Goal: Task Accomplishment & Management: Manage account settings

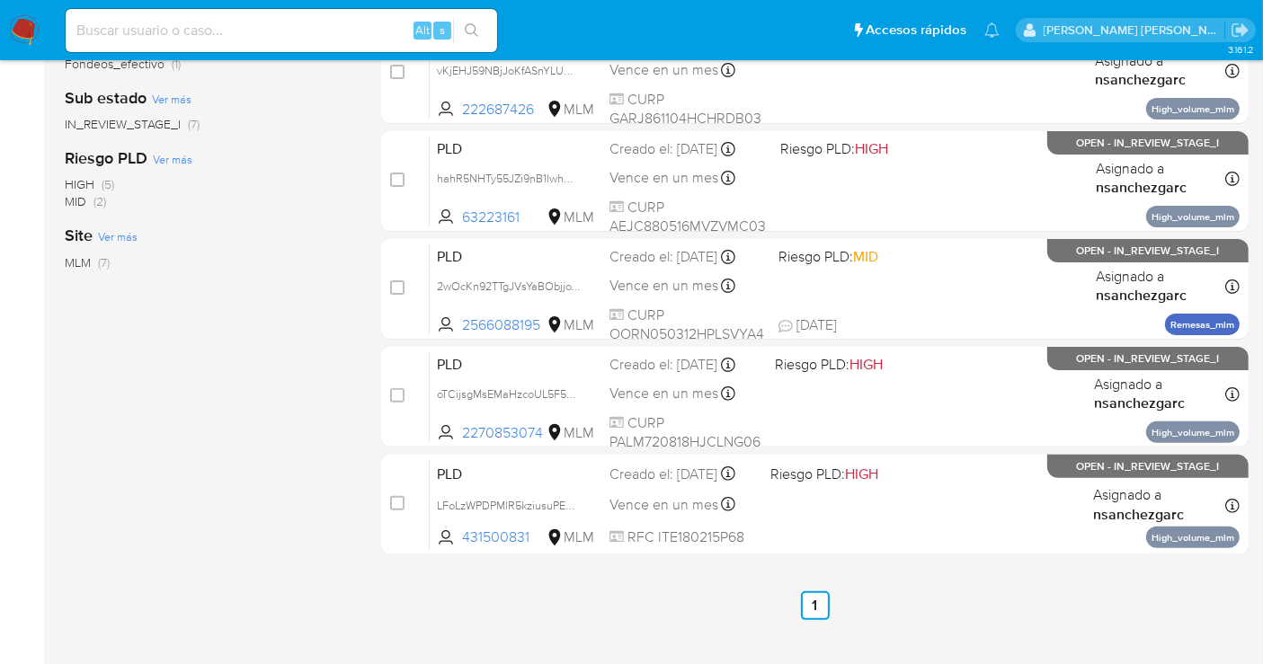
scroll to position [493, 0]
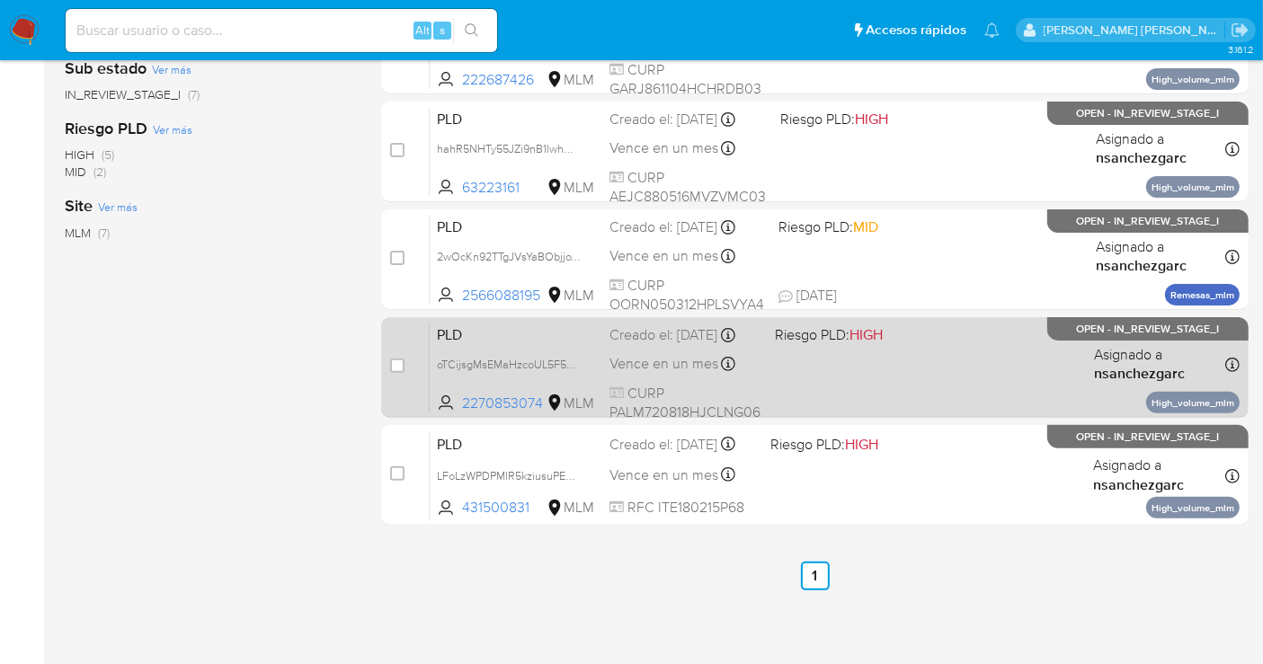
click at [680, 343] on div "Creado el: 12/09/2025 Creado el: 12/09/2025 02:09:15" at bounding box center [684, 335] width 151 height 20
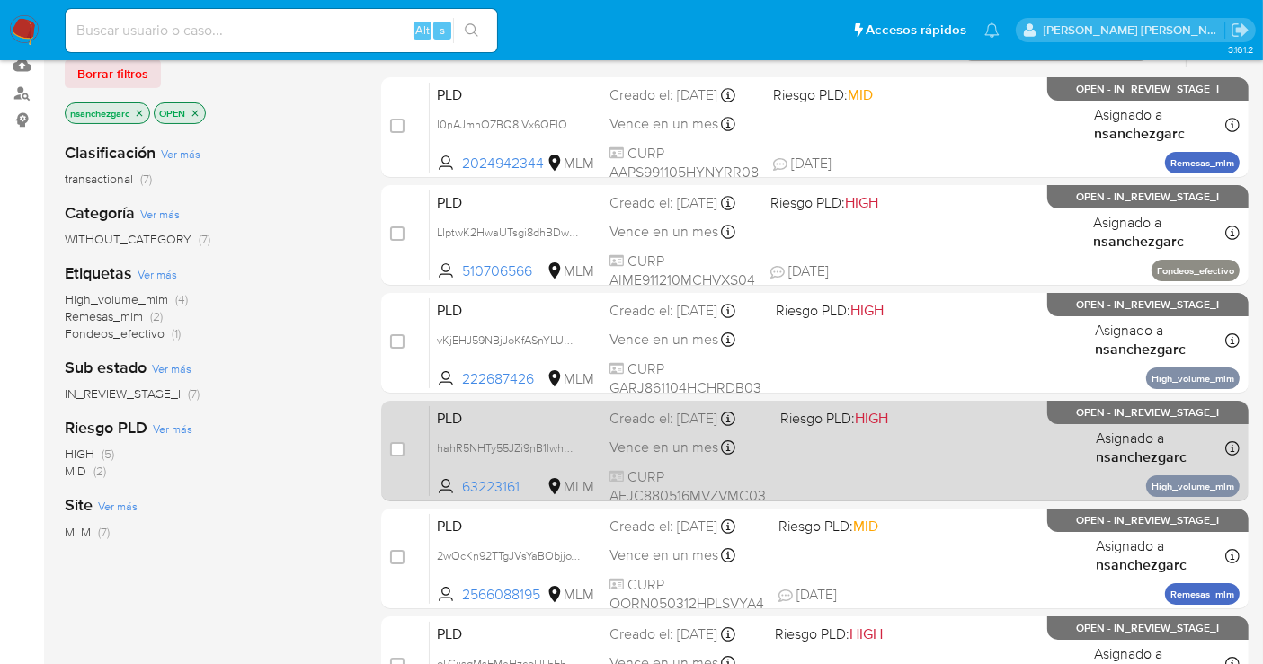
scroll to position [294, 0]
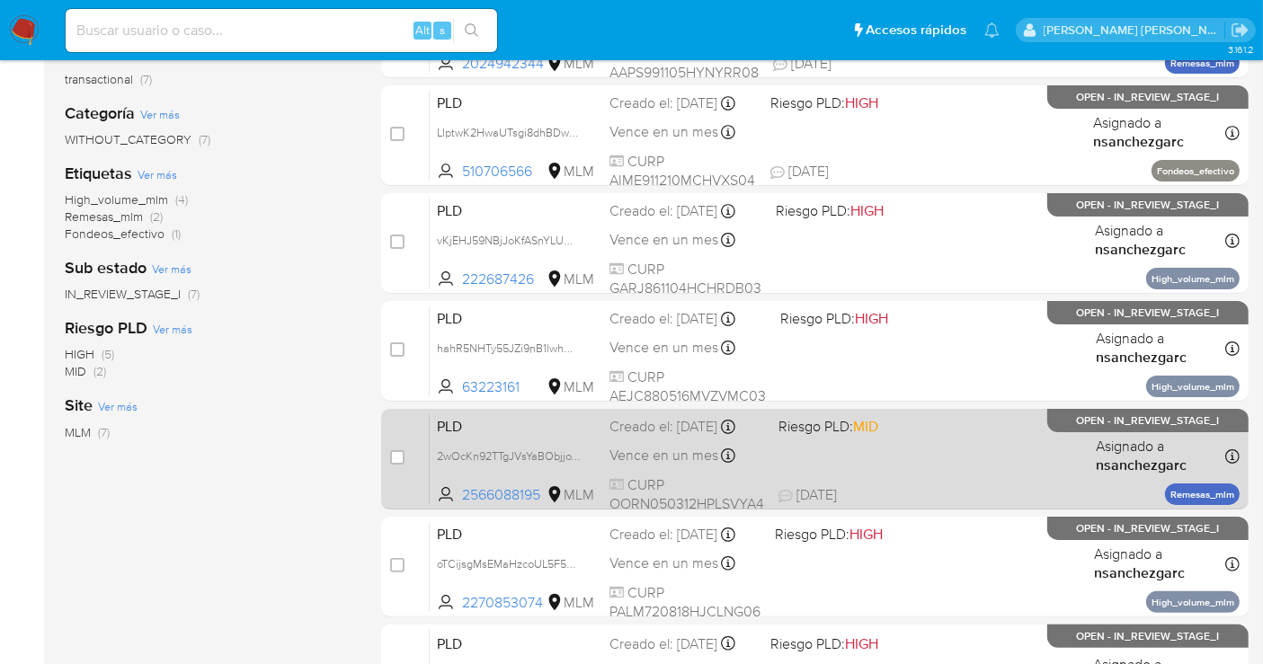
click at [702, 435] on div "Creado el: 12/09/2025 Creado el: 12/09/2025 02:13:07" at bounding box center [686, 427] width 155 height 20
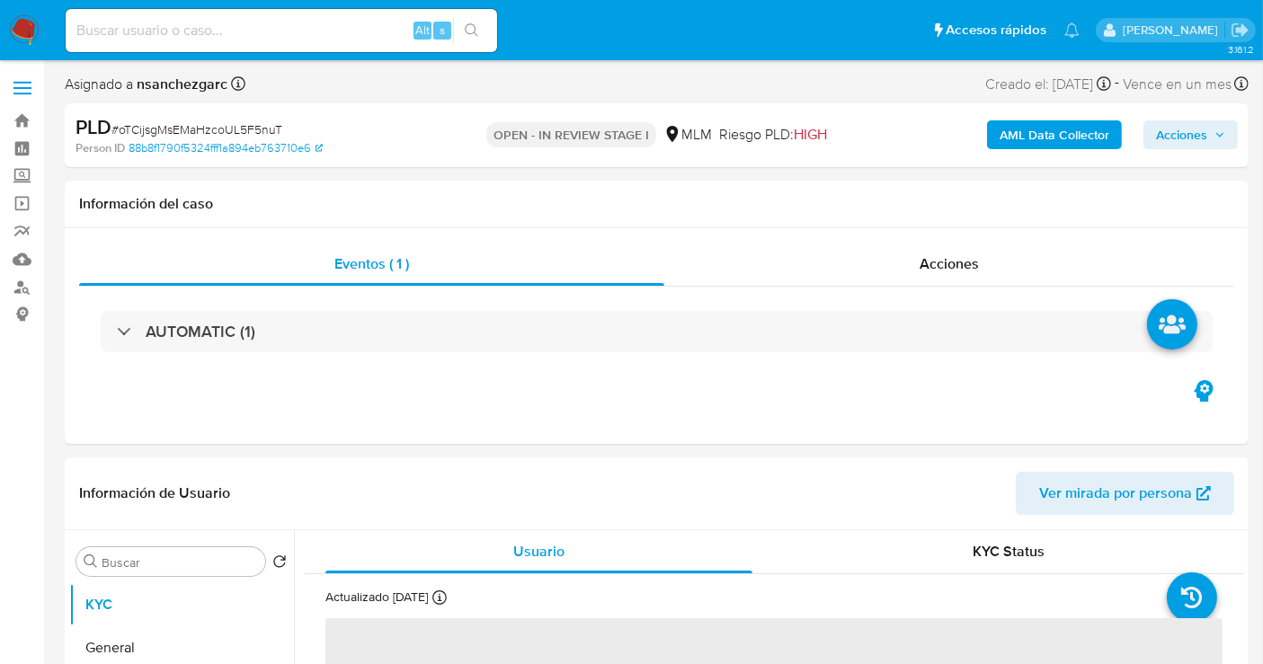
select select "10"
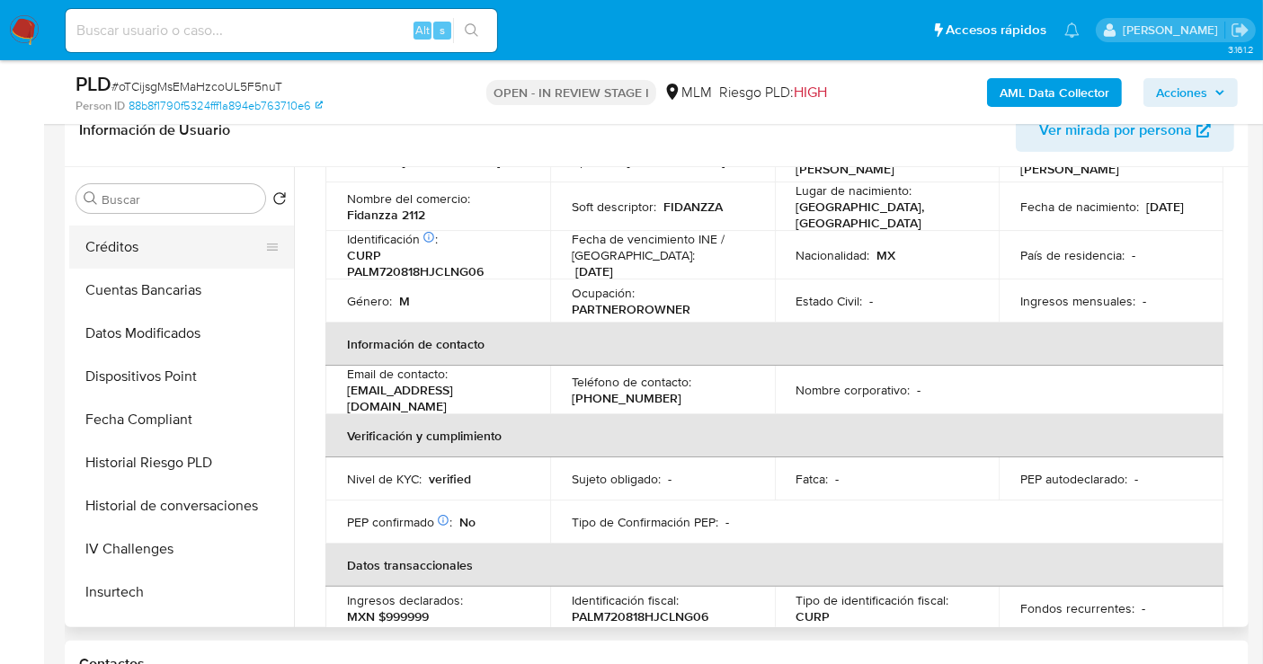
scroll to position [299, 0]
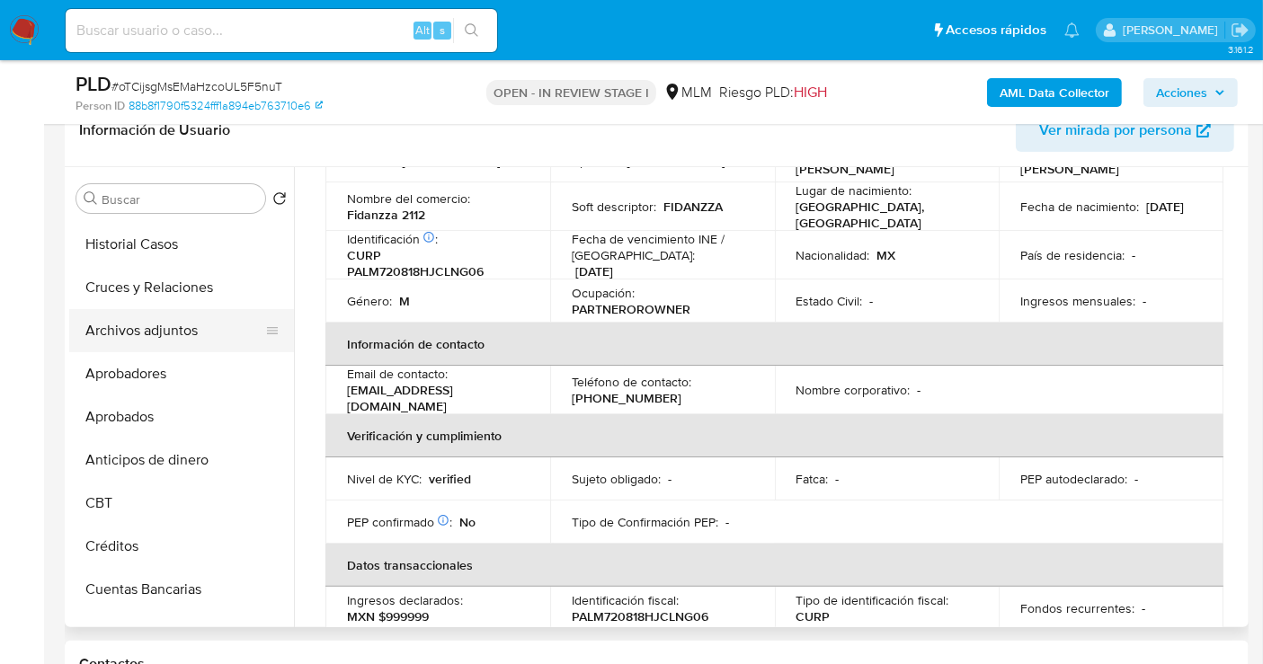
click at [158, 324] on button "Archivos adjuntos" at bounding box center [174, 330] width 210 height 43
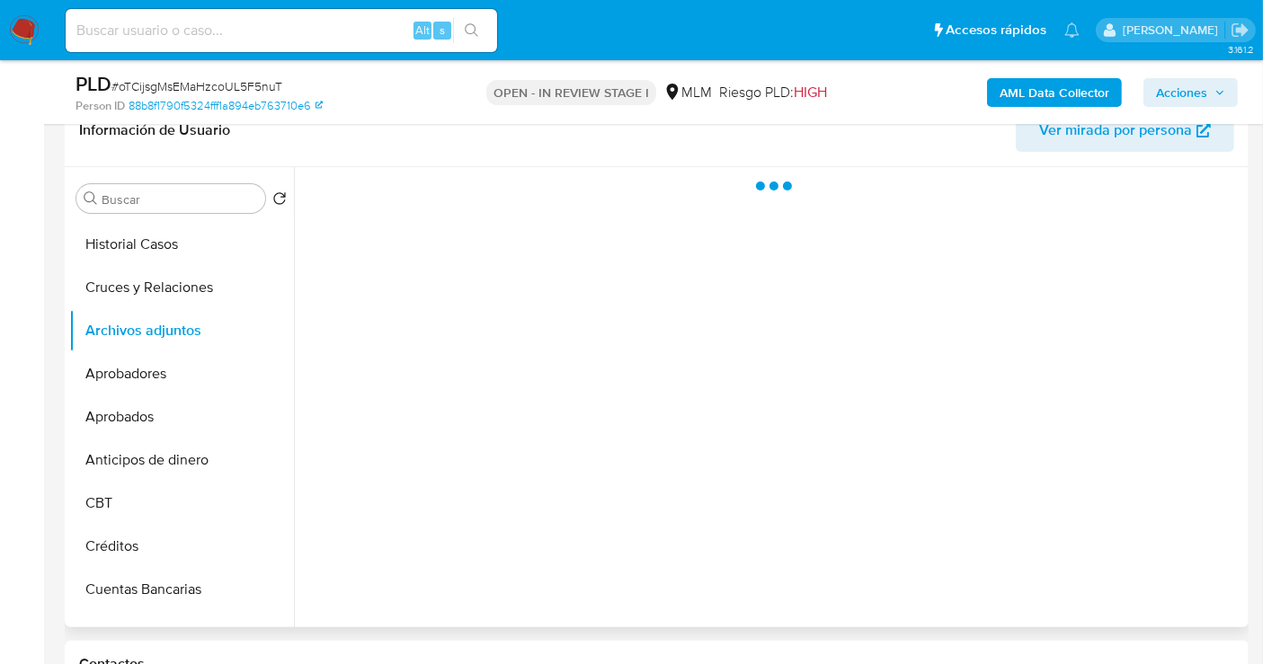
scroll to position [0, 0]
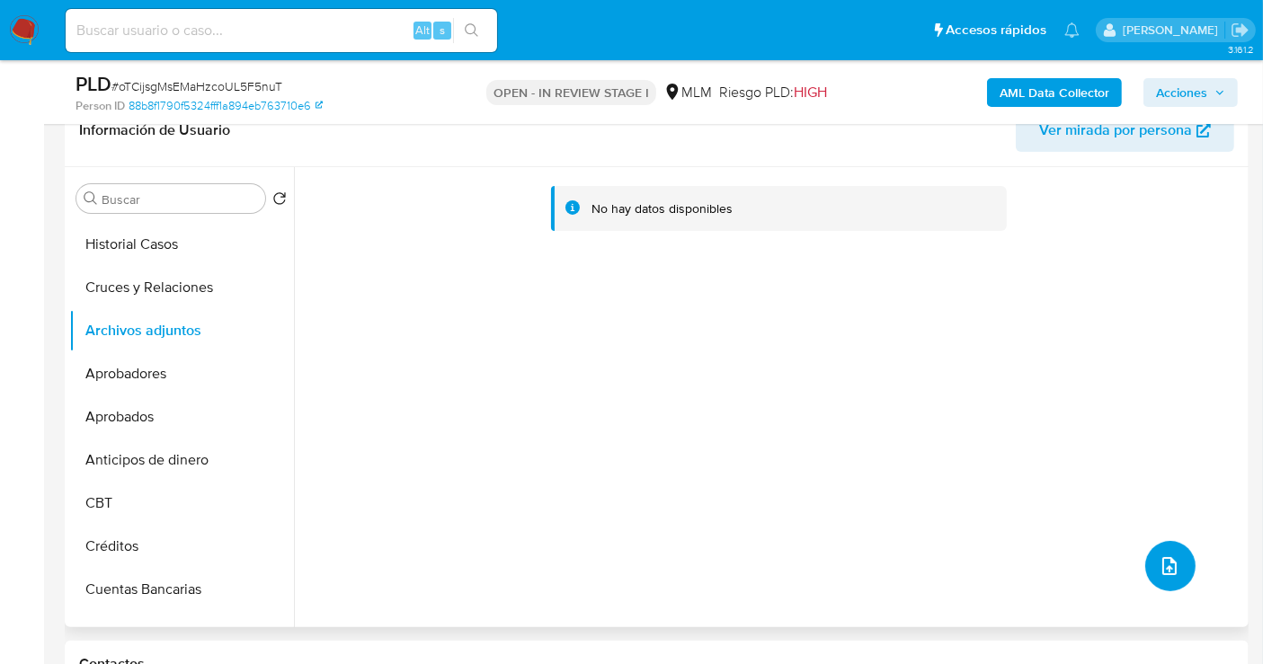
click at [1162, 560] on icon "upload-file" at bounding box center [1169, 566] width 14 height 18
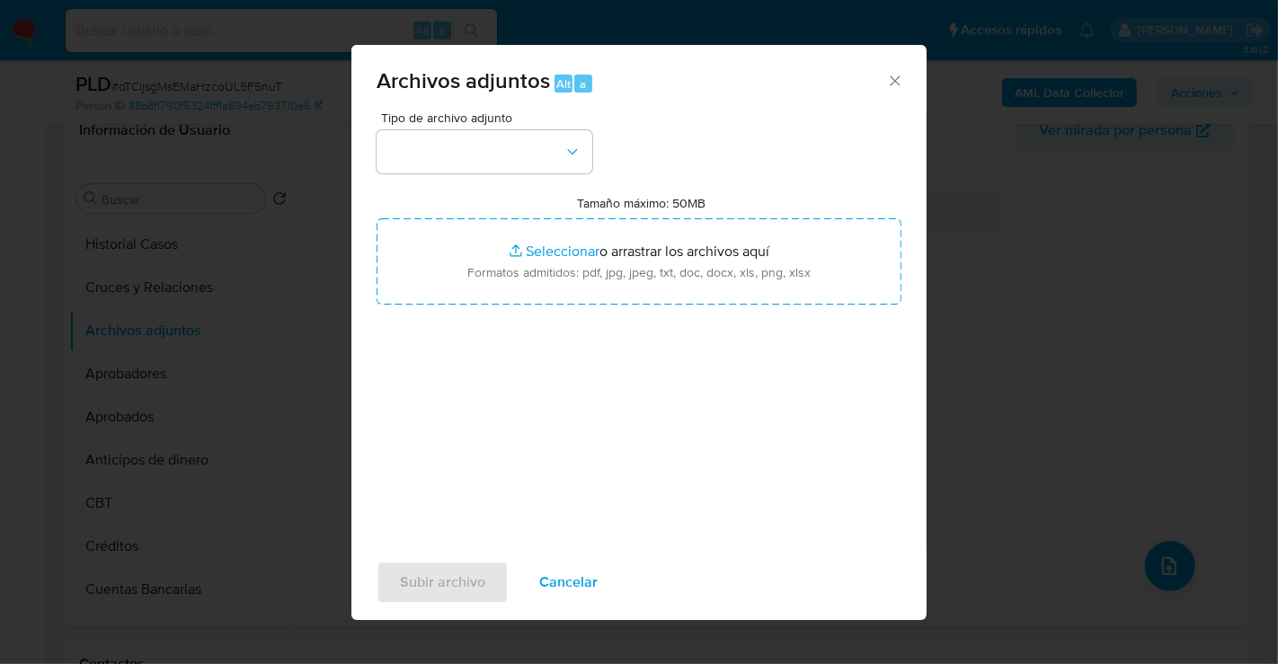
click at [898, 84] on icon "Cerrar" at bounding box center [895, 80] width 10 height 10
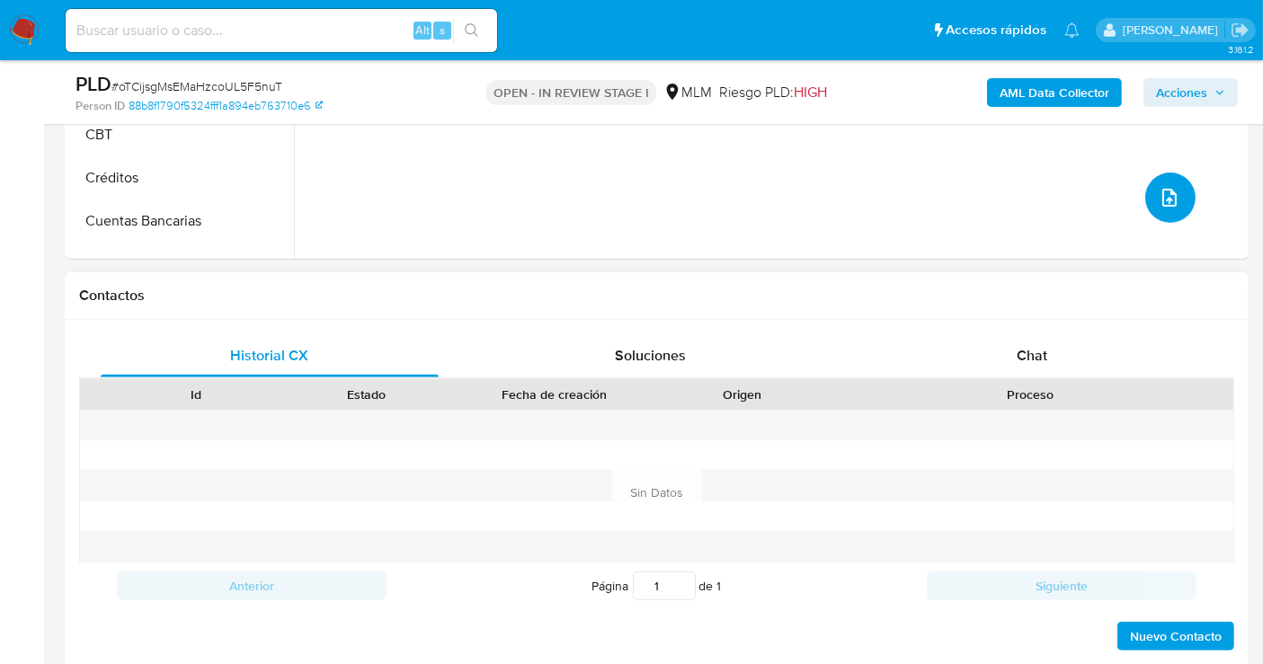
scroll to position [698, 0]
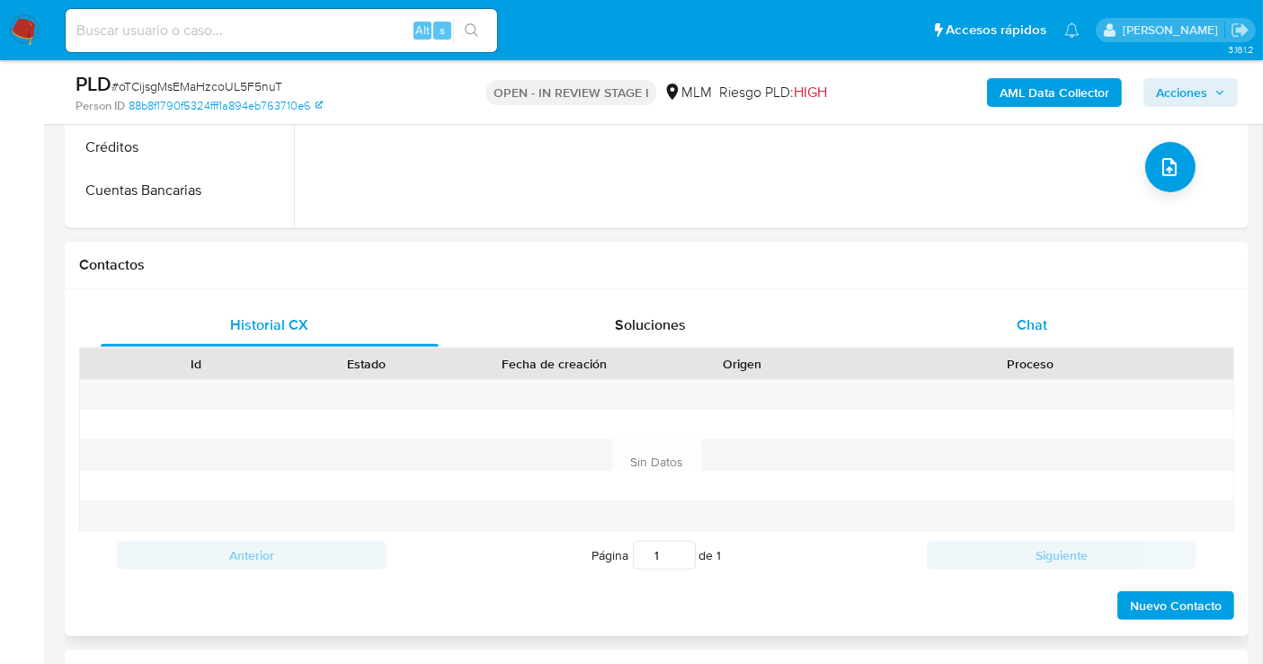
click at [1026, 322] on span "Chat" at bounding box center [1031, 325] width 31 height 21
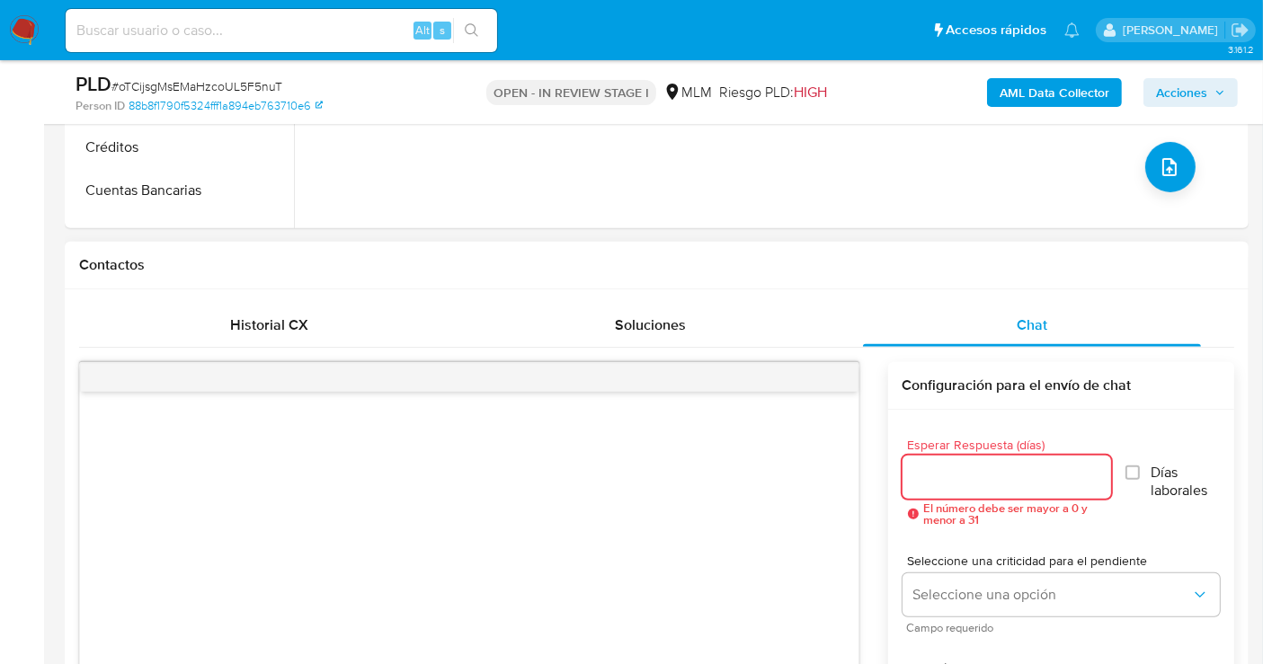
click at [942, 468] on input "Esperar Respuesta (días)" at bounding box center [1006, 477] width 209 height 23
type input "5"
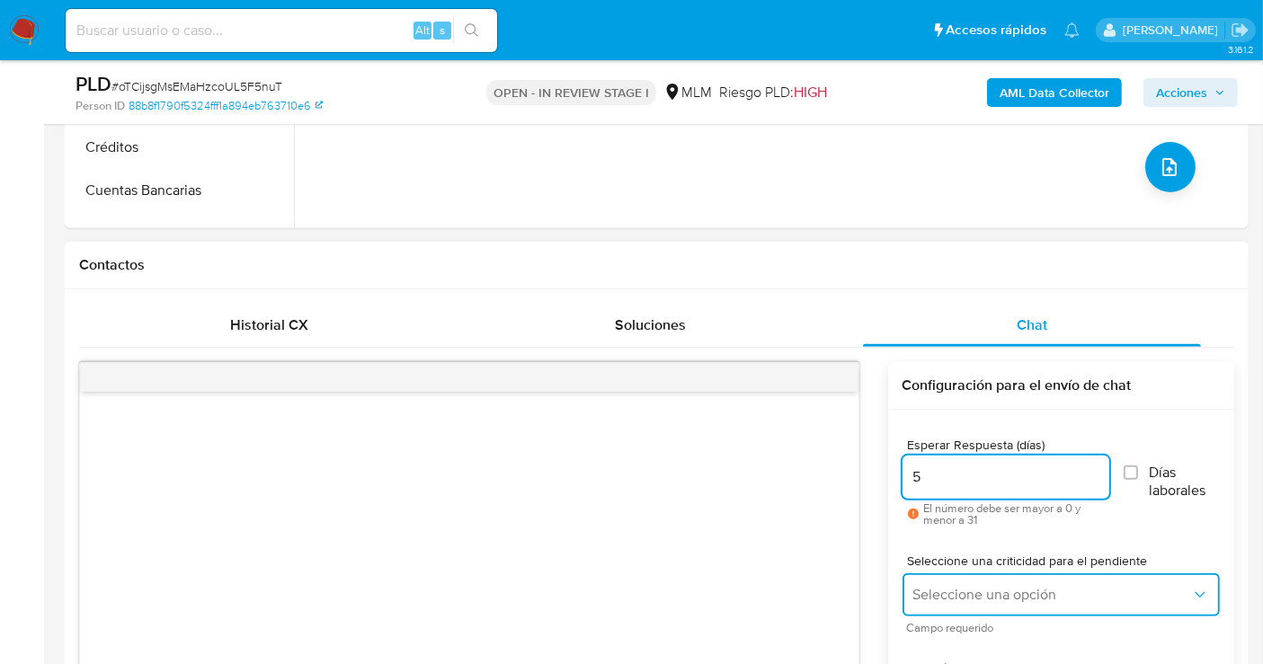
click at [948, 599] on span "Seleccione una opción" at bounding box center [1052, 595] width 278 height 18
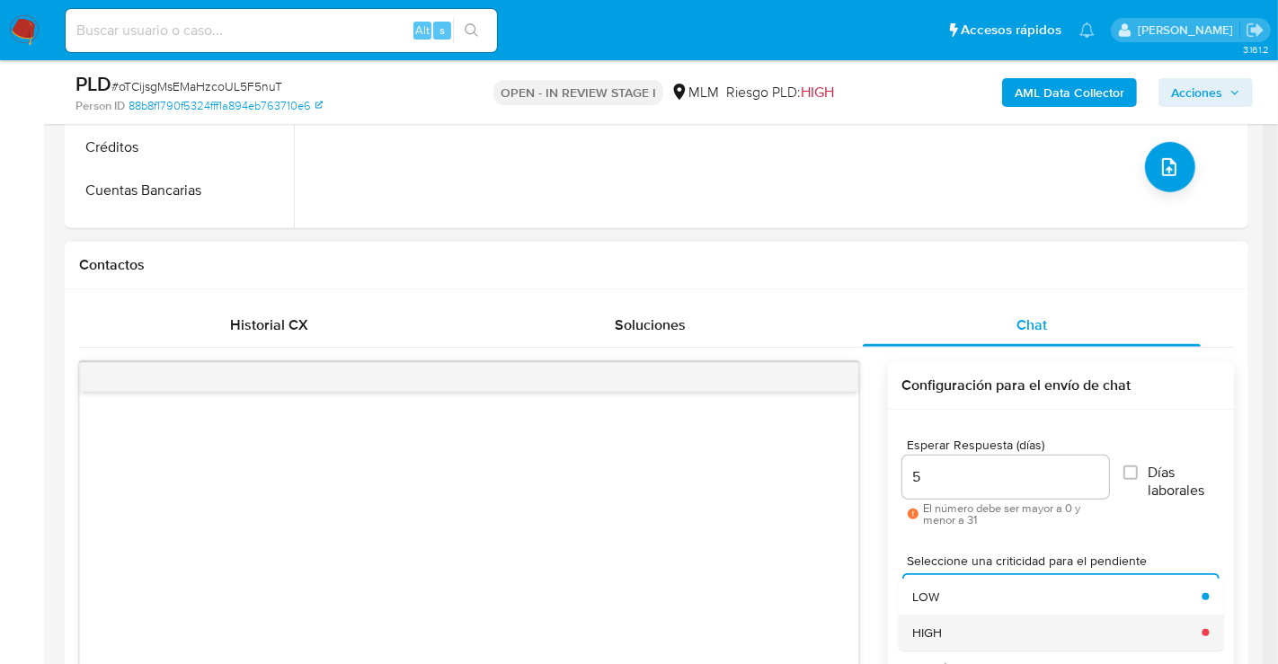
click at [950, 630] on div "HIGH" at bounding box center [1051, 633] width 279 height 36
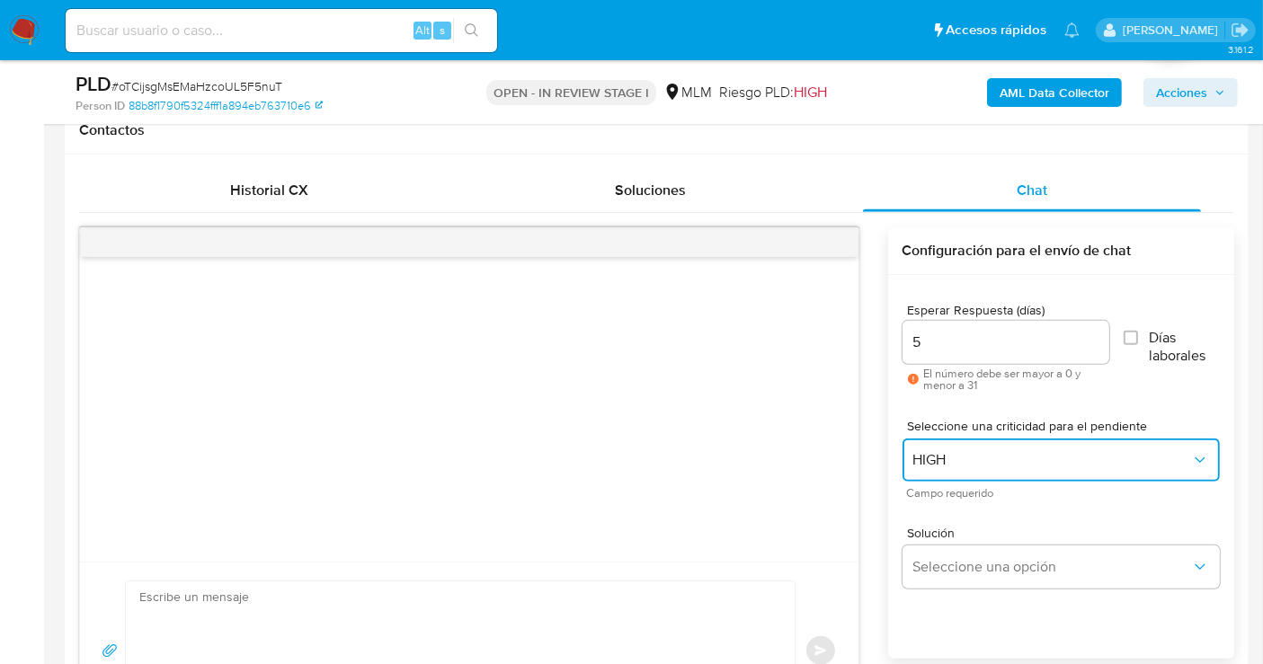
scroll to position [899, 0]
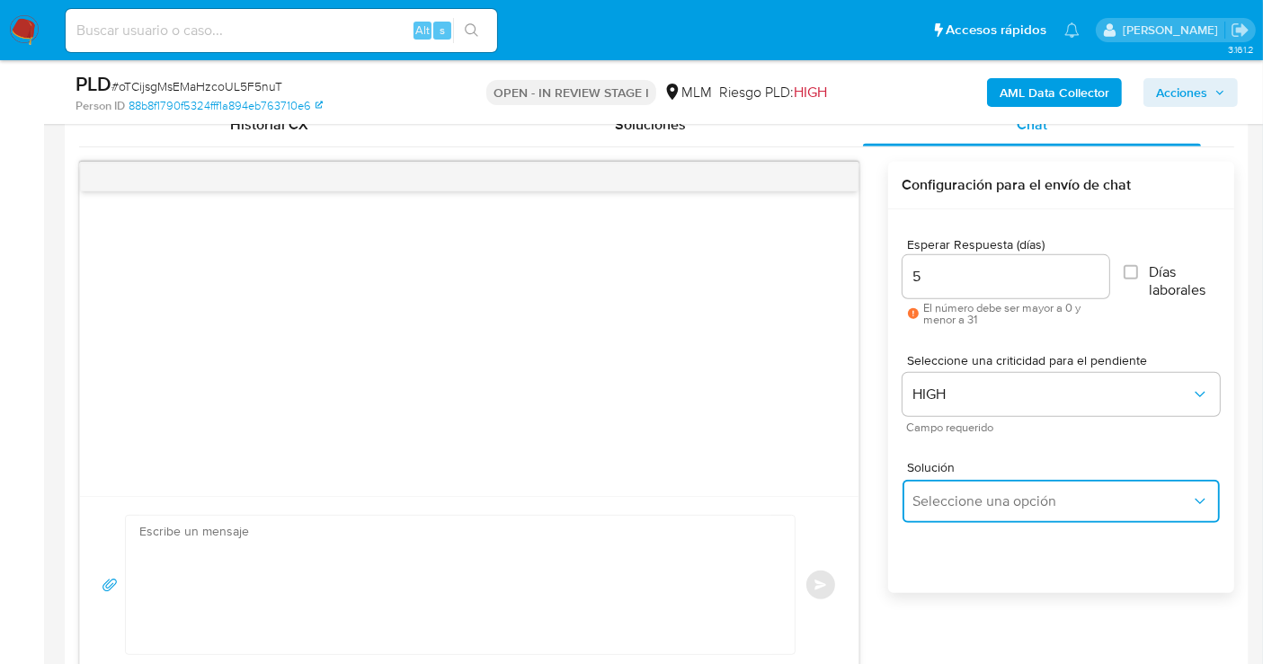
click at [953, 489] on button "Seleccione una opción" at bounding box center [1060, 501] width 317 height 43
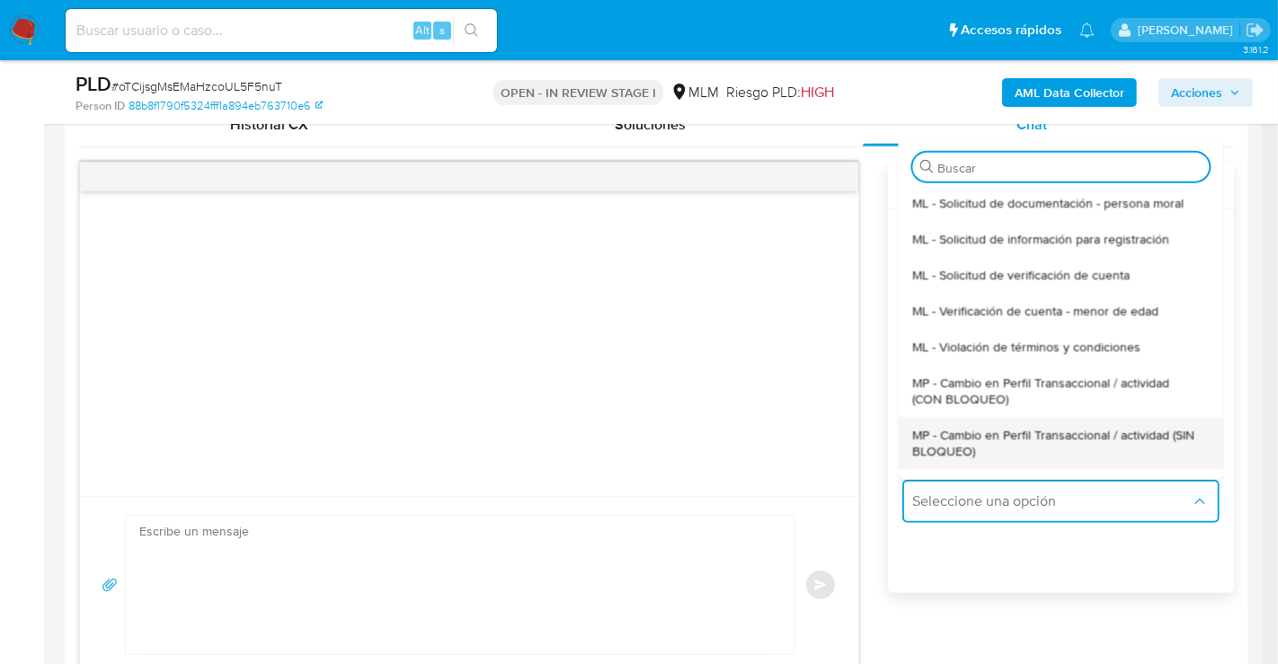
click at [945, 452] on span "MP - Cambio en Perfil Transaccional / actividad (SIN BLOQUEO)" at bounding box center [1055, 442] width 286 height 32
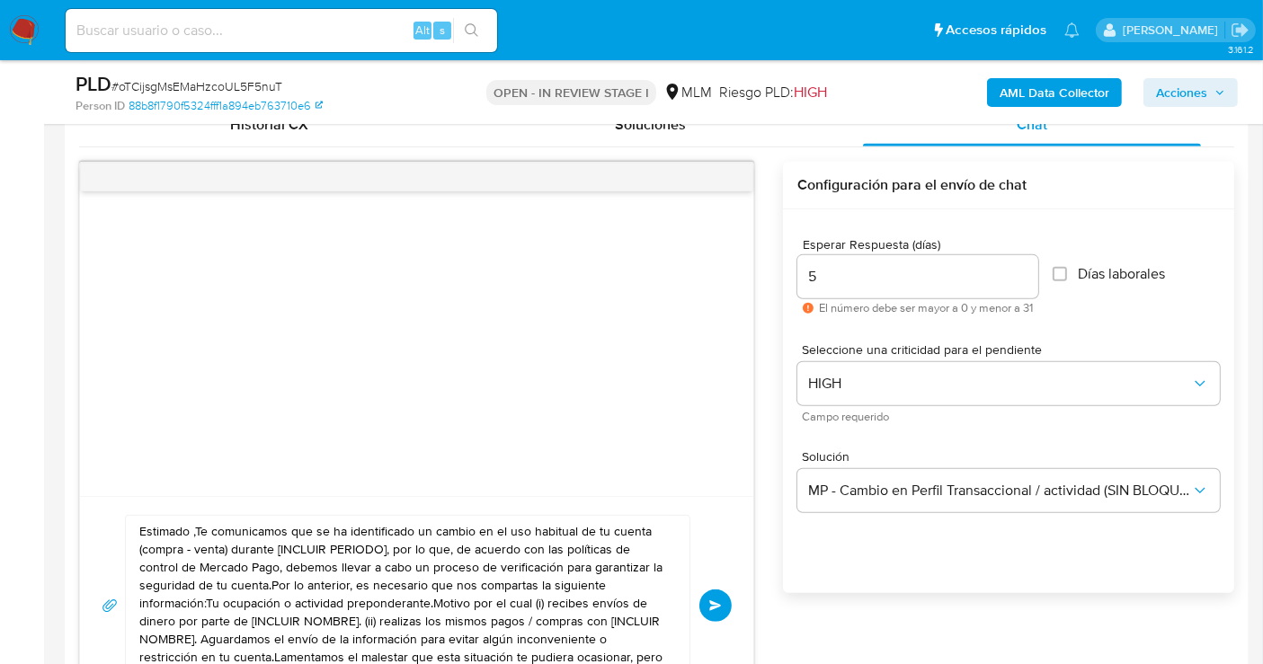
click at [441, 568] on textarea "Estimado ,Te comunicamos que se ha identificado un cambio en el uso habitual de…" at bounding box center [403, 606] width 528 height 180
paste textarea "cliente se ha identificado un cambio en el uso habitual de tu cuenta para garan…"
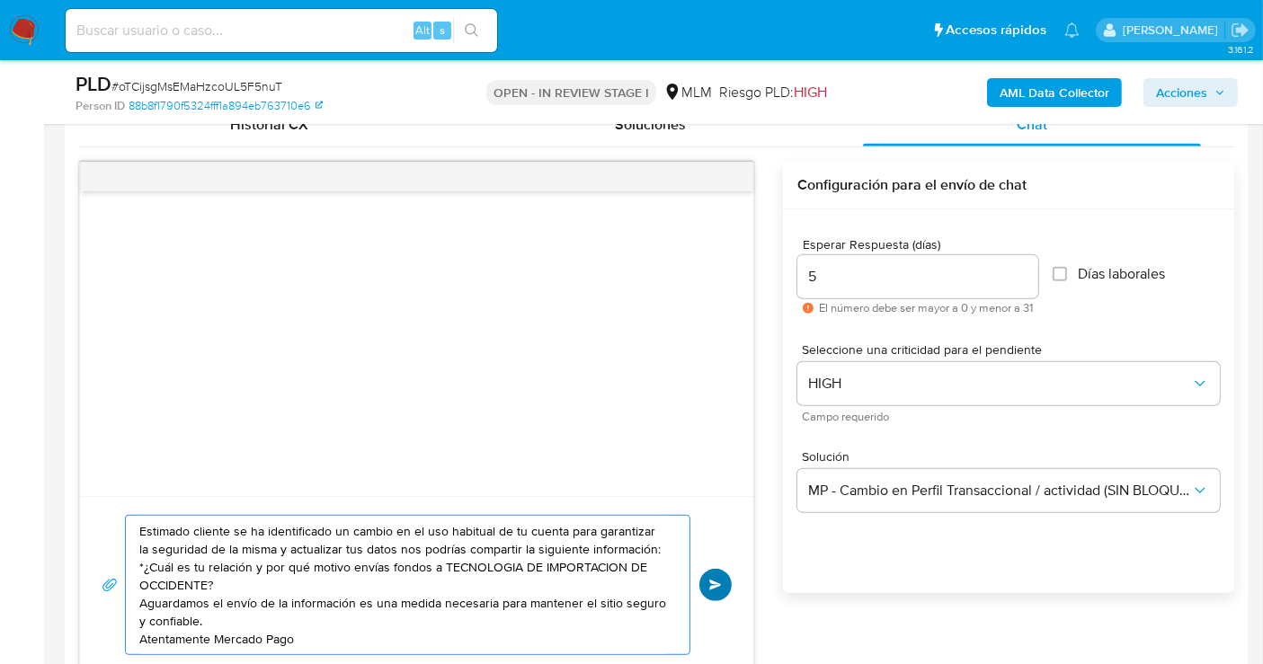
type textarea "Estimado cliente se ha identificado un cambio en el uso habitual de tu cuenta p…"
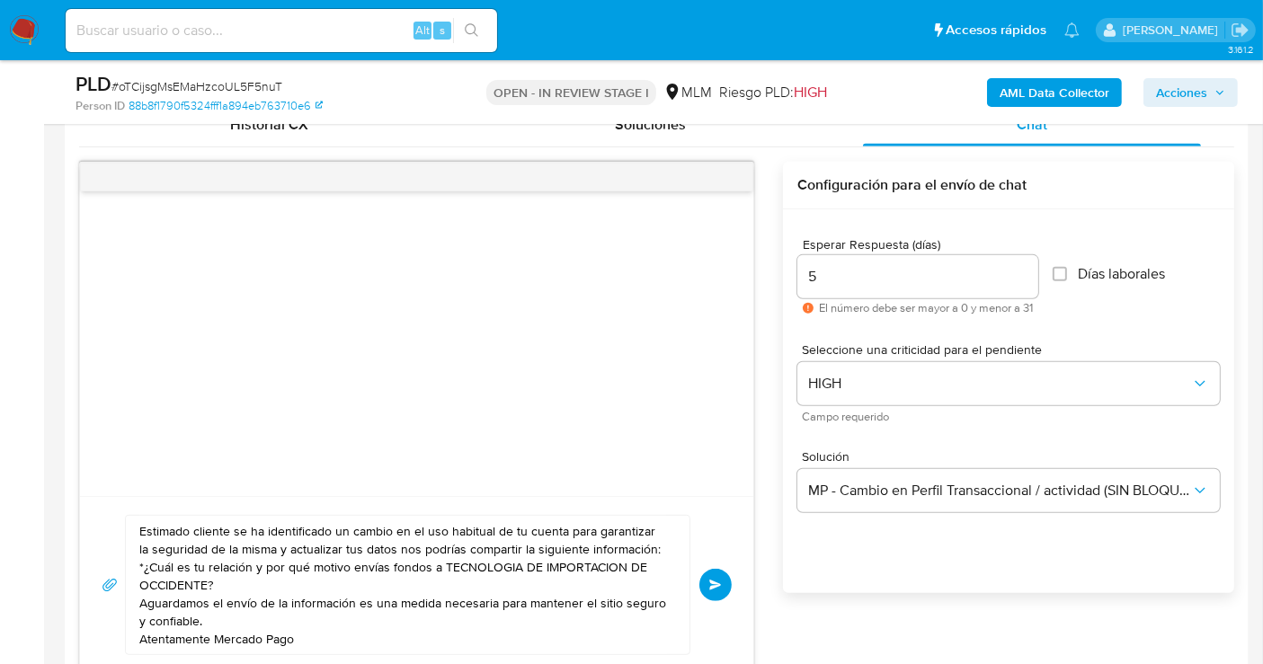
click at [713, 580] on span "Enviar" at bounding box center [715, 585] width 13 height 11
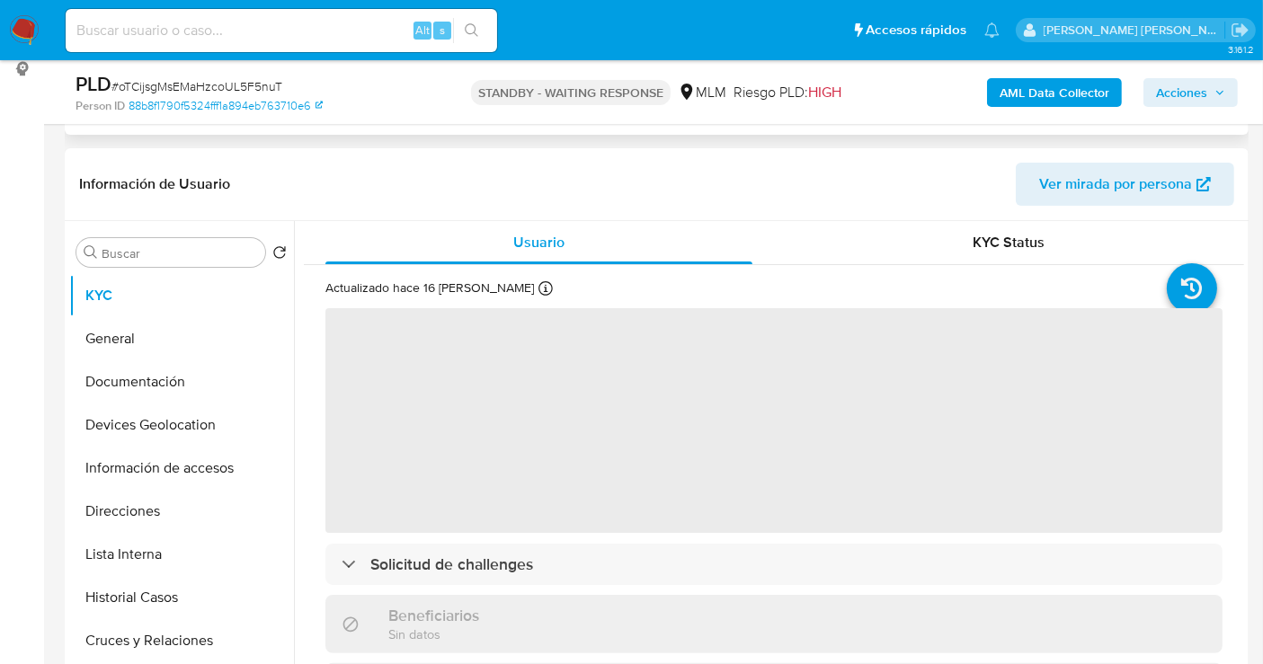
select select "10"
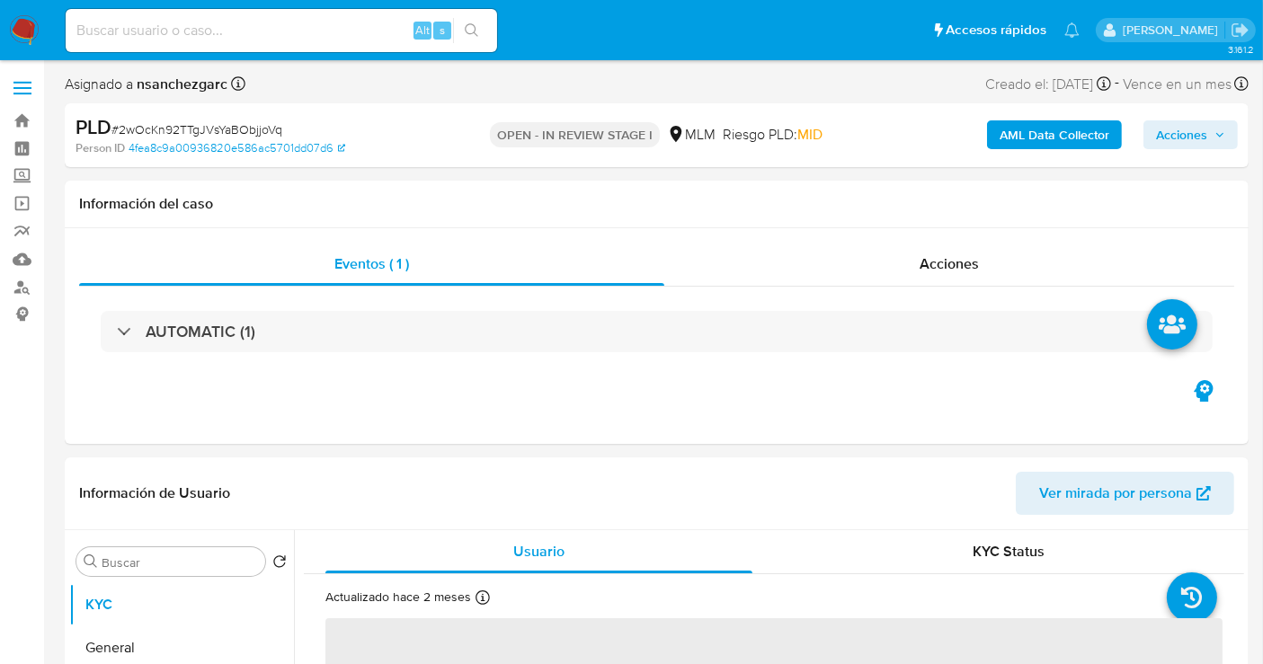
select select "10"
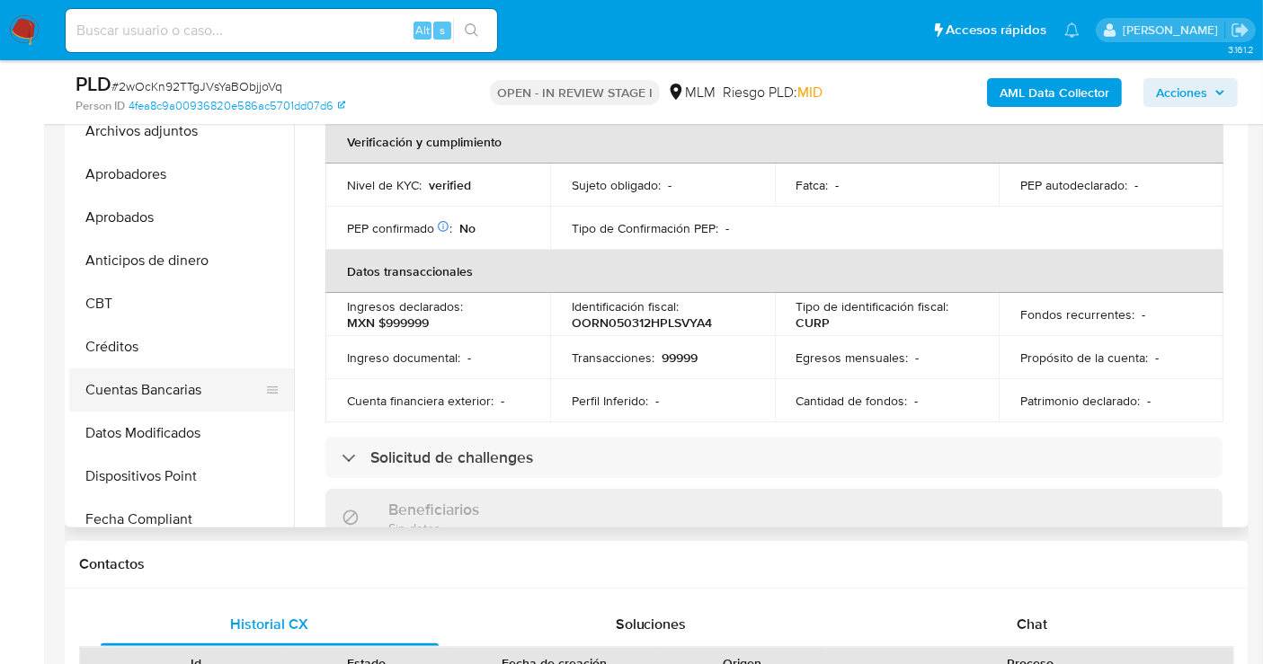
scroll to position [200, 0]
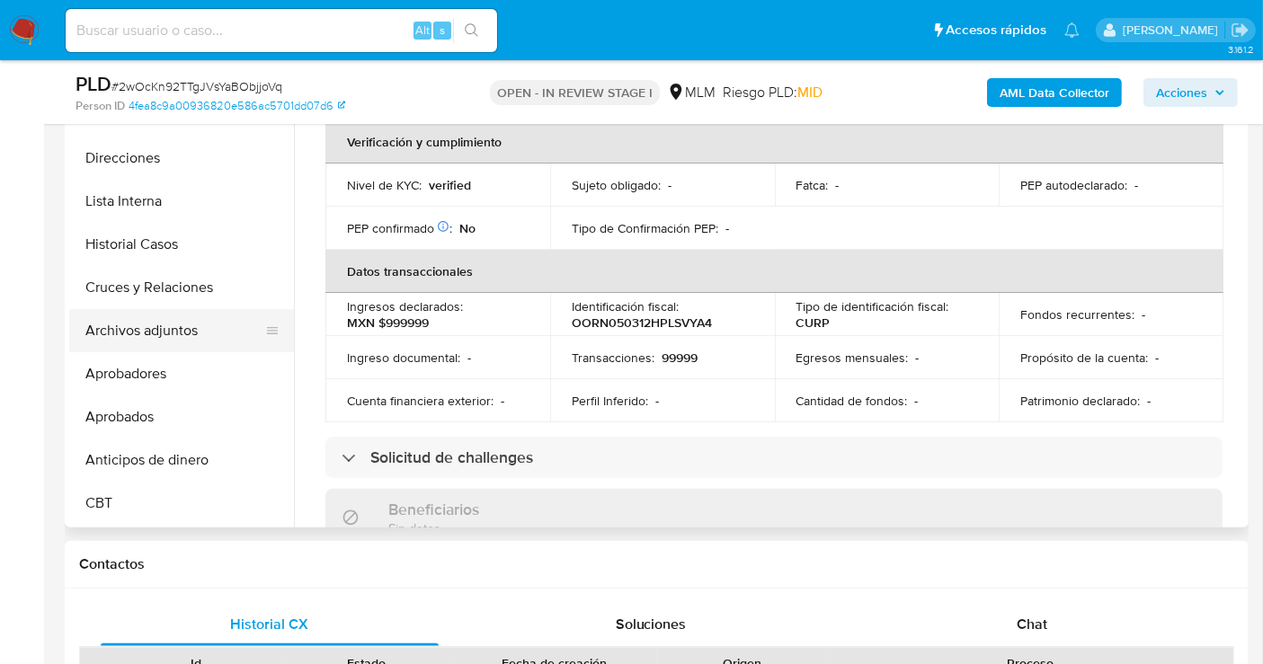
click at [161, 331] on button "Archivos adjuntos" at bounding box center [174, 330] width 210 height 43
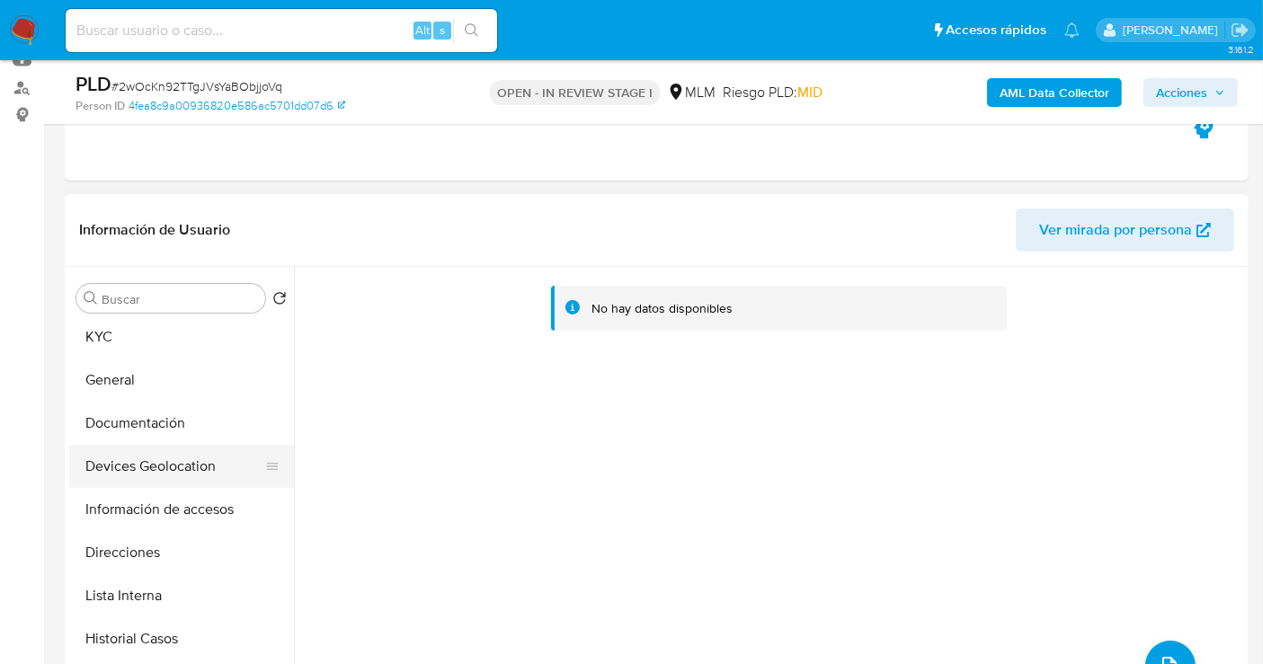
scroll to position [0, 0]
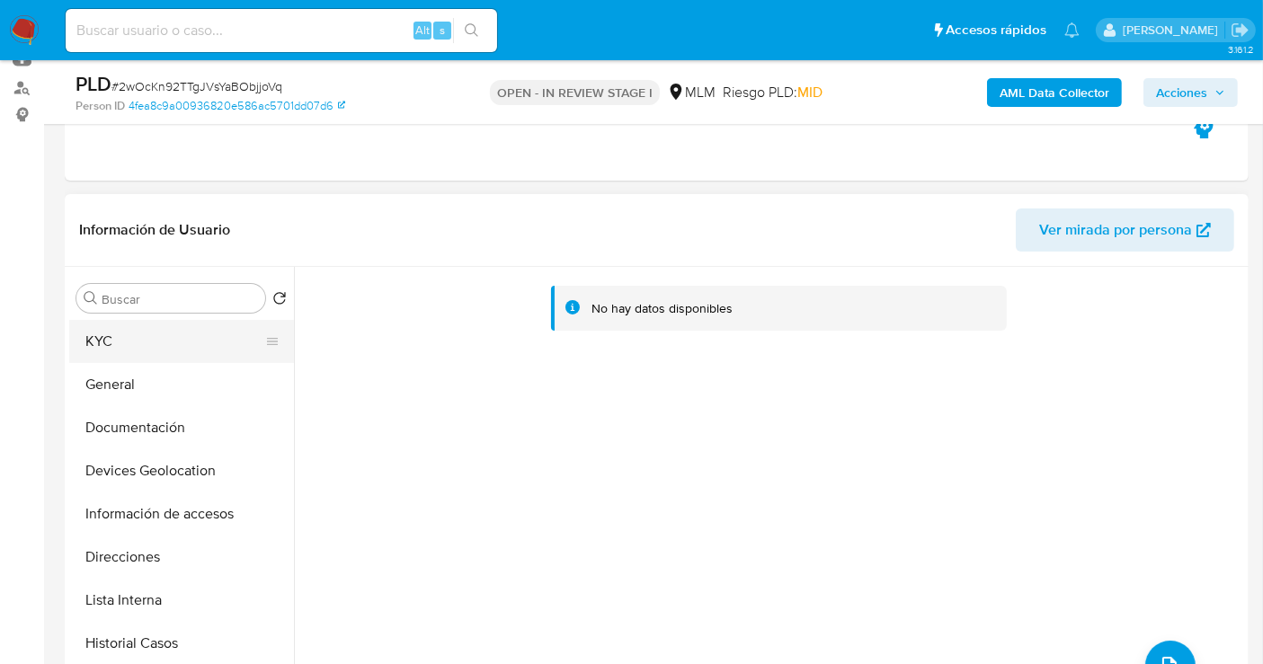
click at [115, 352] on button "KYC" at bounding box center [174, 341] width 210 height 43
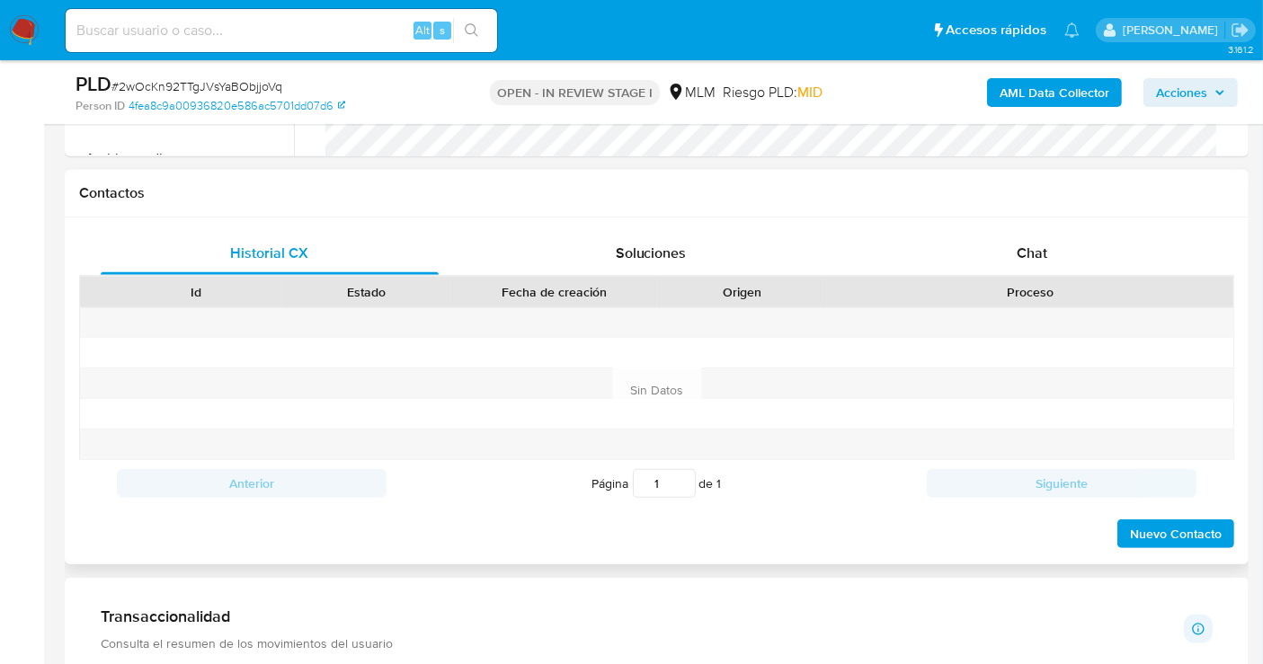
scroll to position [698, 0]
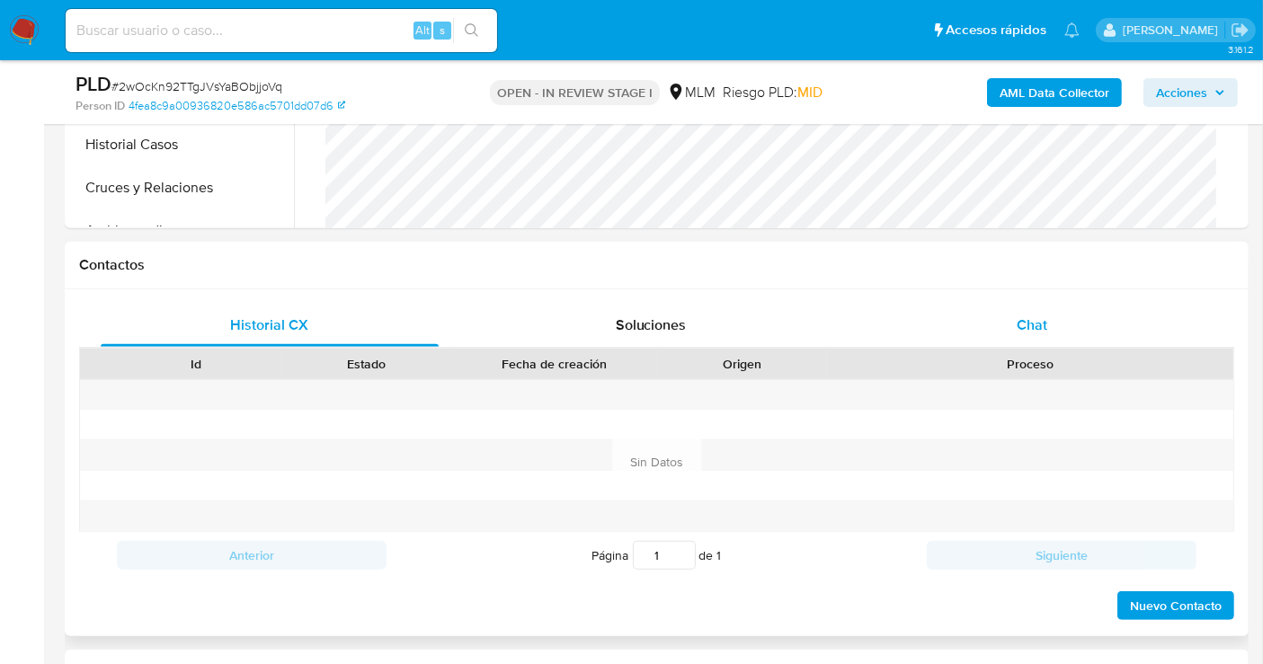
click at [1024, 326] on span "Chat" at bounding box center [1031, 325] width 31 height 21
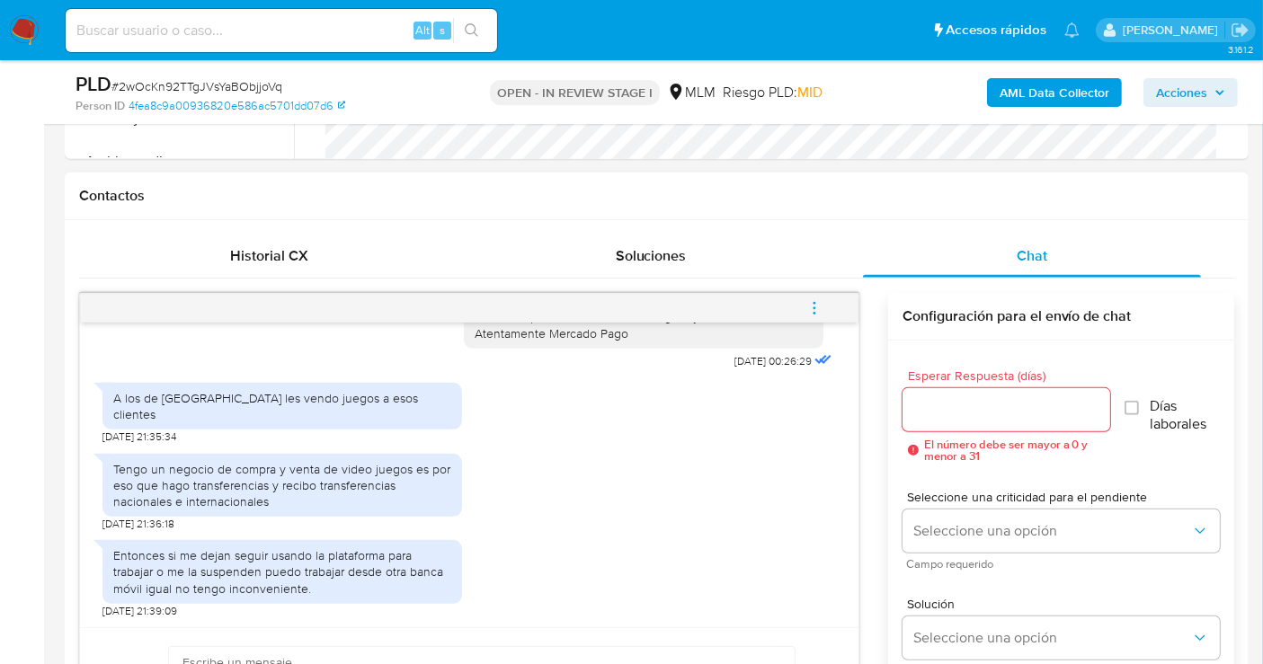
scroll to position [798, 0]
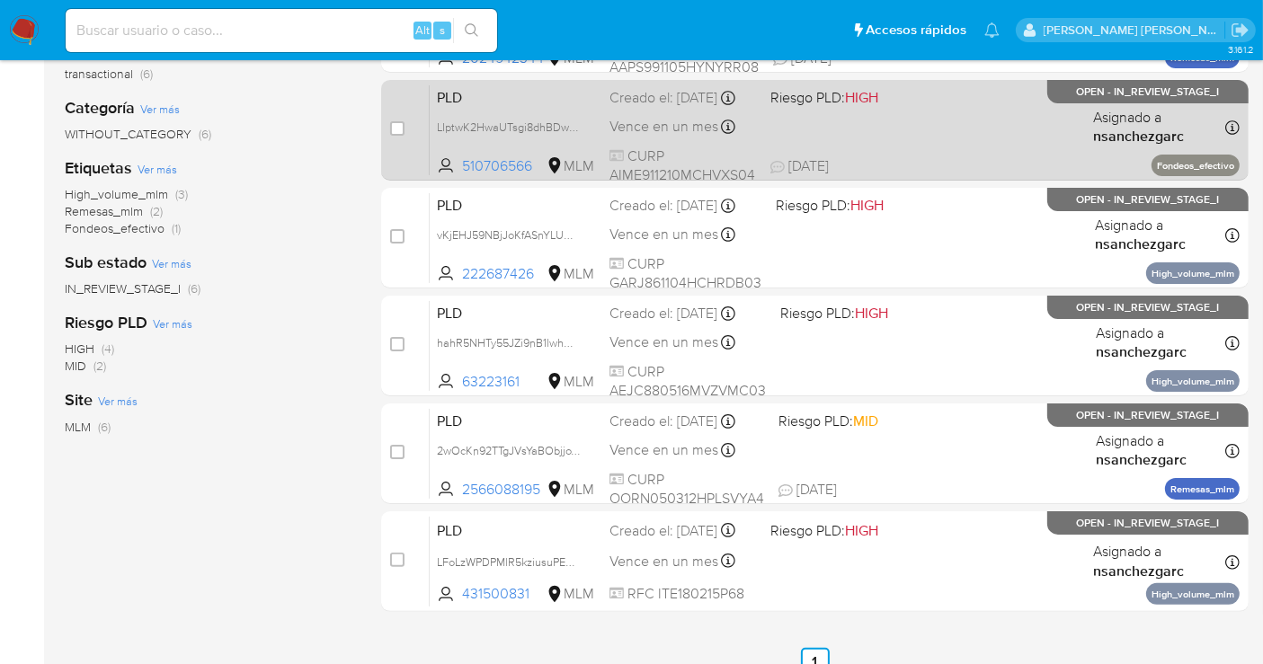
scroll to position [399, 0]
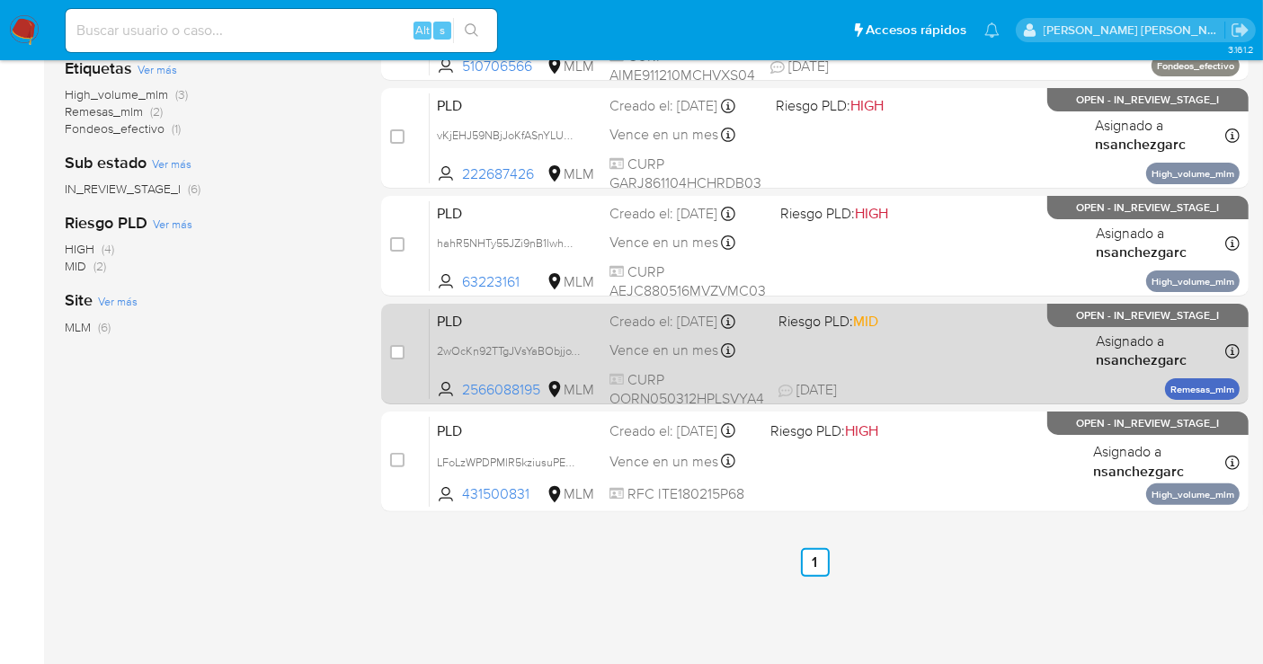
click at [657, 332] on div "Creado el: 12/09/2025 Creado el: 12/09/2025 02:13:07" at bounding box center [686, 322] width 155 height 20
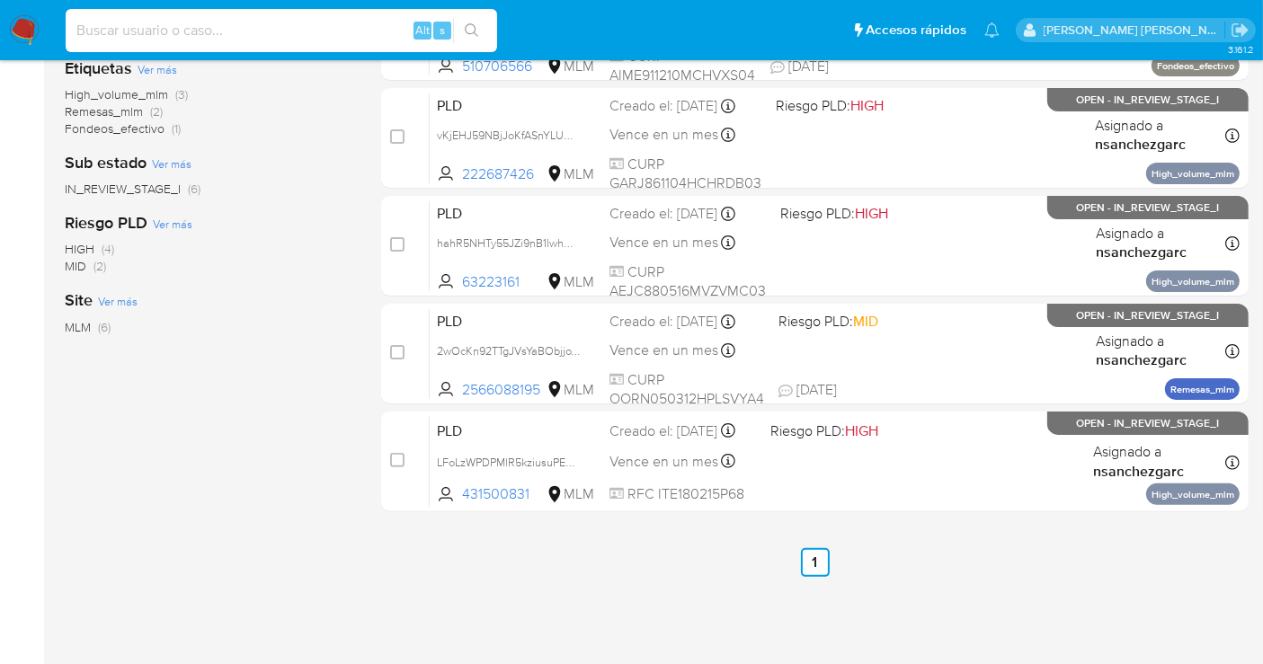
click at [108, 27] on input at bounding box center [281, 30] width 431 height 23
paste input "2101409444"
type input "2101409444"
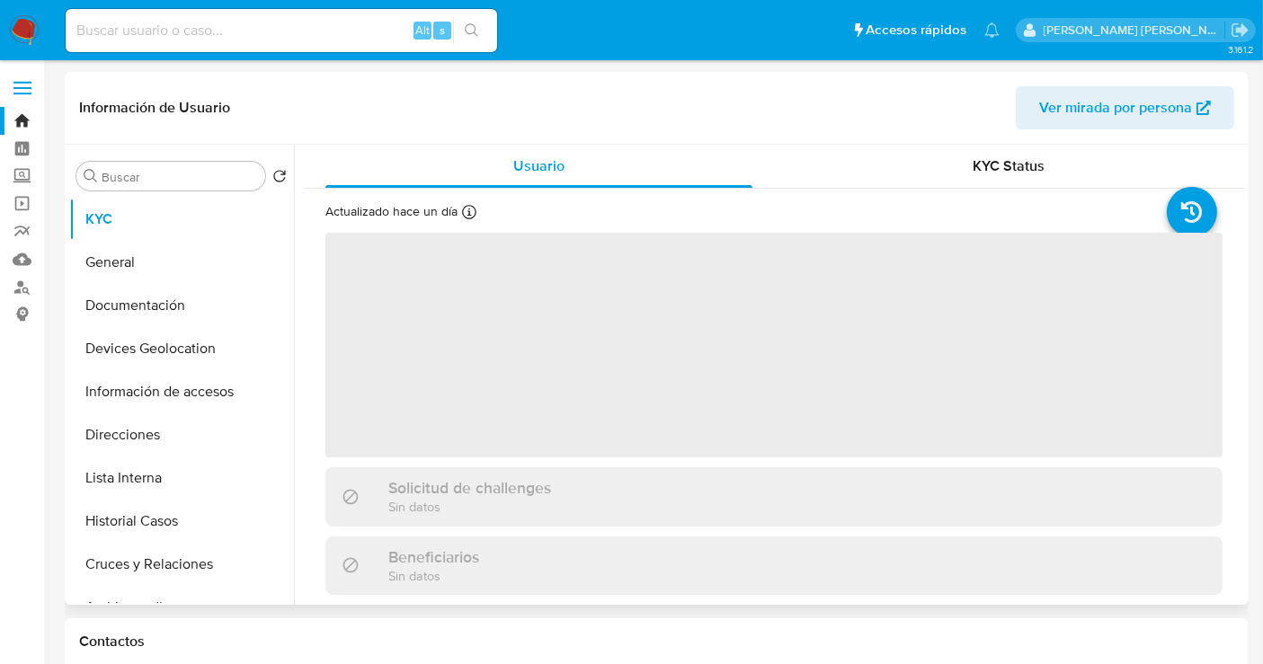
select select "10"
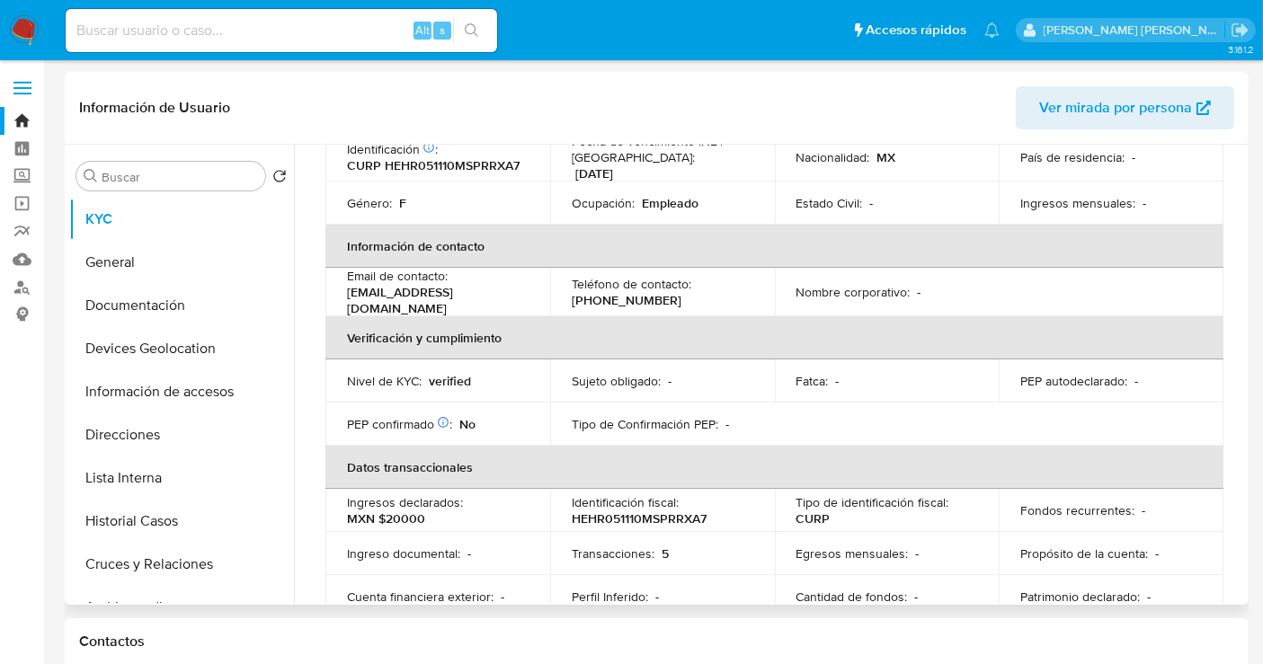
scroll to position [299, 0]
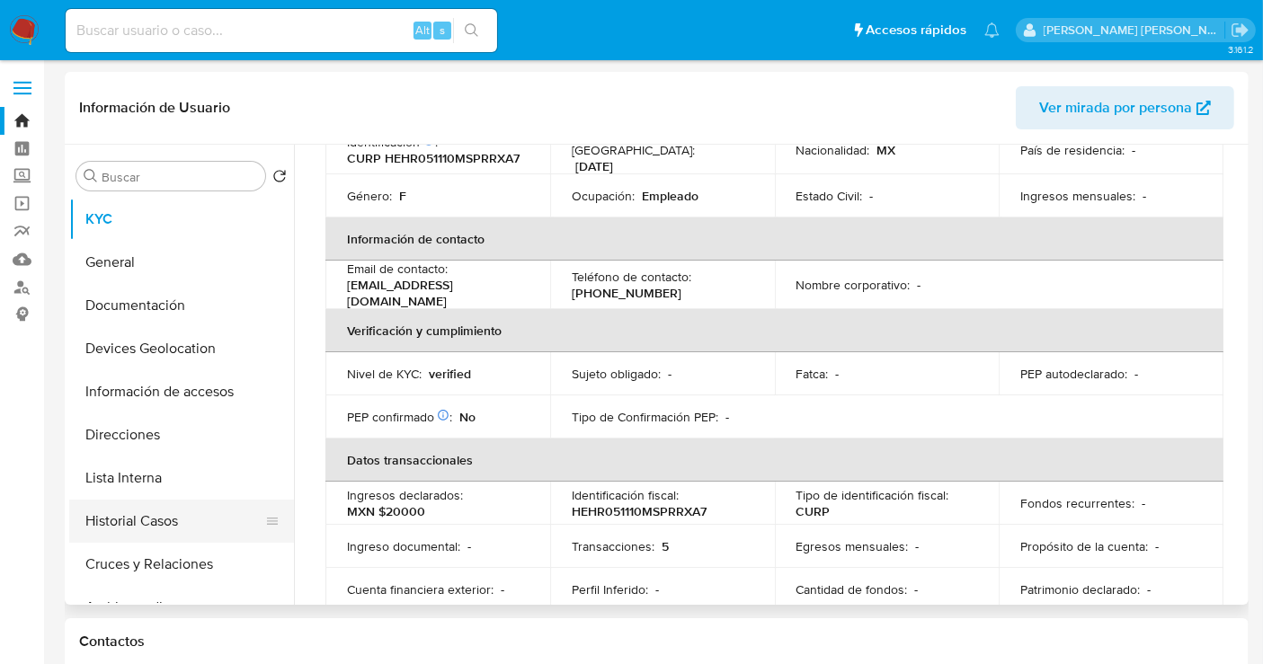
click at [137, 527] on button "Historial Casos" at bounding box center [174, 521] width 210 height 43
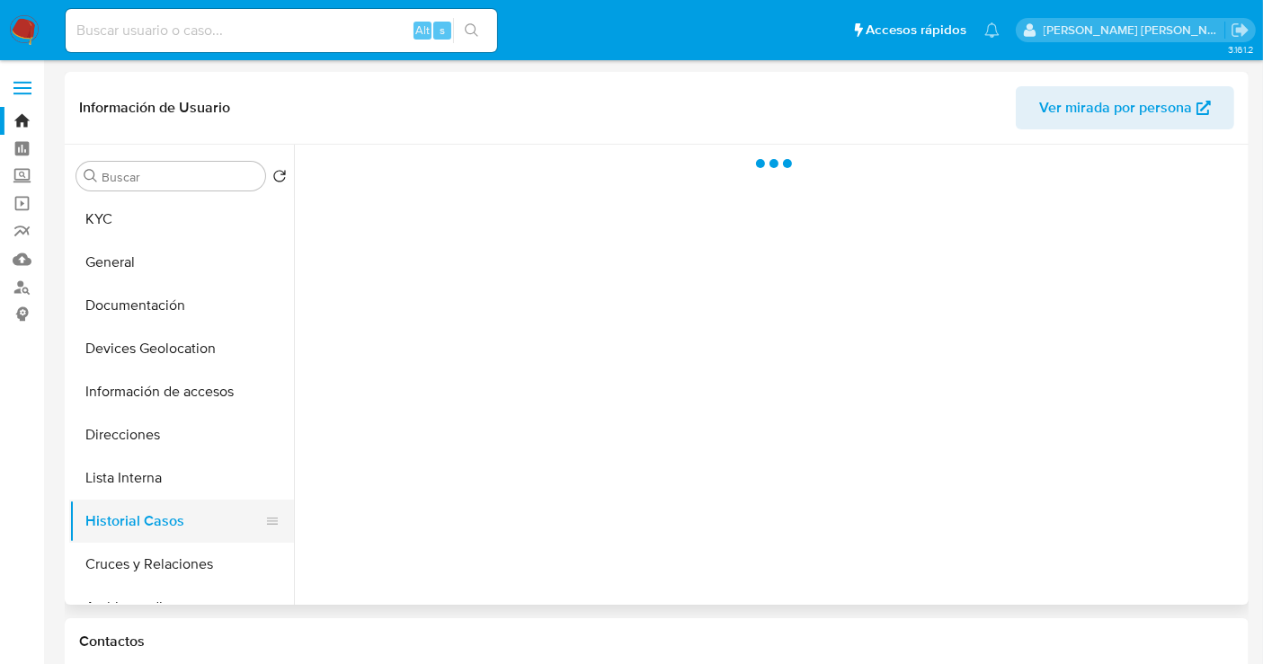
scroll to position [0, 0]
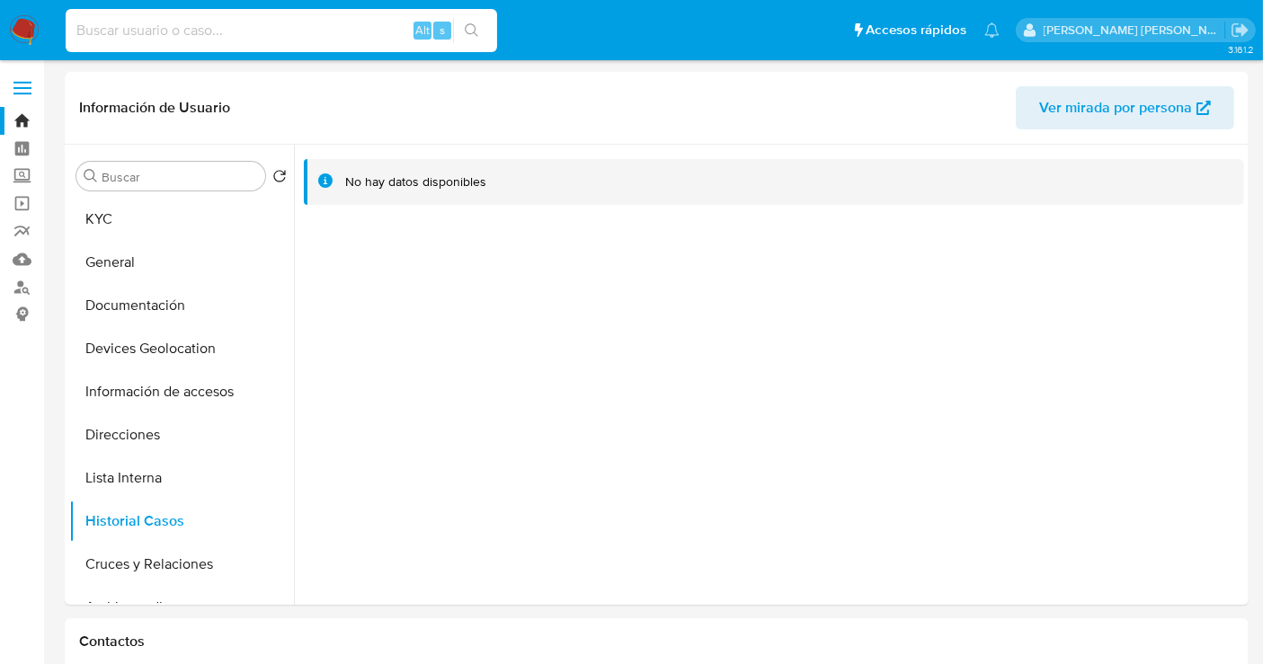
click at [182, 40] on input at bounding box center [281, 30] width 431 height 23
paste input "662589679"
type input "662589679"
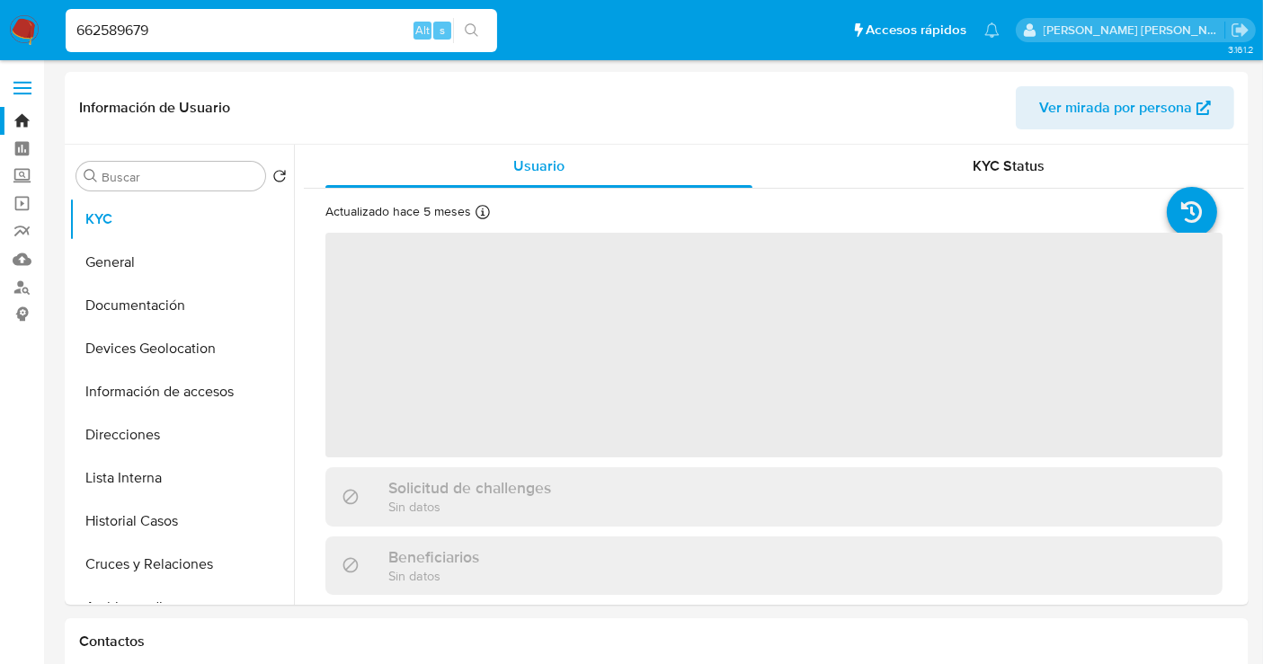
select select "10"
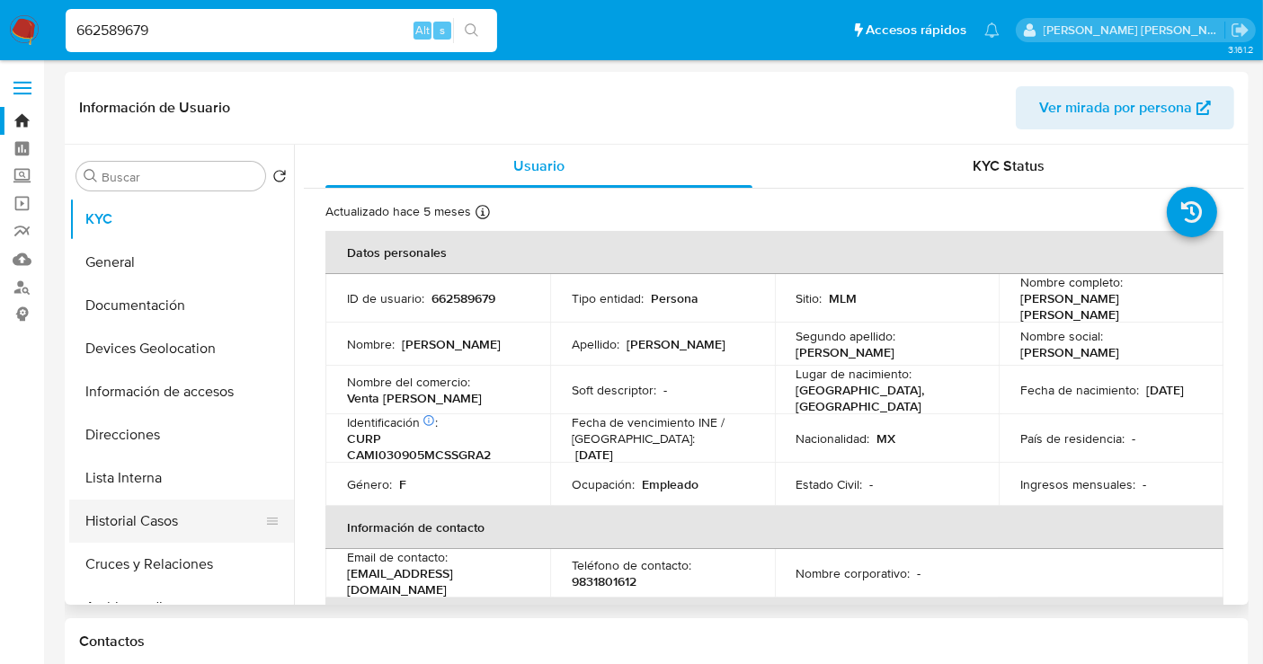
click at [172, 526] on button "Historial Casos" at bounding box center [174, 521] width 210 height 43
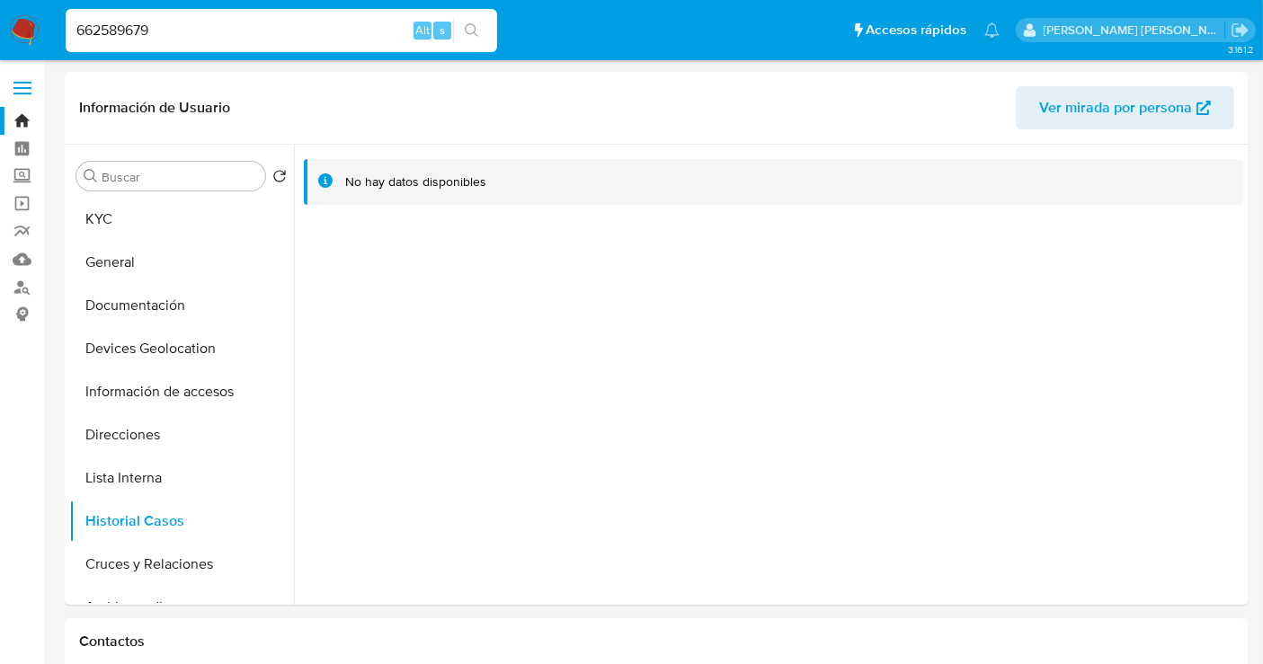
click at [115, 7] on div "662589679 Alt s" at bounding box center [281, 30] width 431 height 50
click at [121, 32] on input "662589679" at bounding box center [281, 30] width 431 height 23
paste input "192247635"
type input "1922476359"
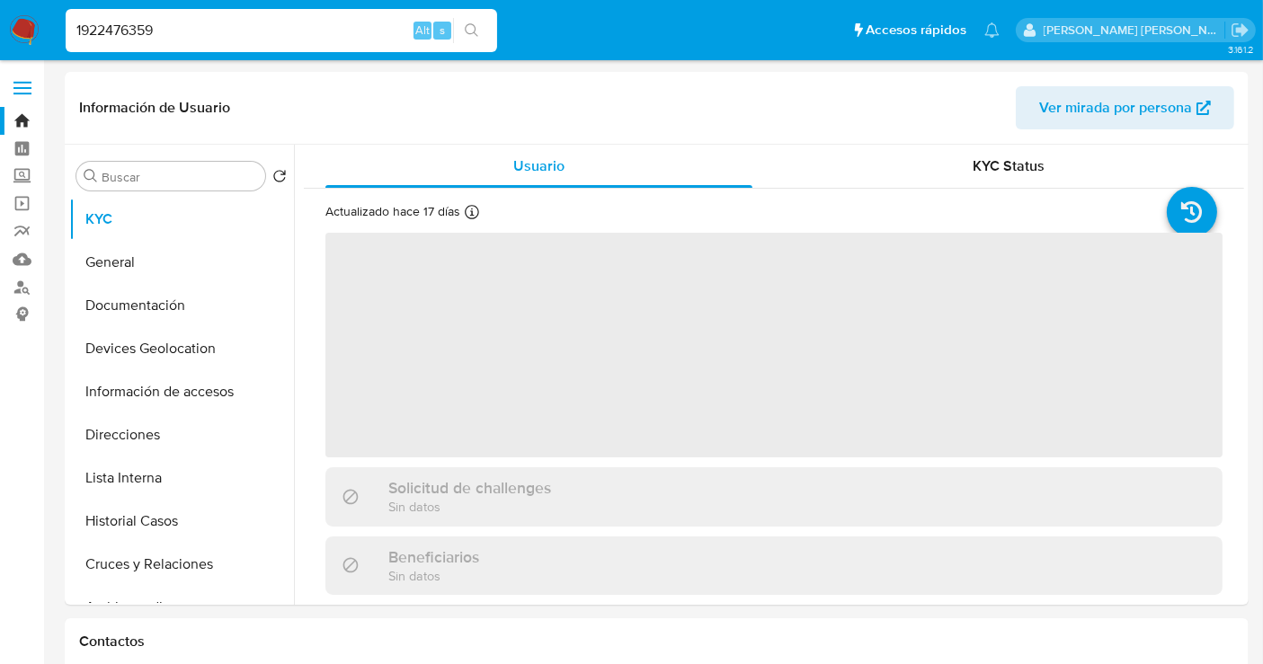
select select "10"
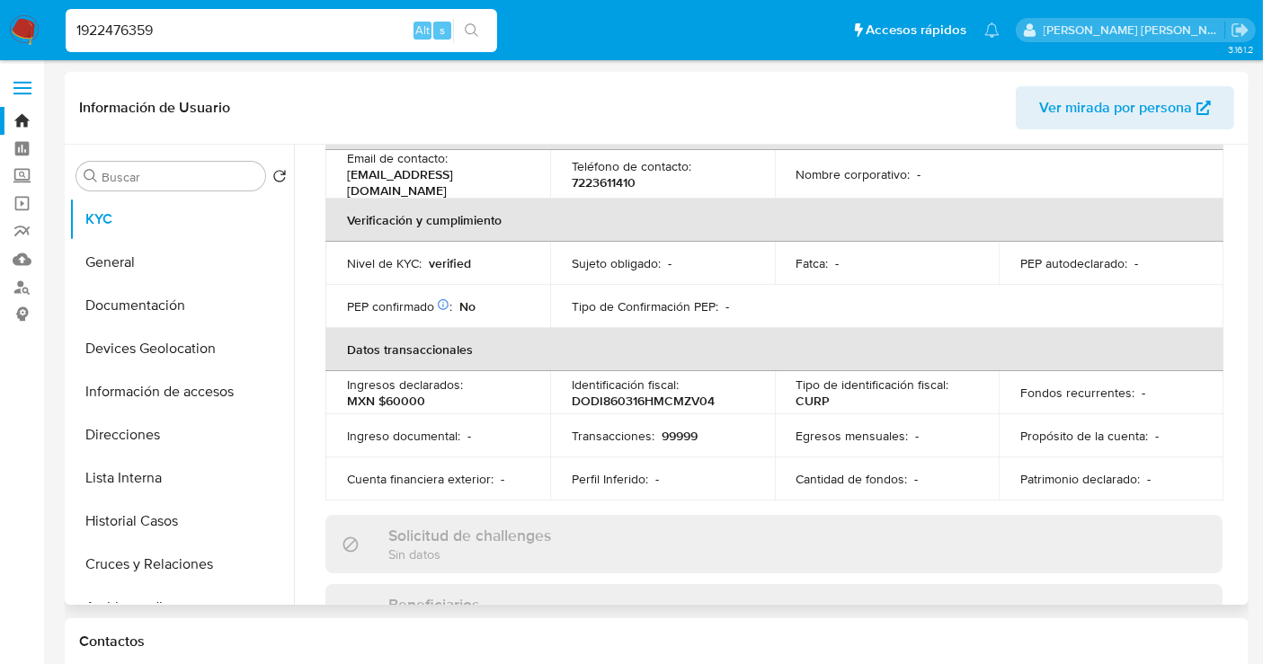
scroll to position [499, 0]
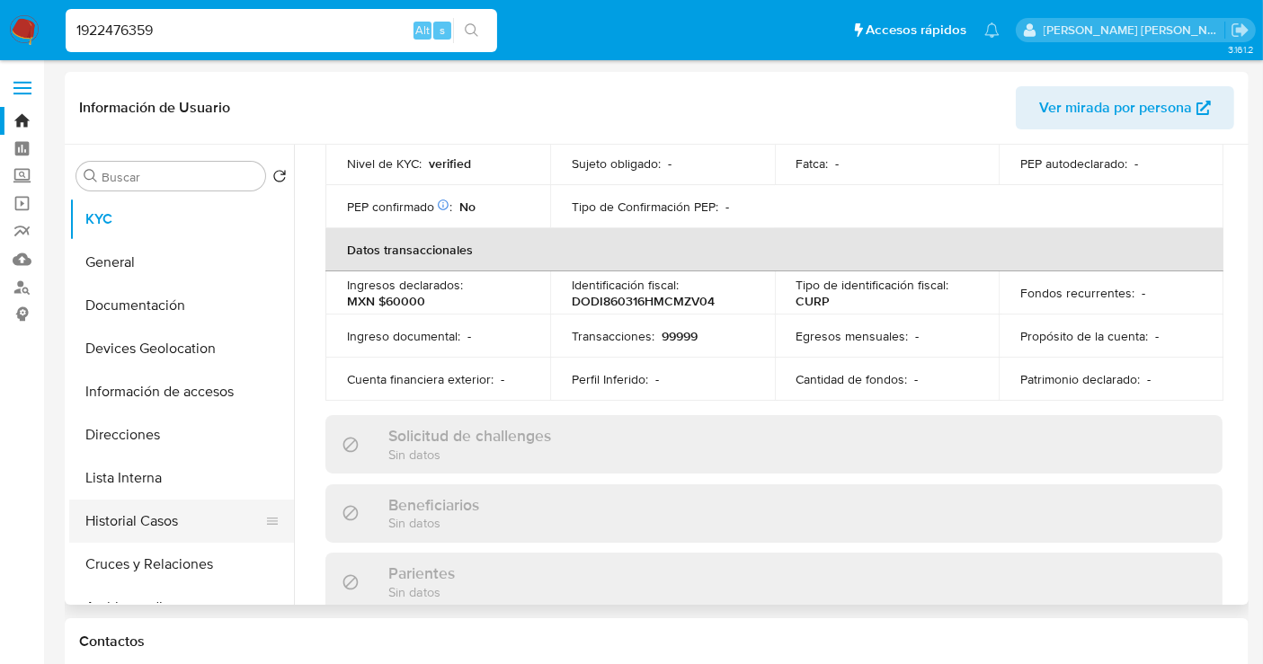
click at [149, 504] on button "Historial Casos" at bounding box center [174, 521] width 210 height 43
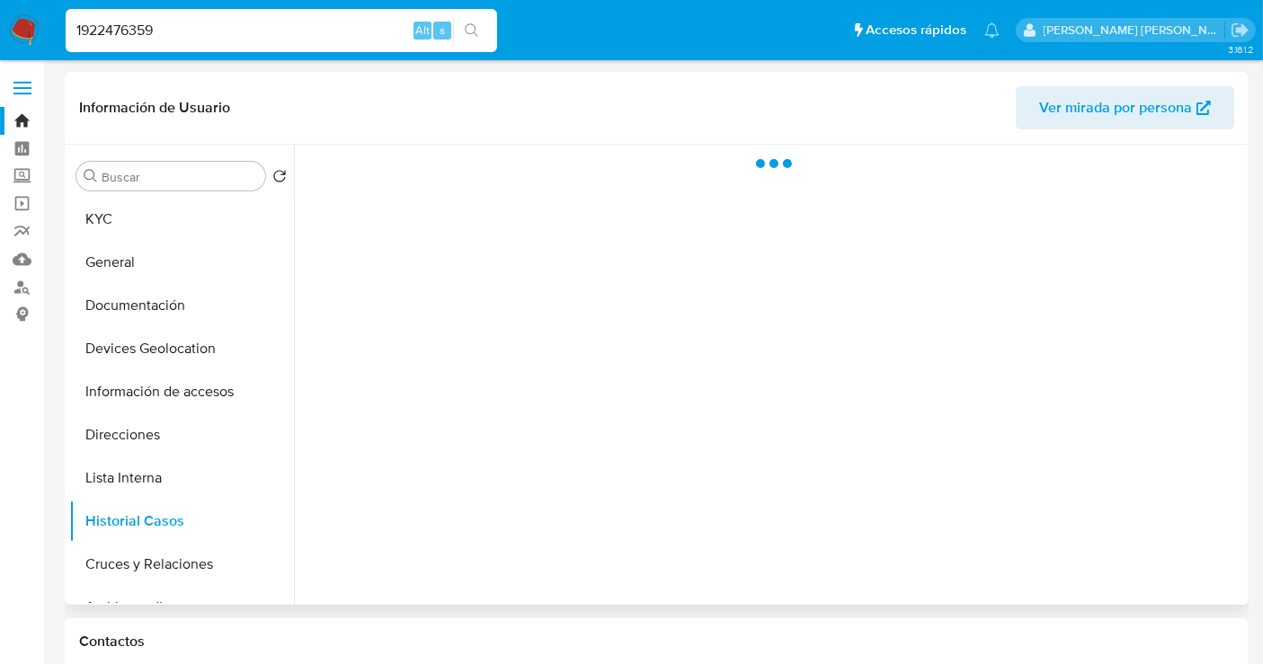
scroll to position [0, 0]
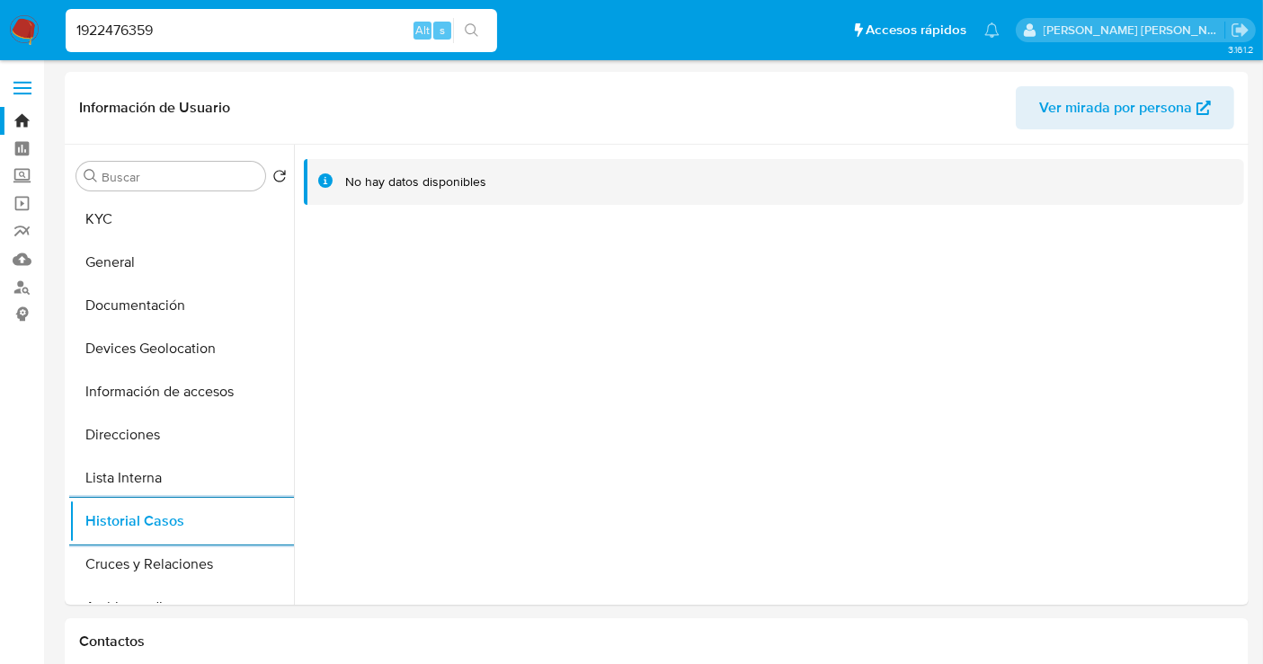
click at [134, 24] on input "1922476359" at bounding box center [281, 30] width 431 height 23
paste input "301522518"
type input "301522518"
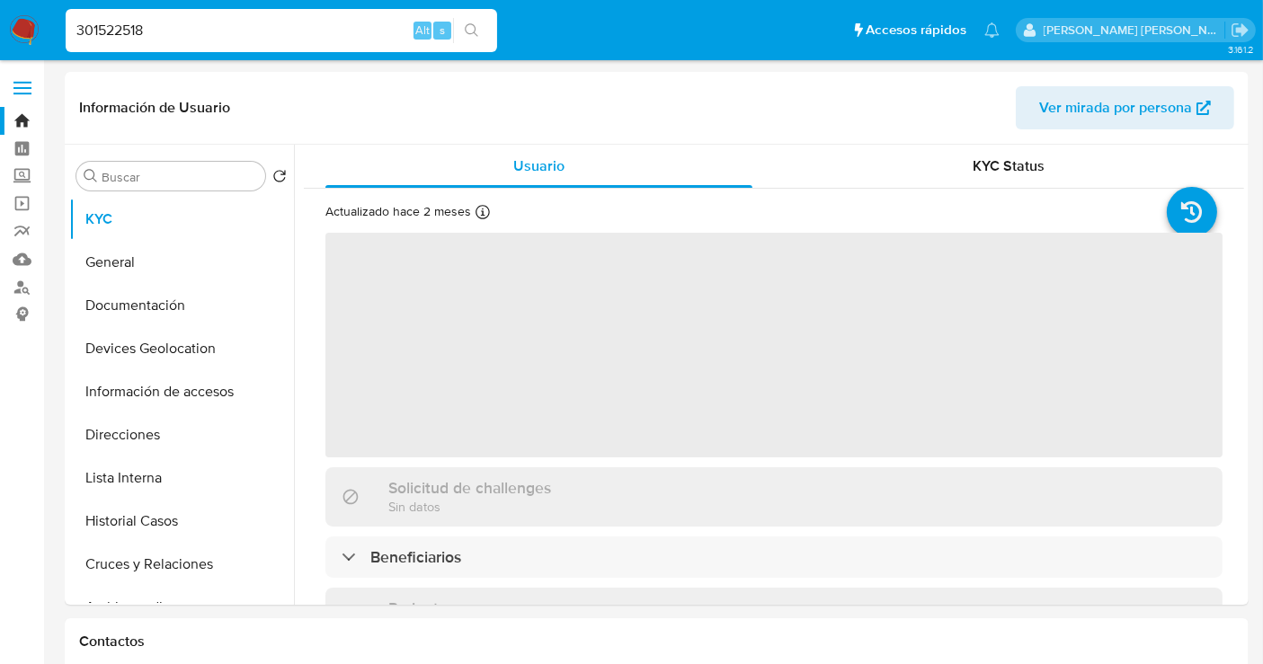
select select "10"
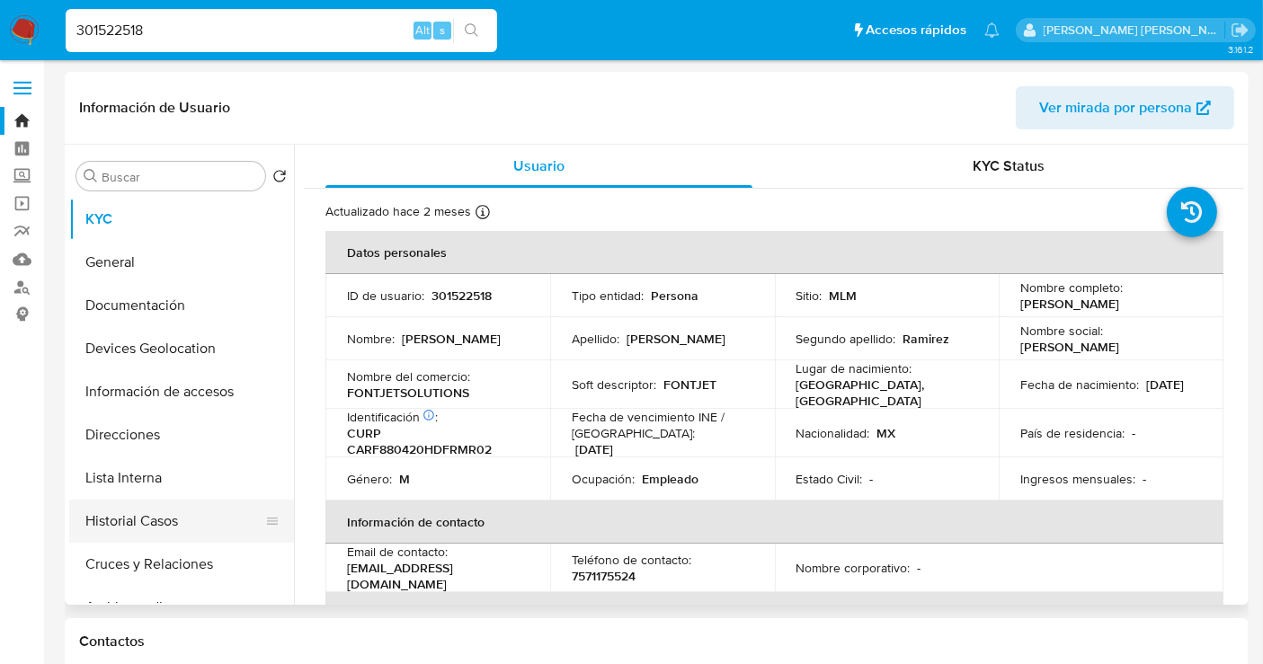
click at [146, 528] on button "Historial Casos" at bounding box center [174, 521] width 210 height 43
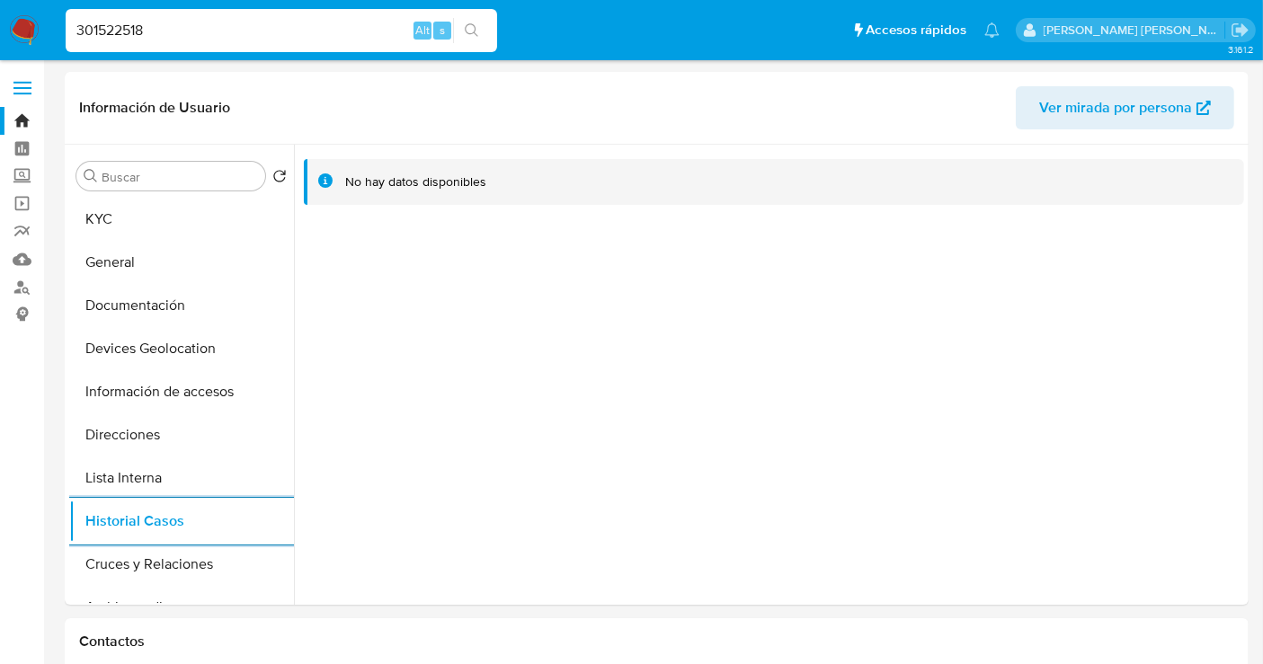
click at [141, 19] on input "301522518" at bounding box center [281, 30] width 431 height 23
paste input "28821862"
type input "328821862"
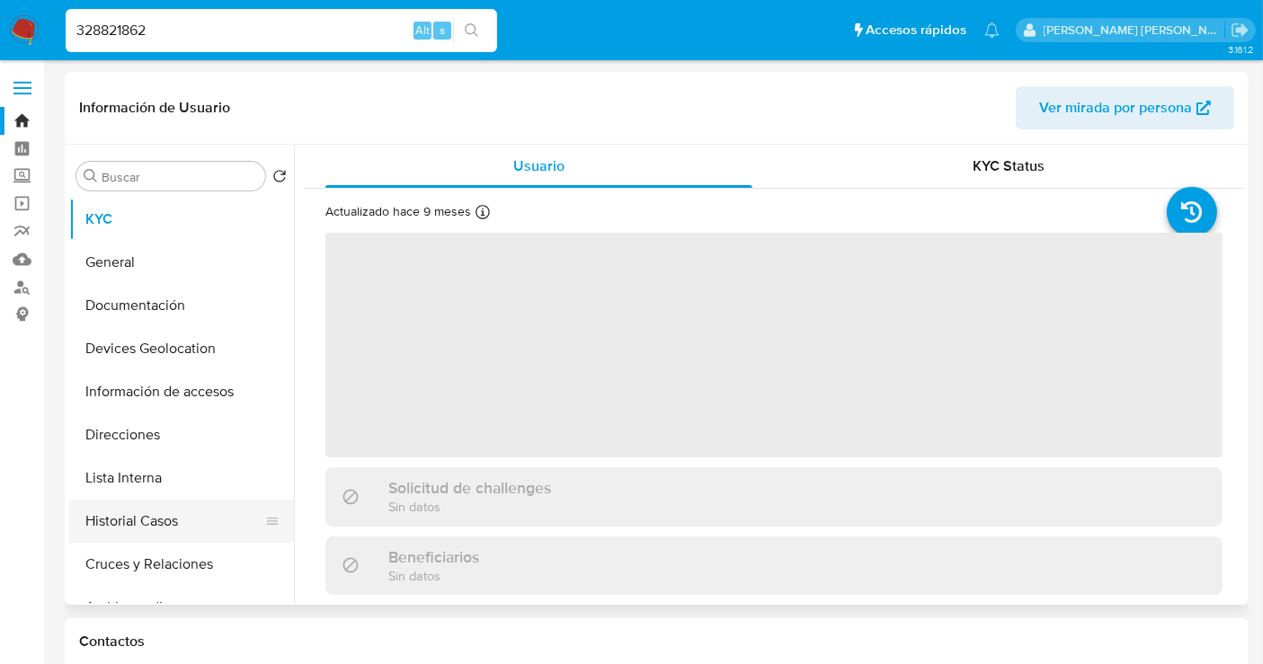
click at [193, 518] on button "Historial Casos" at bounding box center [174, 521] width 210 height 43
select select "10"
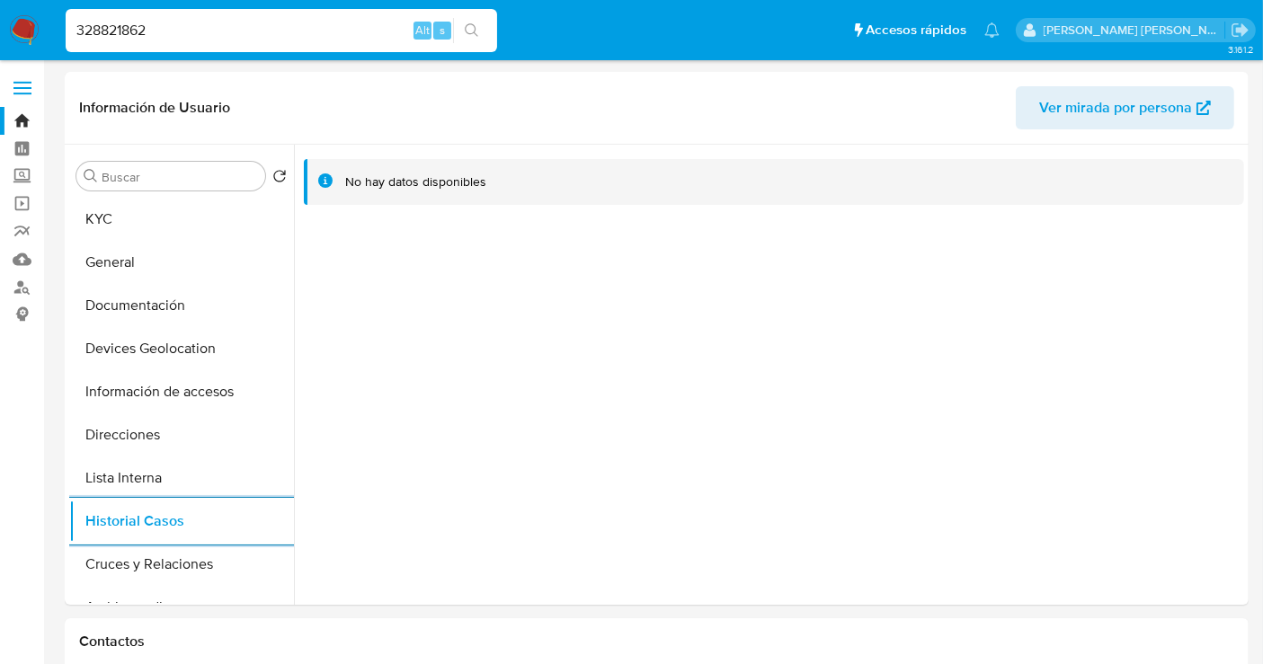
click at [114, 27] on input "328821862" at bounding box center [281, 30] width 431 height 23
paste input "114303225"
type input "1143032252"
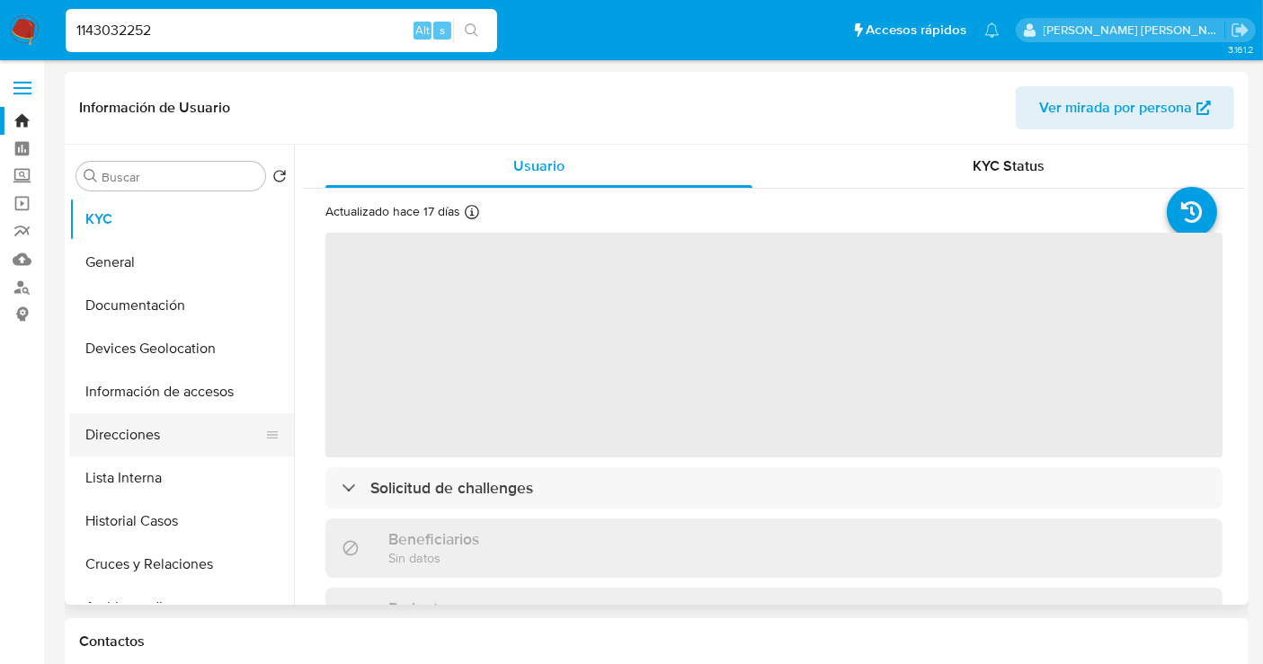
select select "10"
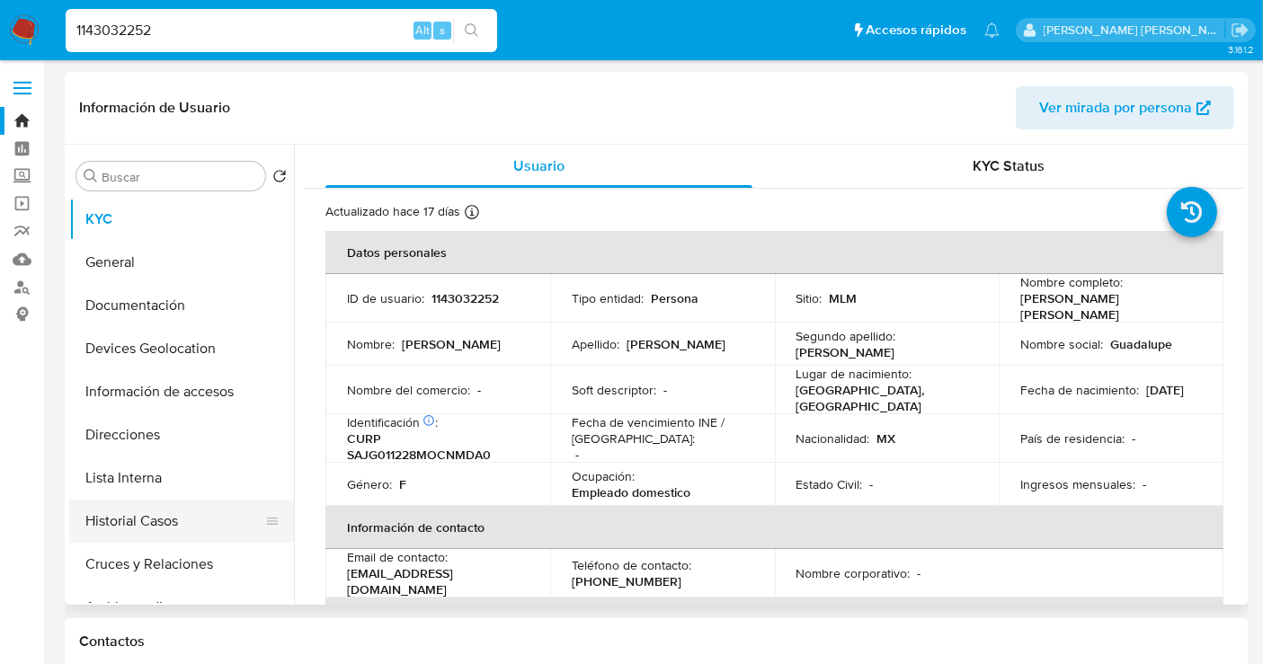
click at [163, 517] on button "Historial Casos" at bounding box center [174, 521] width 210 height 43
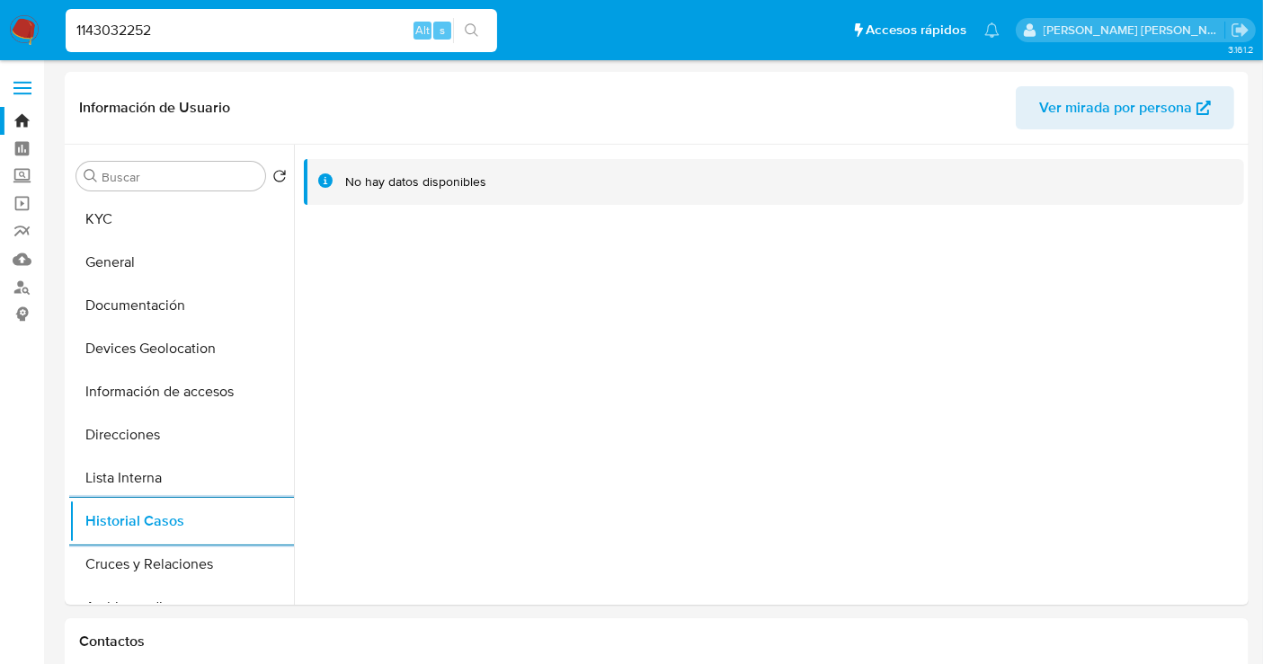
click at [146, 22] on input "1143032252" at bounding box center [281, 30] width 431 height 23
paste input "402534845"
type input "1402534845"
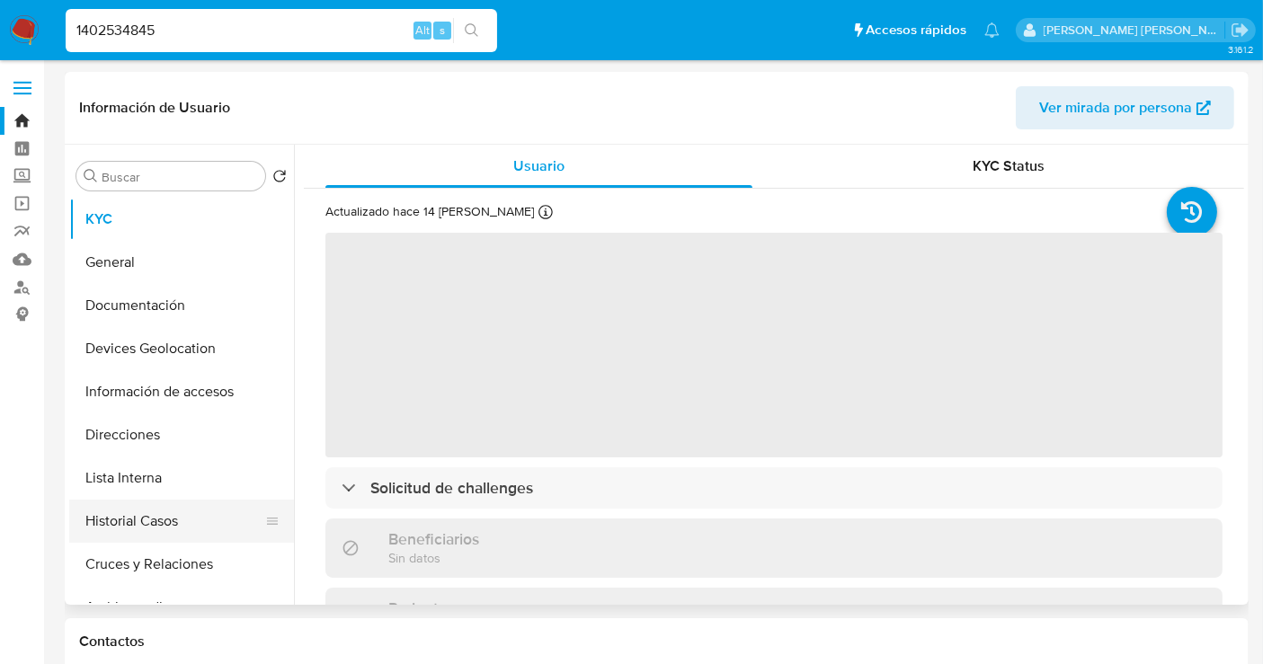
select select "10"
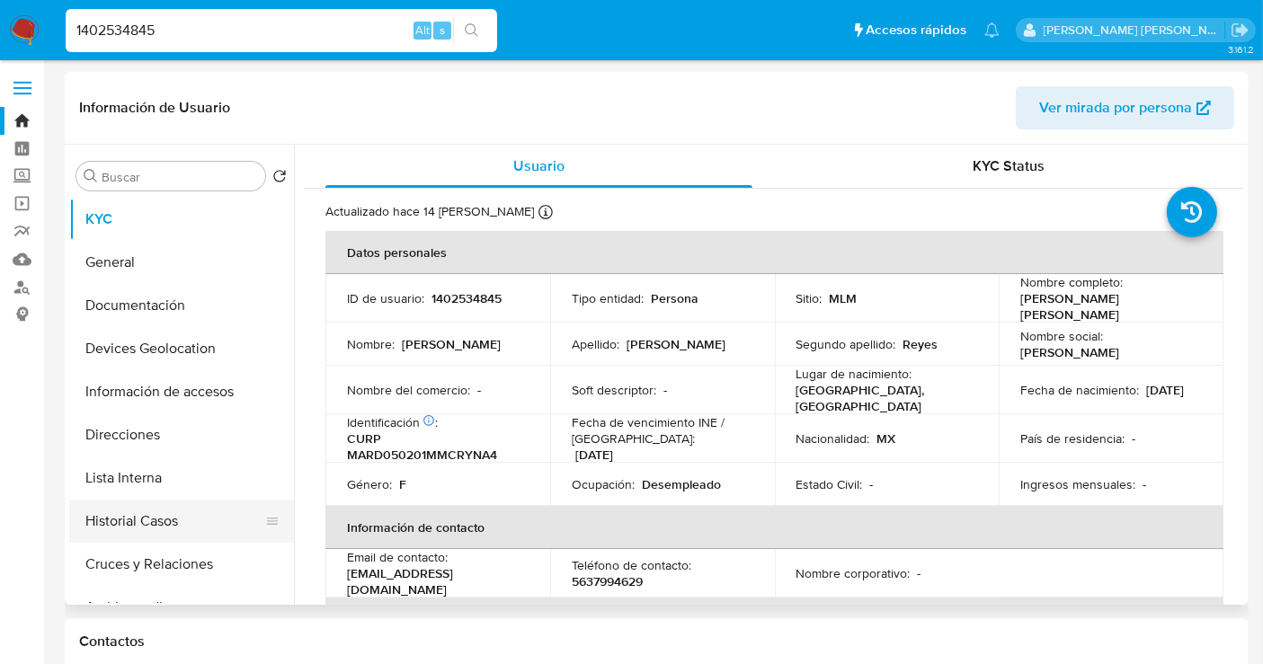
click at [111, 518] on button "Historial Casos" at bounding box center [174, 521] width 210 height 43
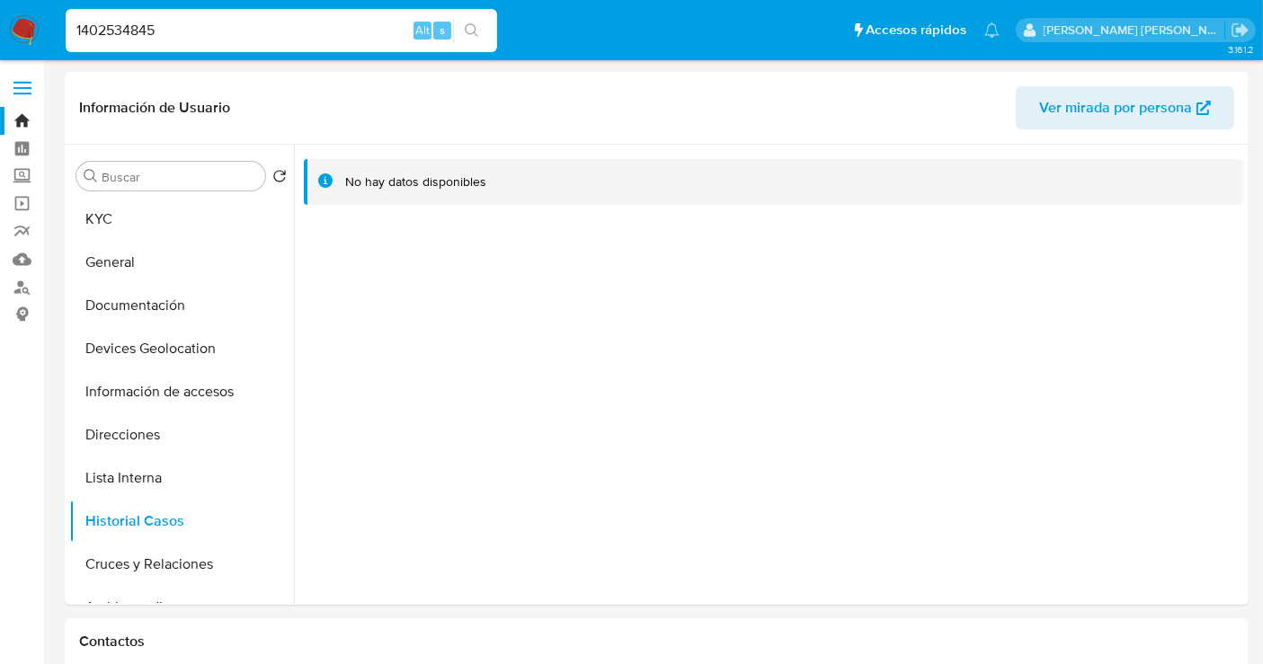
click at [28, 19] on img at bounding box center [24, 30] width 31 height 31
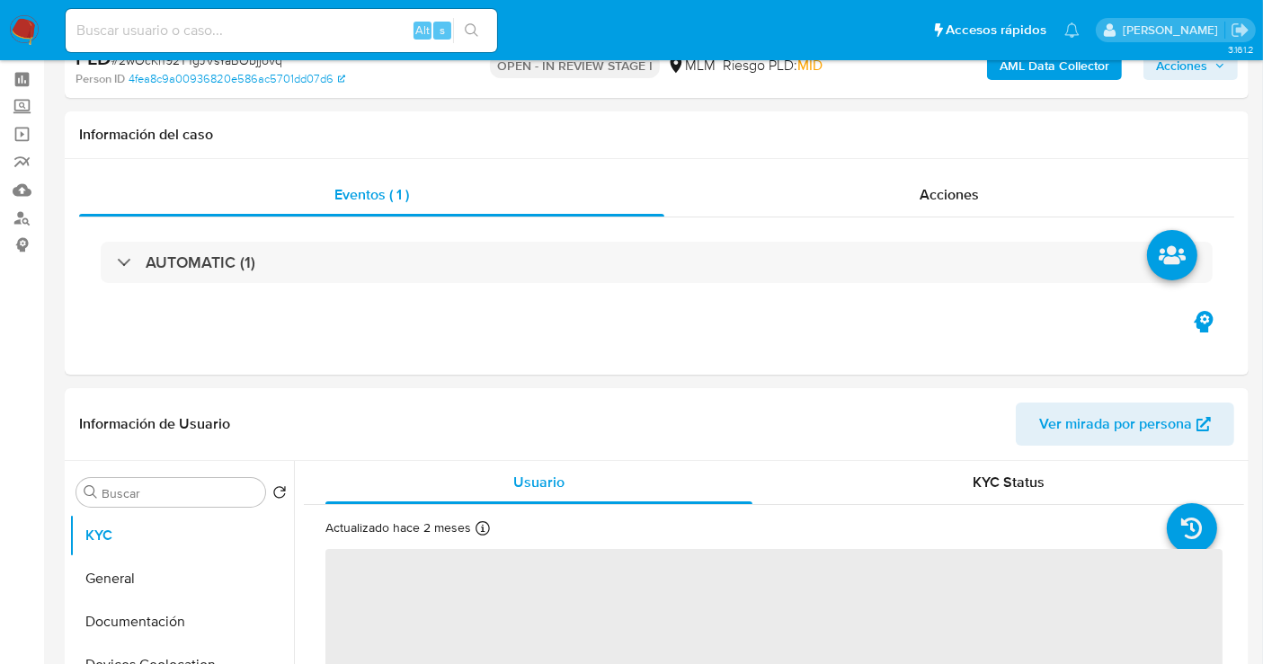
scroll to position [100, 0]
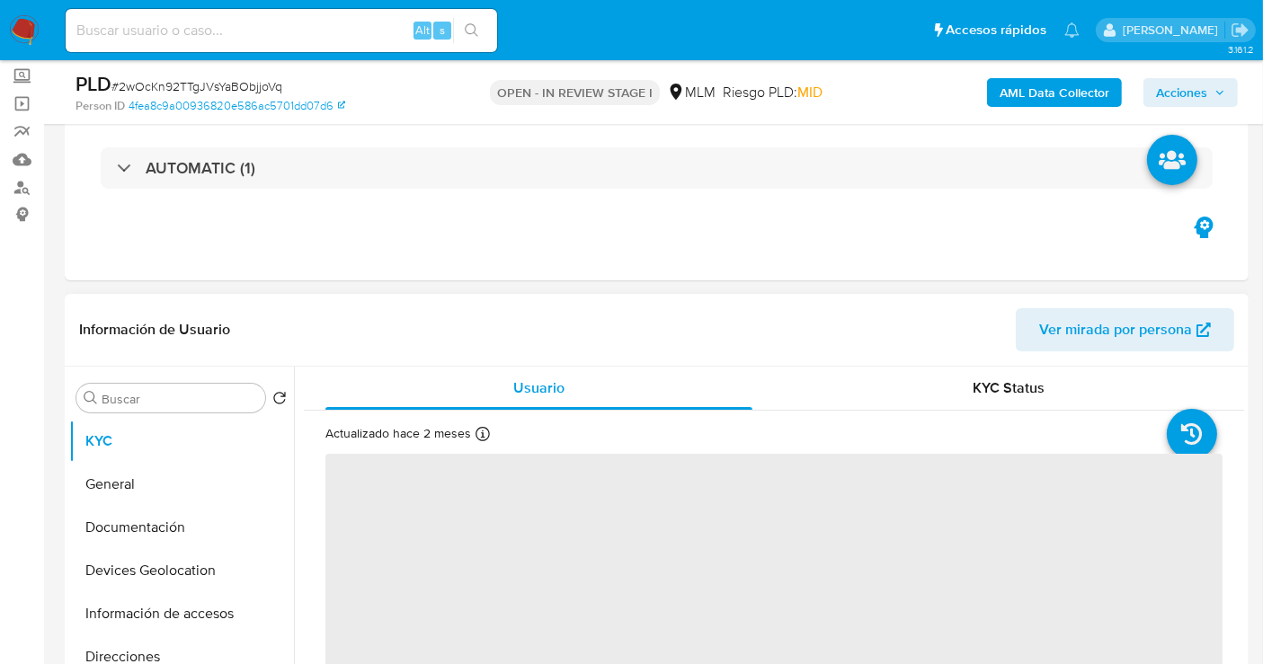
select select "10"
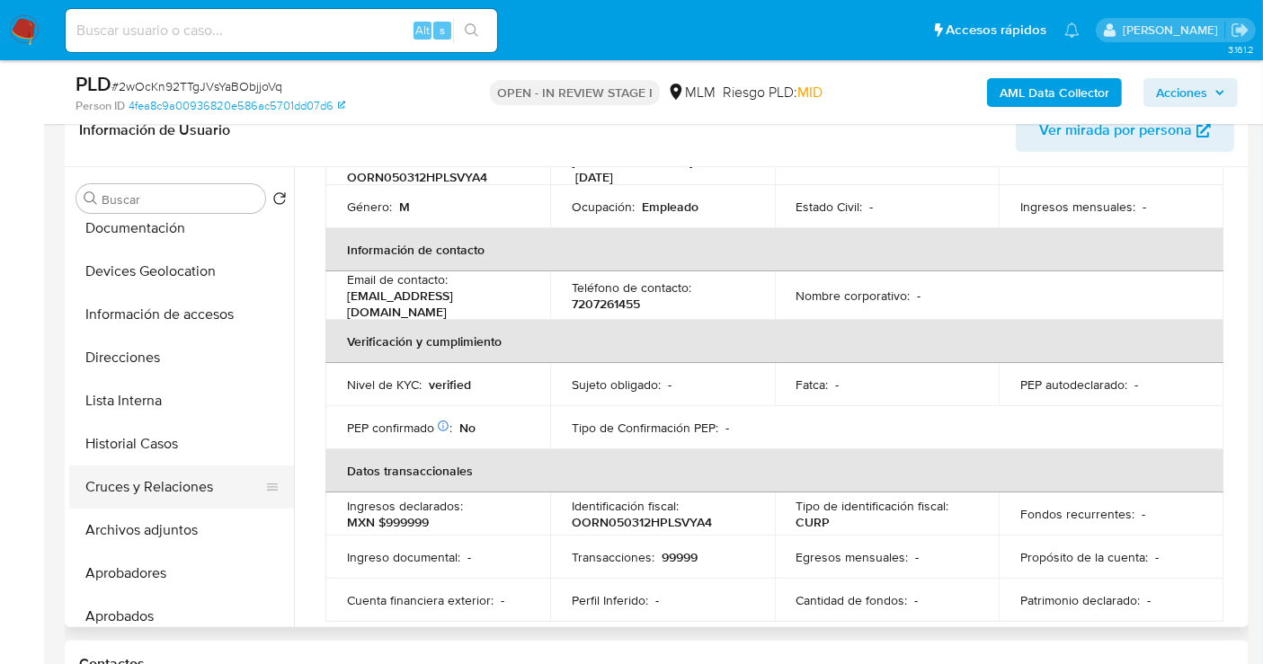
click at [146, 478] on button "Cruces y Relaciones" at bounding box center [174, 487] width 210 height 43
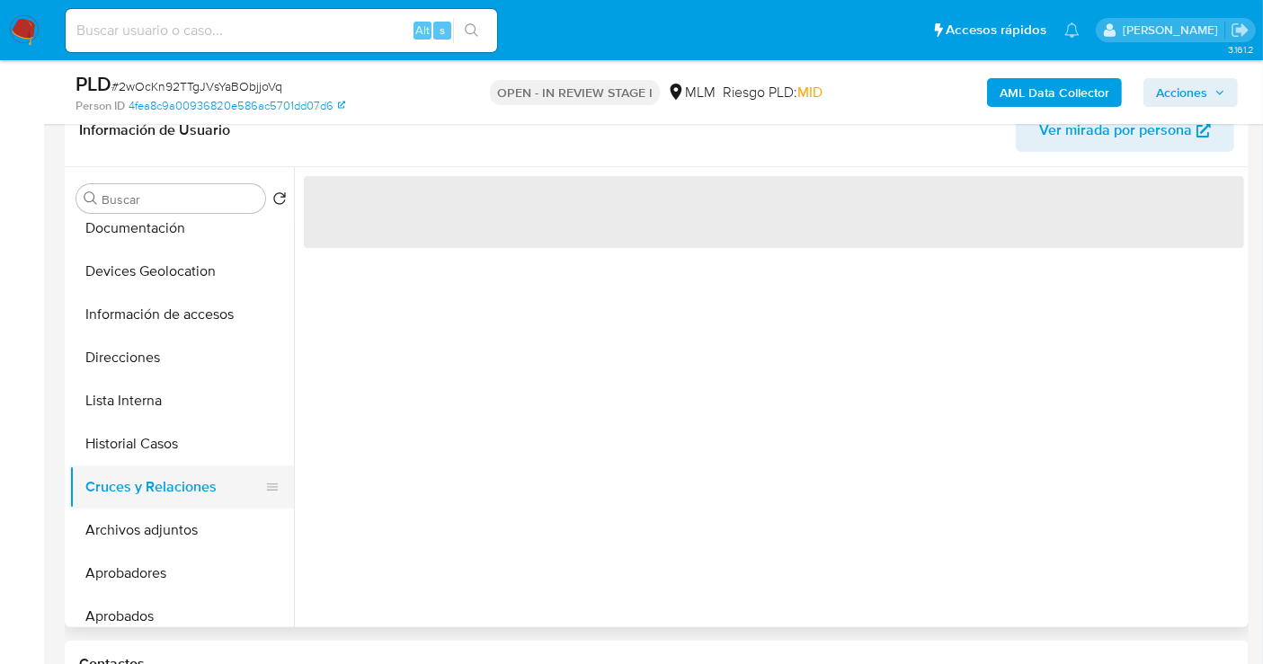
scroll to position [0, 0]
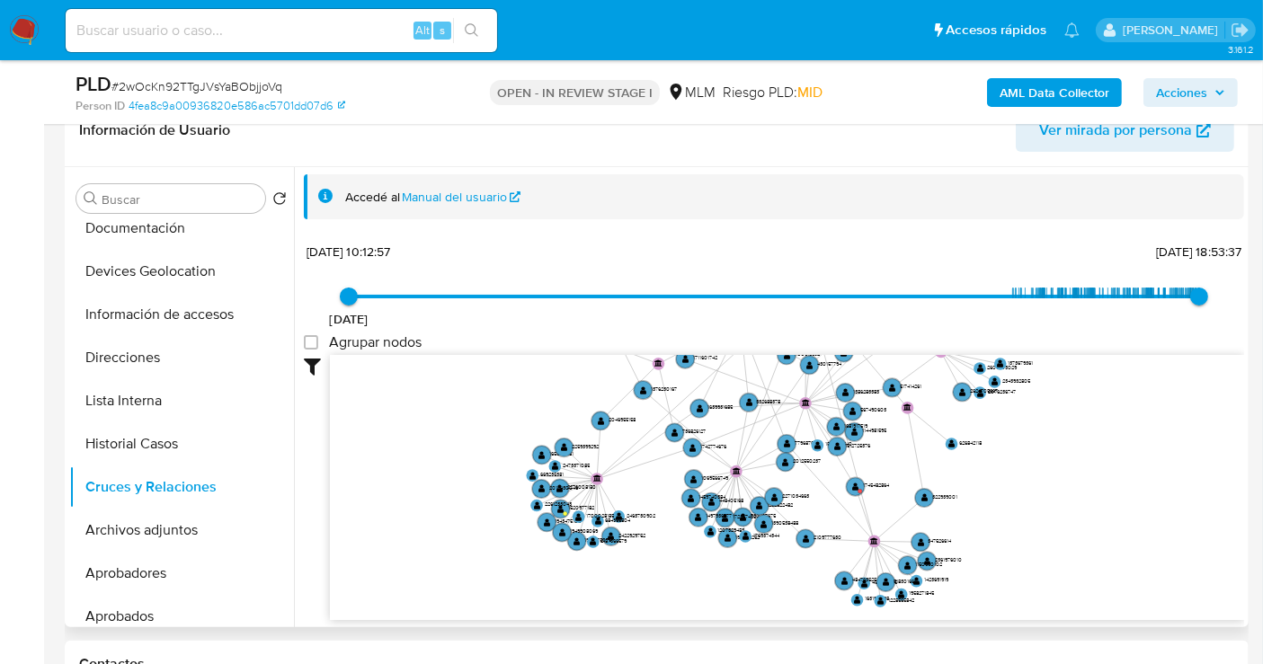
drag, startPoint x: 1016, startPoint y: 568, endPoint x: 1027, endPoint y: 464, distance: 104.8
click at [1027, 468] on icon "user-2566088195  2566088195 user-759778384  759778384 device-6640ea8779d3a771…" at bounding box center [787, 485] width 914 height 261
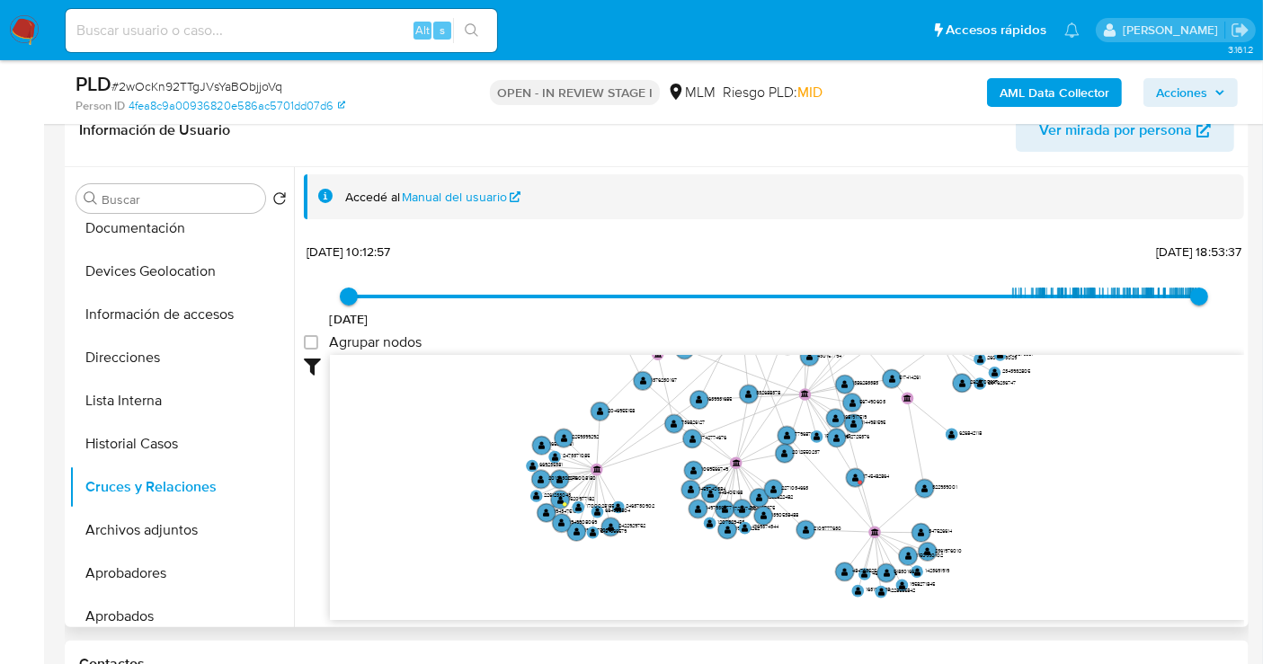
click at [1027, 459] on icon "user-2566088195  2566088195 user-759778384  759778384 device-6640ea8779d3a771…" at bounding box center [787, 485] width 914 height 261
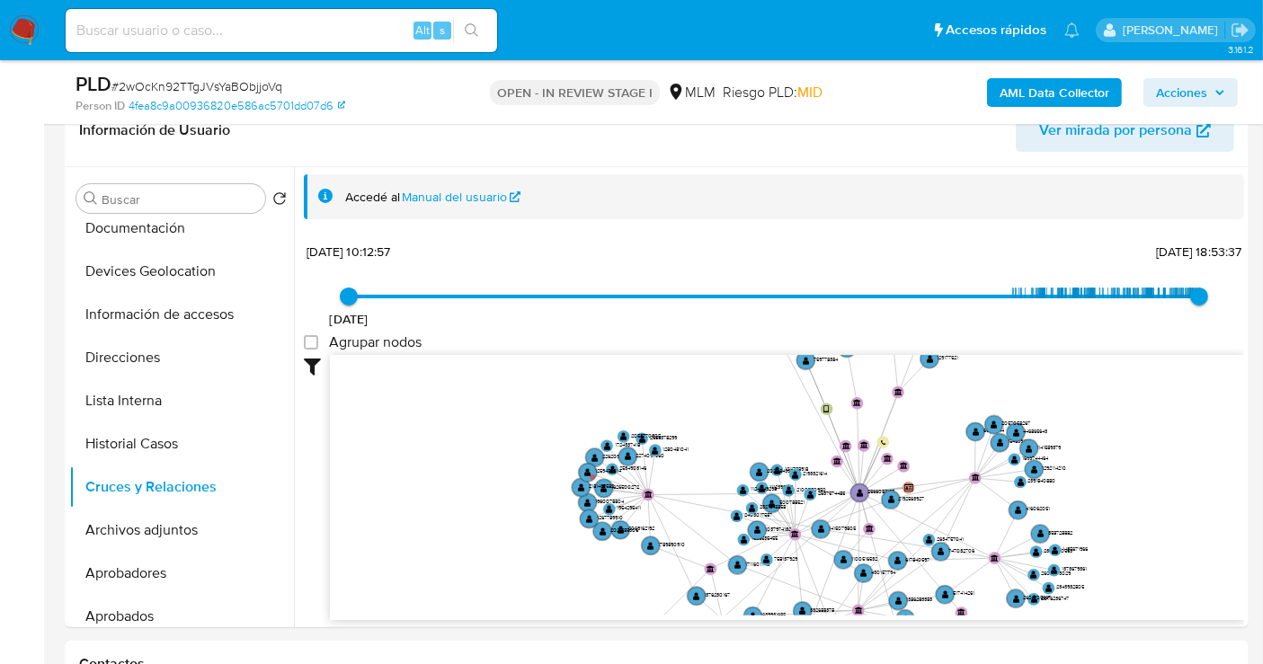
drag, startPoint x: 1037, startPoint y: 474, endPoint x: 1087, endPoint y: 696, distance: 227.6
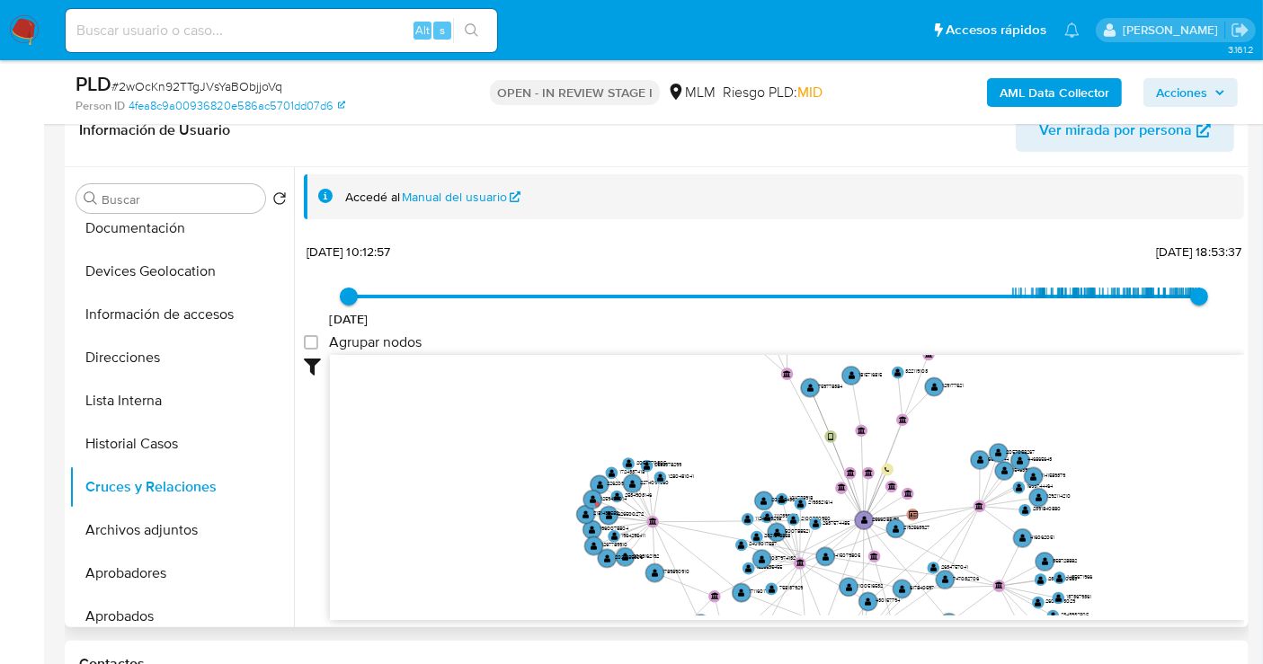
drag, startPoint x: 652, startPoint y: 402, endPoint x: 649, endPoint y: 582, distance: 180.7
click at [649, 582] on icon "user-2566088195  2566088195 user-759778384  759778384 device-6640ea8779d3a771…" at bounding box center [787, 485] width 914 height 261
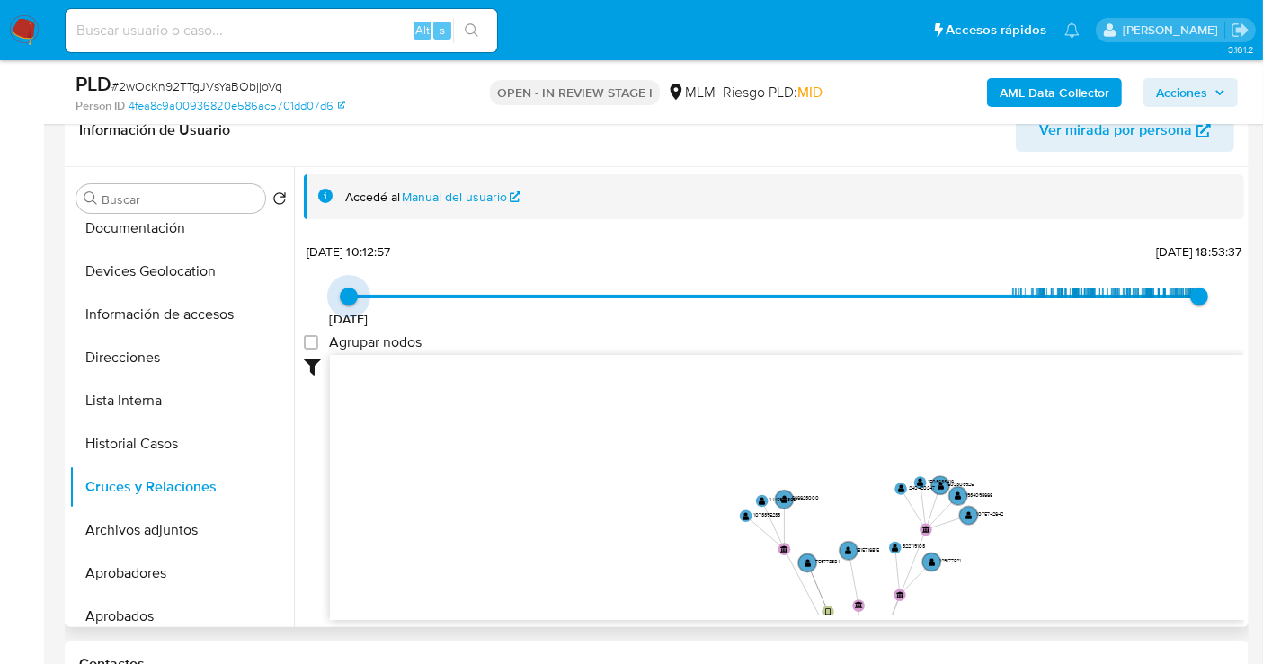
drag, startPoint x: 343, startPoint y: 293, endPoint x: 349, endPoint y: 315, distance: 22.2
click at [349, 310] on span "12/5/2024 12/5/2024, 10:12:57 1/10/2025, 18:53:37" at bounding box center [774, 296] width 850 height 27
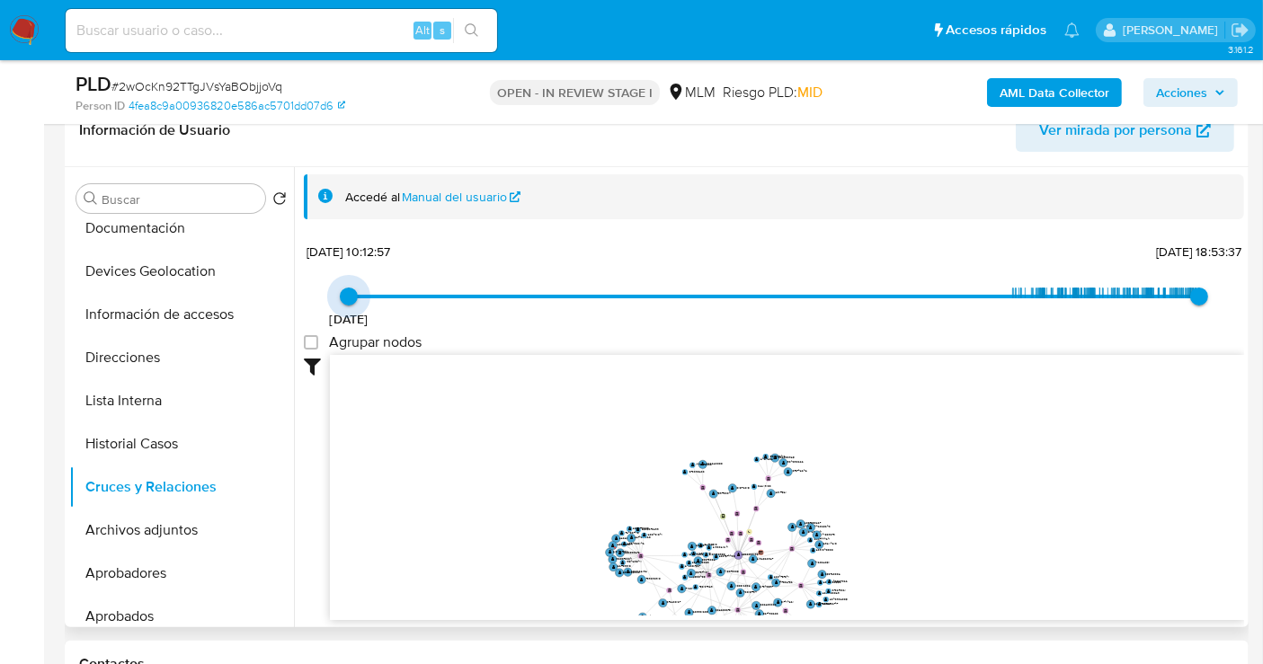
type input "1749774564000"
drag, startPoint x: 339, startPoint y: 295, endPoint x: 753, endPoint y: 295, distance: 414.3
click at [753, 295] on span "12/5/2024 12/5/2024, 10:12:57 1/10/2025, 18:53:37" at bounding box center [774, 296] width 850 height 27
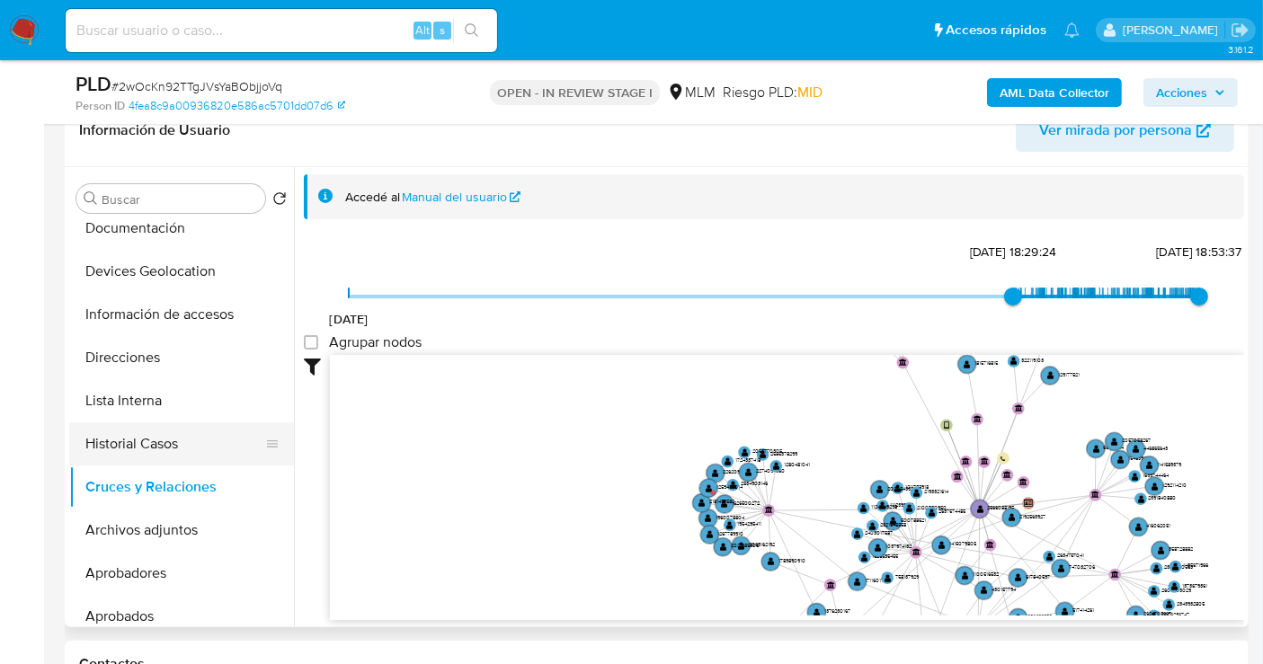
click at [128, 441] on button "Historial Casos" at bounding box center [174, 443] width 210 height 43
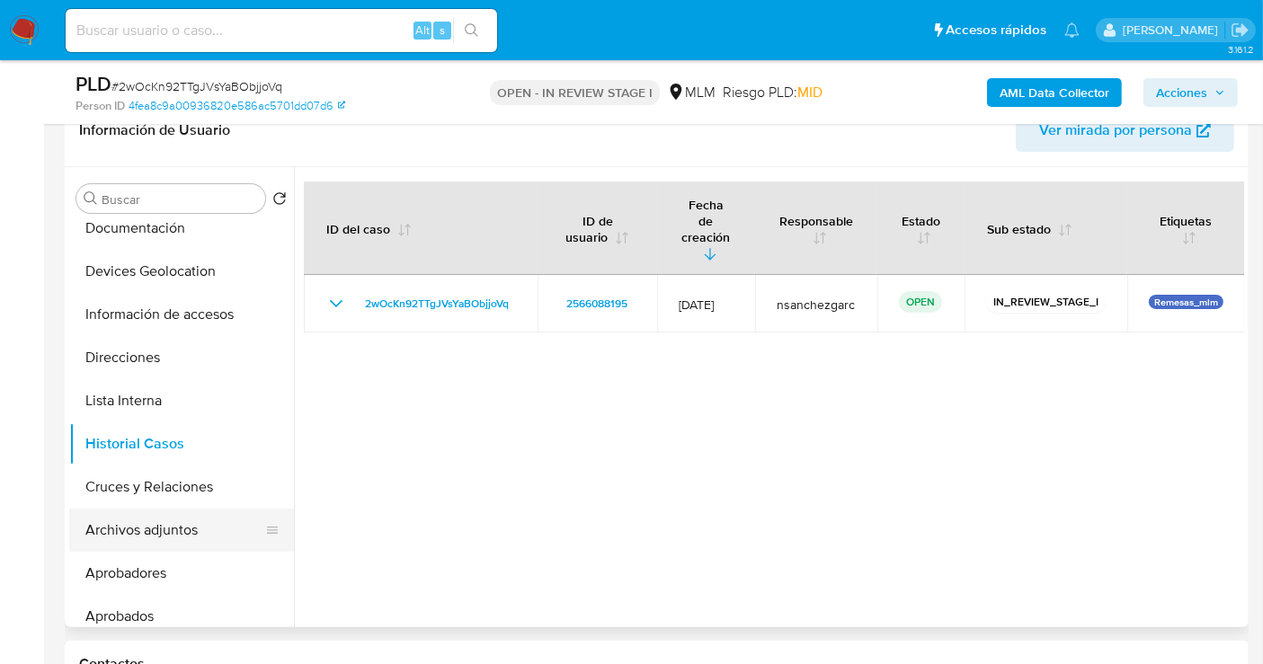
scroll to position [200, 0]
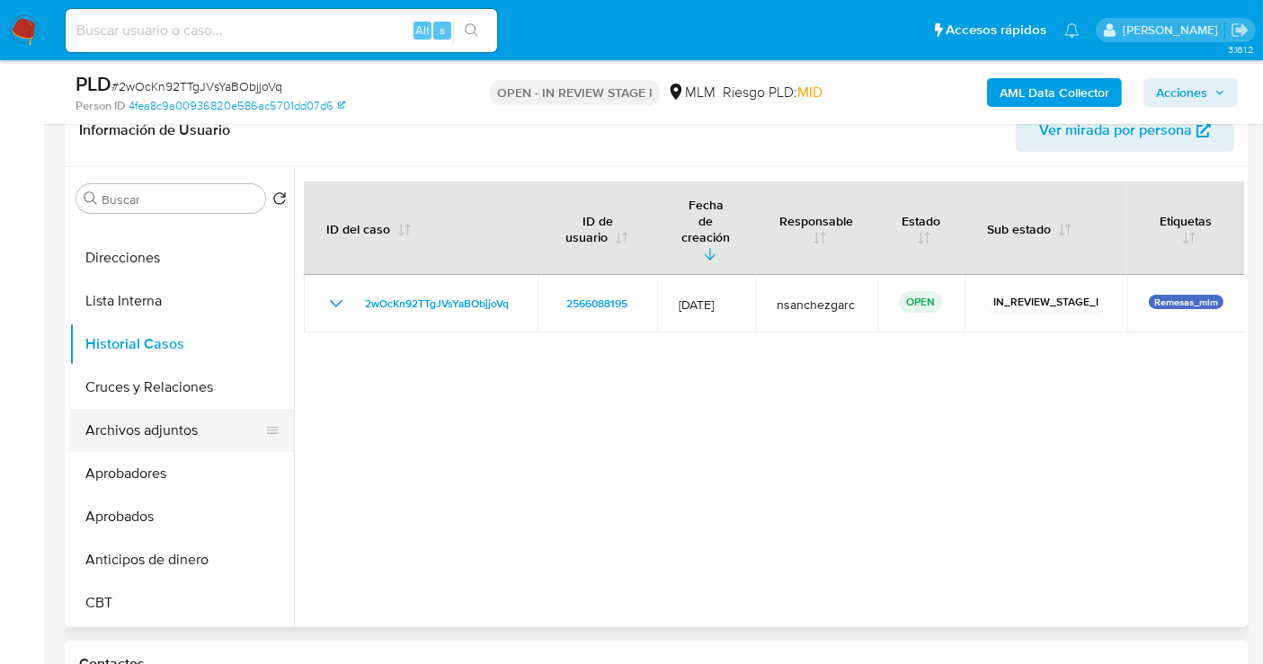
click at [162, 427] on button "Archivos adjuntos" at bounding box center [174, 430] width 210 height 43
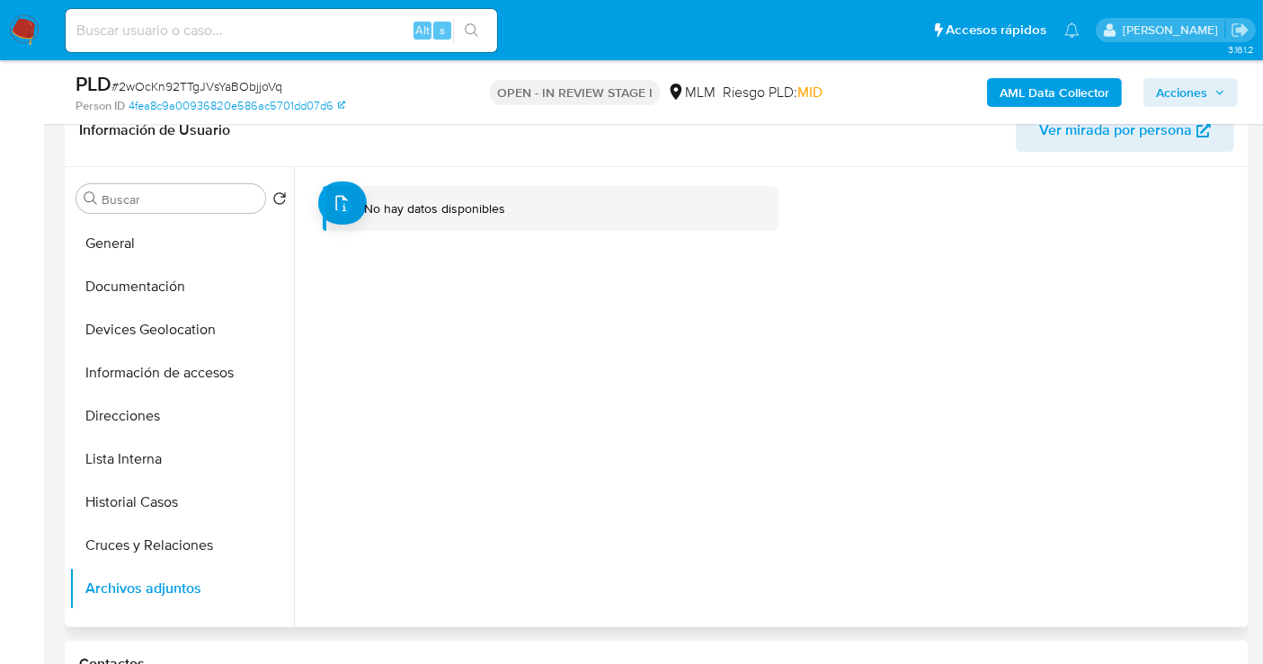
scroll to position [0, 0]
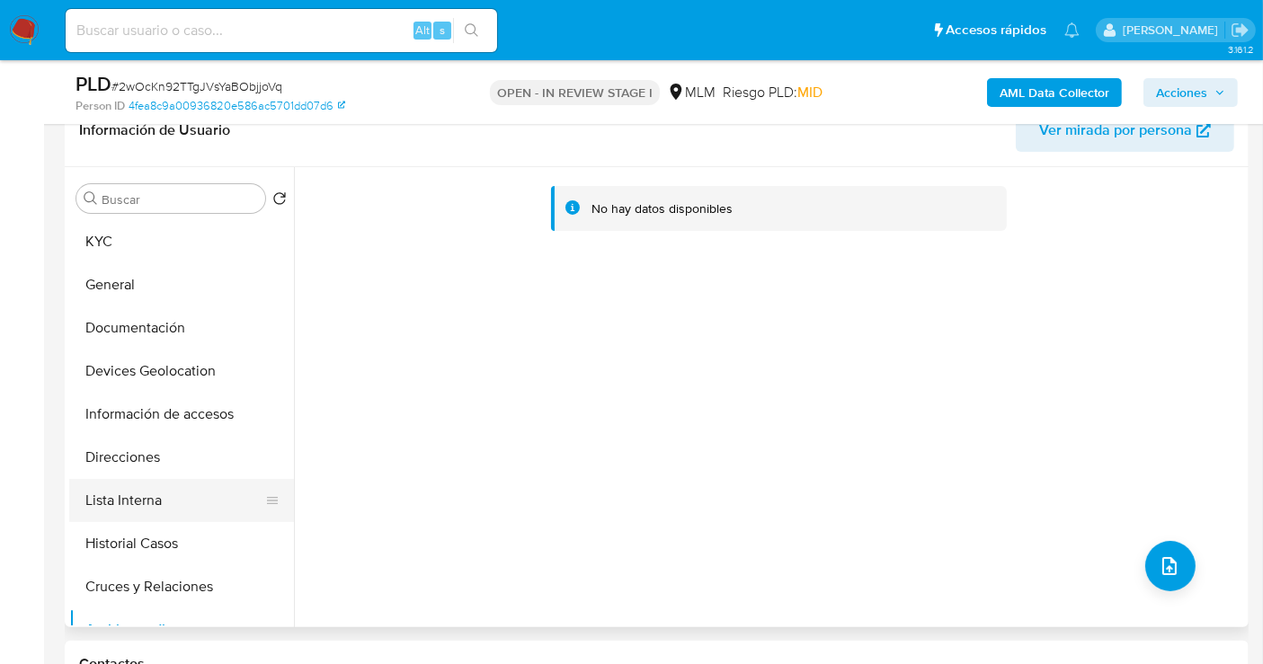
click at [128, 505] on button "Lista Interna" at bounding box center [174, 500] width 210 height 43
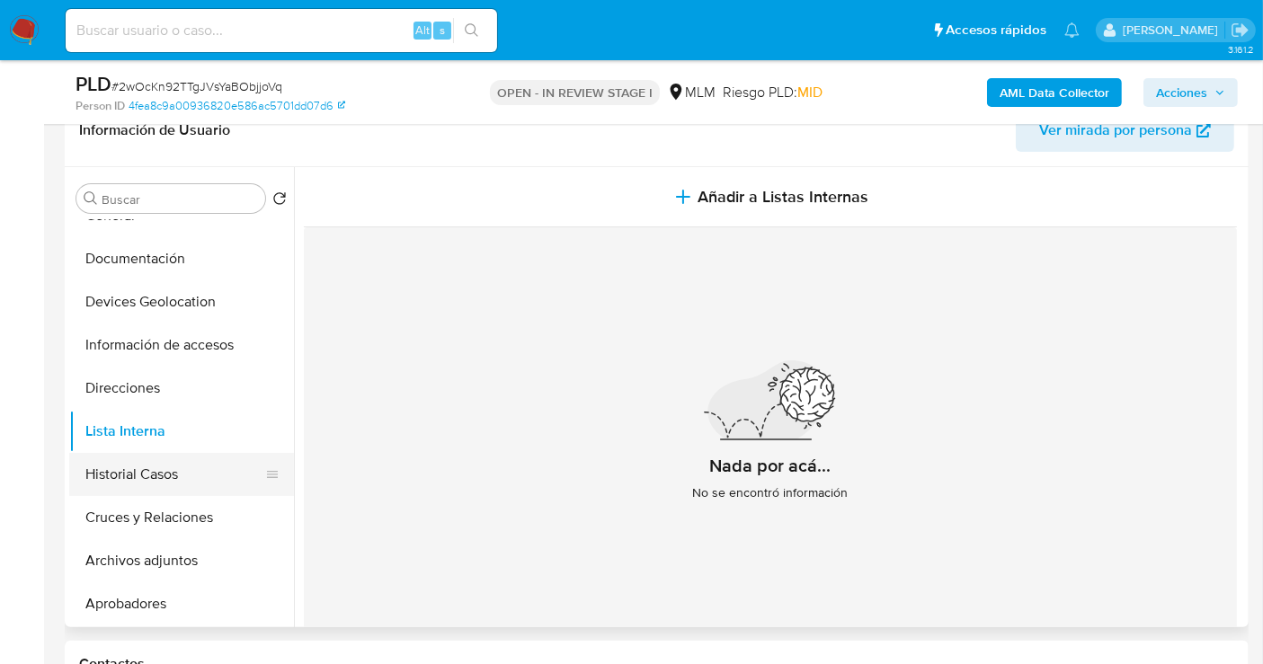
scroll to position [100, 0]
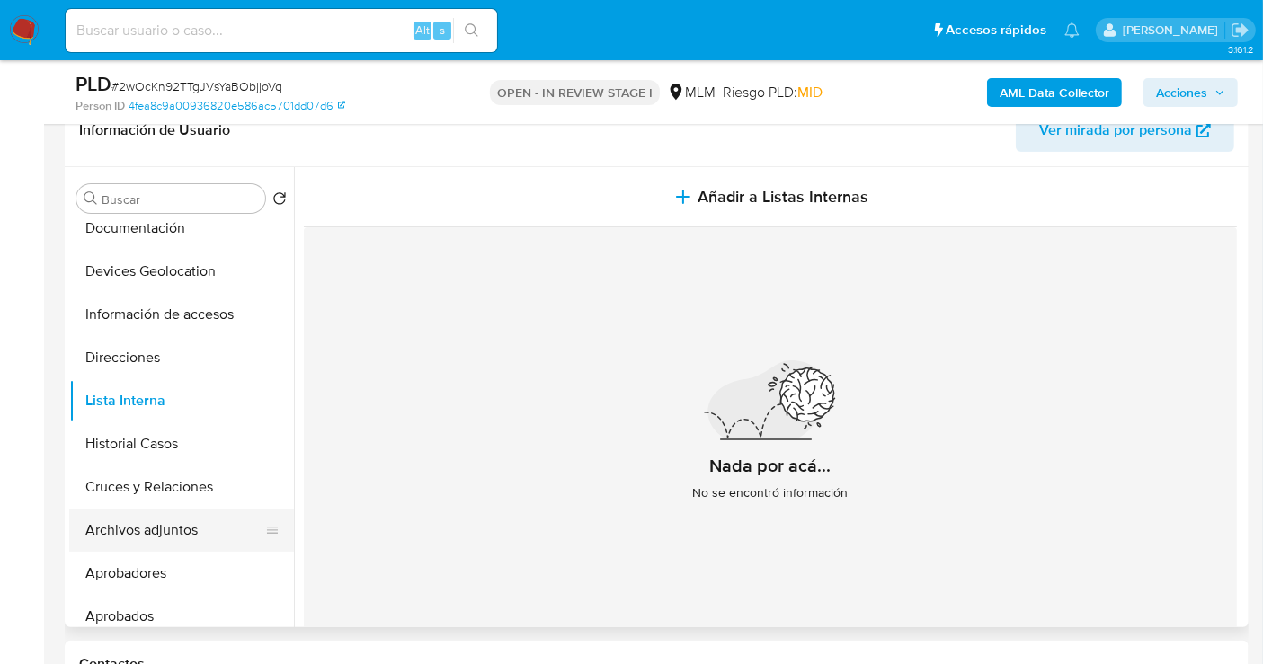
click at [146, 532] on button "Archivos adjuntos" at bounding box center [174, 530] width 210 height 43
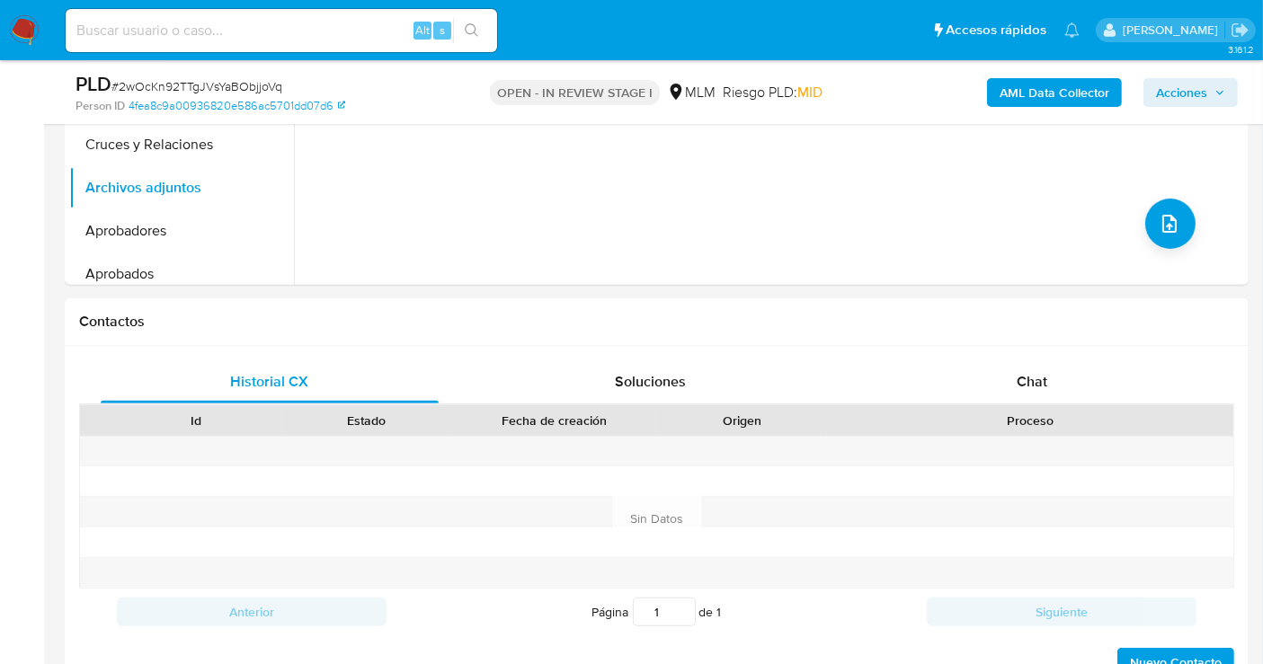
scroll to position [798, 0]
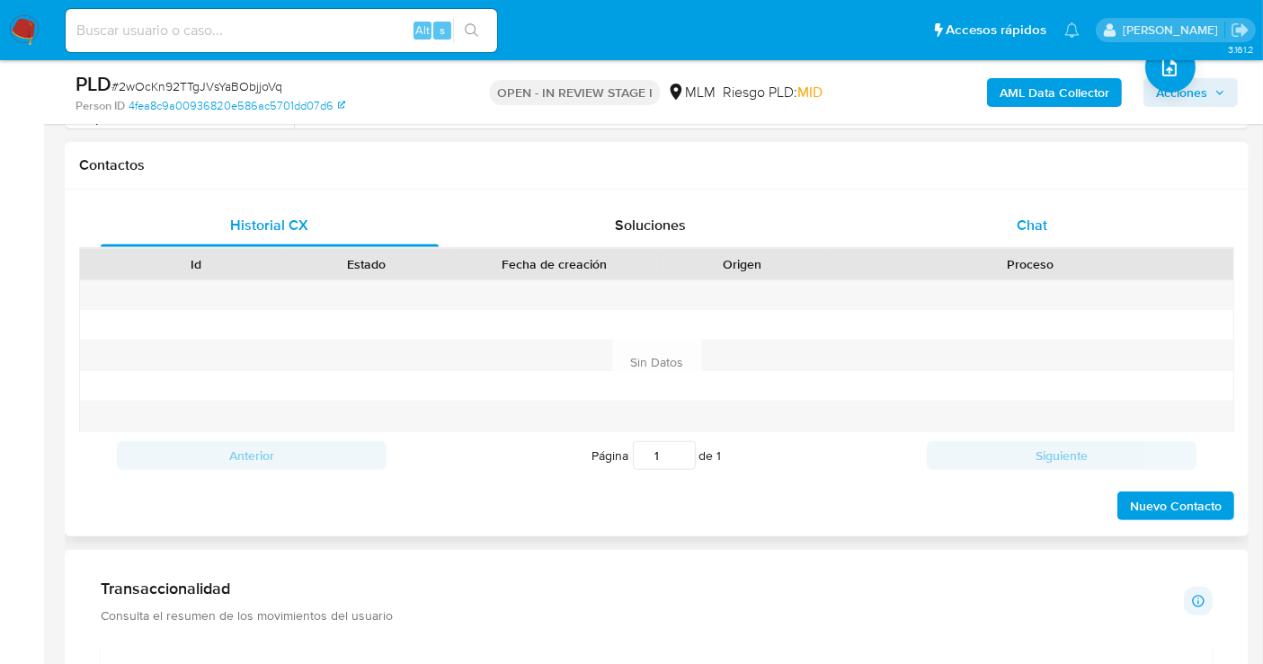
click at [1022, 216] on span "Chat" at bounding box center [1031, 225] width 31 height 21
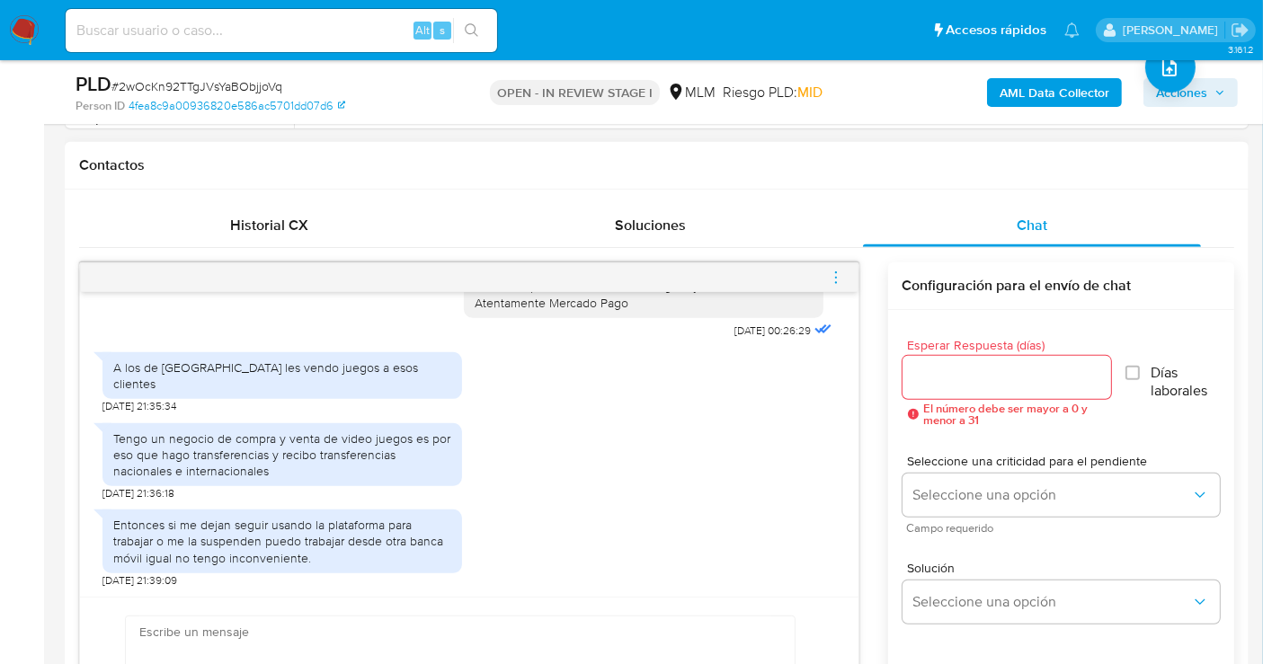
scroll to position [304, 0]
click at [958, 382] on input "Esperar Respuesta (días)" at bounding box center [1006, 377] width 209 height 23
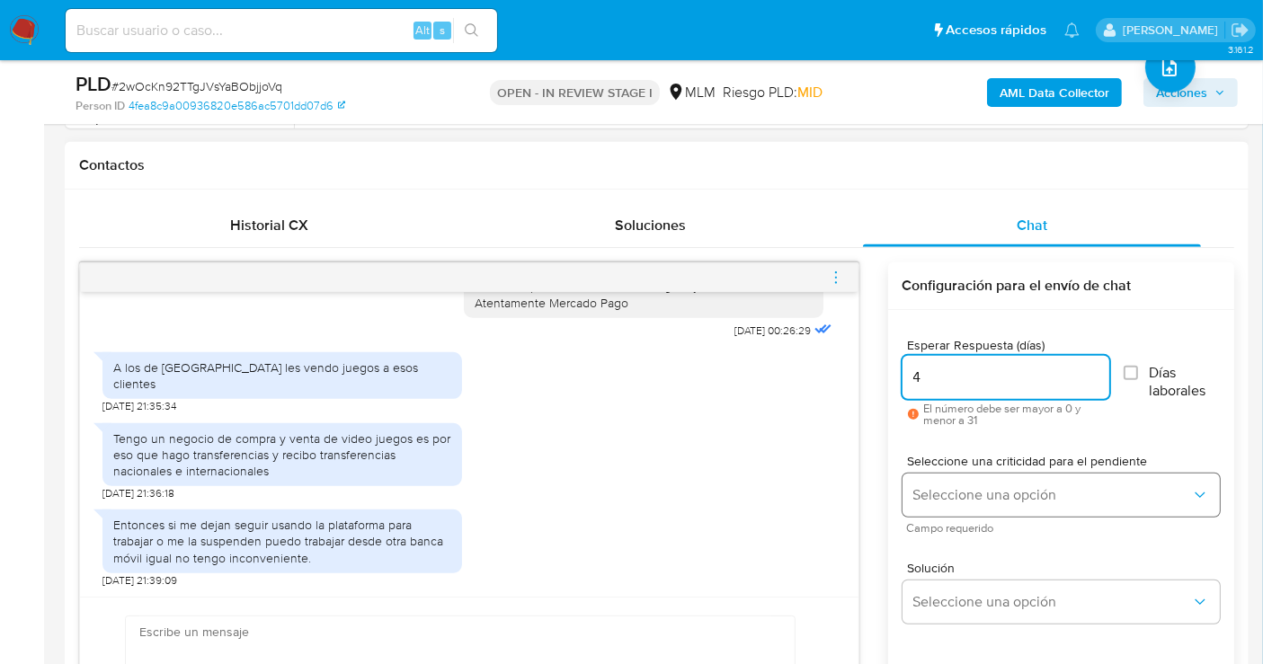
type input "4"
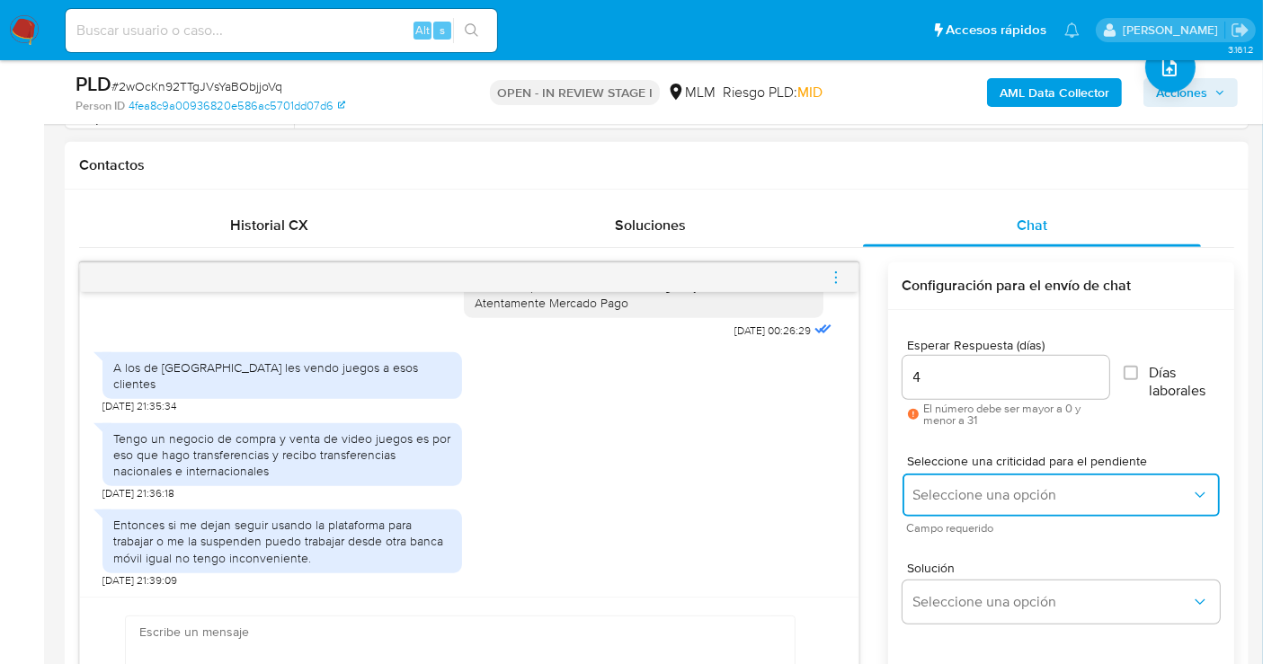
click at [958, 501] on span "Seleccione una opción" at bounding box center [1052, 495] width 278 height 18
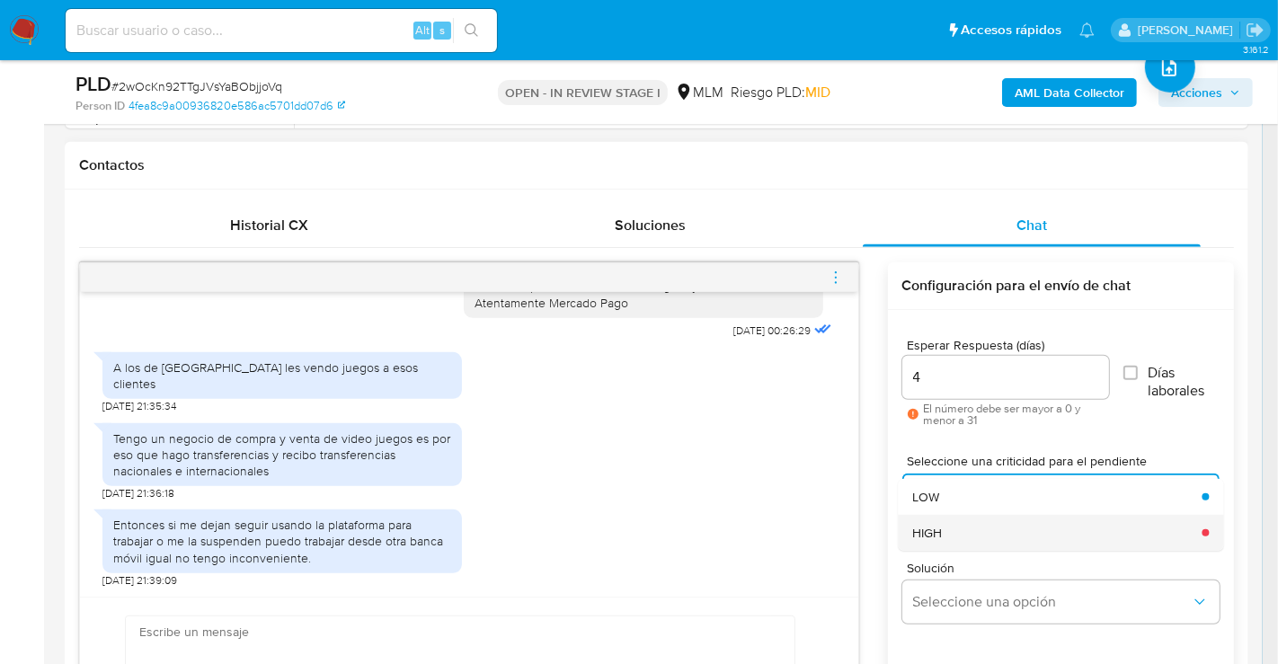
click at [928, 532] on span "HIGH" at bounding box center [927, 533] width 30 height 16
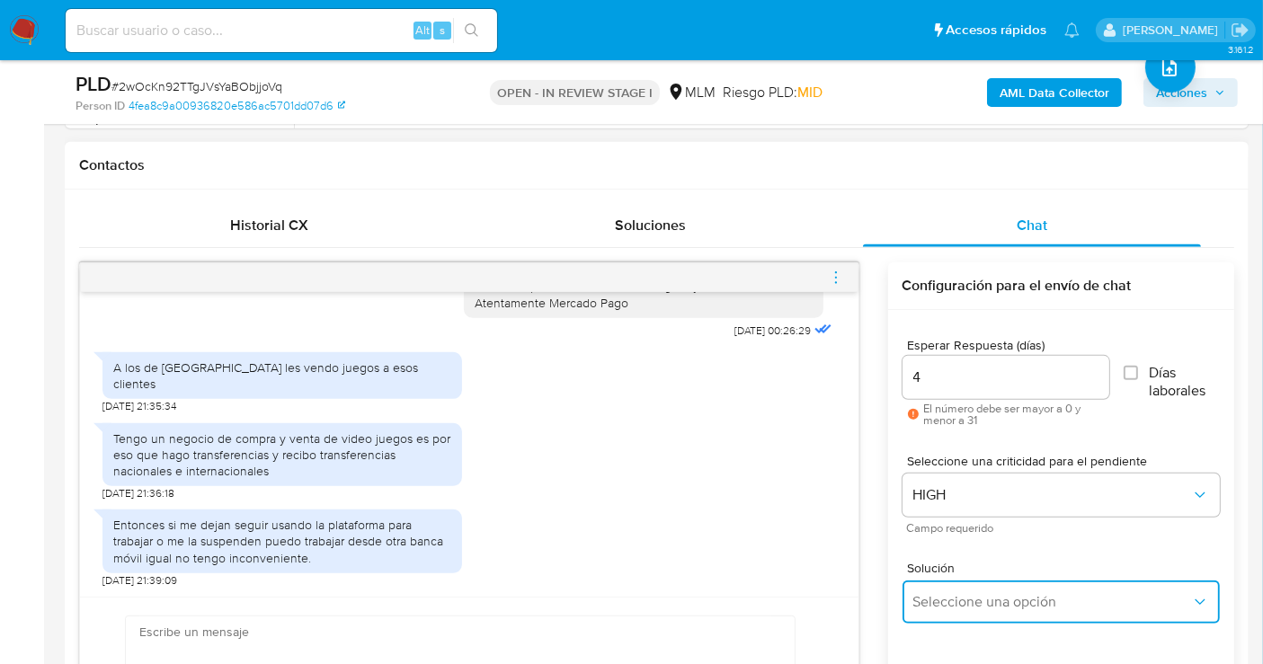
click at [990, 584] on button "Seleccione una opción" at bounding box center [1060, 602] width 317 height 43
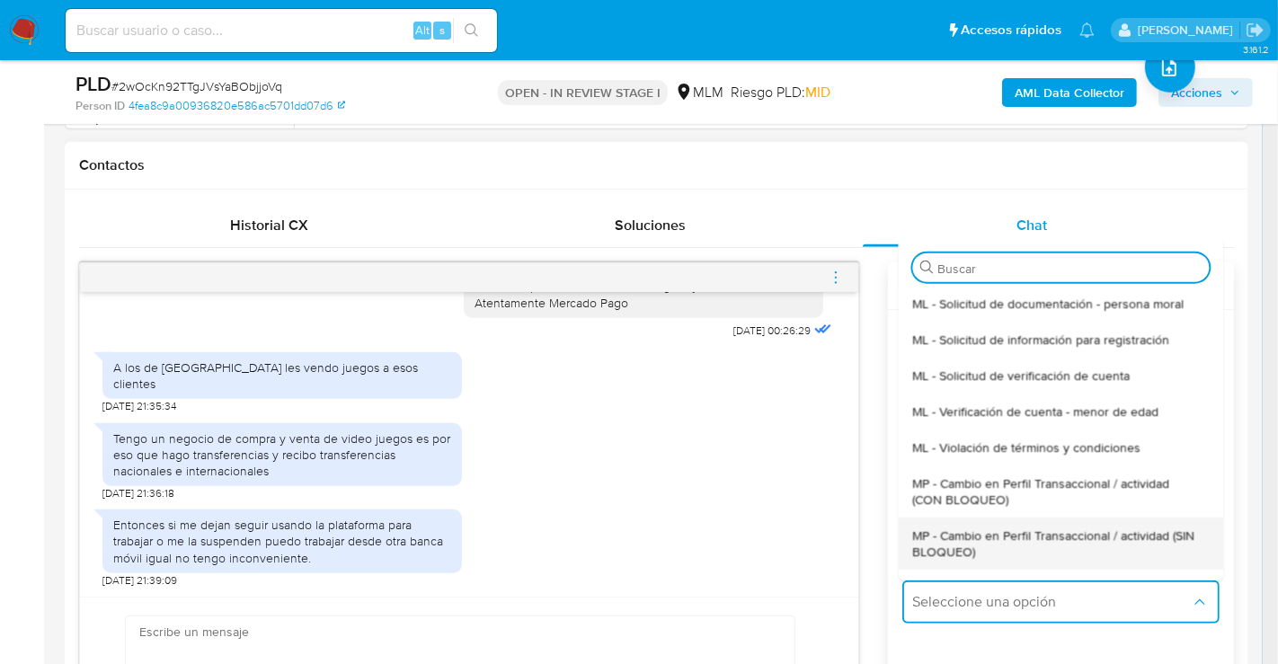
click at [939, 543] on span "MP - Cambio en Perfil Transaccional / actividad (SIN BLOQUEO)" at bounding box center [1055, 543] width 286 height 32
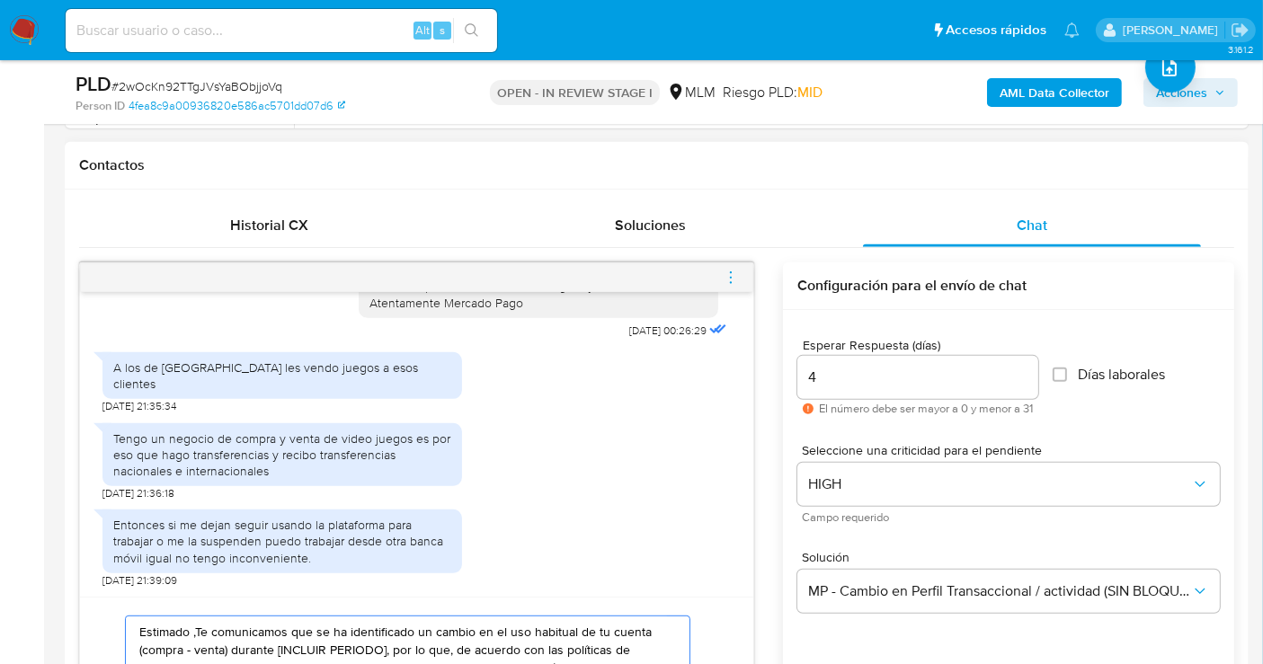
paste textarea "Cliente, agradecemos tu pronta respuesta. Lamentamos cualquier malestar ocasion…"
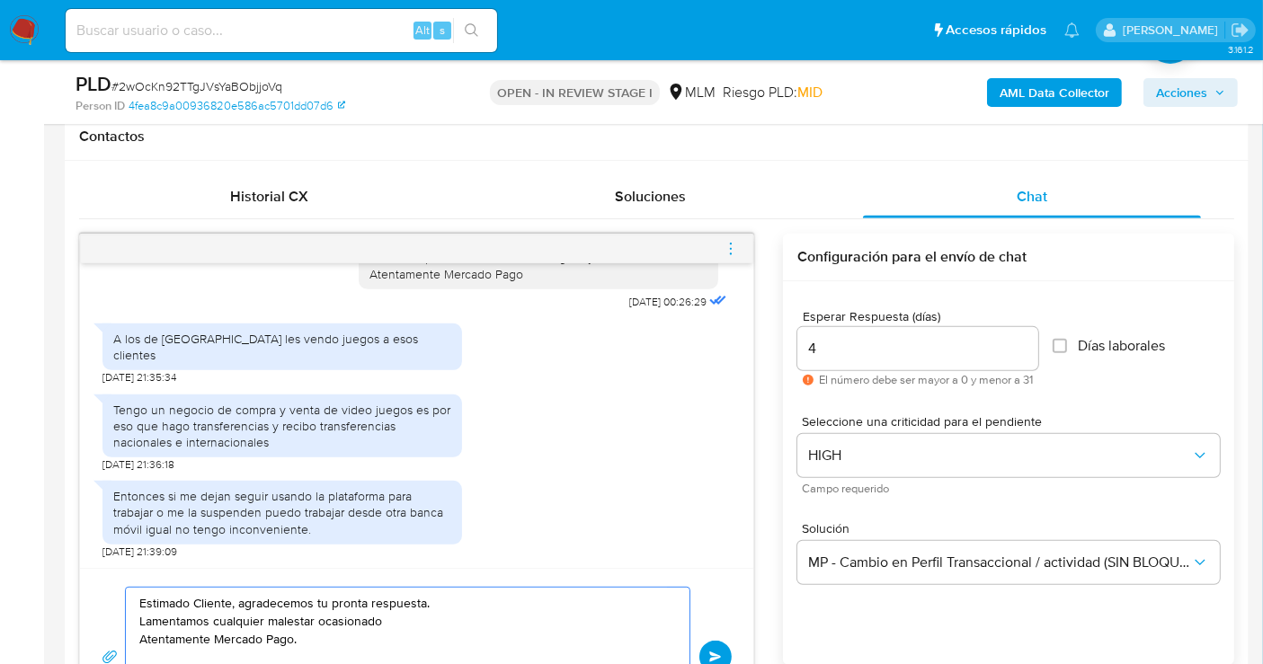
click at [450, 592] on textarea "Estimado Cliente, agradecemos tu pronta respuesta. Lamentamos cualquier malesta…" at bounding box center [403, 657] width 528 height 138
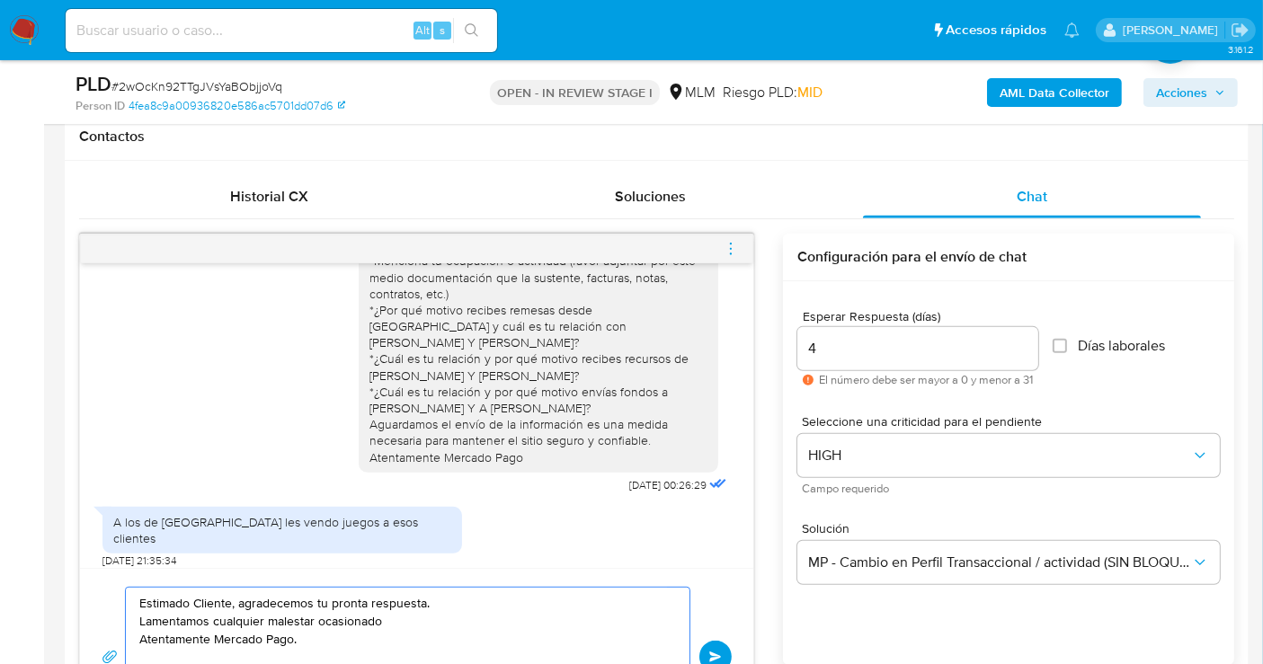
scroll to position [4, 0]
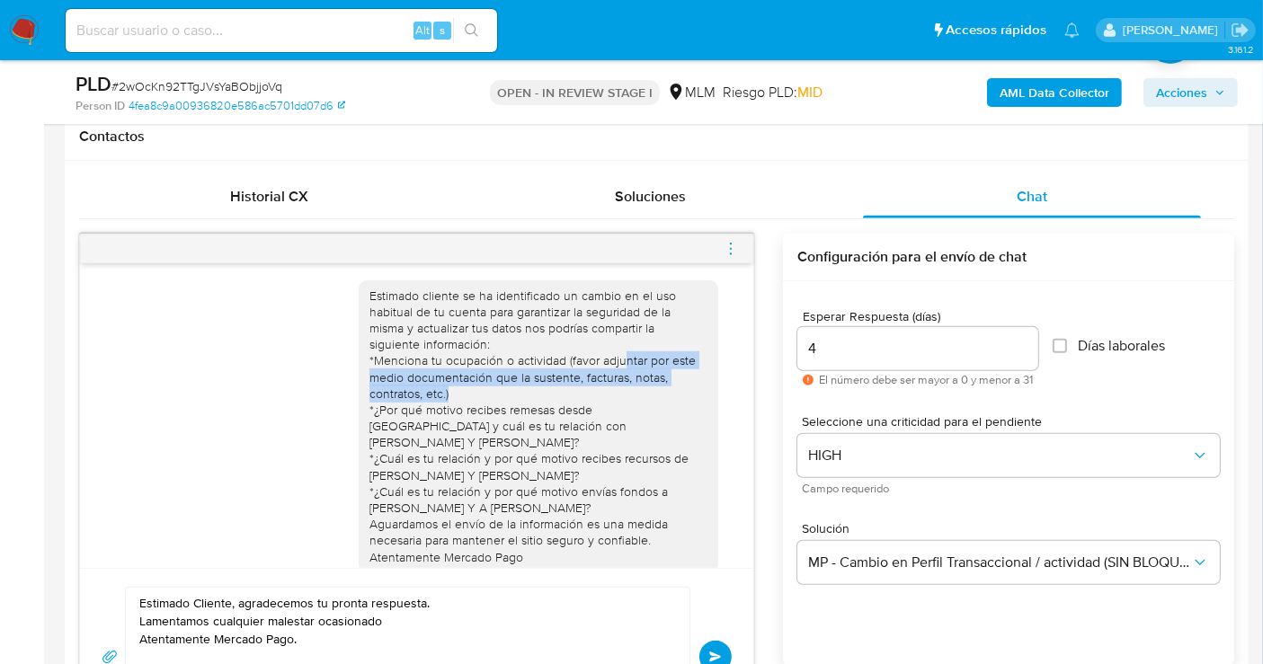
drag, startPoint x: 606, startPoint y: 359, endPoint x: 439, endPoint y: 386, distance: 169.3
click at [439, 386] on div "Estimado cliente se ha identificado un cambio en el uso habitual de tu cuenta p…" at bounding box center [538, 427] width 338 height 278
copy div "ntar por este medio documentación que la sustente, facturas, notas, contratos, …"
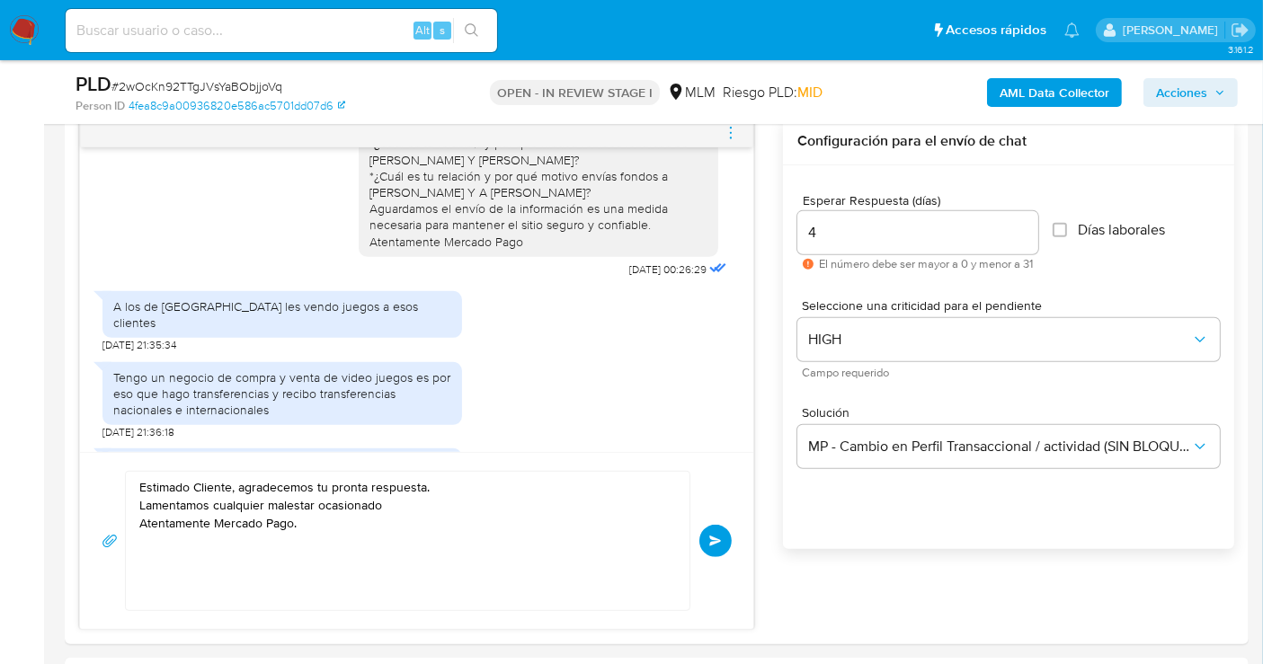
scroll to position [1126, 0]
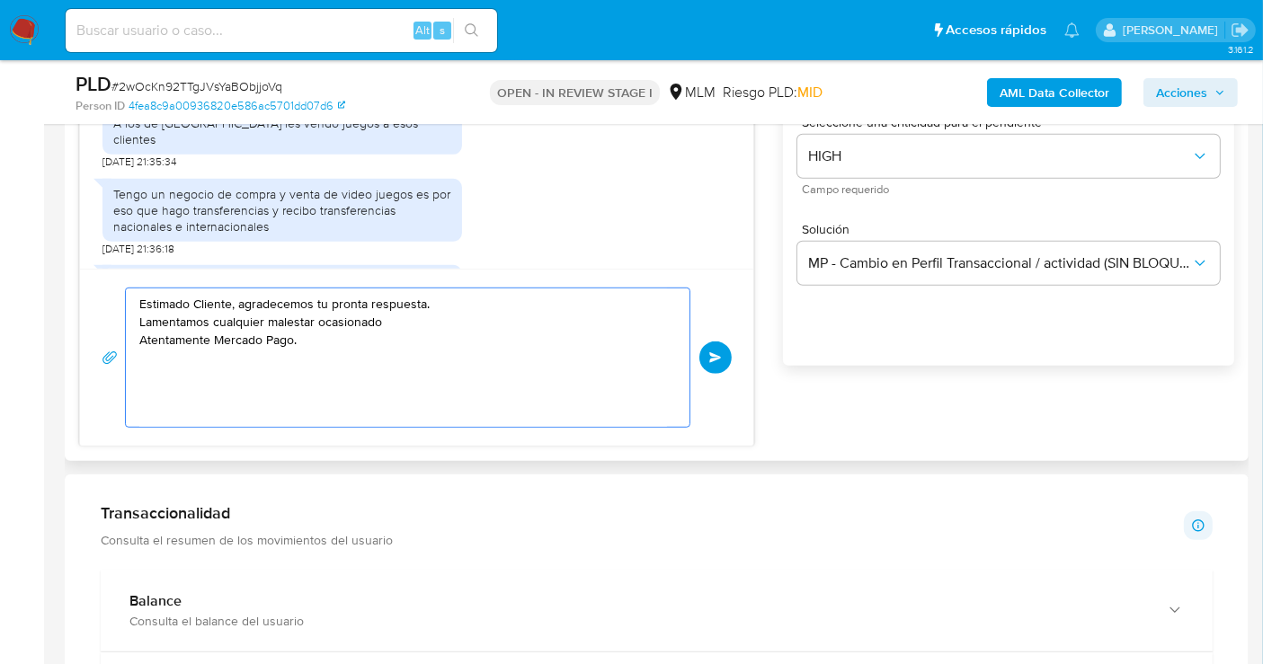
drag, startPoint x: 388, startPoint y: 327, endPoint x: 130, endPoint y: 327, distance: 257.9
click at [130, 327] on div "Estimado Cliente, agradecemos tu pronta respuesta. Lamentamos cualquier malesta…" at bounding box center [403, 357] width 554 height 138
paste textarea "ntar por este medio documentación que la sustente, facturas, notas, contratos, …"
drag, startPoint x: 256, startPoint y: 325, endPoint x: 364, endPoint y: 322, distance: 107.9
click at [364, 322] on textarea "Estimado Cliente, agradecemos tu pronta respuesta. Cuentas con alguna ntar por …" at bounding box center [403, 357] width 528 height 138
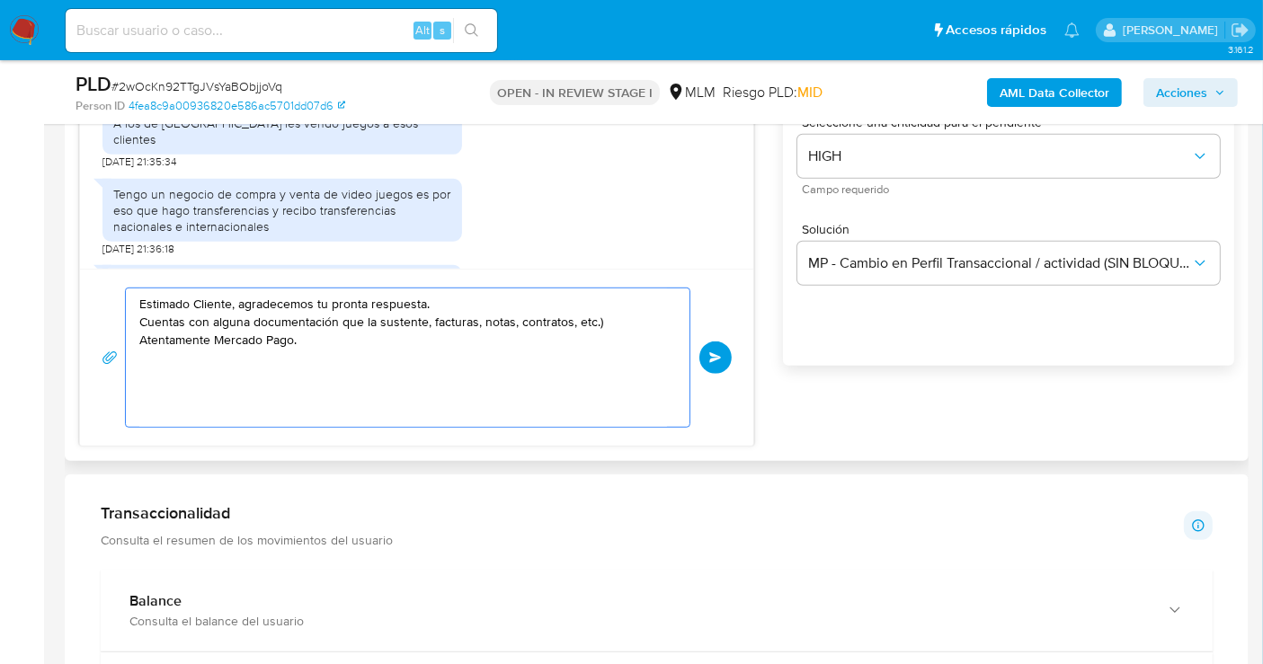
click at [373, 319] on textarea "Estimado Cliente, agradecemos tu pronta respuesta. Cuentas con alguna documenta…" at bounding box center [403, 357] width 528 height 138
drag, startPoint x: 429, startPoint y: 320, endPoint x: 448, endPoint y: 418, distance: 99.9
click at [429, 320] on textarea "Estimado Cliente, agradecemos tu pronta respuesta. Cuentas con alguna documenta…" at bounding box center [403, 357] width 528 height 138
click at [573, 318] on textarea "Estimado Cliente, agradecemos tu pronta respuesta. Cuentas con alguna documenta…" at bounding box center [403, 357] width 528 height 138
click at [548, 316] on textarea "Estimado Cliente, agradecemos tu pronta respuesta. Cuentas con alguna documenta…" at bounding box center [403, 357] width 528 height 138
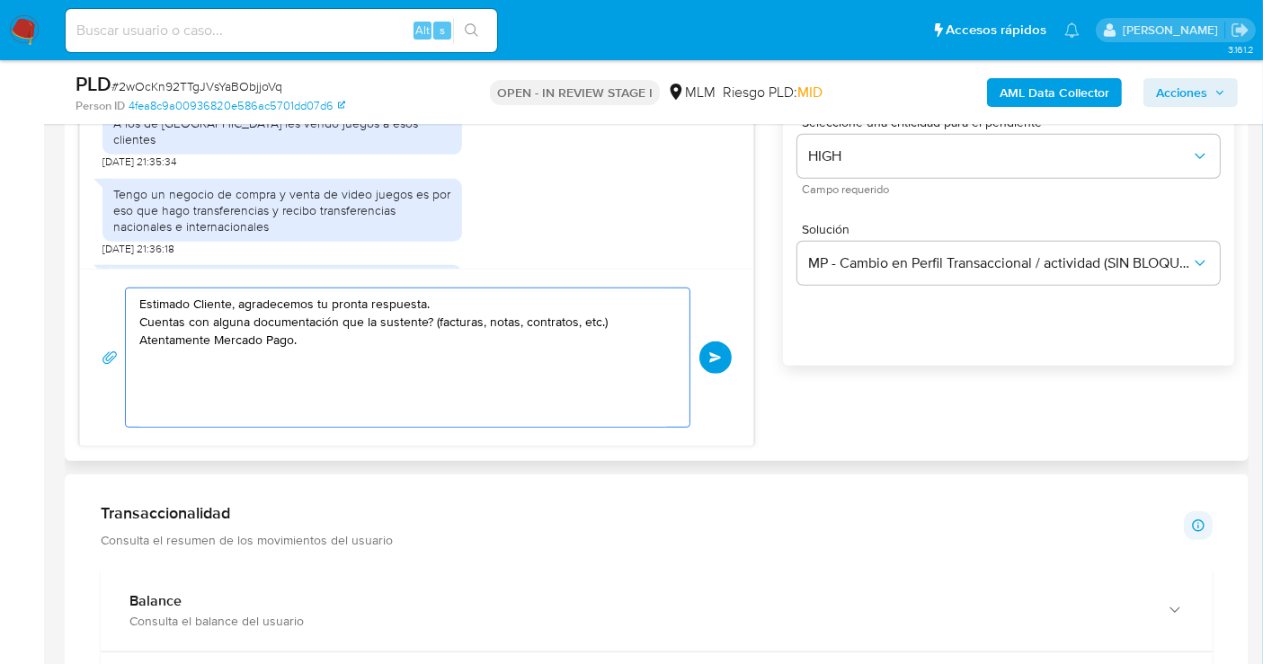
click at [548, 316] on textarea "Estimado Cliente, agradecemos tu pronta respuesta. Cuentas con alguna documenta…" at bounding box center [403, 357] width 528 height 138
click at [137, 320] on div "Estimado Cliente, agradecemos tu pronta respuesta. Cuentas con alguna documenta…" at bounding box center [403, 357] width 554 height 138
click at [136, 319] on div "Estimado Cliente, agradecemos tu pronta respuesta. Cuentas con alguna documenta…" at bounding box center [403, 357] width 554 height 138
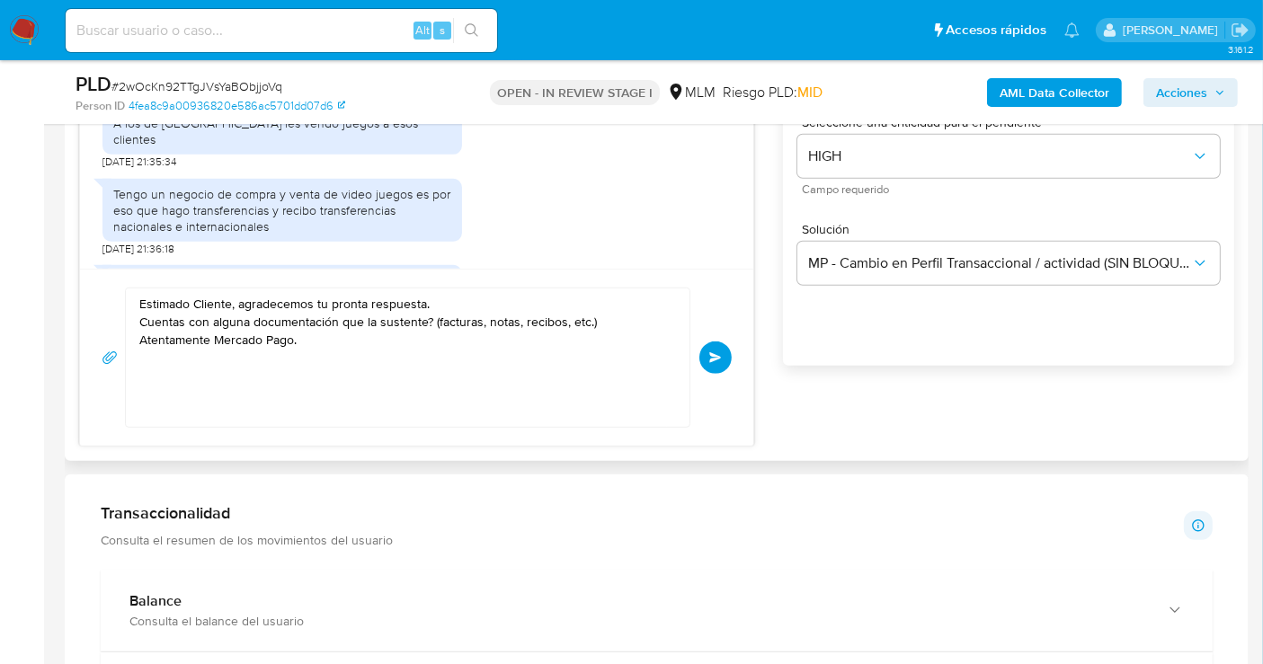
click at [136, 322] on div "Estimado Cliente, agradecemos tu pronta respuesta. Cuentas con alguna documenta…" at bounding box center [403, 357] width 554 height 138
click at [141, 320] on textarea "Estimado Cliente, agradecemos tu pronta respuesta. Cuentas con alguna documenta…" at bounding box center [403, 357] width 528 height 138
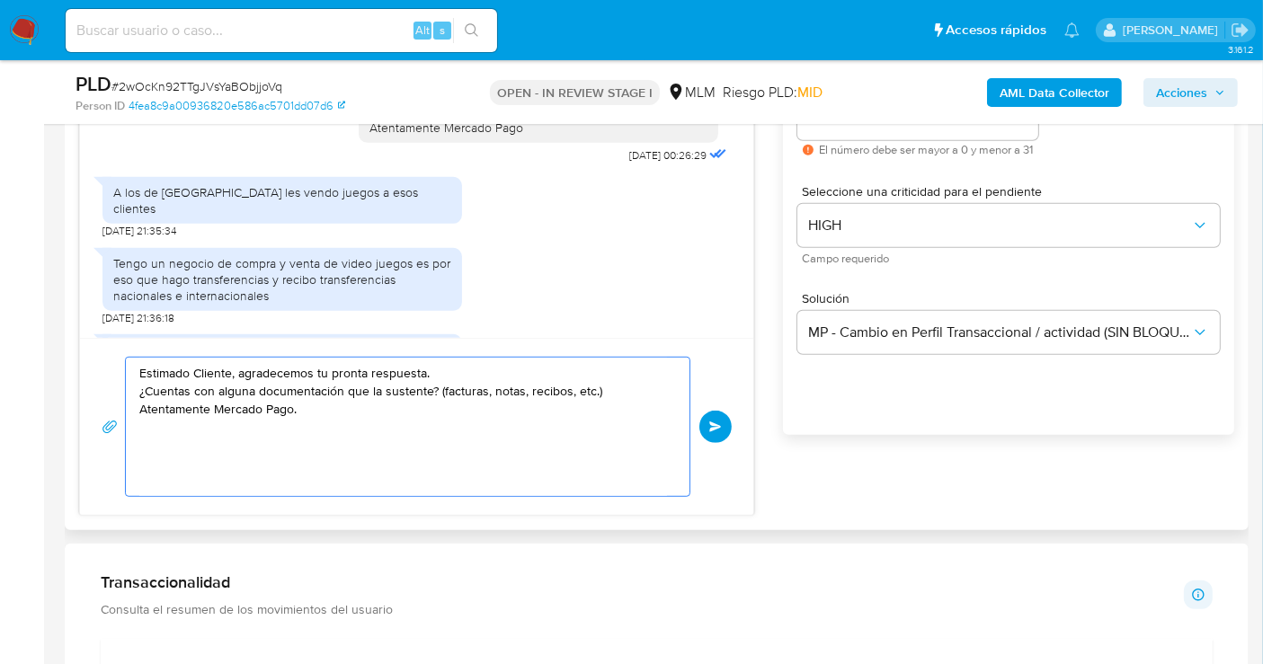
scroll to position [1026, 0]
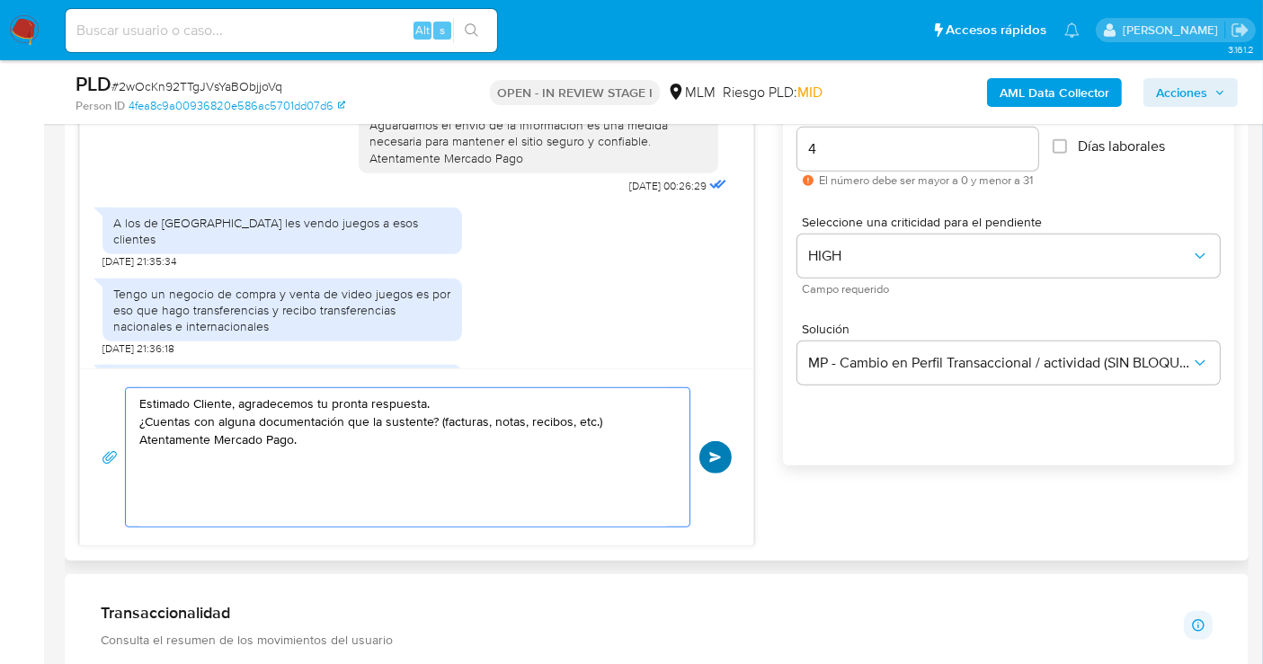
type textarea "Estimado Cliente, agradecemos tu pronta respuesta. ¿Cuentas con alguna document…"
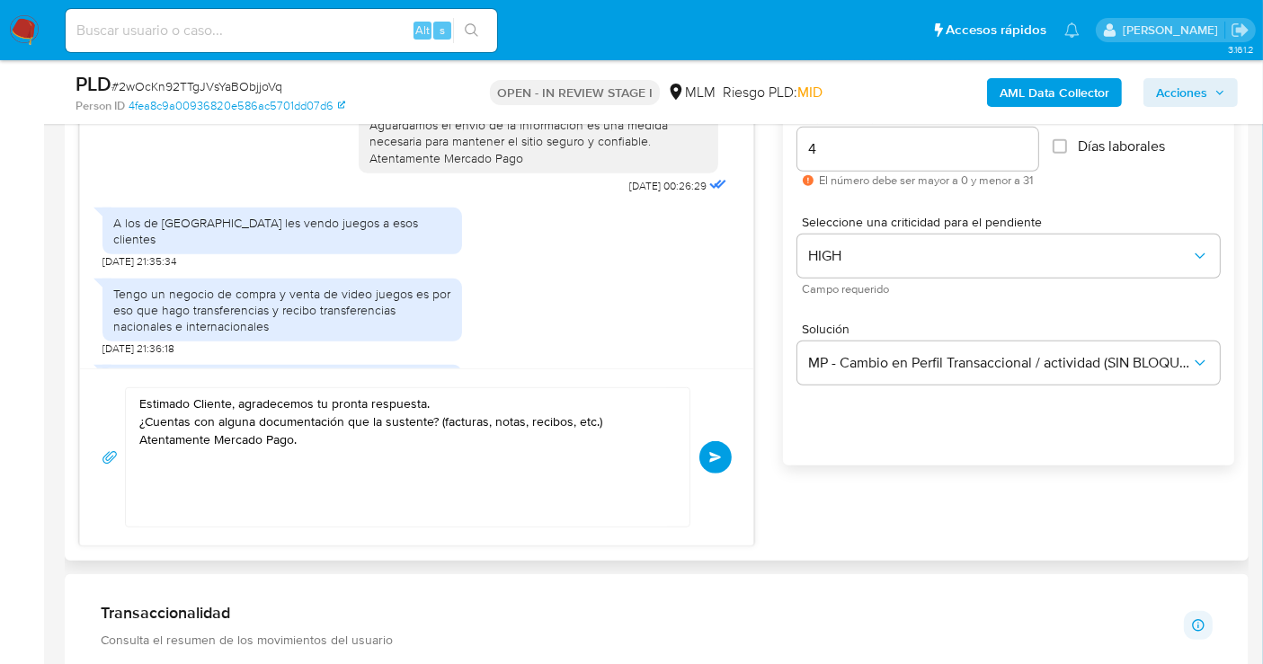
click at [726, 460] on button "Enviar" at bounding box center [715, 457] width 32 height 32
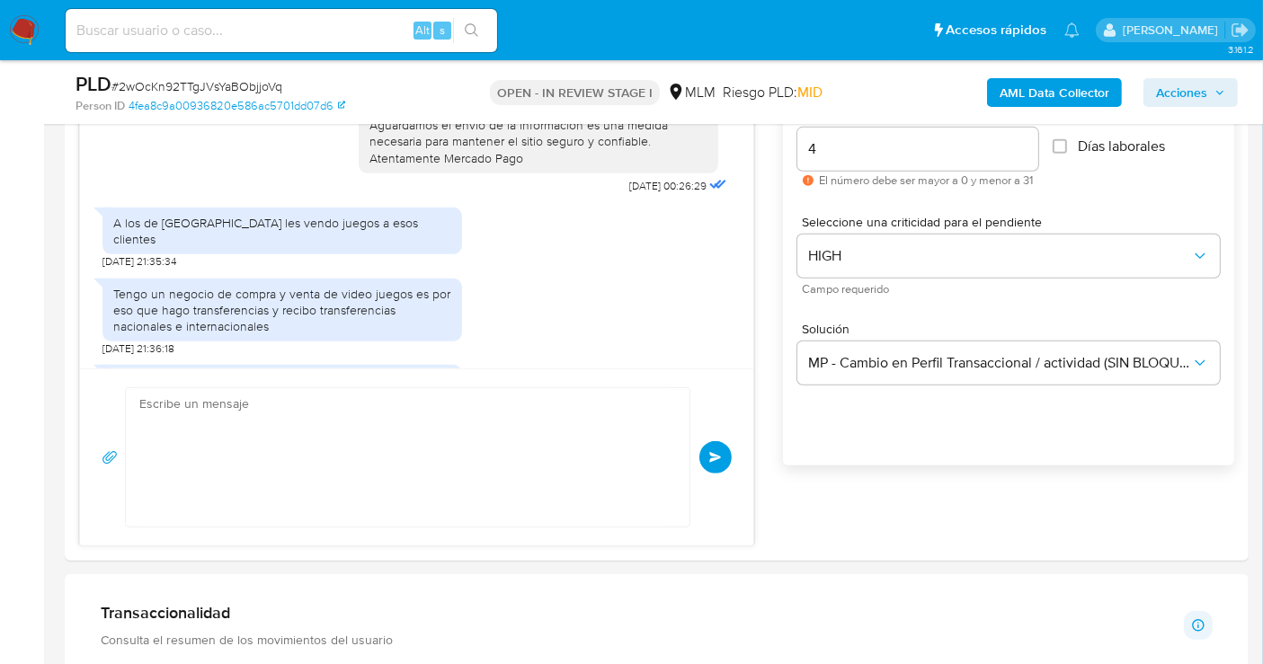
scroll to position [422, 0]
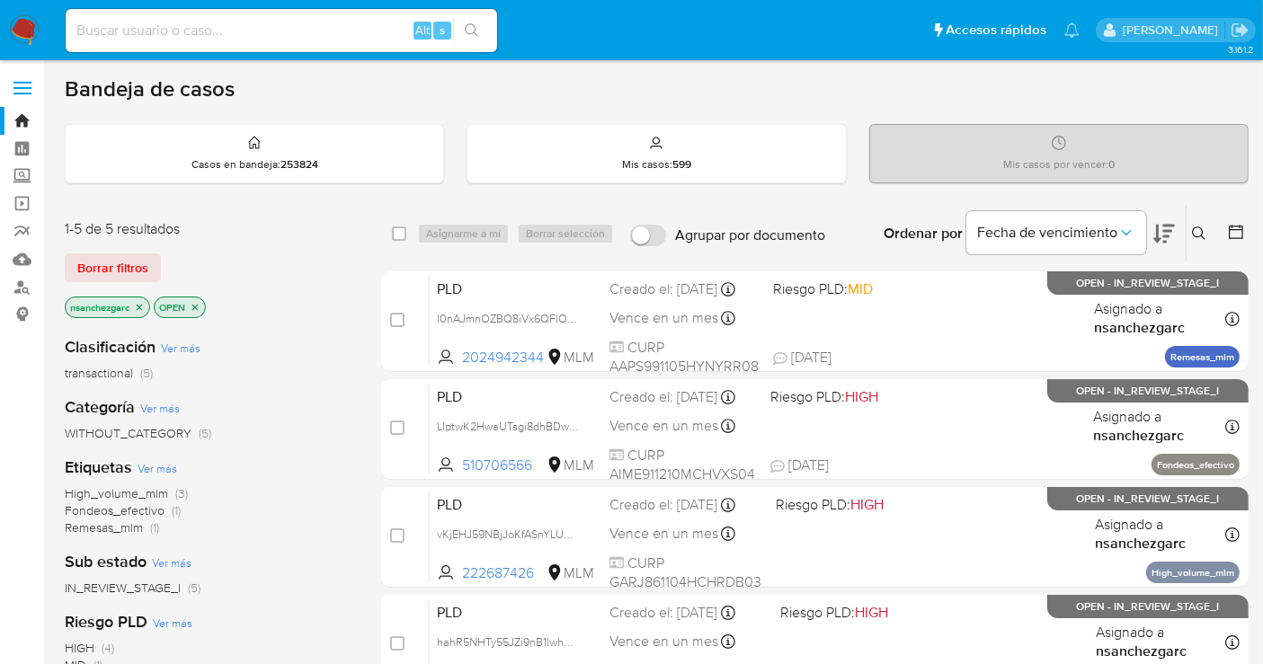
click at [1195, 235] on icon at bounding box center [1198, 232] width 13 height 13
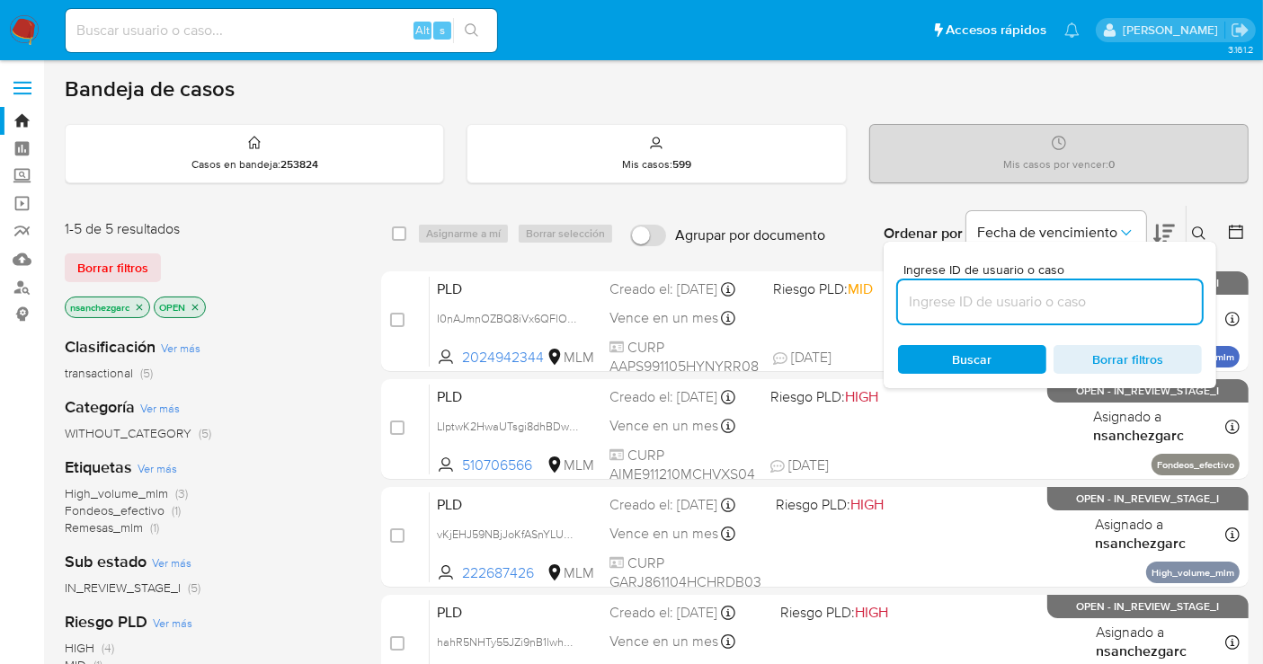
click at [1003, 301] on input at bounding box center [1050, 301] width 304 height 23
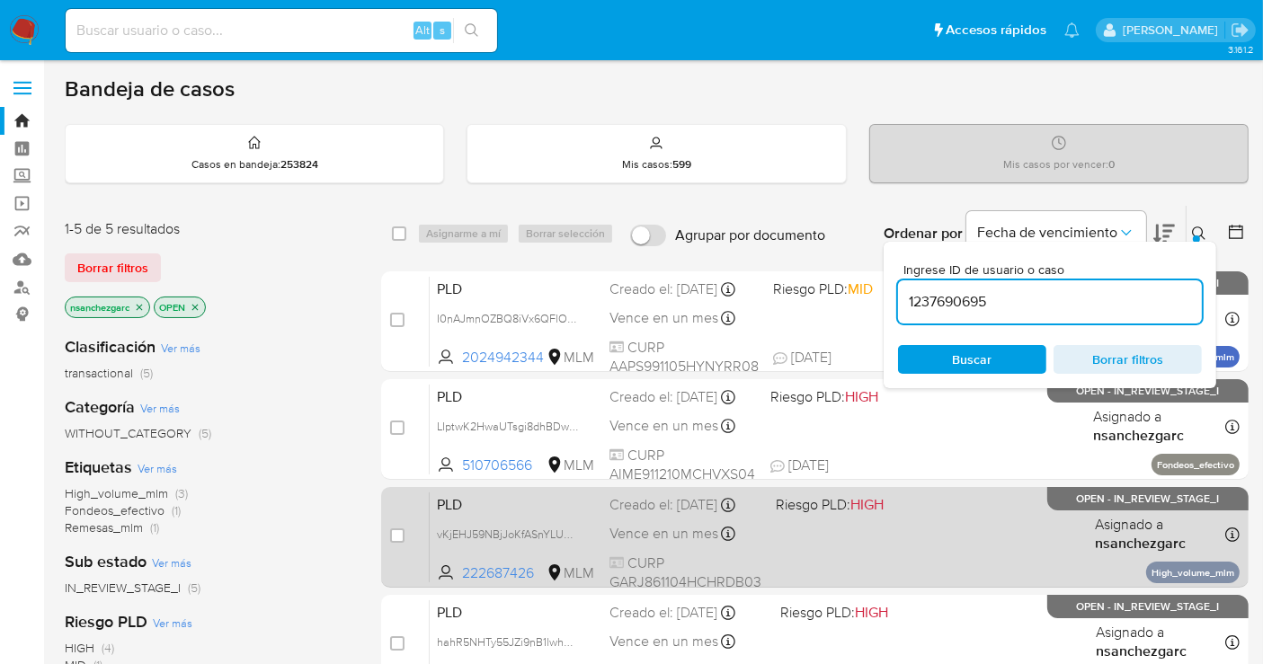
type input "1237690695"
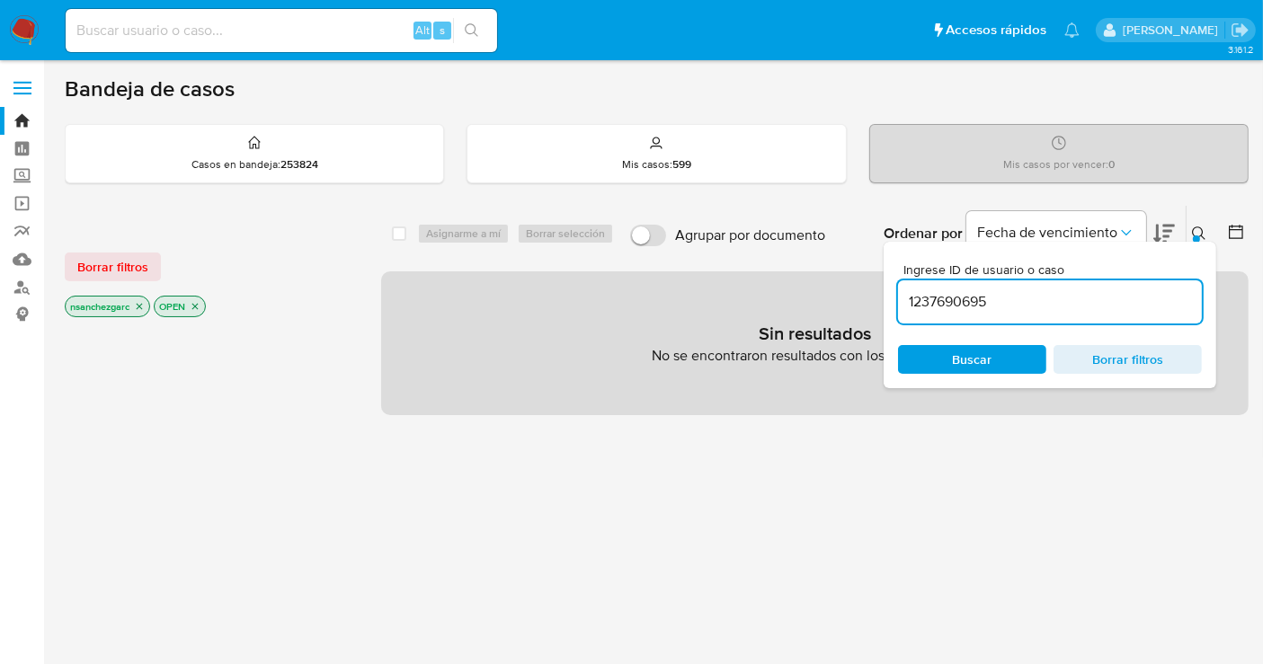
click at [140, 301] on icon "close-filter" at bounding box center [139, 306] width 11 height 11
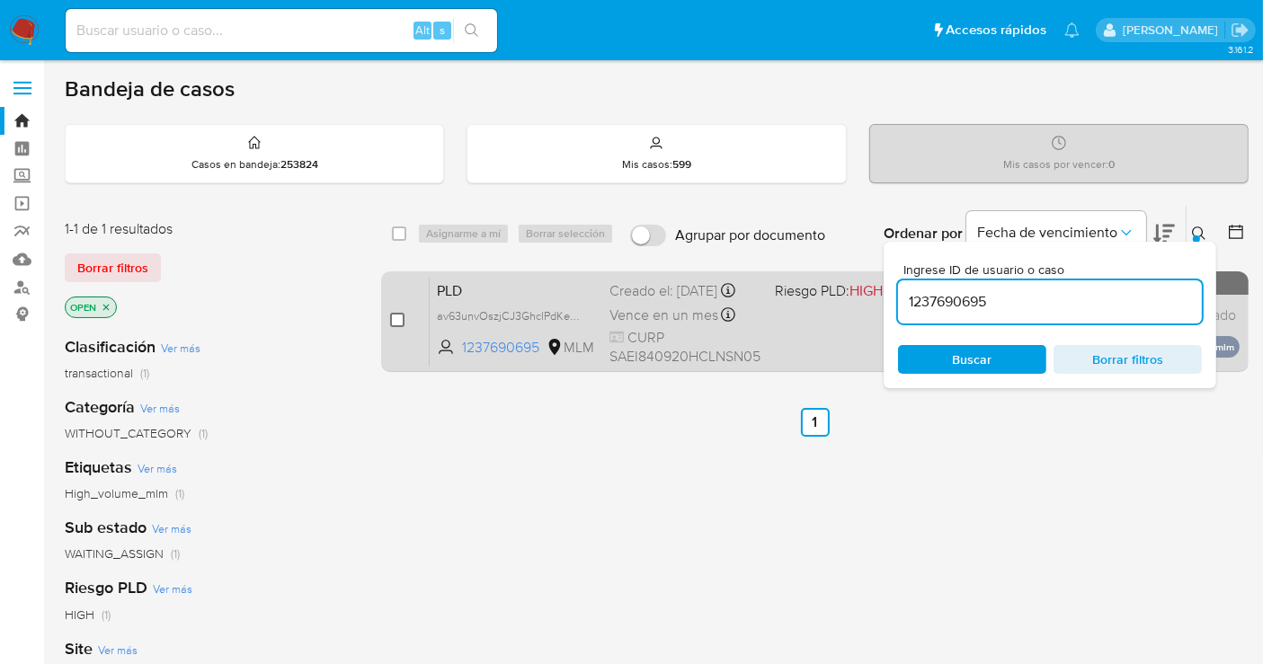
click at [393, 321] on input "checkbox" at bounding box center [397, 320] width 14 height 14
checkbox input "true"
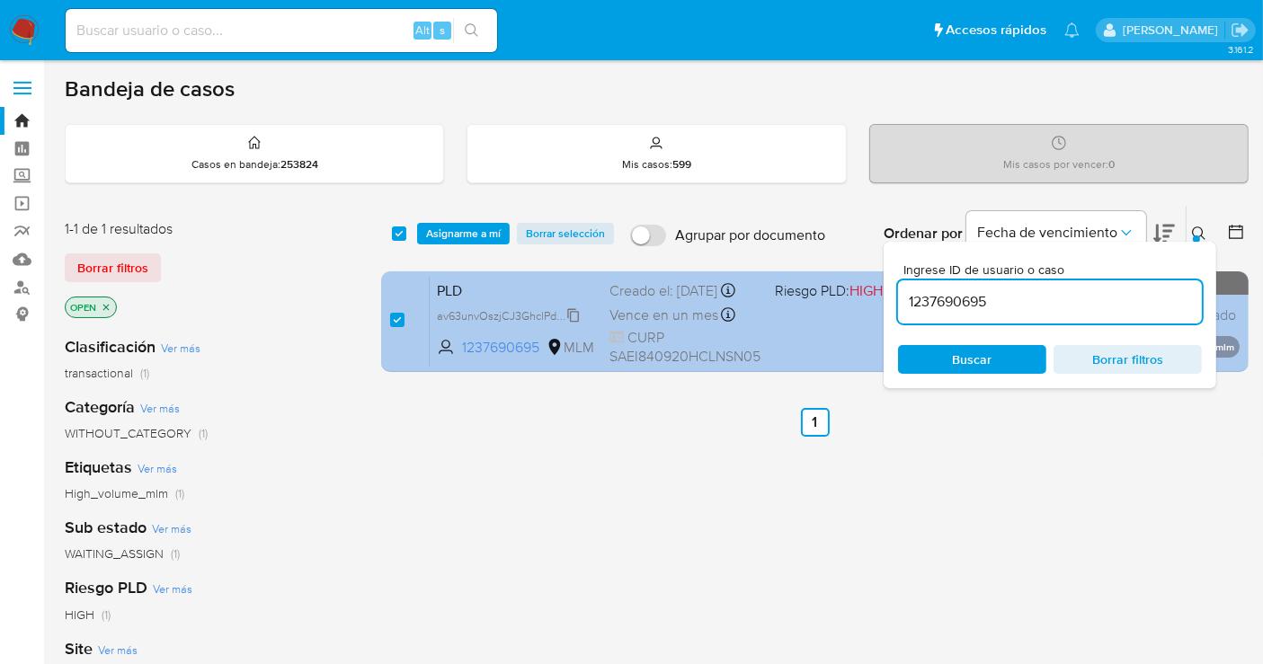
click at [570, 324] on span "av63unvOszjCJ3GhclPdKeMh" at bounding box center [511, 315] width 148 height 20
click at [670, 301] on div "Creado el: [DATE] Creado el: [DATE] 02:05:50" at bounding box center [684, 291] width 151 height 20
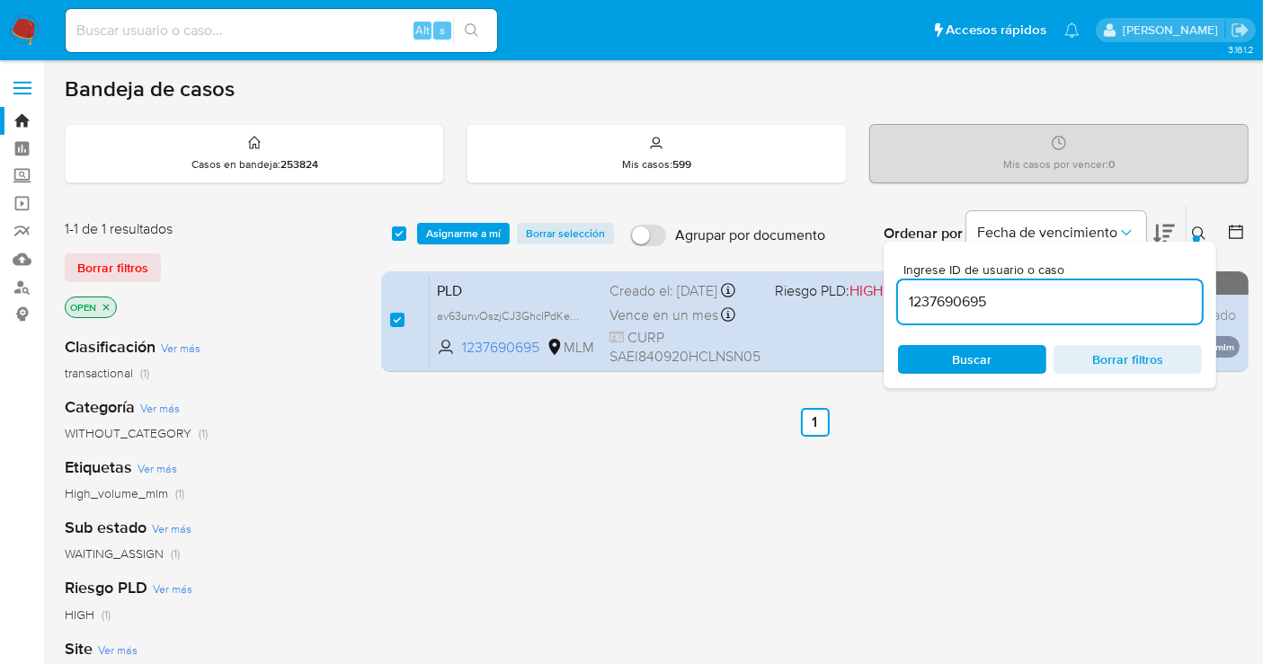
click at [1193, 238] on div at bounding box center [1196, 238] width 7 height 7
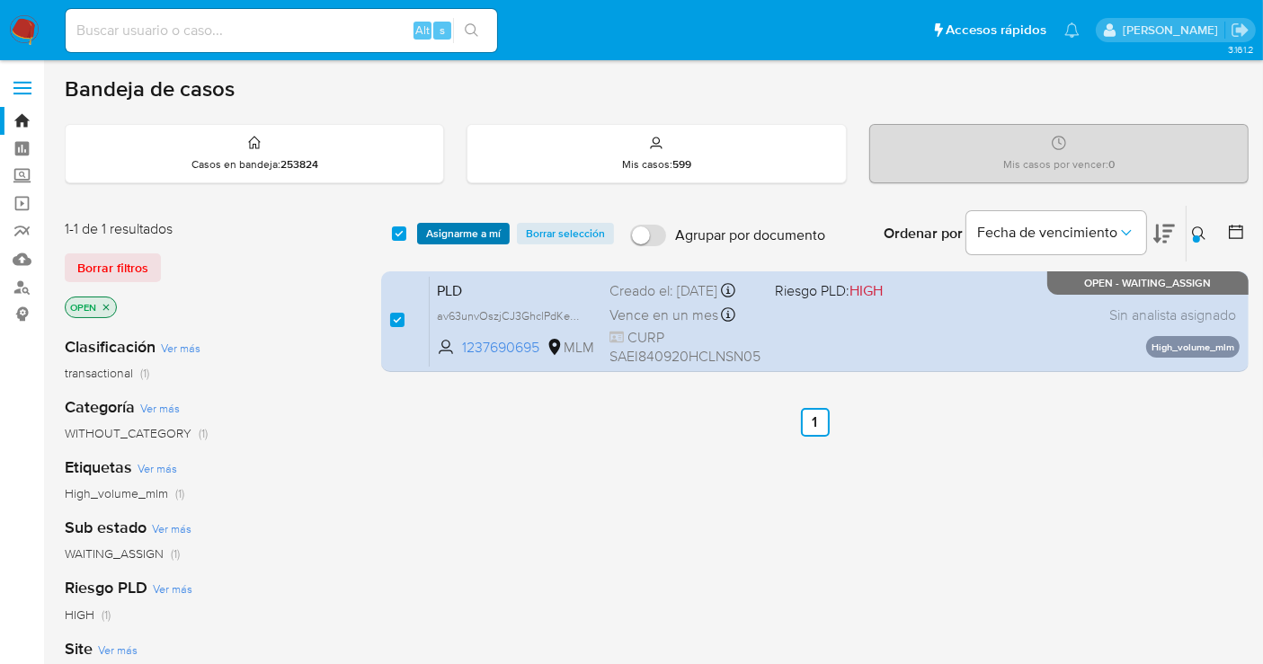
click at [457, 236] on span "Asignarme a mí" at bounding box center [463, 234] width 75 height 18
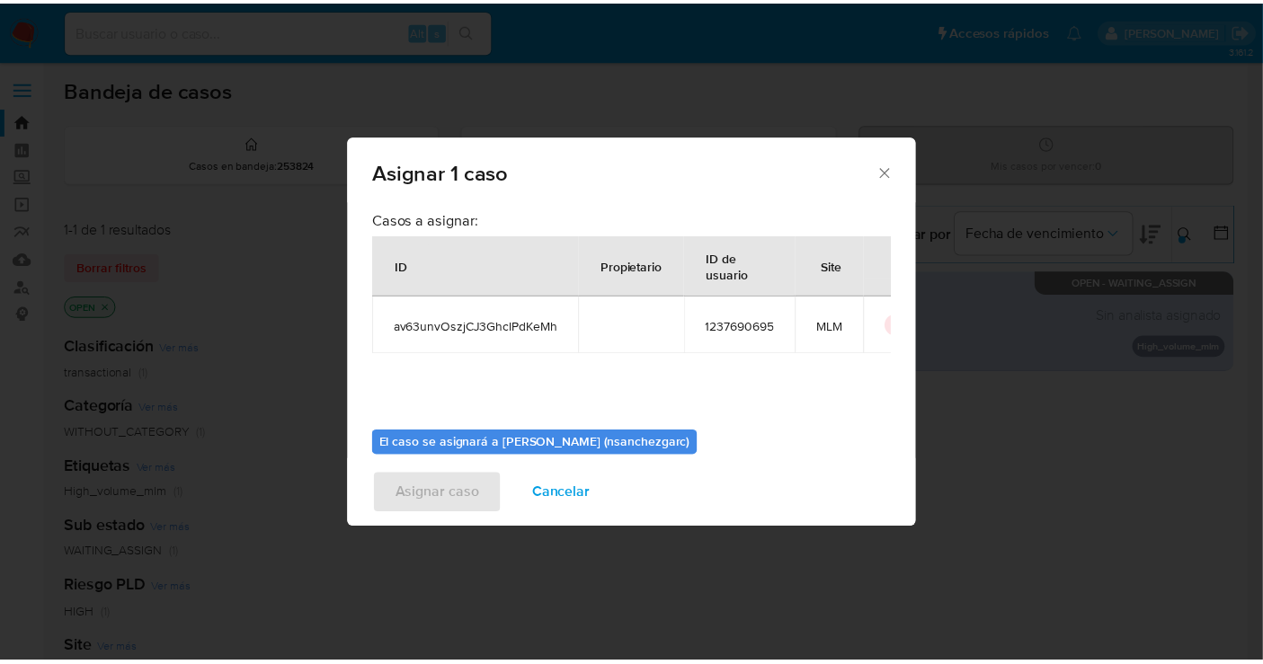
scroll to position [92, 0]
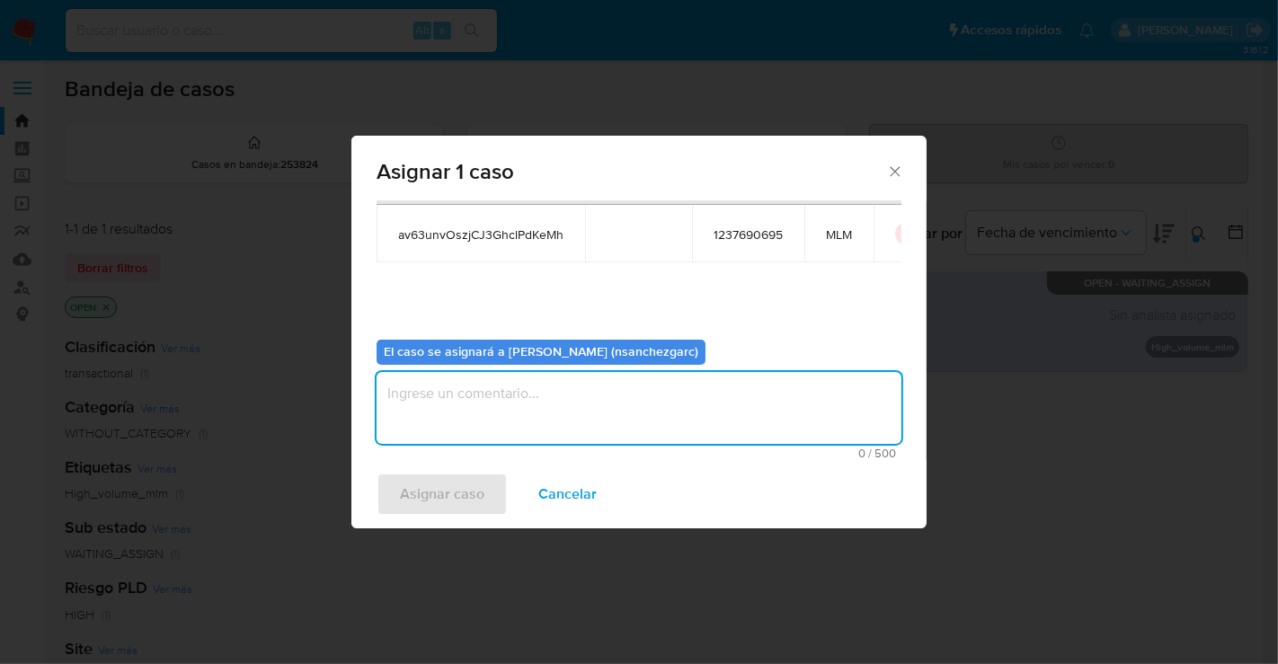
click at [483, 406] on textarea "assign-modal" at bounding box center [639, 408] width 525 height 72
type textarea "nesg"
click at [451, 494] on span "Asignar caso" at bounding box center [442, 494] width 84 height 40
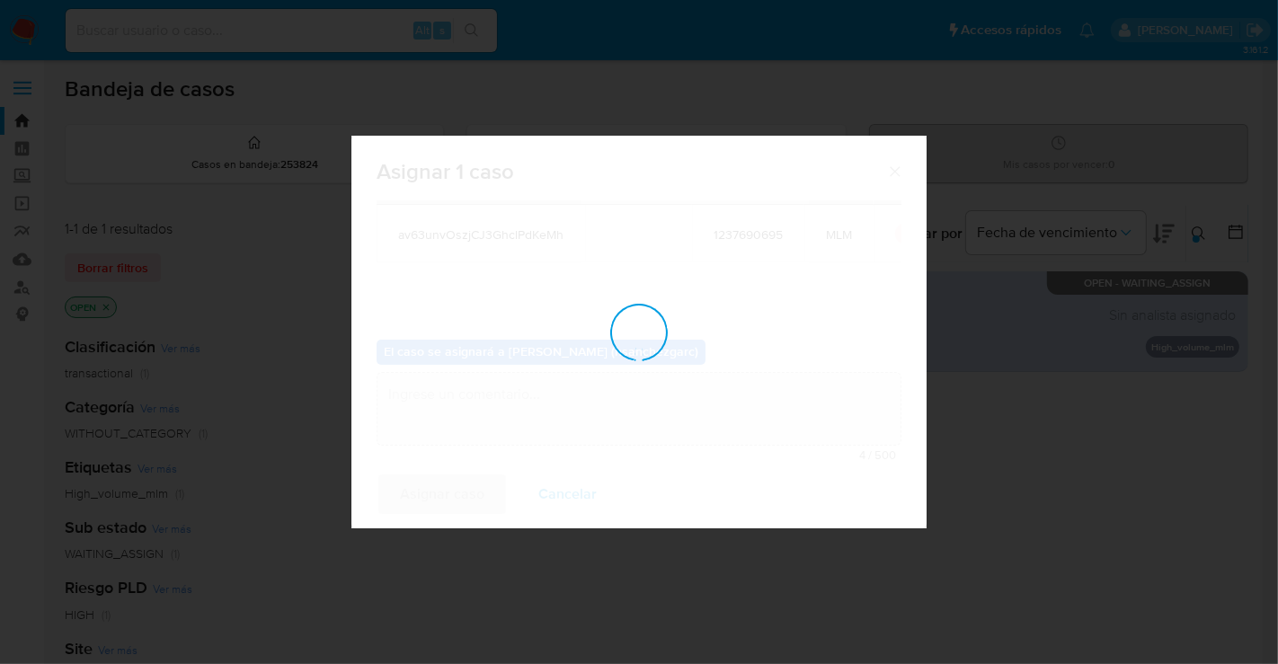
checkbox input "false"
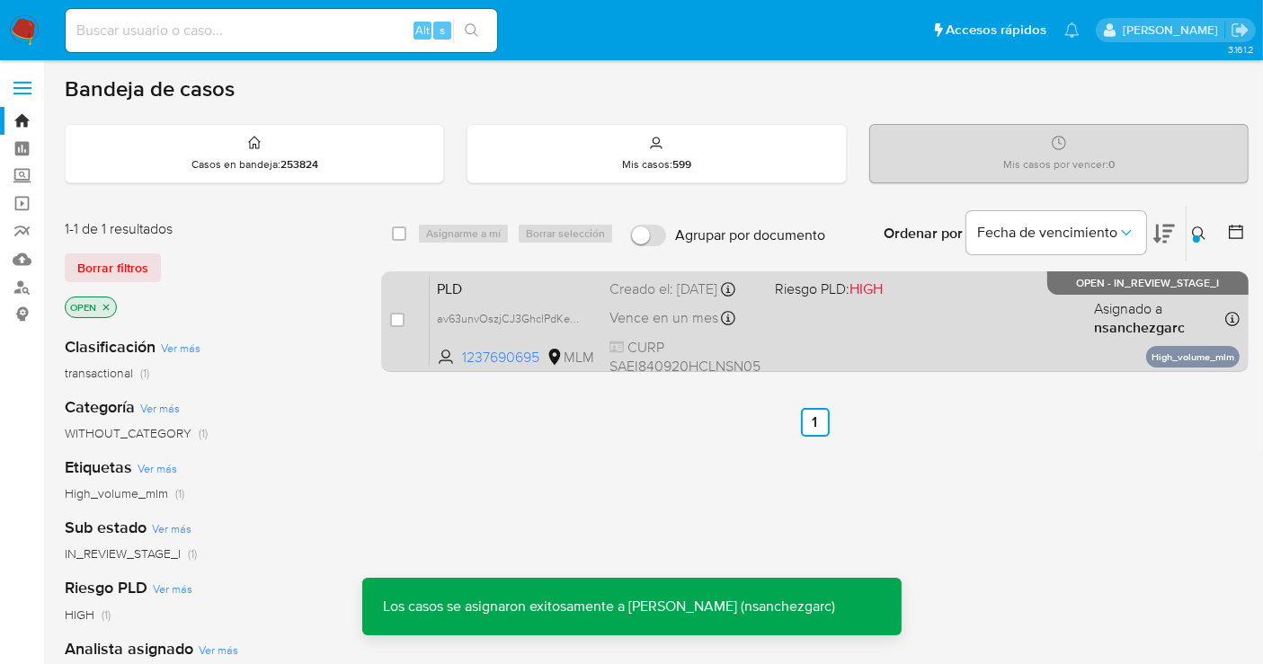
click at [662, 293] on div "Creado el: 12/09/2025 Creado el: 12/09/2025 02:05:50" at bounding box center [684, 289] width 151 height 20
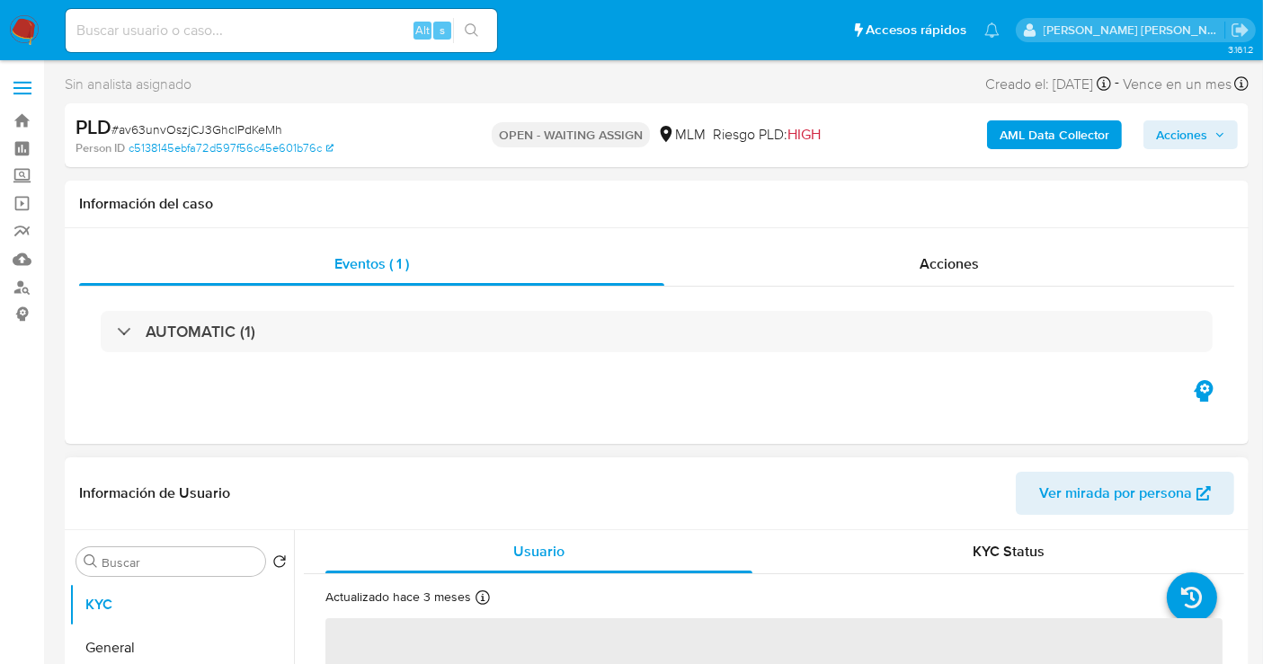
select select "10"
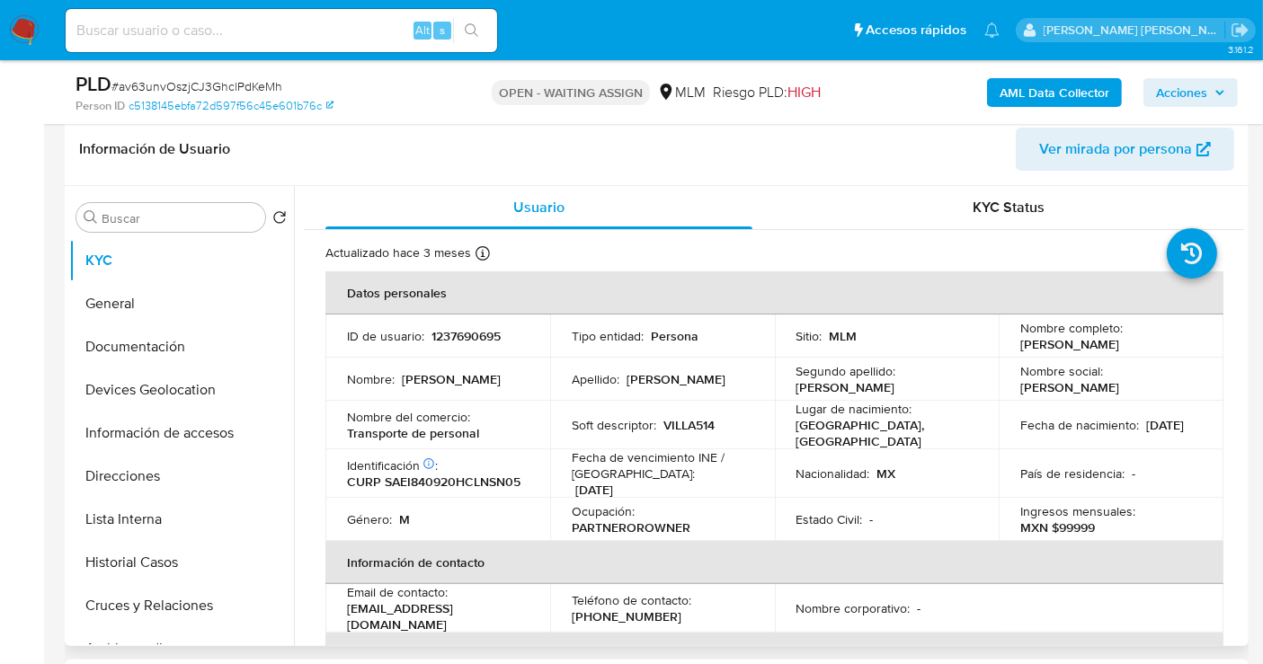
scroll to position [299, 0]
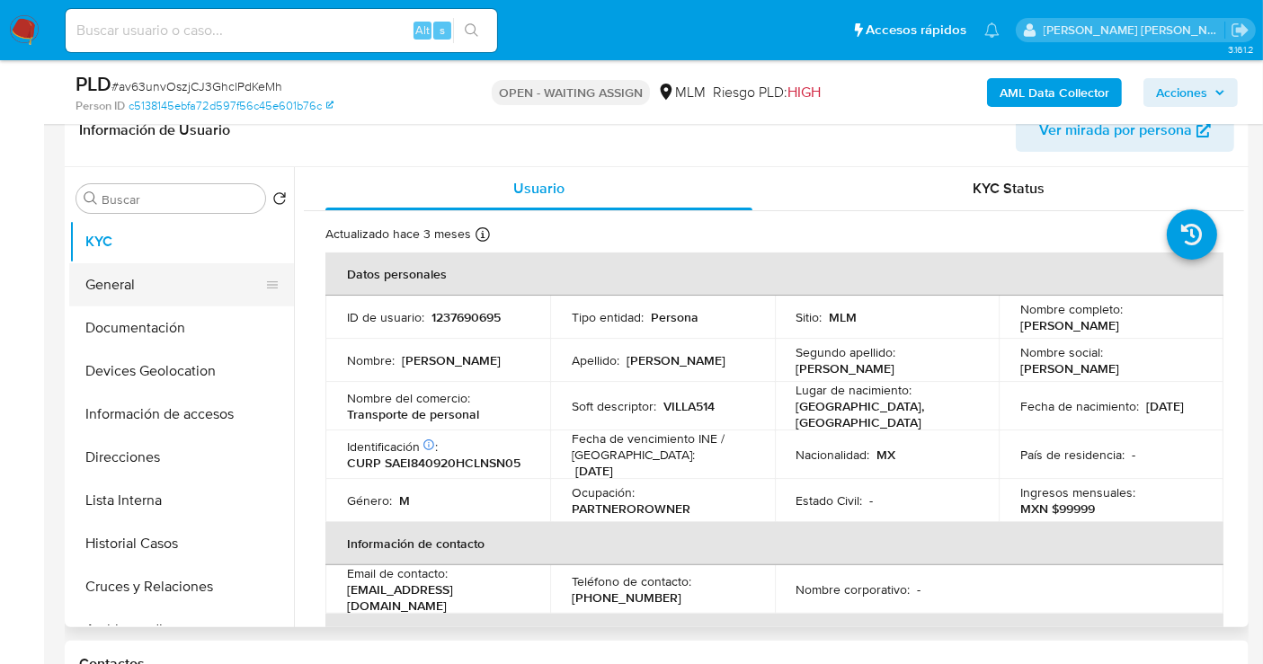
click at [123, 291] on button "General" at bounding box center [174, 284] width 210 height 43
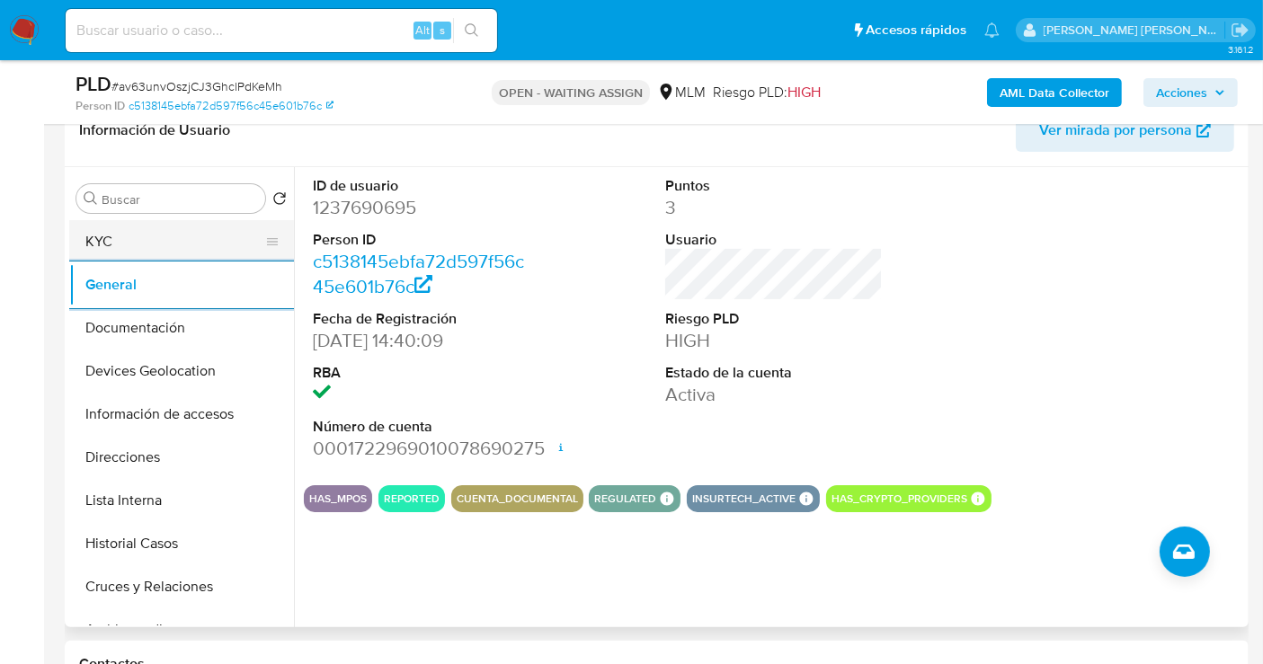
click at [115, 223] on button "KYC" at bounding box center [174, 241] width 210 height 43
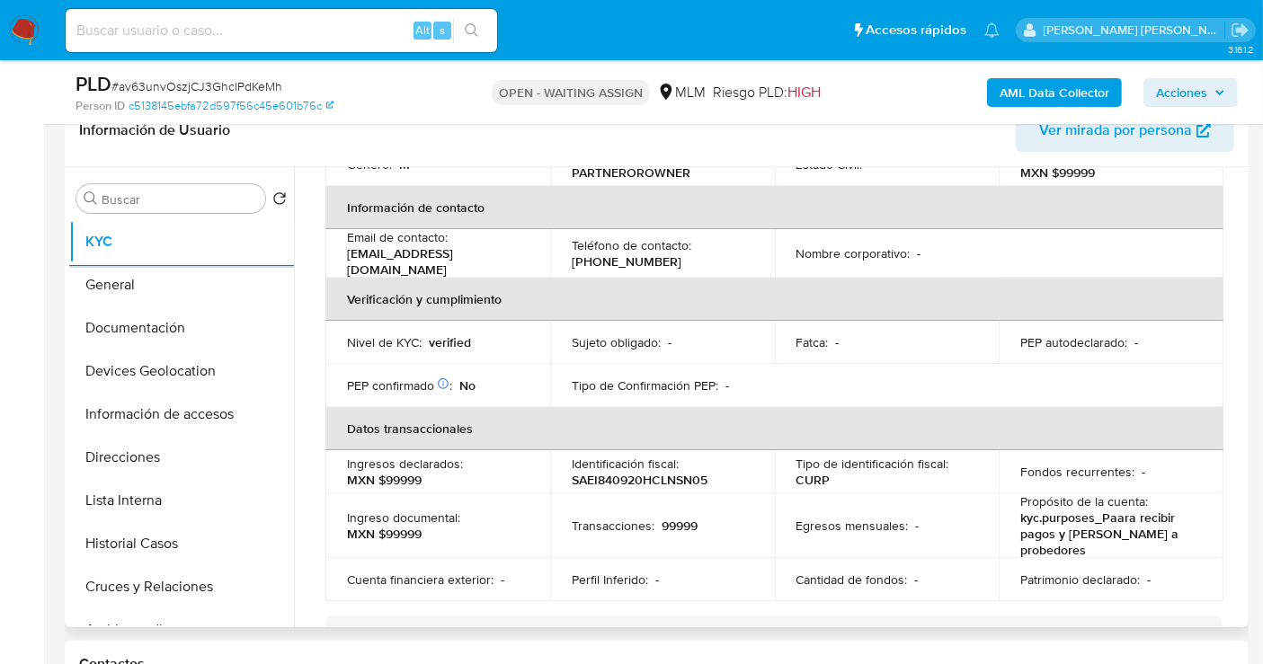
scroll to position [399, 0]
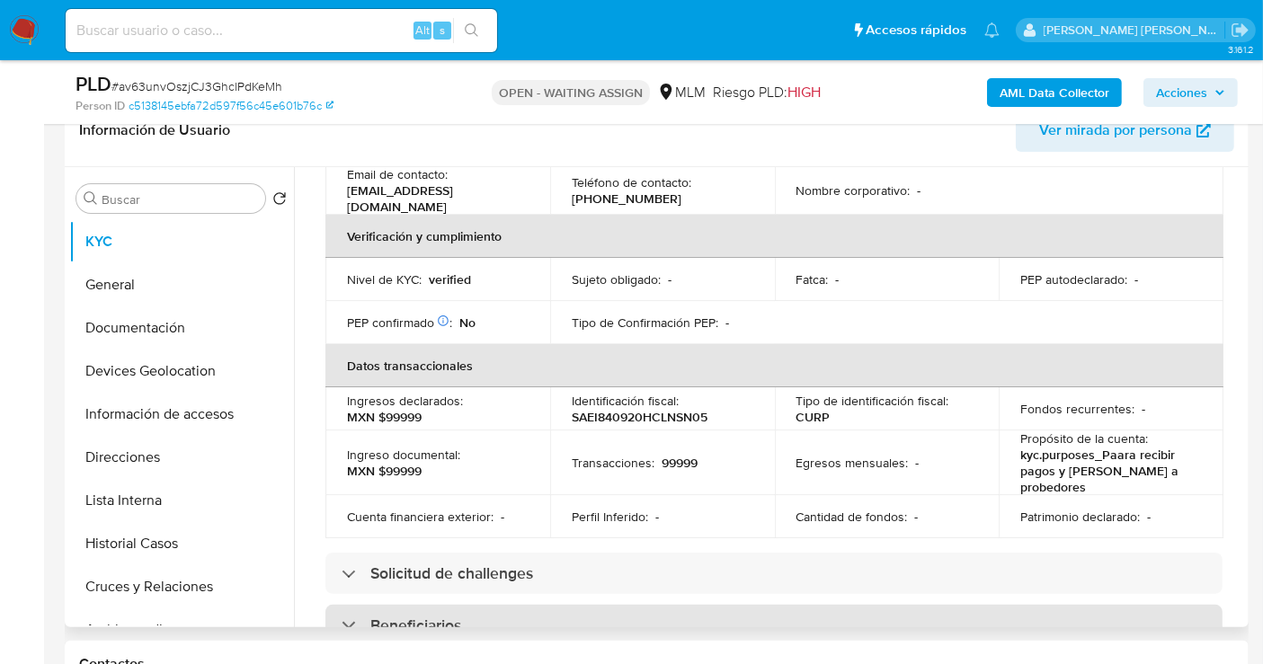
click at [452, 616] on h3 "Beneficiarios" at bounding box center [415, 626] width 91 height 20
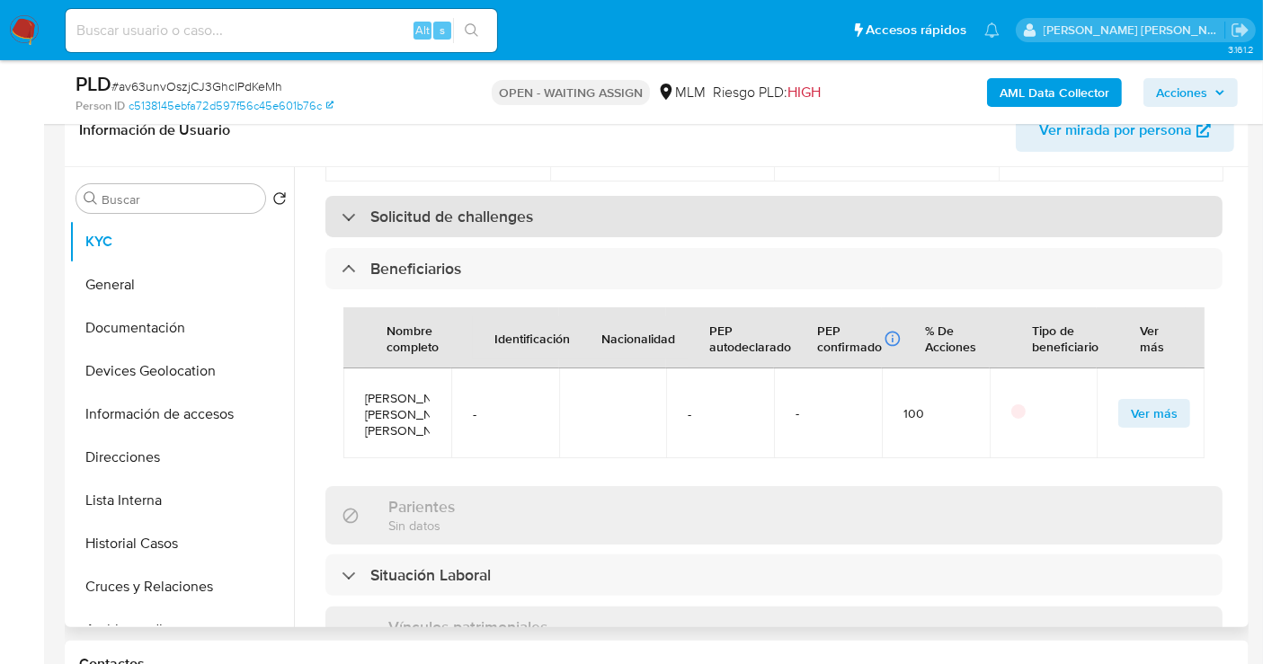
scroll to position [798, 0]
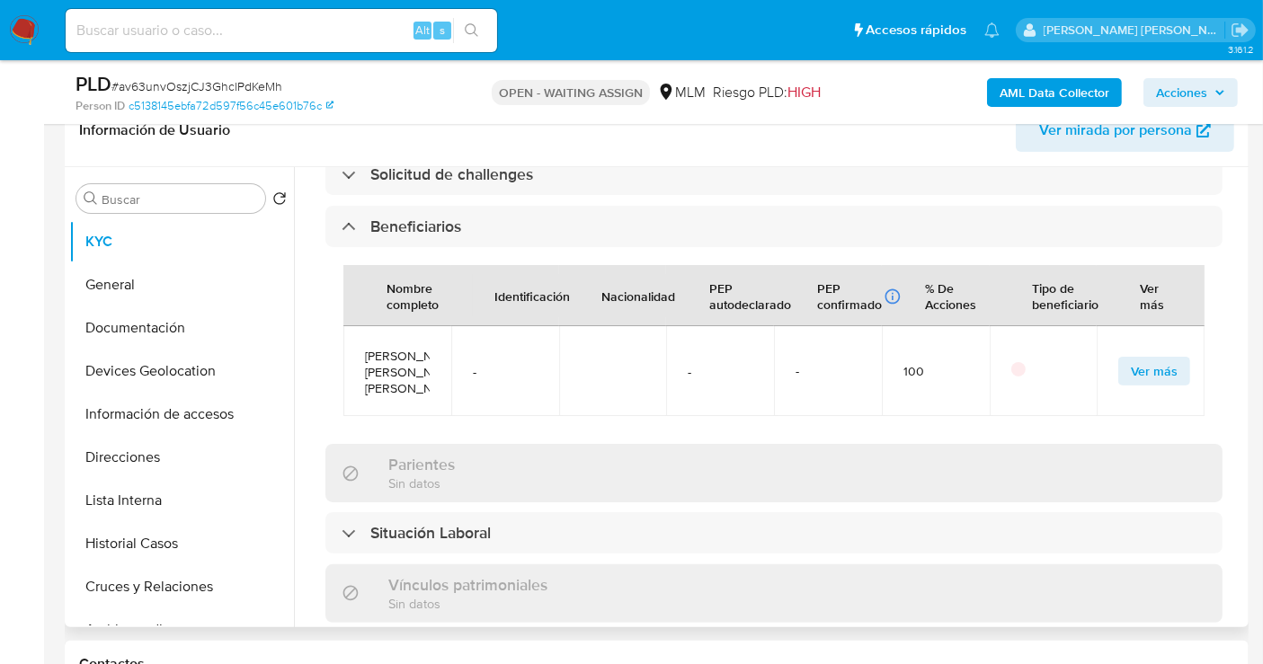
click at [401, 384] on span "[PERSON_NAME] [PERSON_NAME] [PERSON_NAME]" at bounding box center [397, 372] width 65 height 49
copy span "[PERSON_NAME] [PERSON_NAME] [PERSON_NAME]"
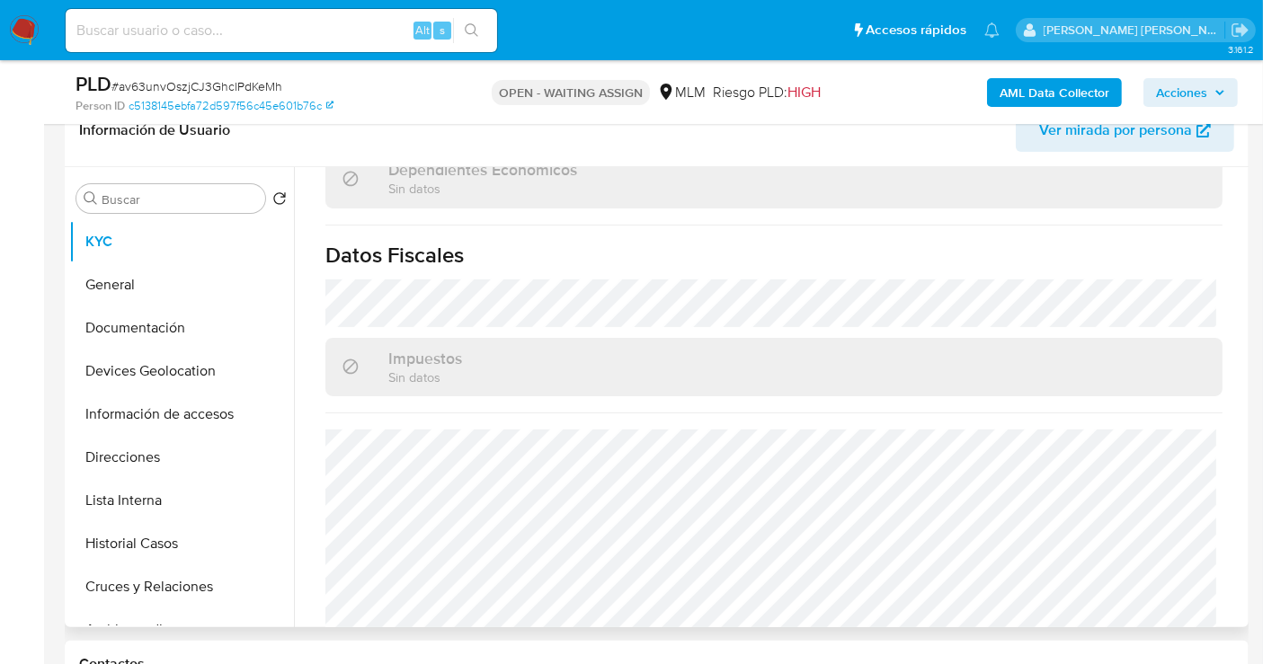
scroll to position [1324, 0]
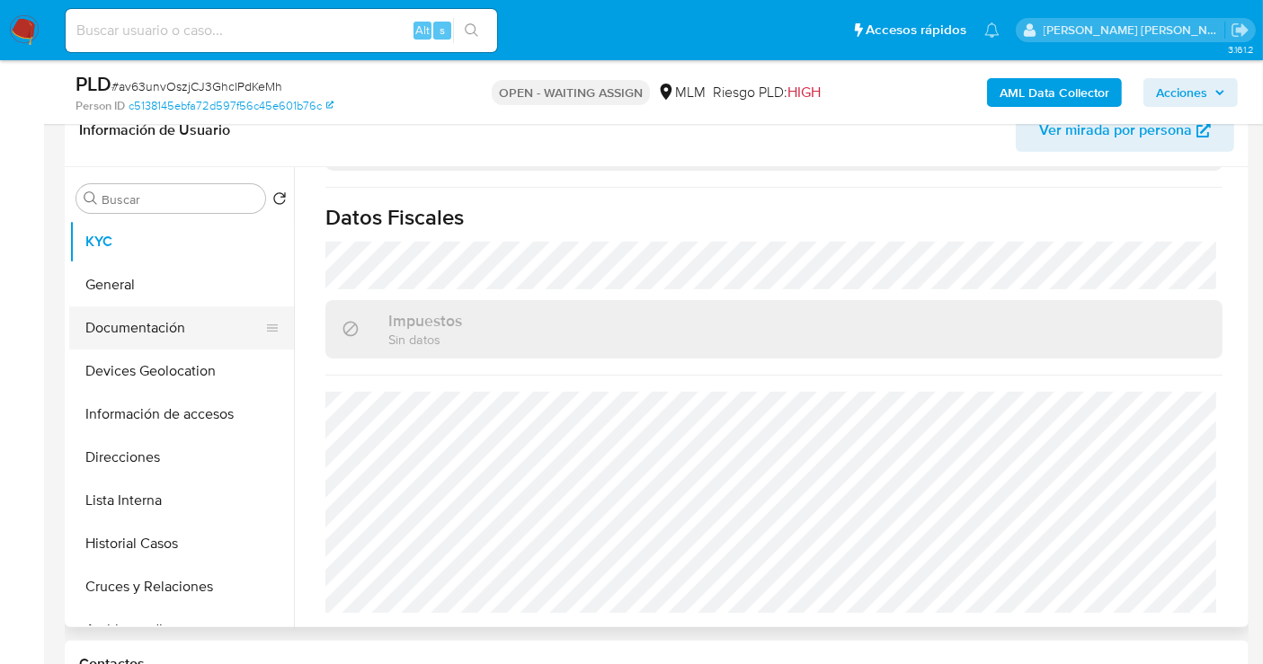
click at [176, 320] on button "Documentación" at bounding box center [174, 327] width 210 height 43
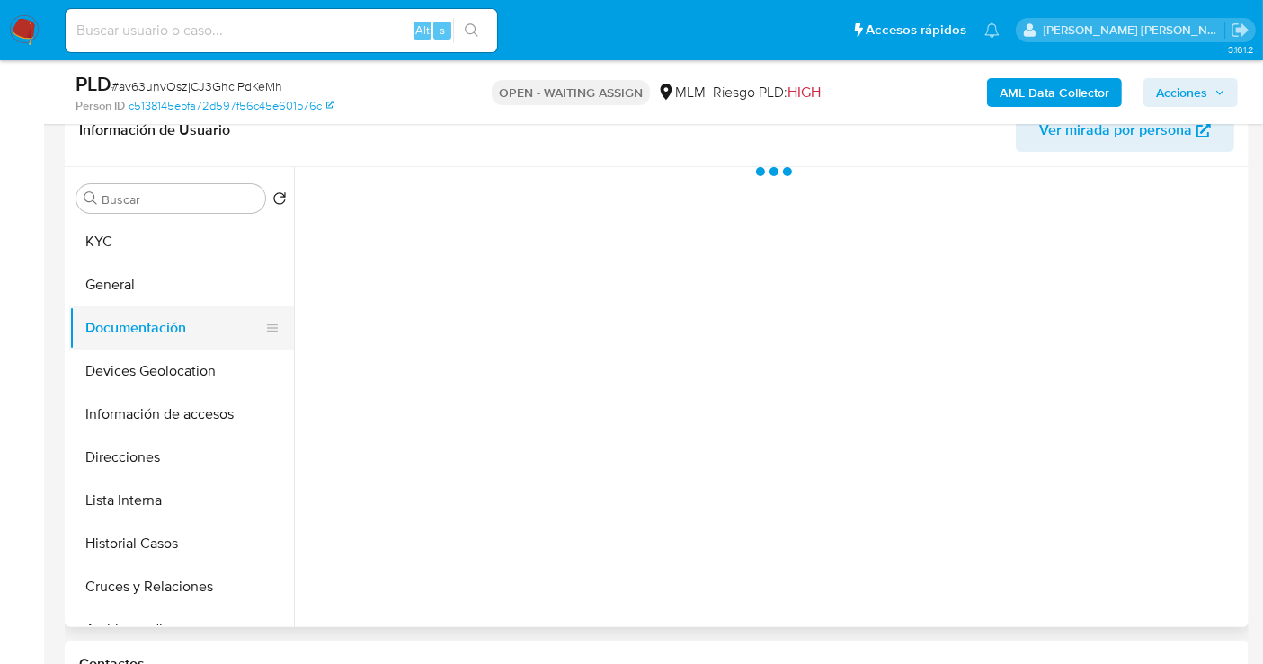
scroll to position [0, 0]
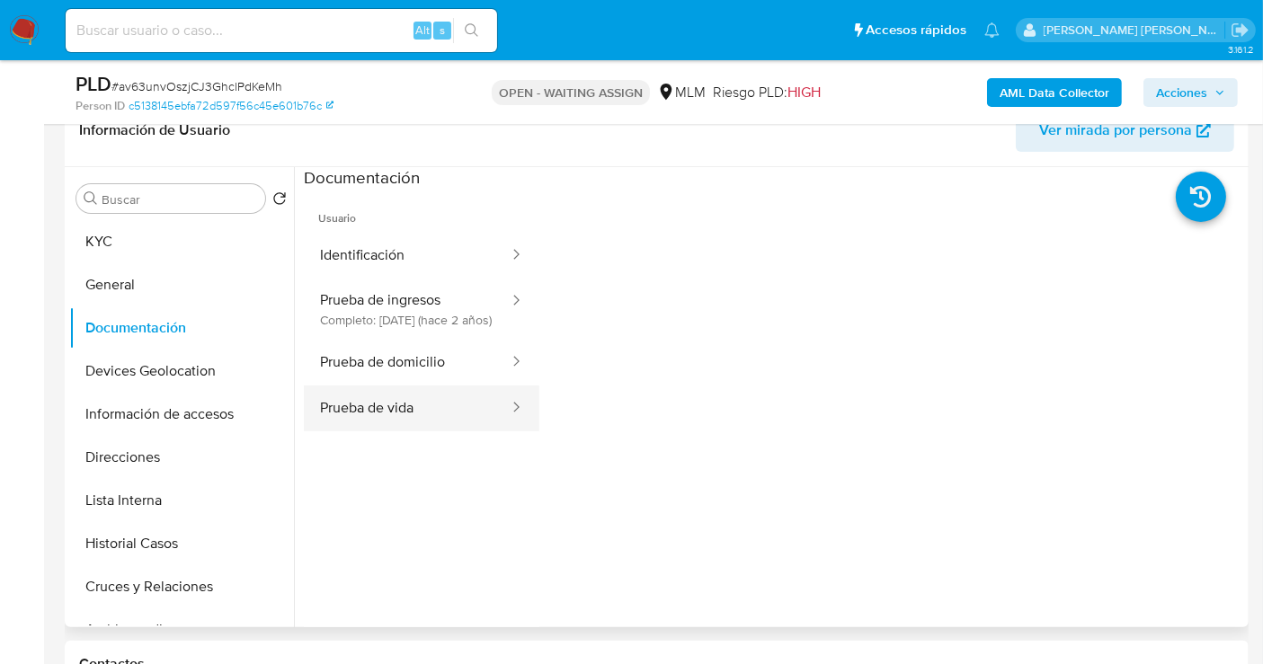
click at [455, 426] on button "Prueba de vida" at bounding box center [407, 409] width 207 height 46
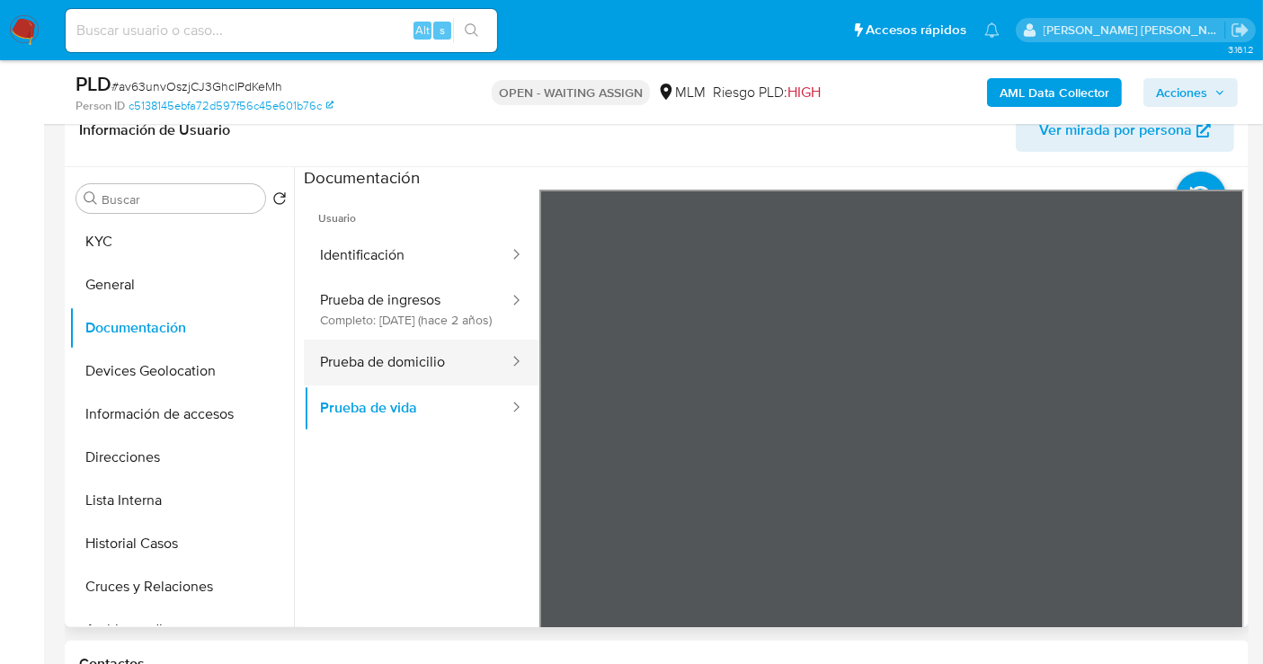
click at [404, 377] on button "Prueba de domicilio" at bounding box center [407, 363] width 207 height 46
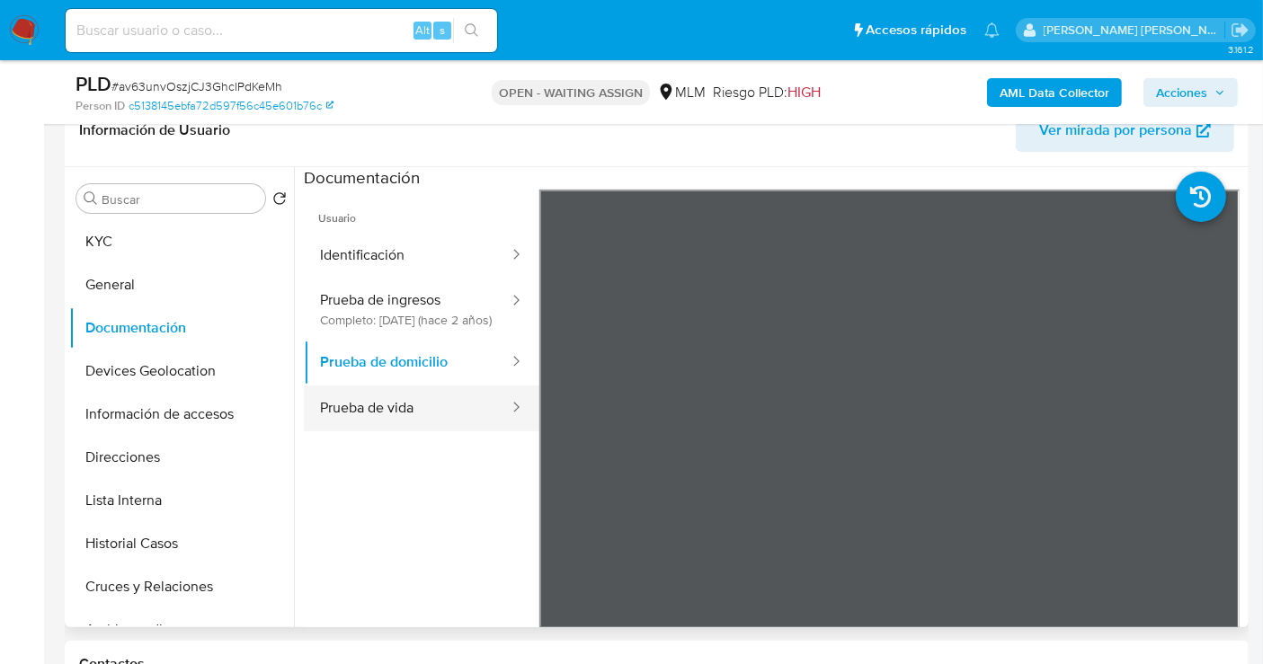
click at [369, 413] on button "Prueba de vida" at bounding box center [407, 409] width 207 height 46
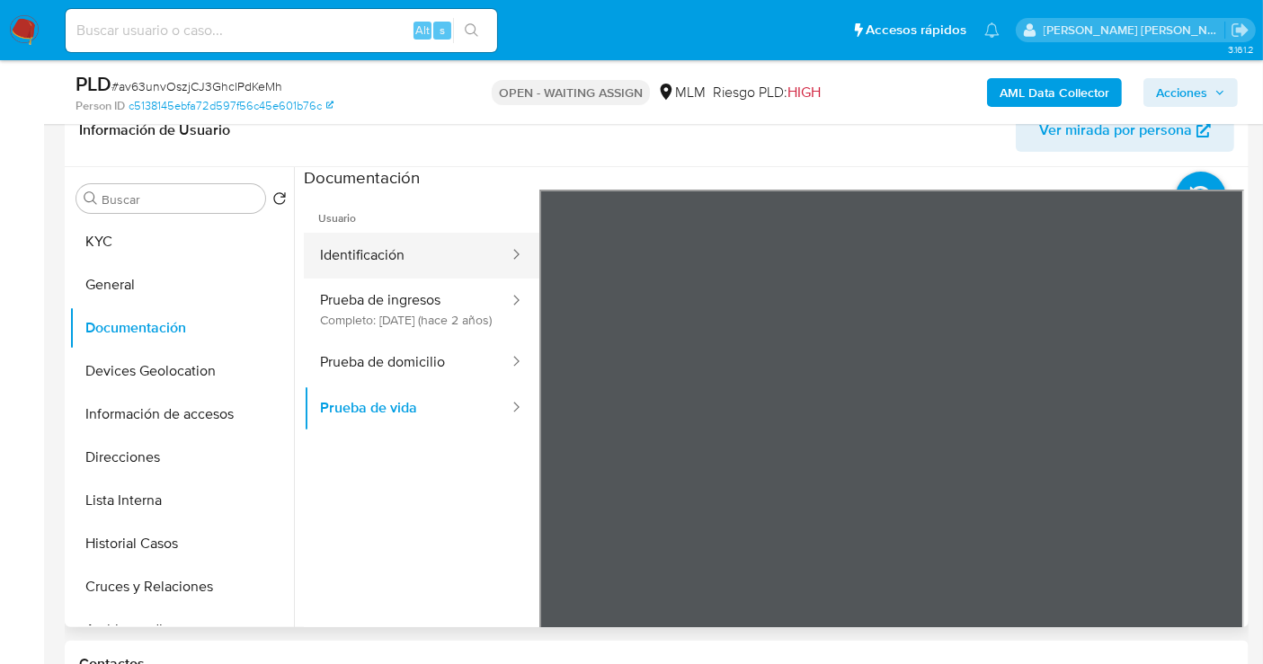
click at [385, 251] on button "Identificación" at bounding box center [407, 256] width 207 height 46
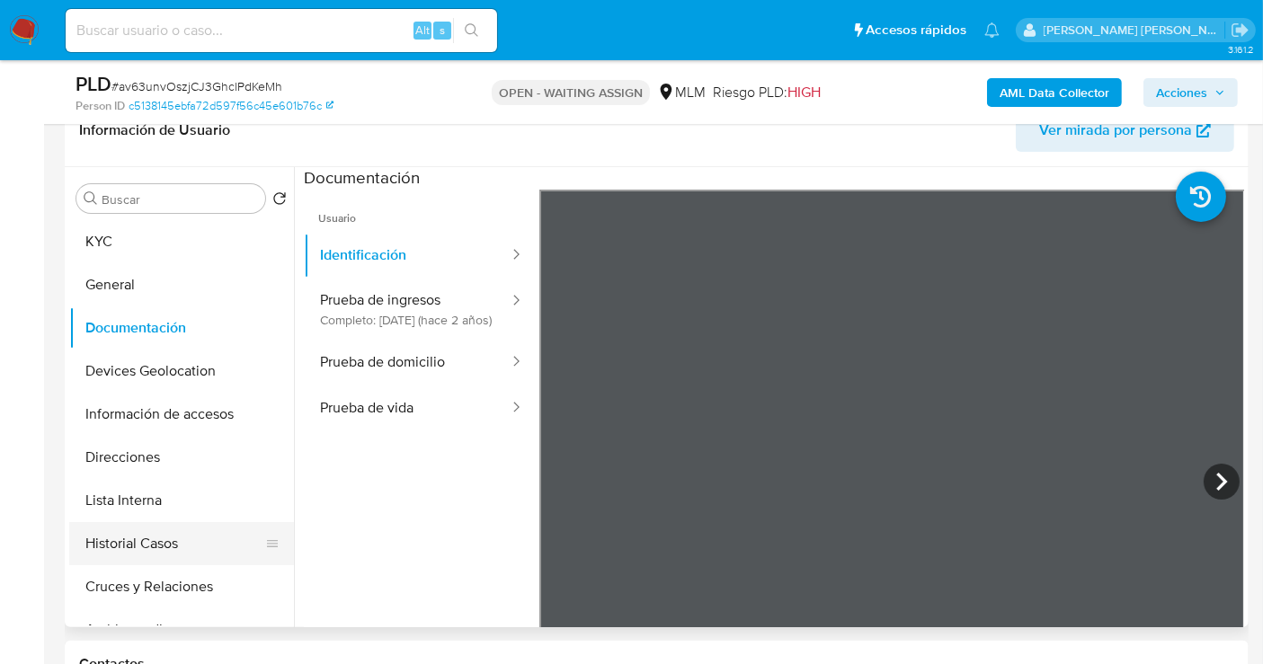
click at [155, 551] on button "Historial Casos" at bounding box center [174, 543] width 210 height 43
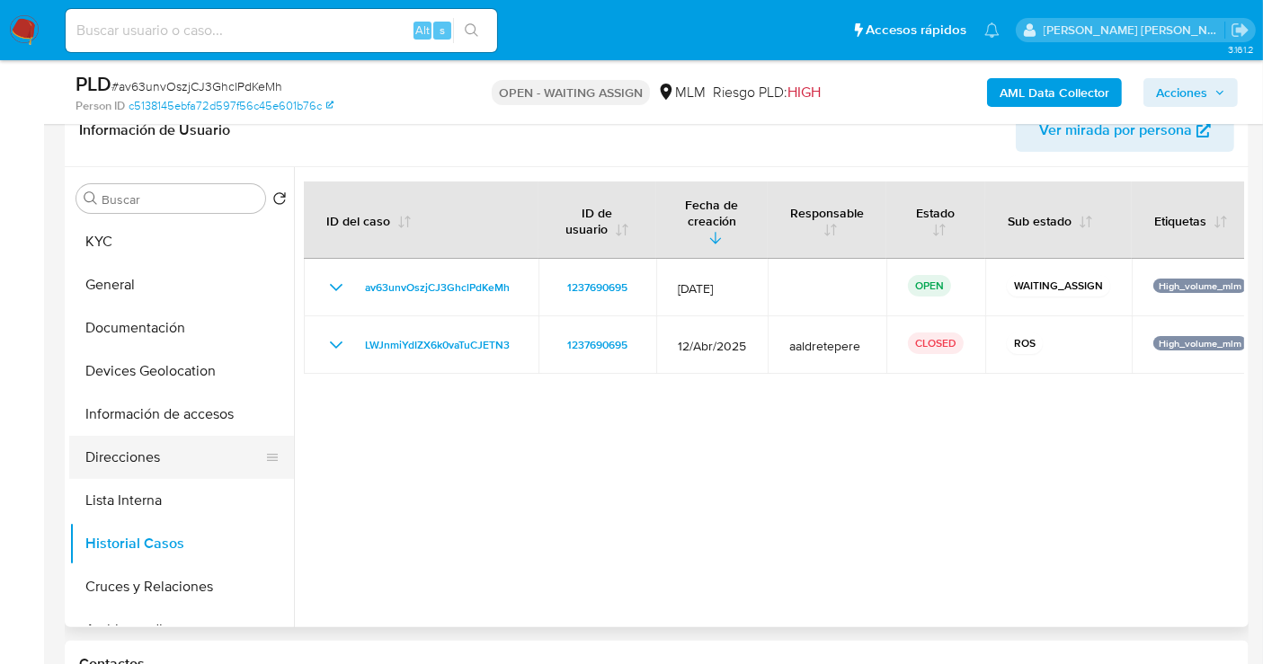
click at [139, 456] on button "Direcciones" at bounding box center [174, 457] width 210 height 43
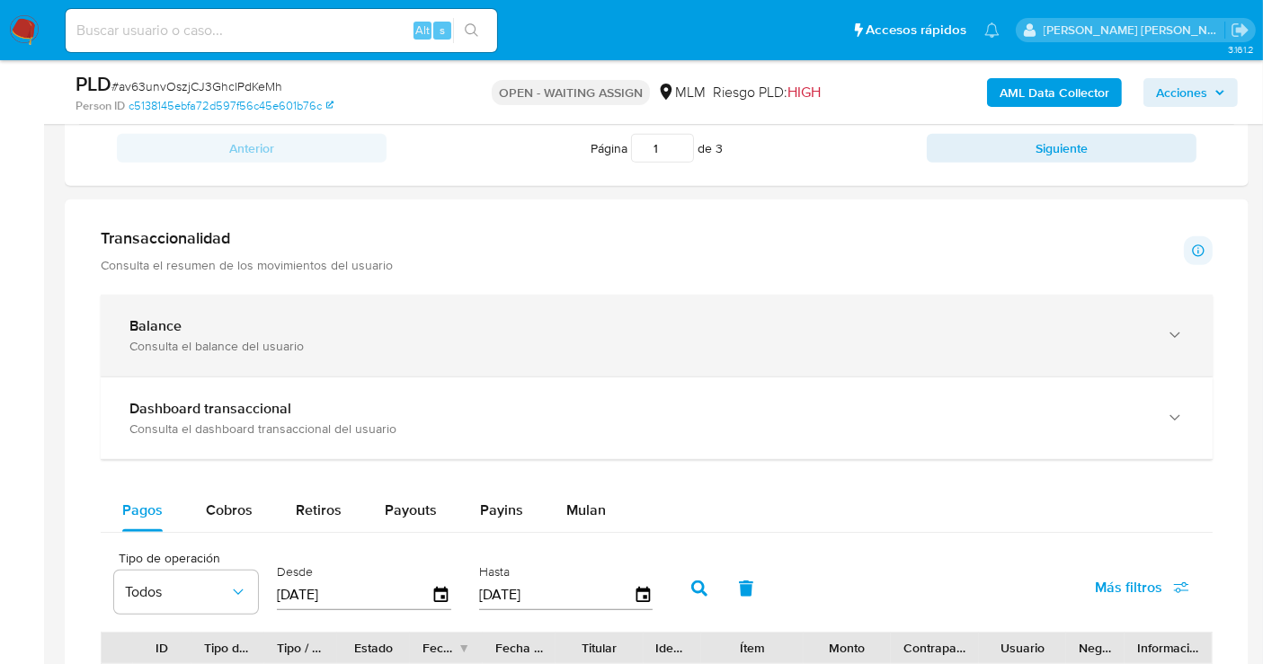
scroll to position [1098, 0]
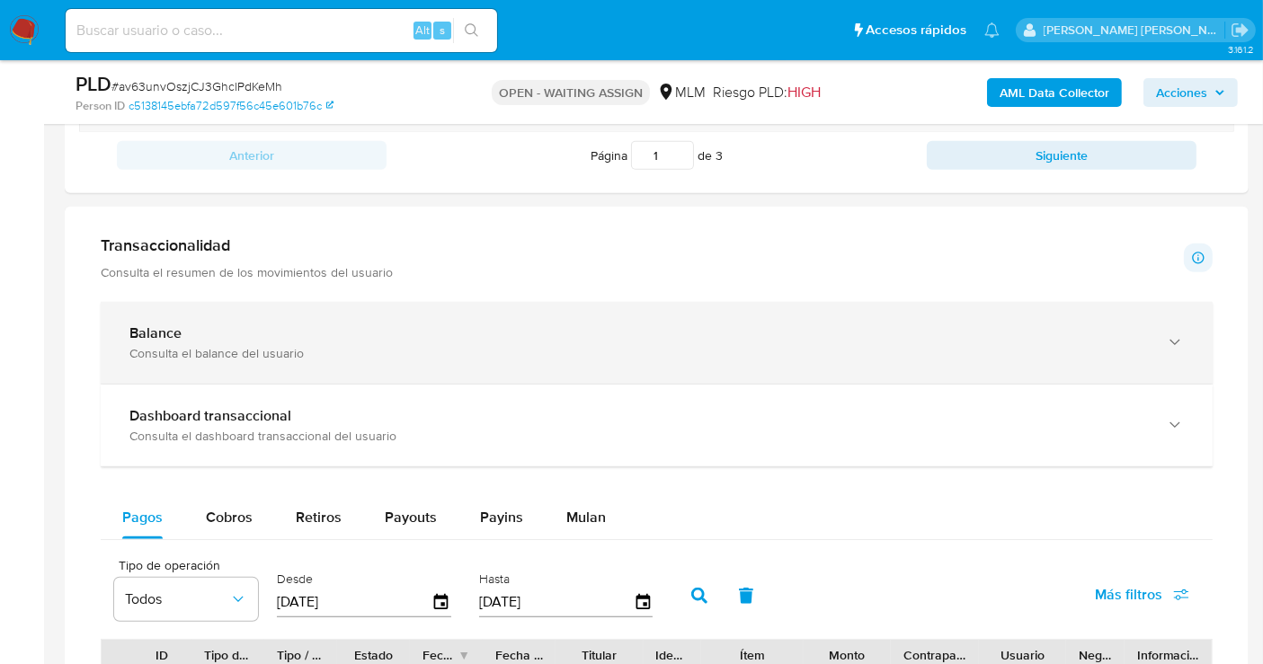
click at [371, 361] on div "Balance Consulta el balance del usuario" at bounding box center [657, 343] width 1112 height 82
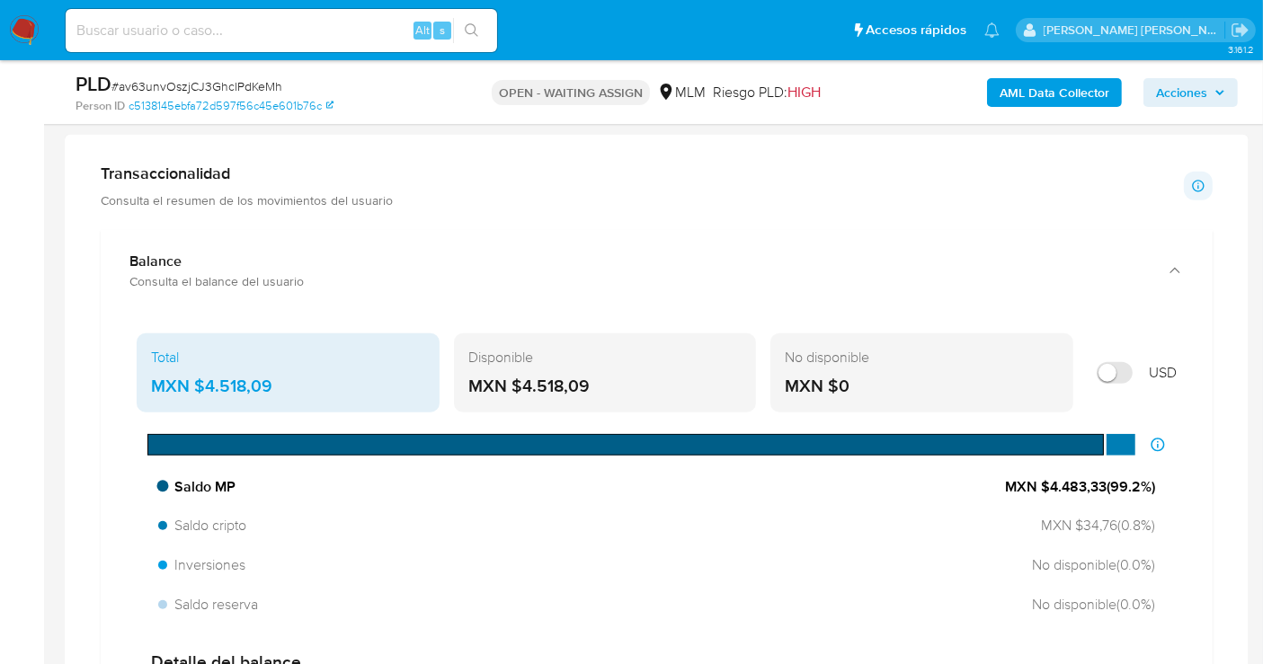
scroll to position [1198, 0]
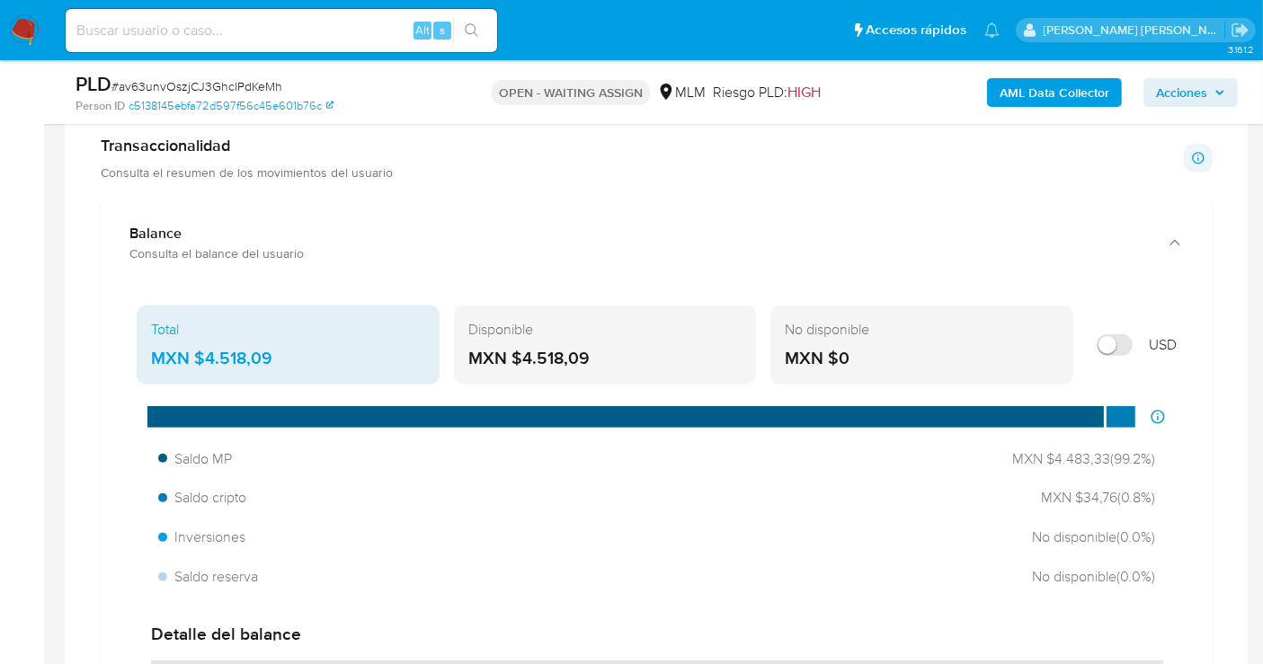
click at [242, 350] on div "MXN $4.518,09" at bounding box center [288, 358] width 274 height 23
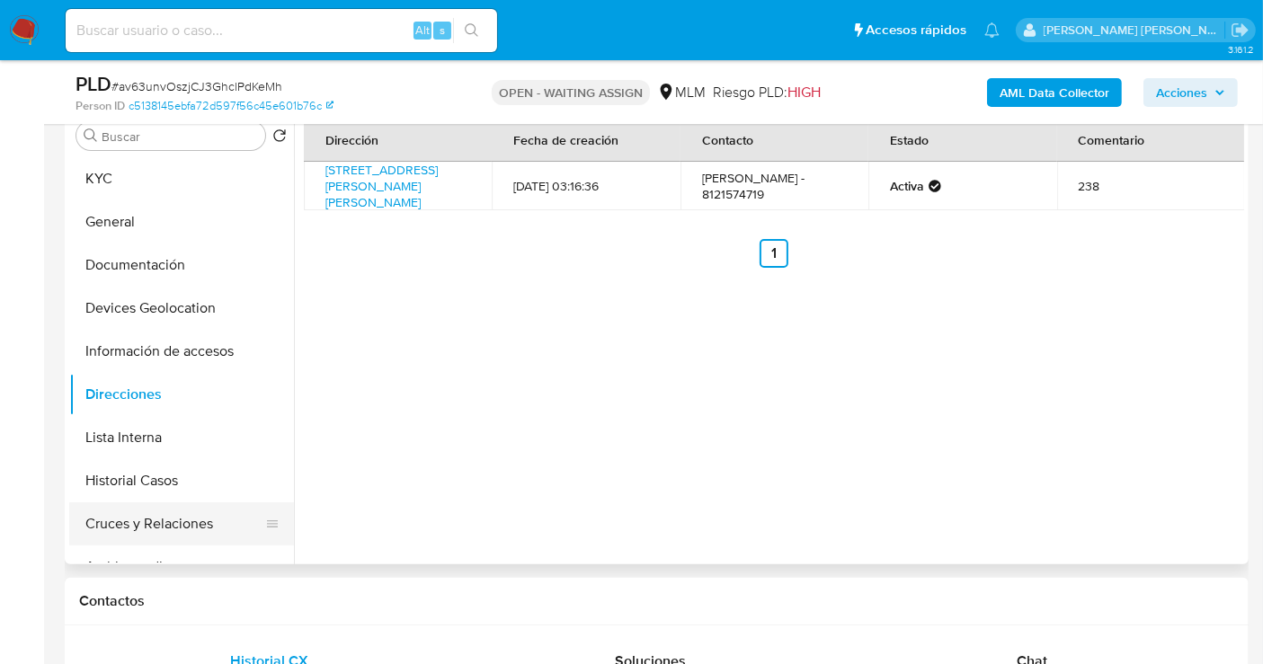
scroll to position [299, 0]
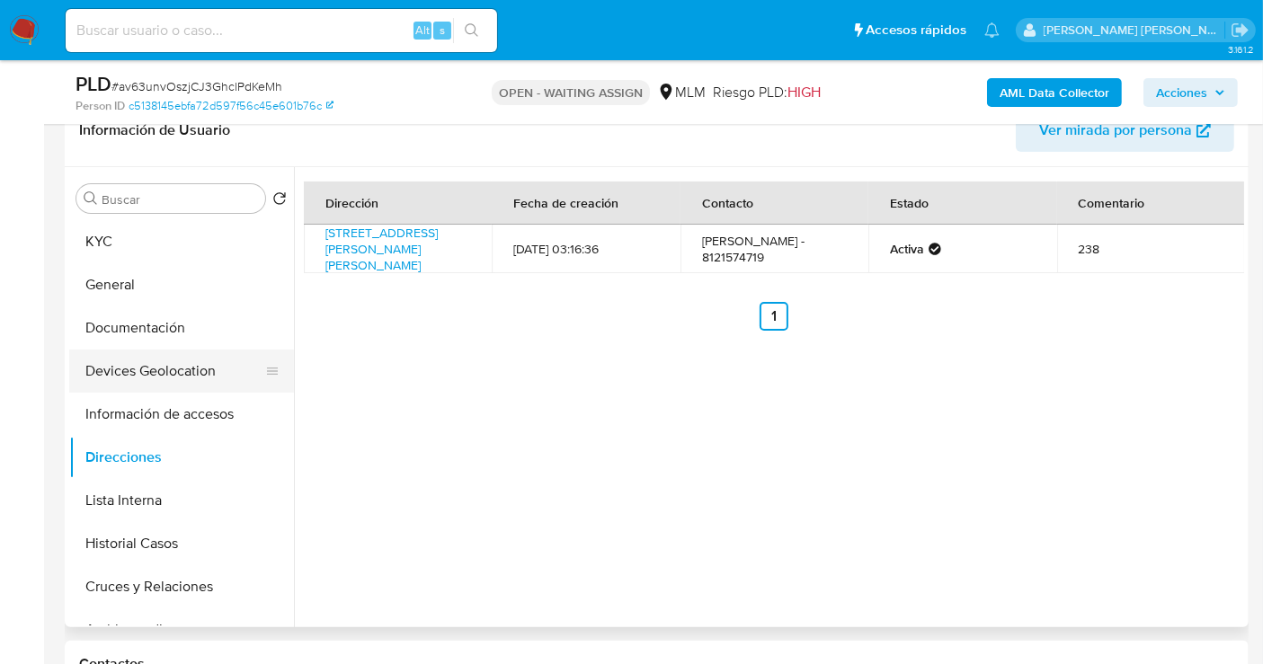
click at [123, 350] on button "Devices Geolocation" at bounding box center [174, 371] width 210 height 43
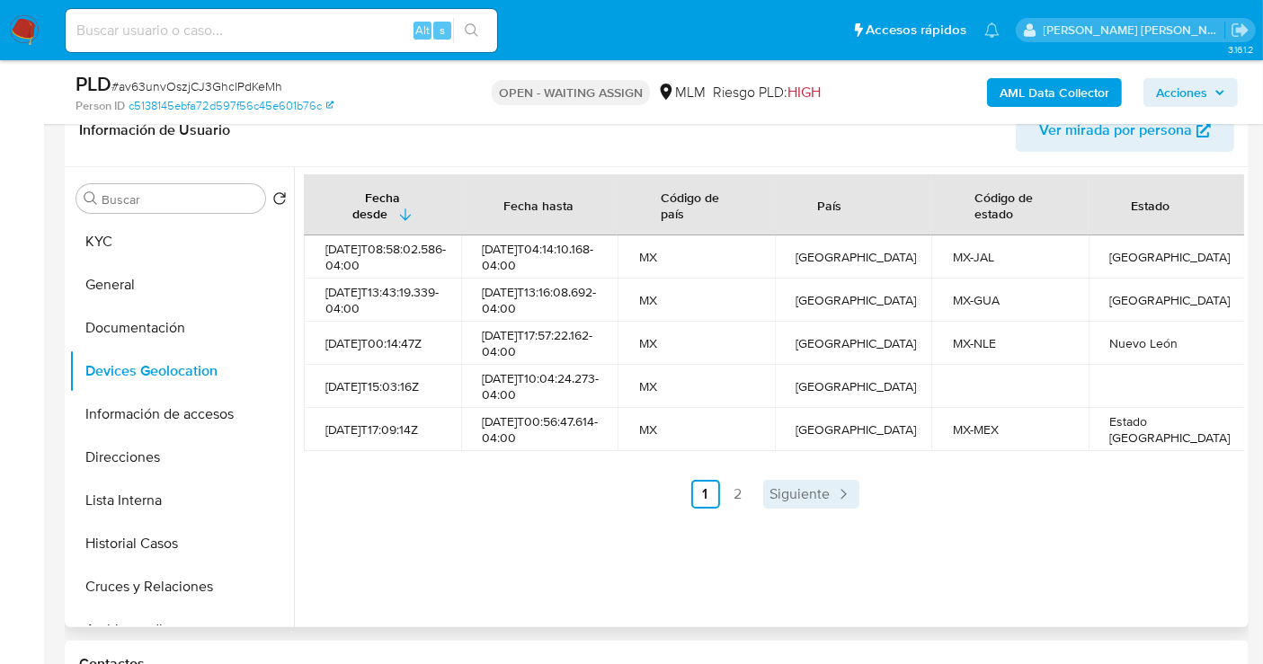
click at [819, 501] on span "Siguiente" at bounding box center [800, 494] width 60 height 14
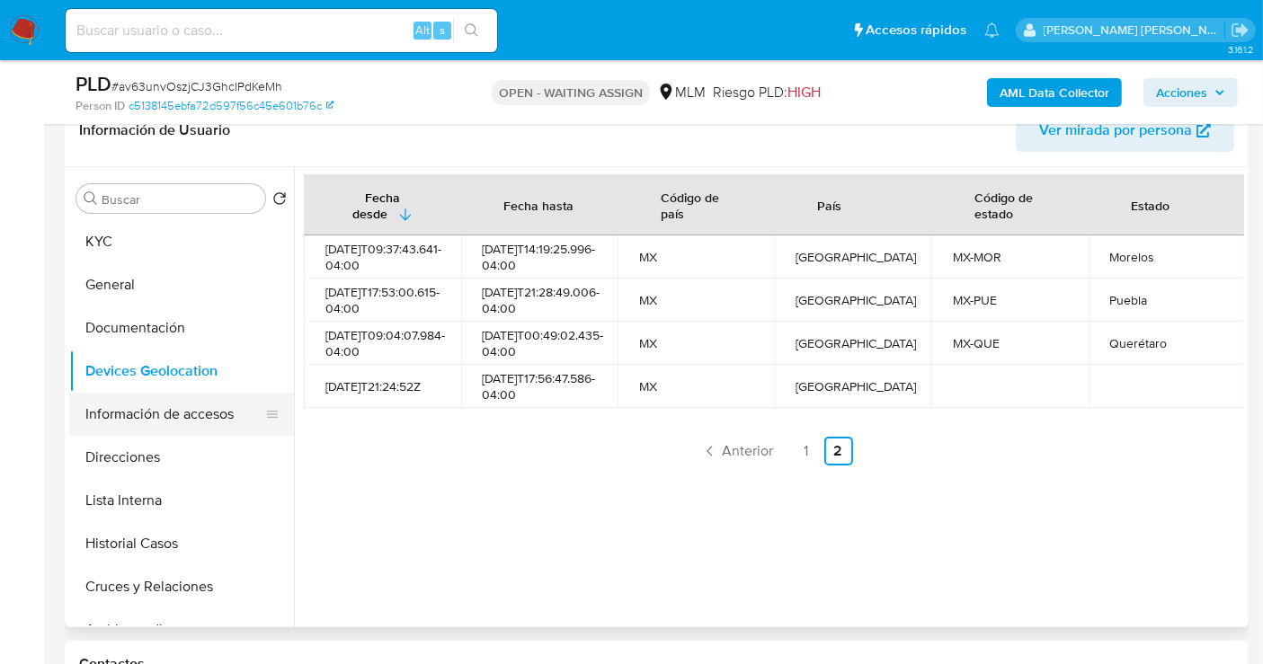
click at [192, 420] on button "Información de accesos" at bounding box center [174, 414] width 210 height 43
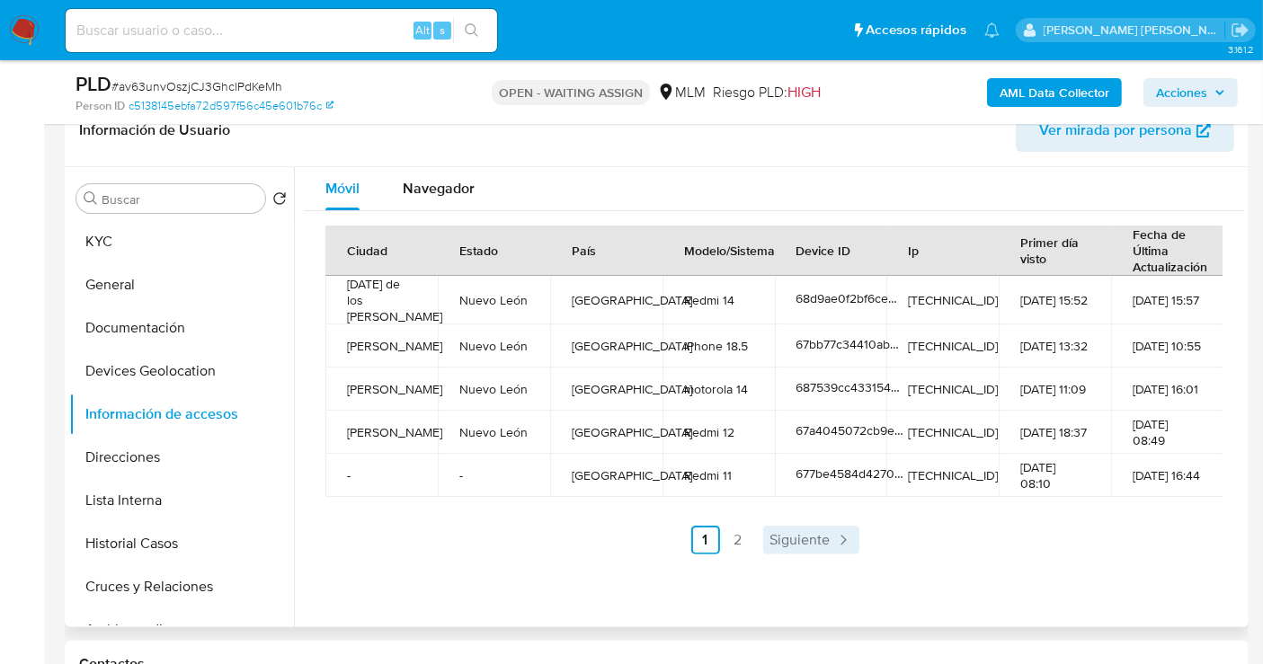
click at [797, 539] on span "Siguiente" at bounding box center [800, 540] width 60 height 14
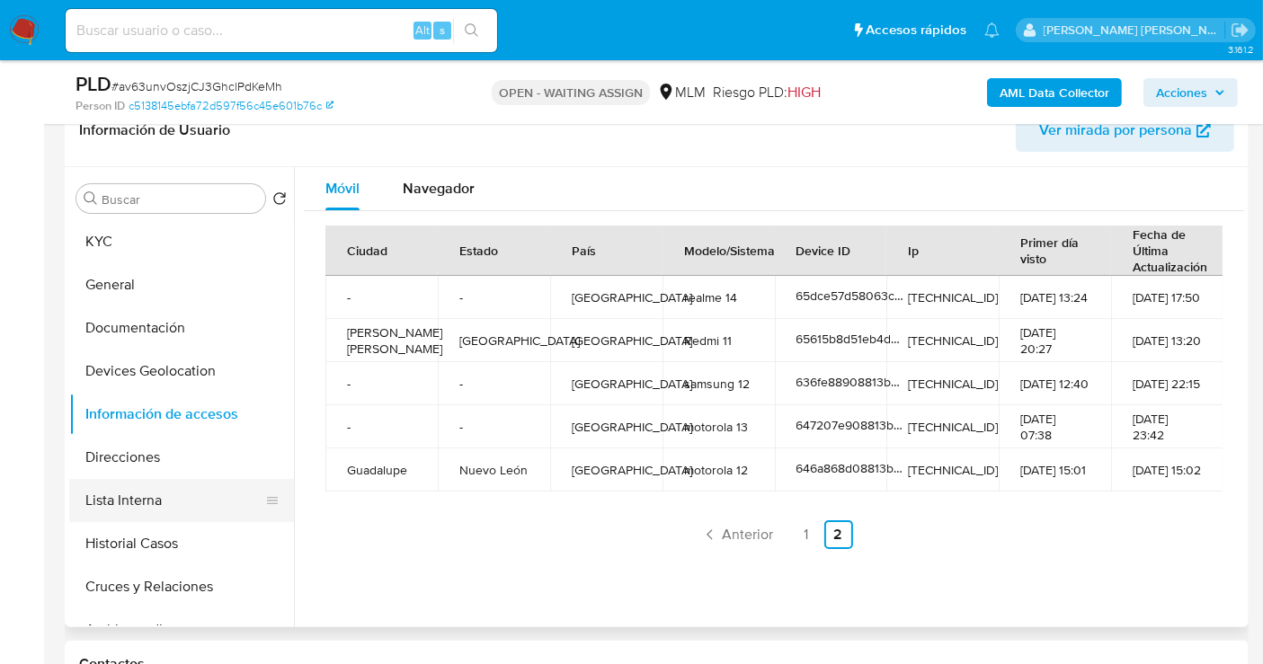
click at [84, 507] on button "Lista Interna" at bounding box center [174, 500] width 210 height 43
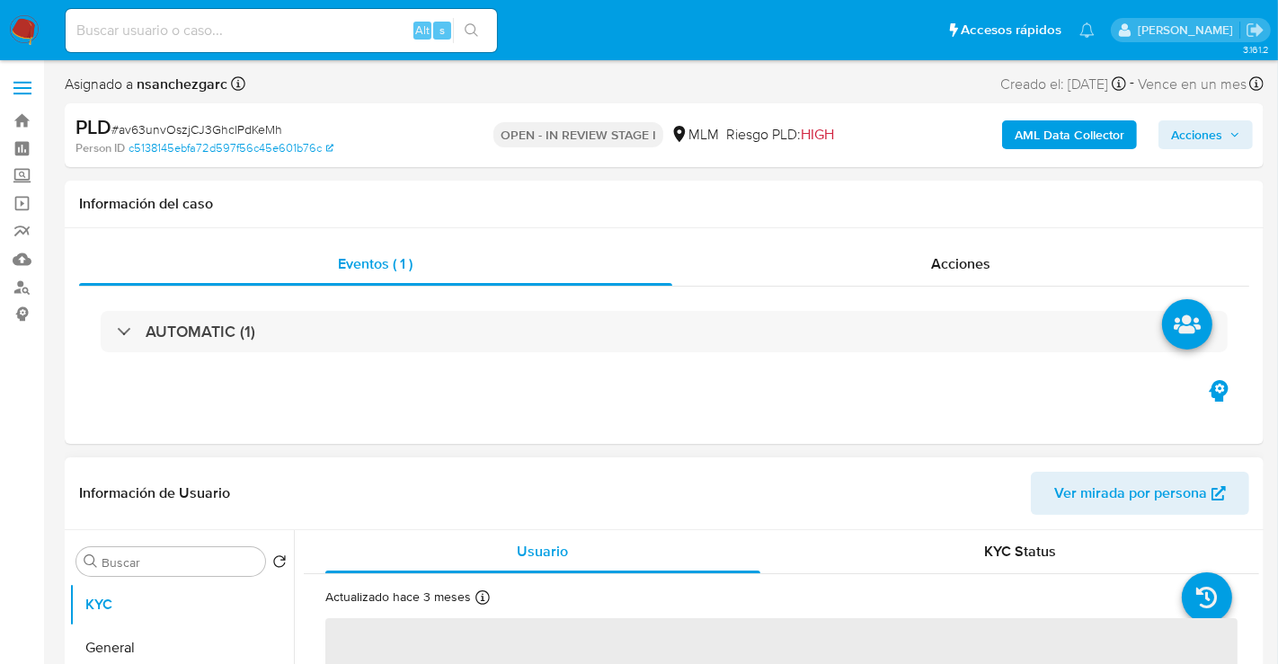
select select "10"
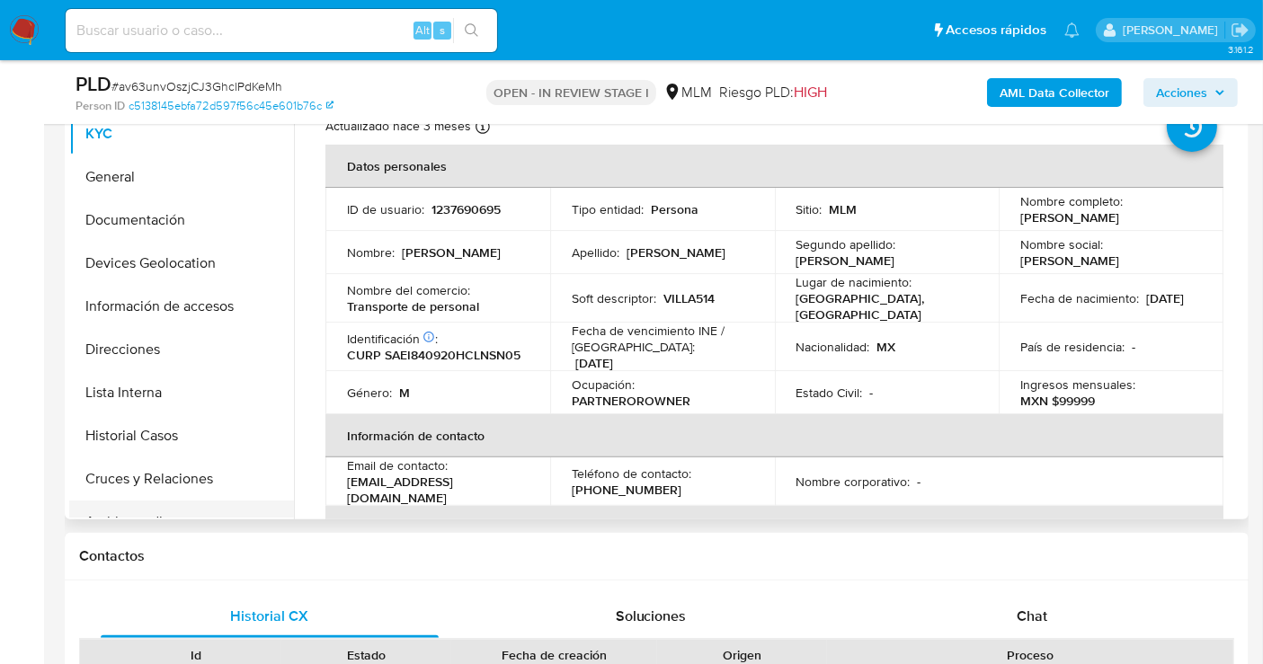
scroll to position [399, 0]
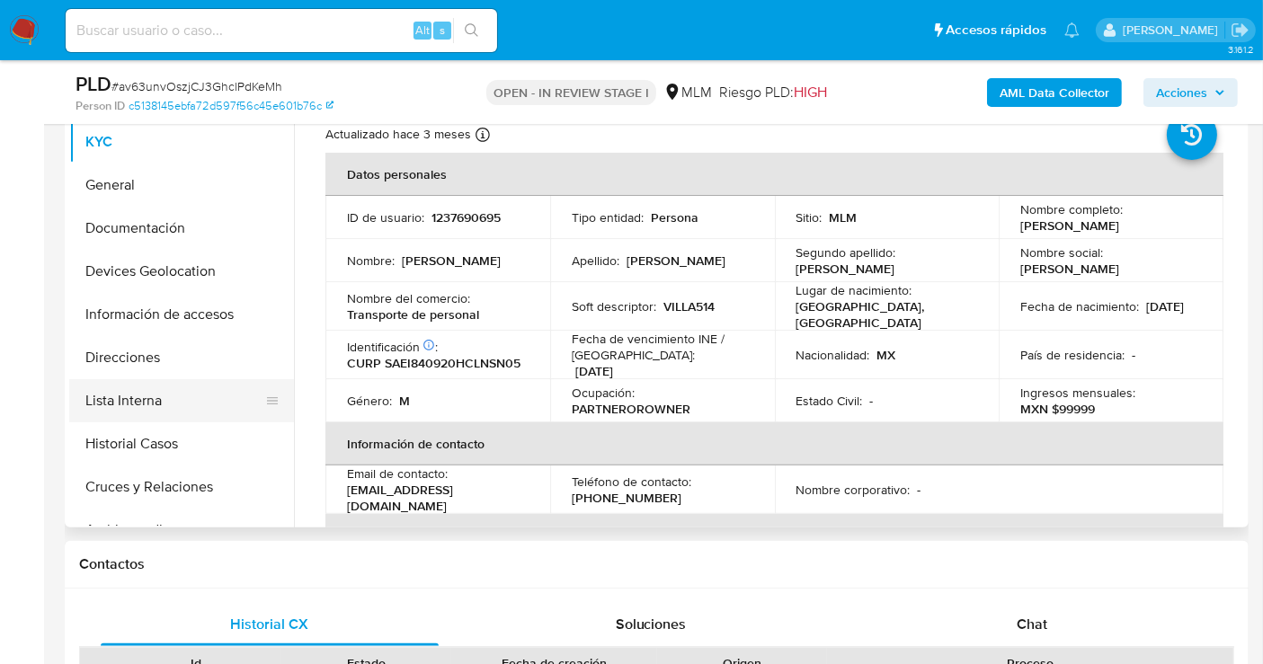
click at [137, 405] on button "Lista Interna" at bounding box center [174, 400] width 210 height 43
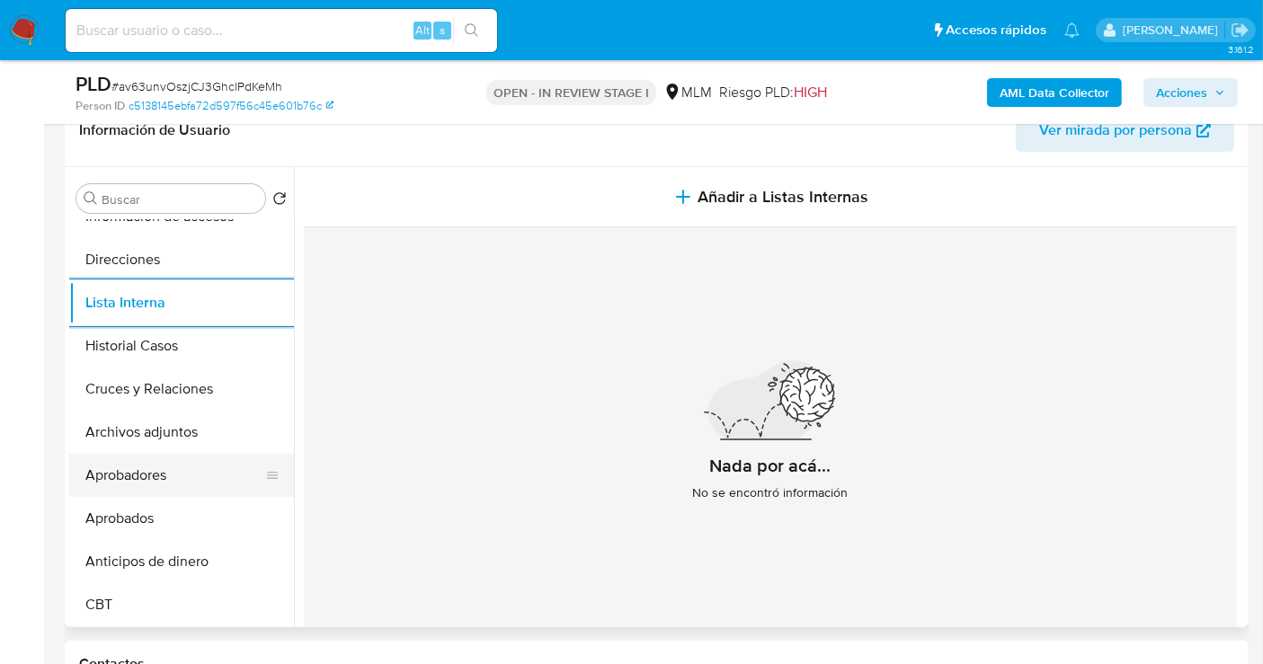
scroll to position [200, 0]
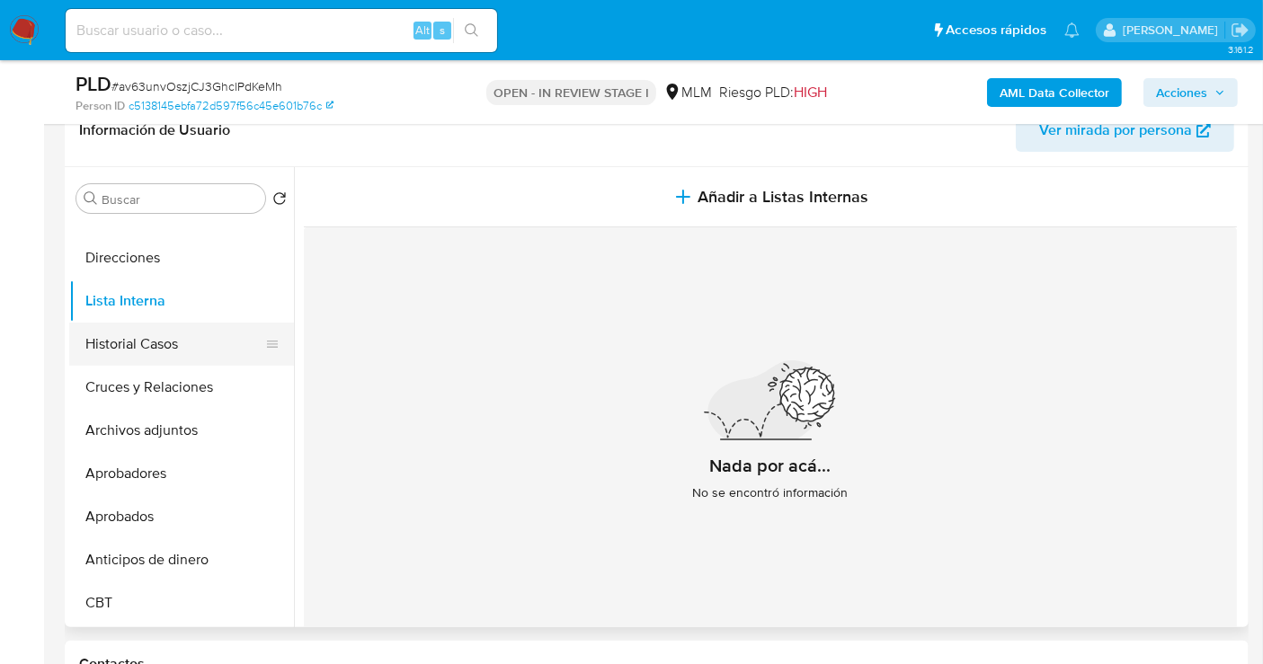
click at [138, 345] on button "Historial Casos" at bounding box center [174, 344] width 210 height 43
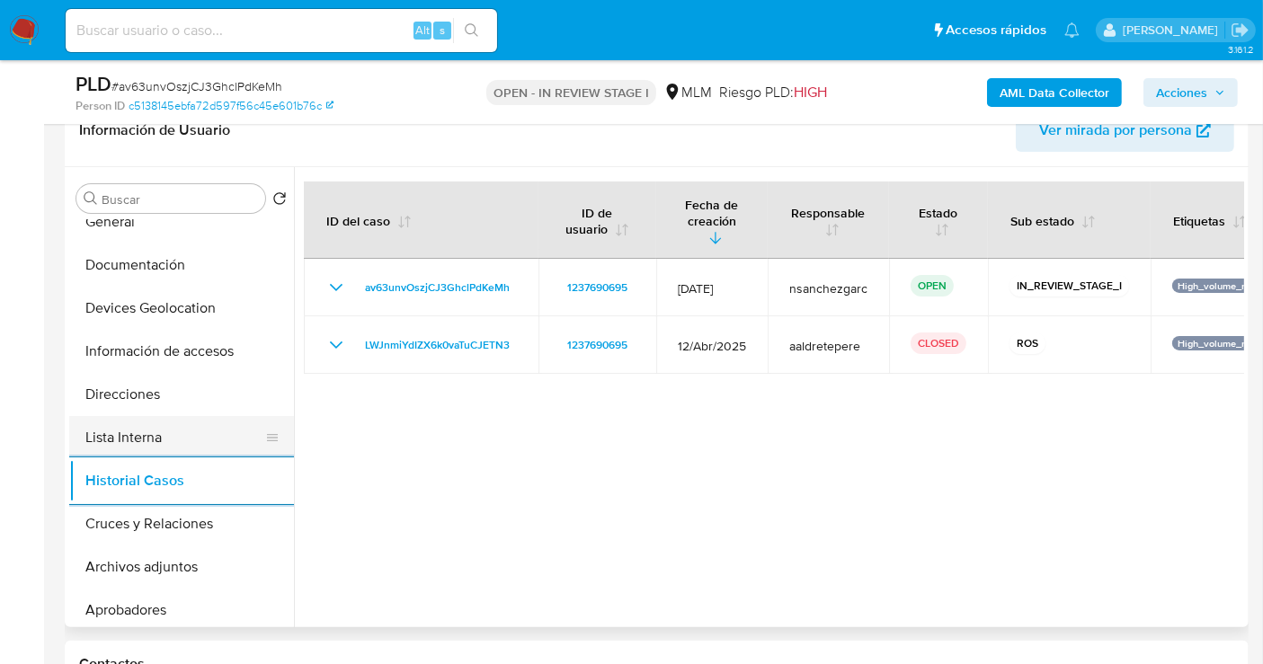
scroll to position [0, 0]
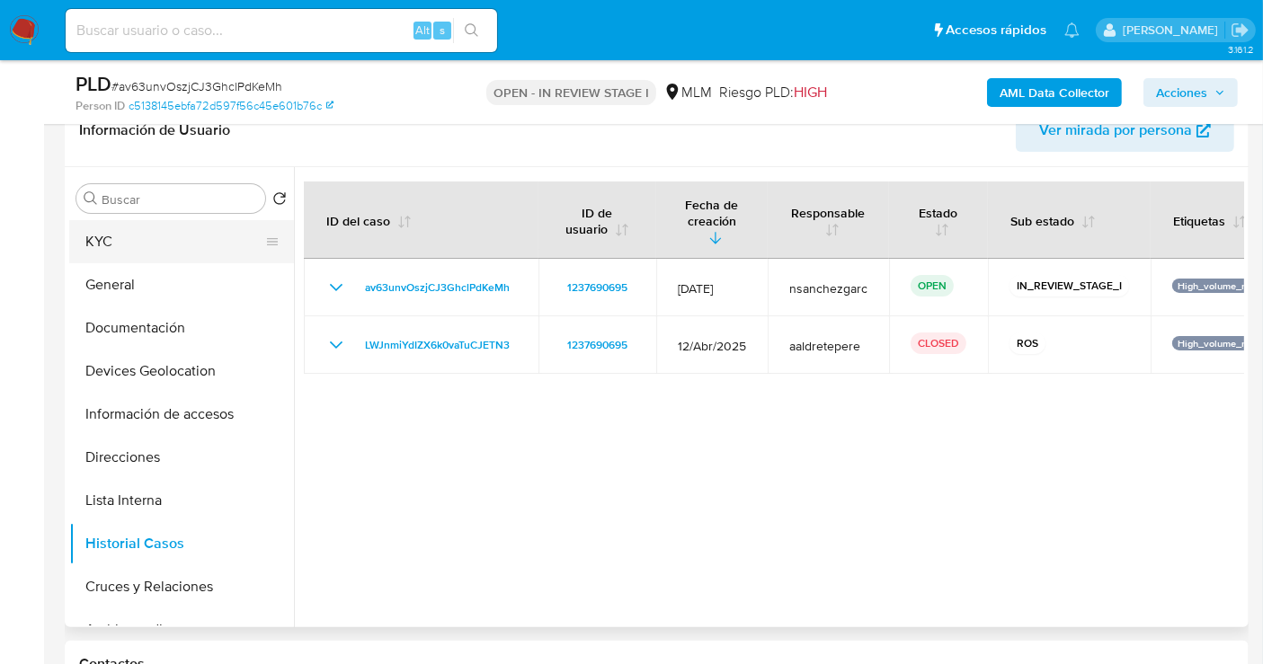
click at [108, 244] on button "KYC" at bounding box center [174, 241] width 210 height 43
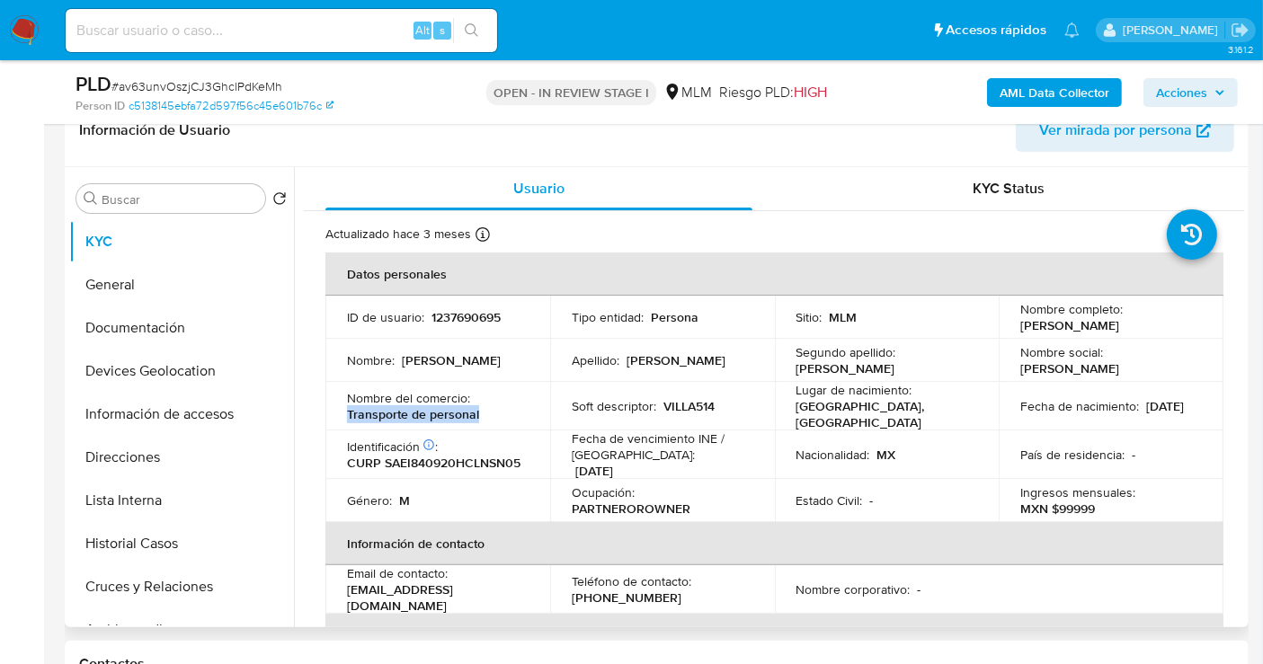
drag, startPoint x: 512, startPoint y: 404, endPoint x: 341, endPoint y: 407, distance: 170.8
click at [341, 407] on td "Nombre del comercio : Transporte de personal" at bounding box center [437, 406] width 225 height 49
copy p "Transporte de personal"
click at [697, 402] on p "VILLA514" at bounding box center [688, 406] width 51 height 16
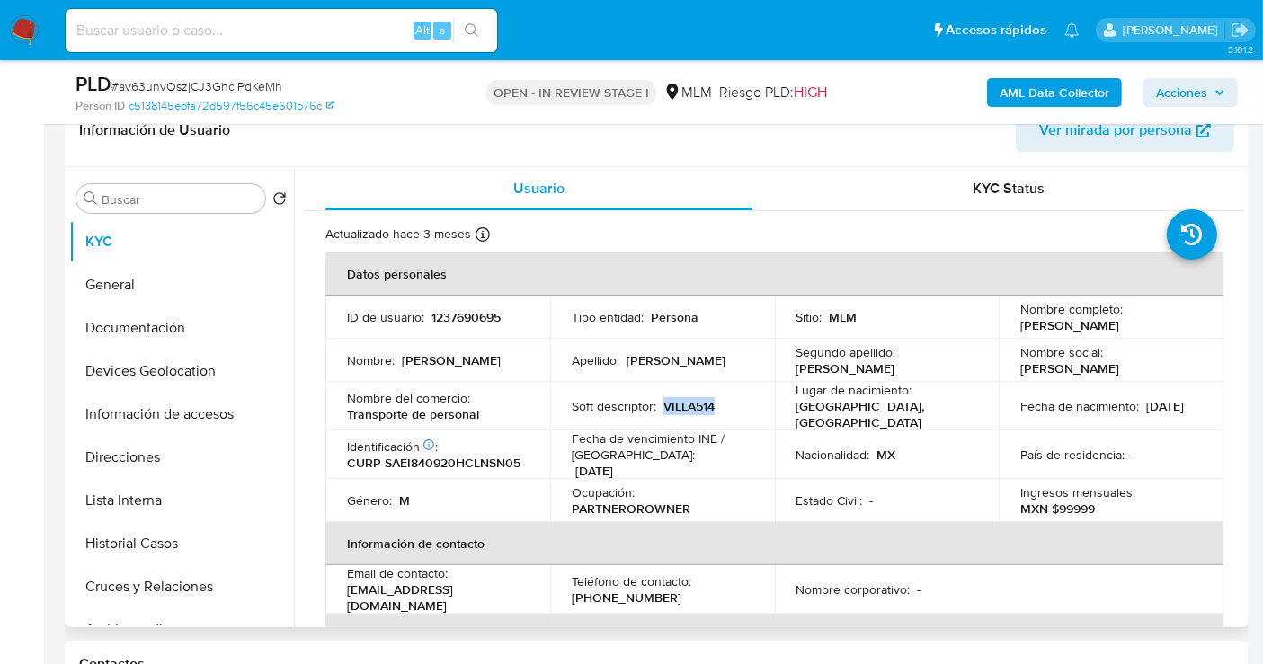
copy p "VILLA514"
click at [1142, 143] on span "Ver mirada por persona" at bounding box center [1115, 130] width 153 height 43
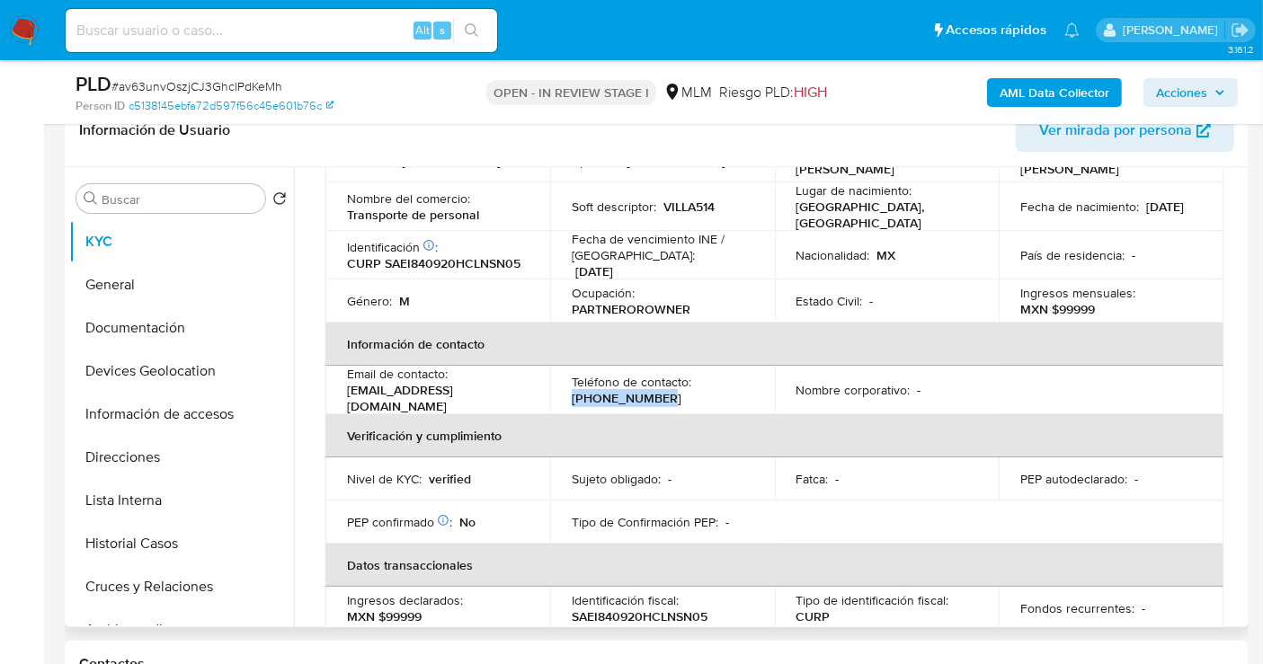
drag, startPoint x: 638, startPoint y: 386, endPoint x: 552, endPoint y: 387, distance: 86.3
click at [552, 387] on td "Teléfono de contacto : (81) 21574719" at bounding box center [662, 390] width 225 height 49
copy p "(81) 21574719"
drag, startPoint x: 501, startPoint y: 391, endPoint x: 343, endPoint y: 389, distance: 157.3
click at [343, 389] on td "Email de contacto : marcelopo343@gmail.com" at bounding box center [437, 390] width 225 height 49
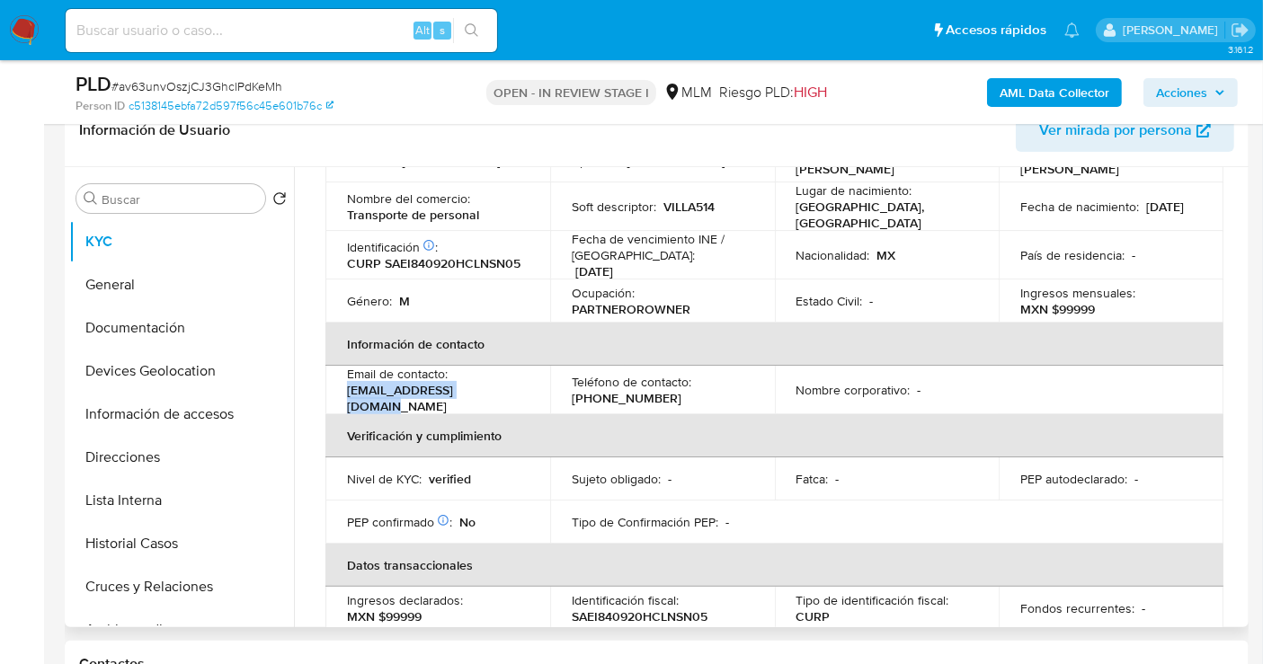
copy p "marcelopo343@gmail.com"
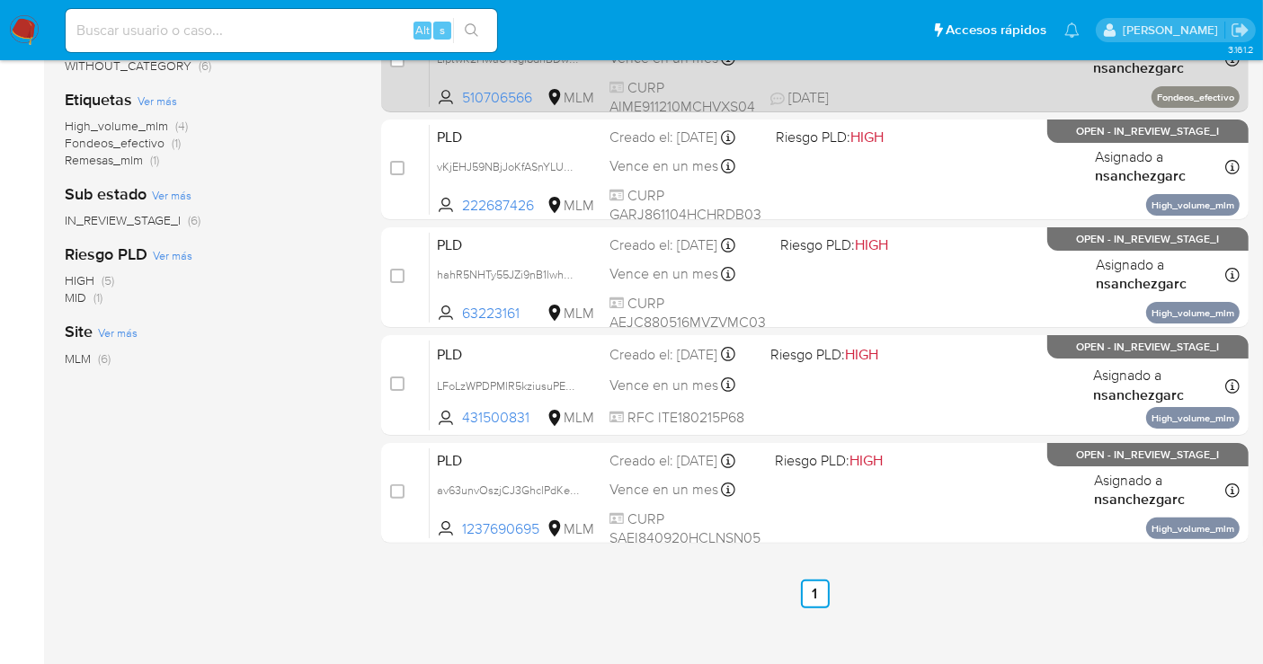
scroll to position [399, 0]
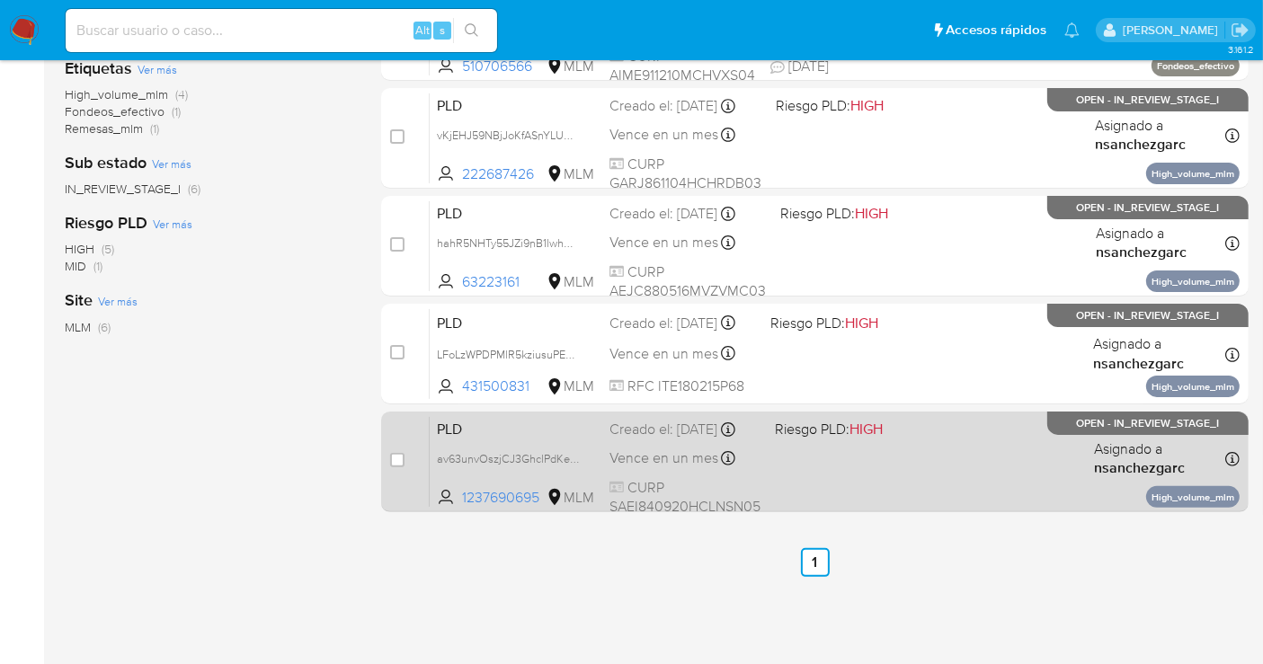
click at [687, 466] on span "Vence en un mes" at bounding box center [663, 458] width 109 height 20
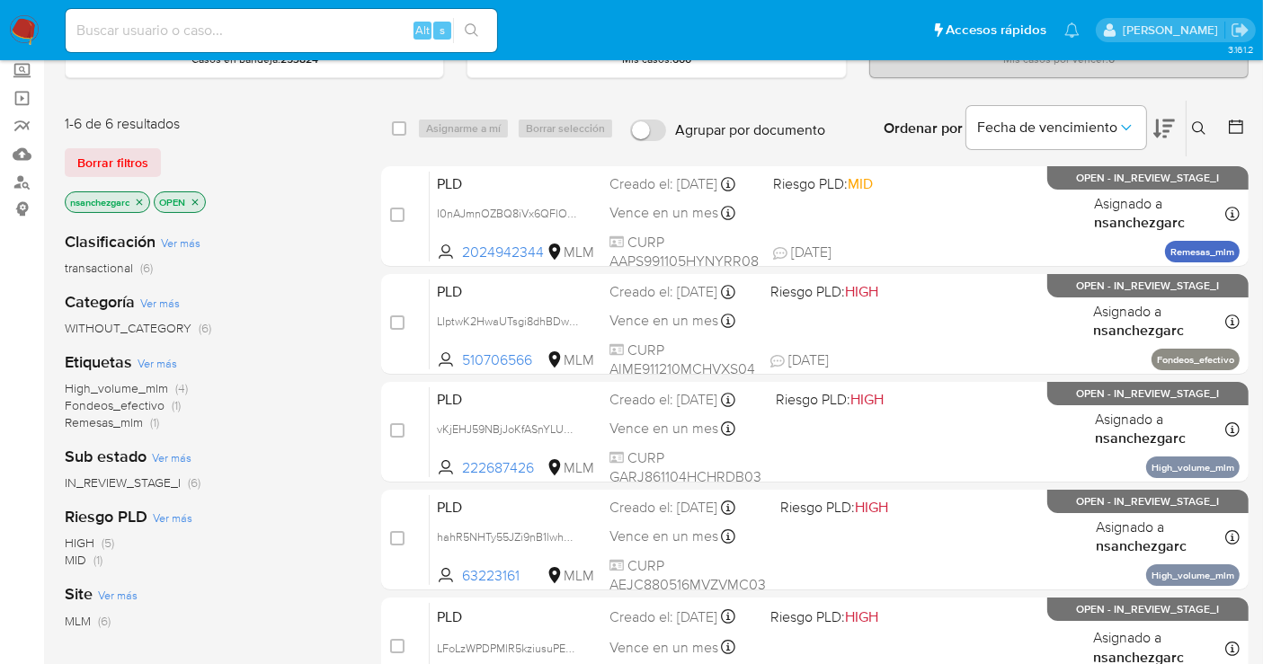
scroll to position [0, 0]
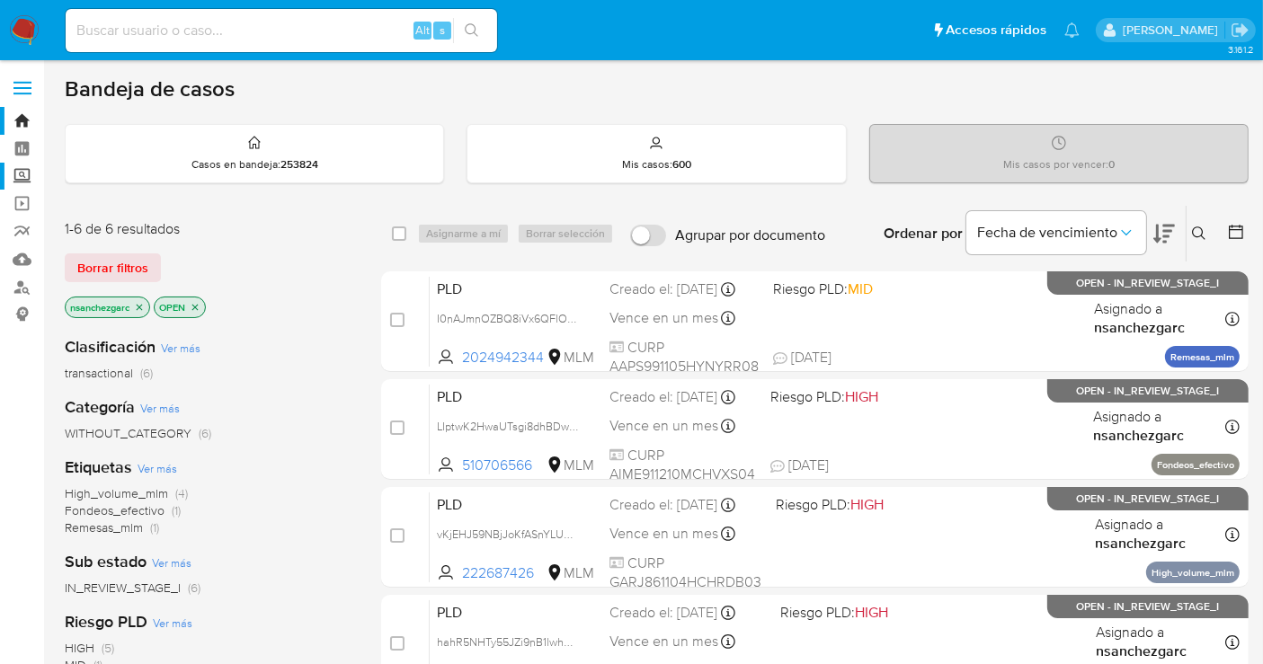
click at [28, 174] on label "Screening" at bounding box center [107, 177] width 214 height 28
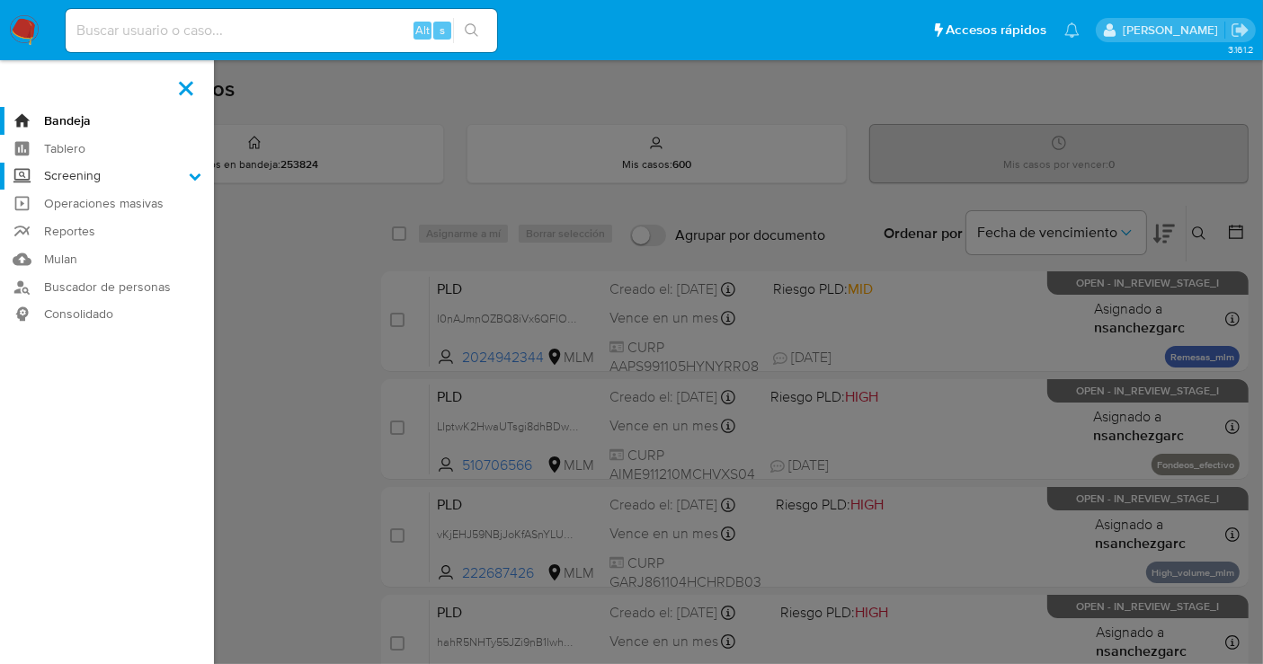
click at [0, 0] on input "Screening" at bounding box center [0, 0] width 0 height 0
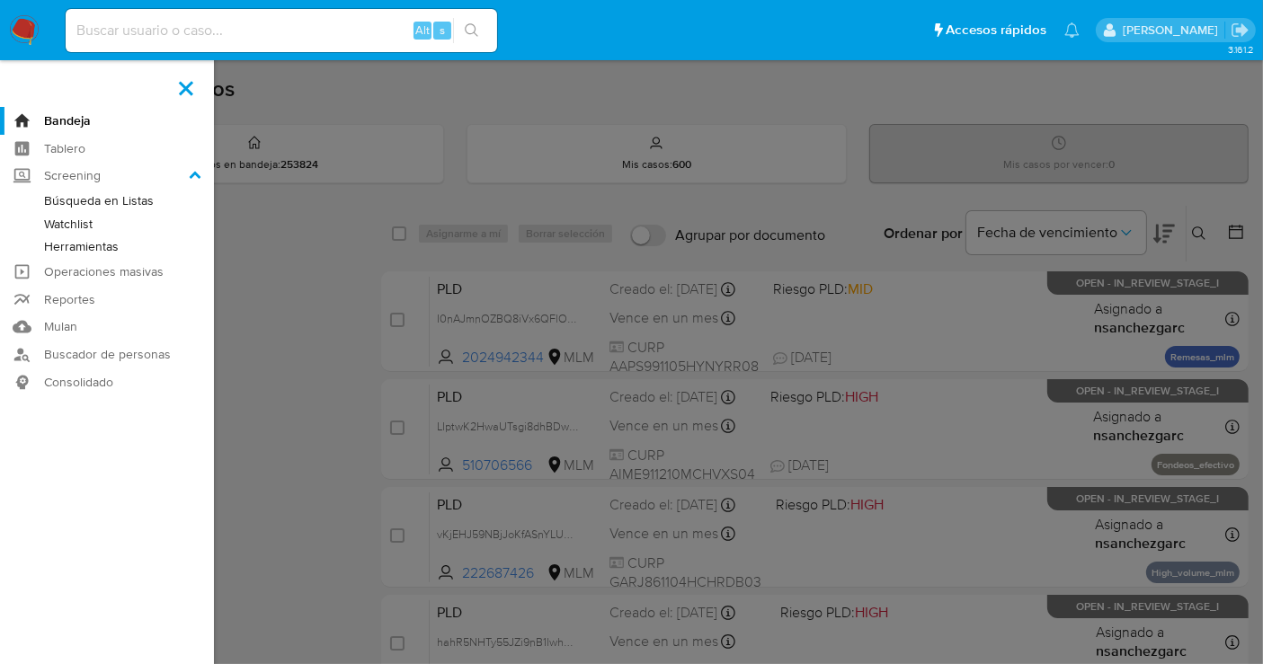
click at [111, 247] on link "Herramientas" at bounding box center [107, 246] width 214 height 22
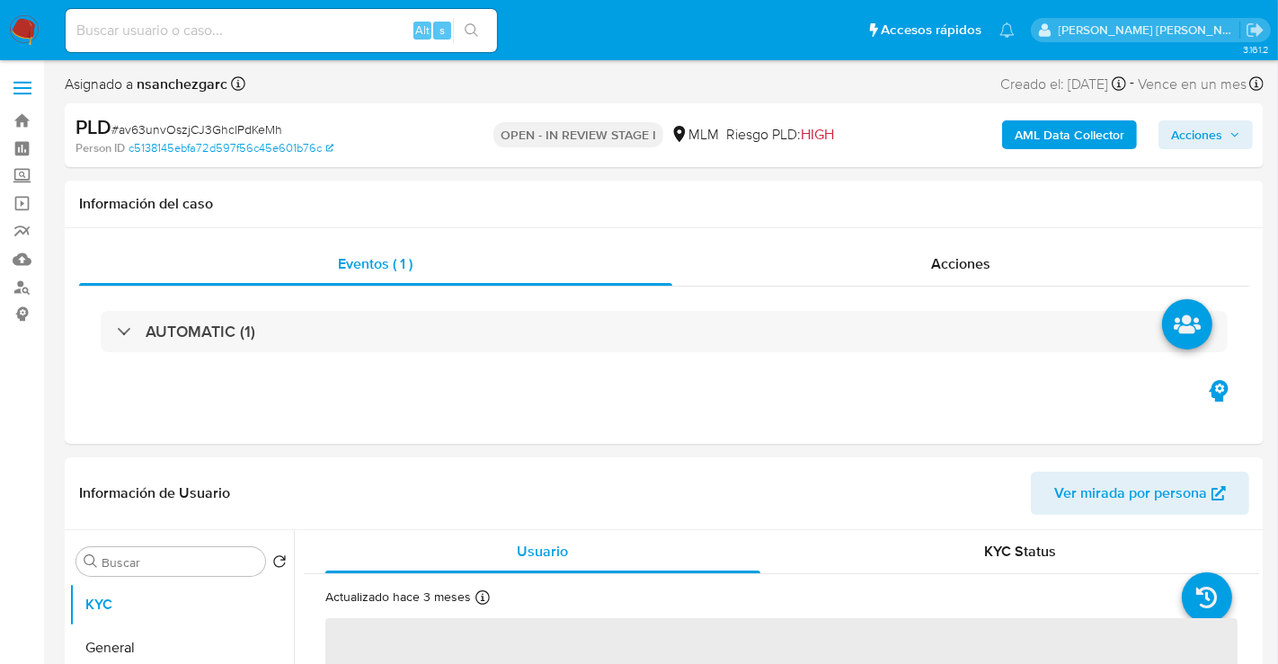
select select "10"
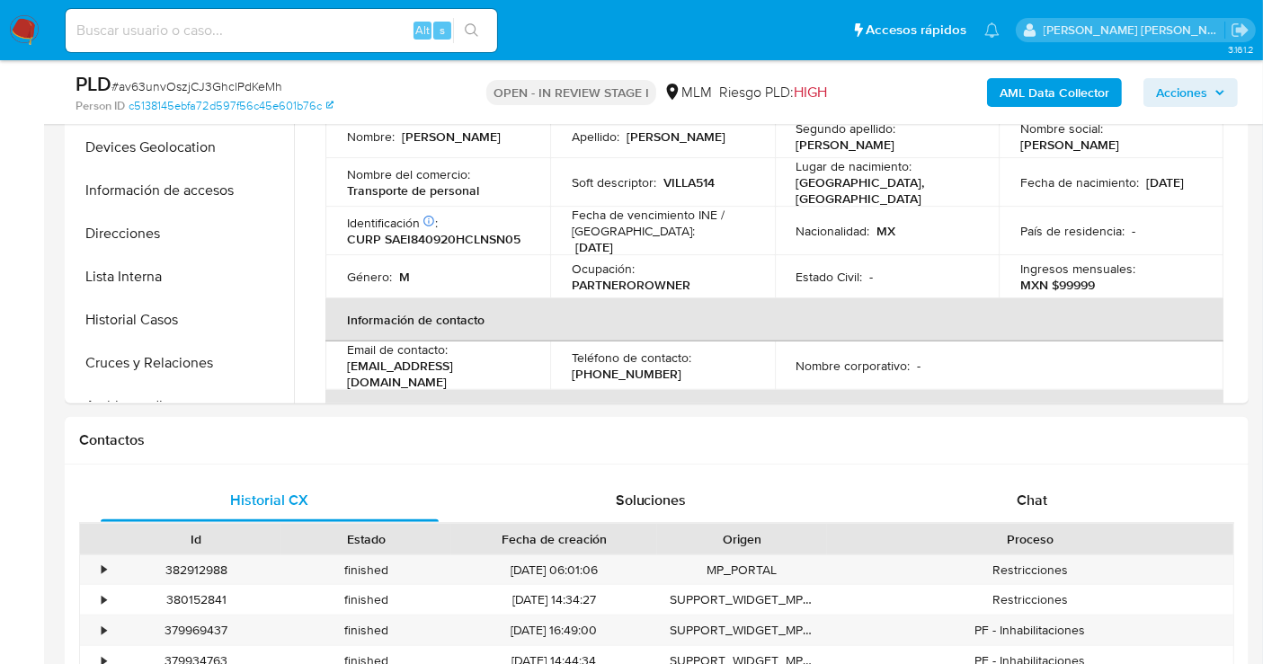
scroll to position [399, 0]
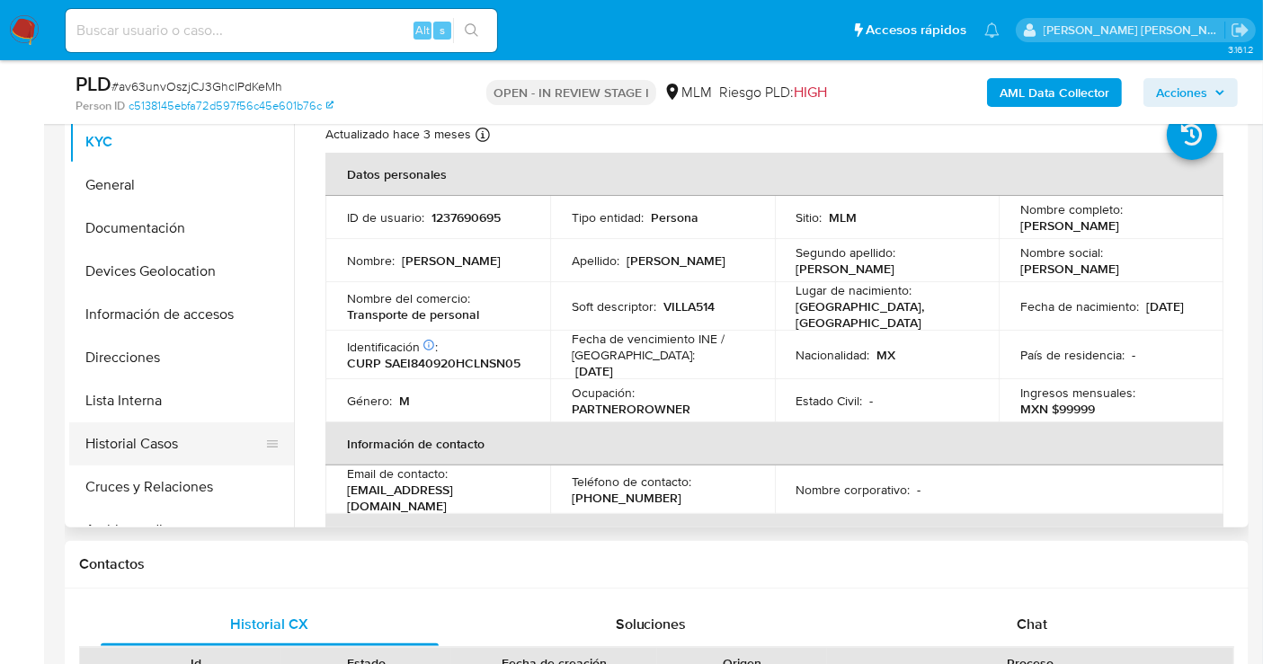
click at [147, 436] on button "Historial Casos" at bounding box center [174, 443] width 210 height 43
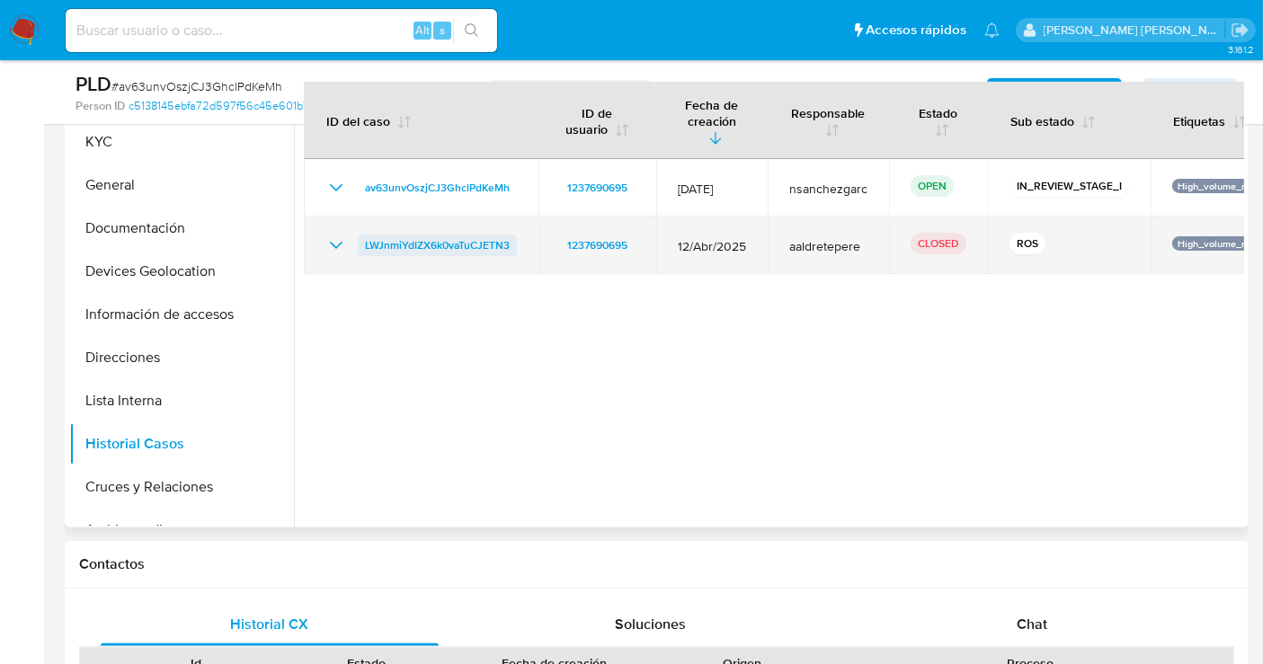
click at [389, 235] on span "LWJnmiYdIZX6k0vaTuCJETN3" at bounding box center [437, 246] width 145 height 22
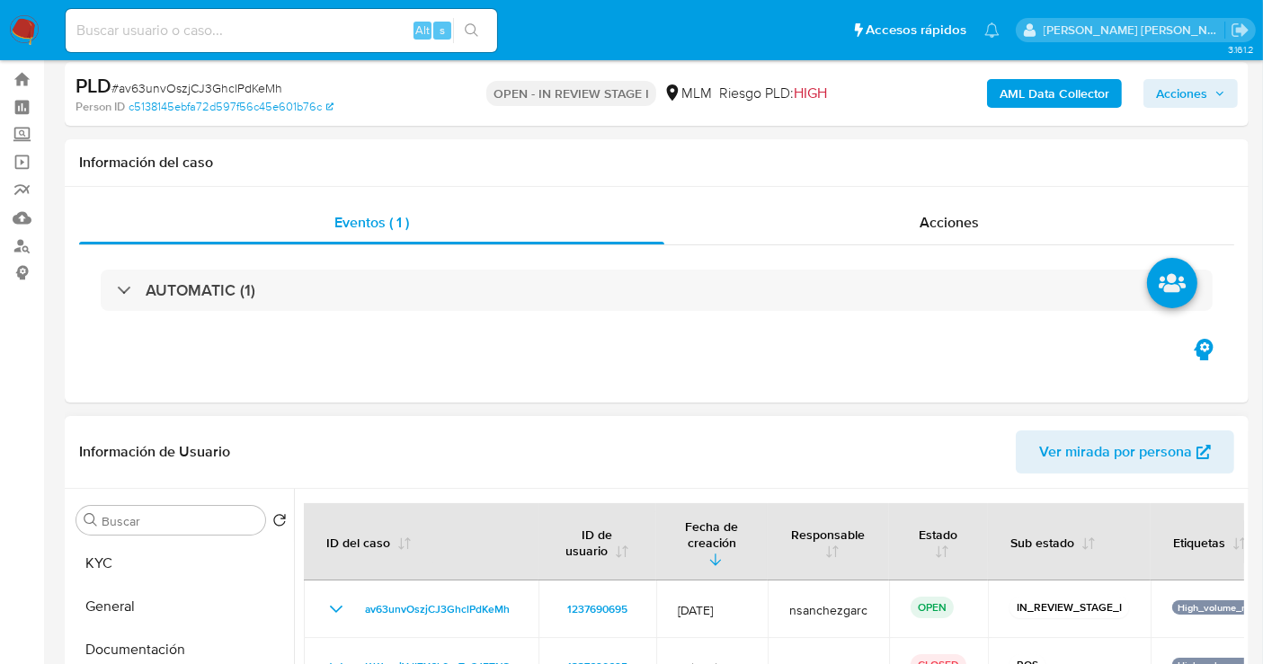
scroll to position [0, 0]
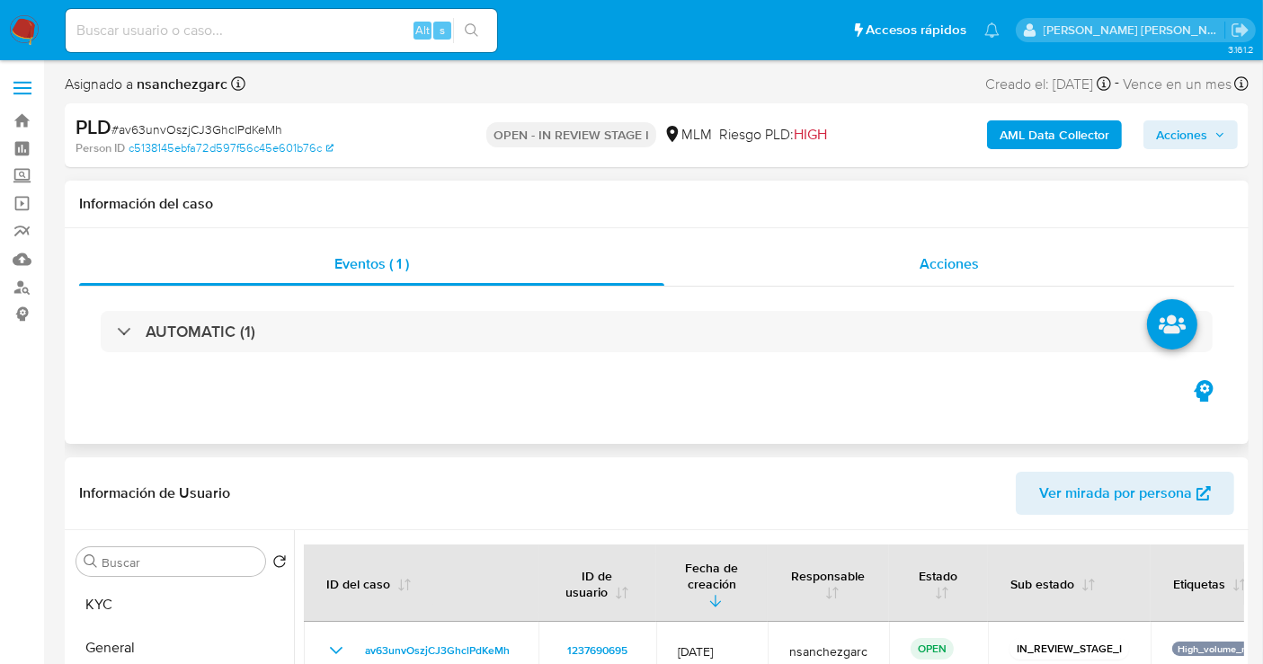
click at [953, 257] on span "Acciones" at bounding box center [948, 263] width 59 height 21
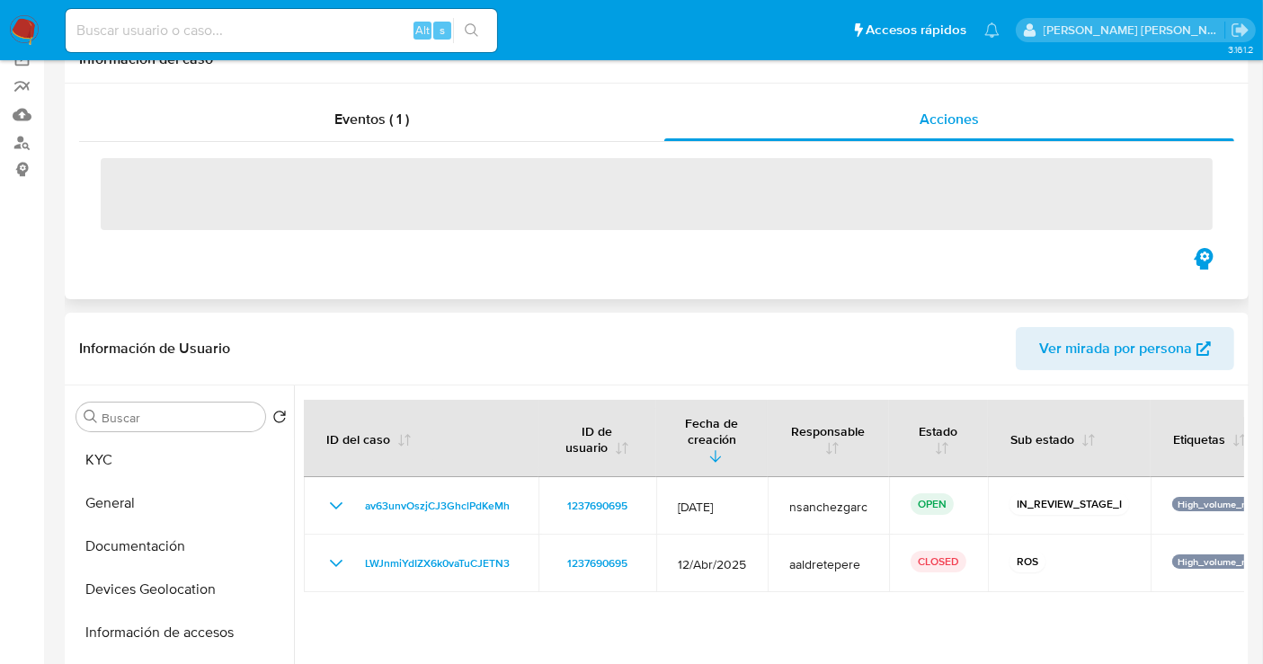
scroll to position [299, 0]
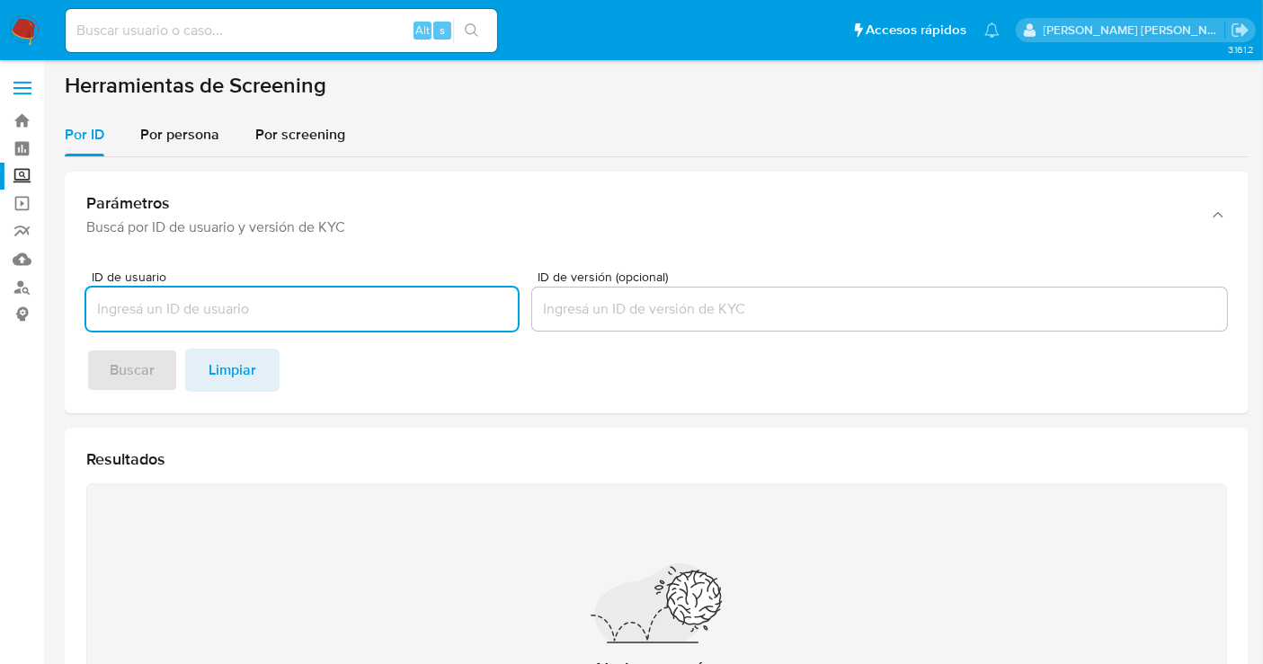
paste input "[PERSON_NAME] [PERSON_NAME]"
type input "[PERSON_NAME] [PERSON_NAME]"
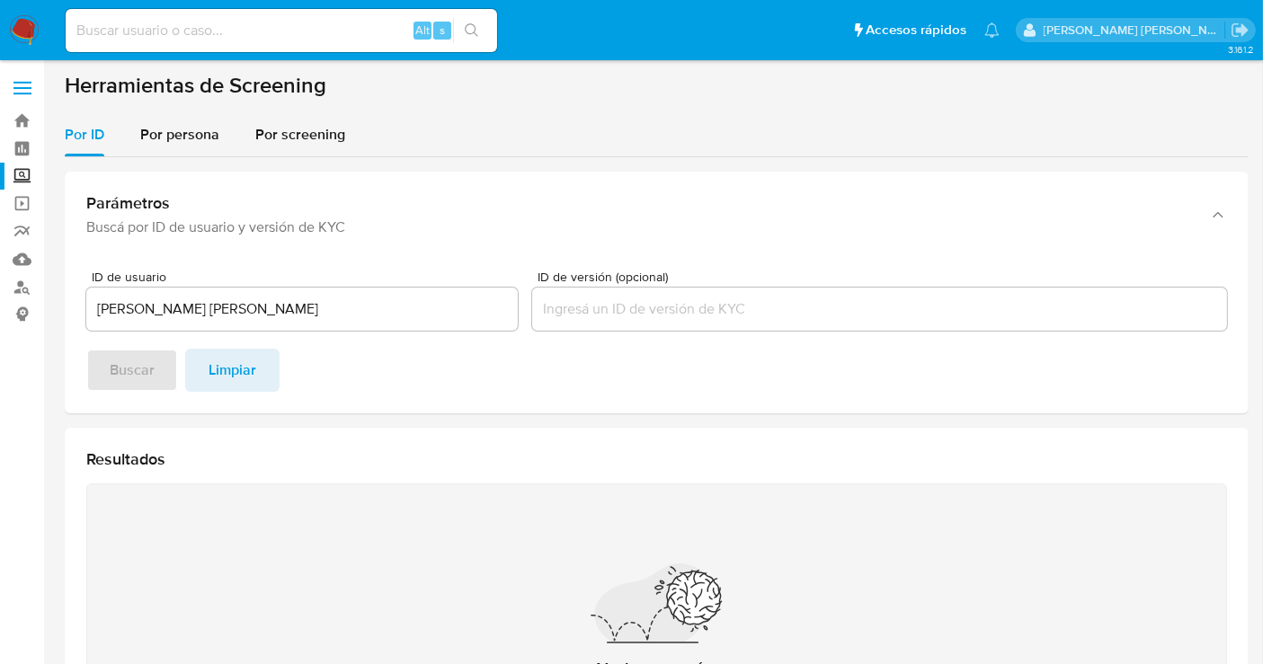
click at [155, 363] on footer "Buscar Limpiar" at bounding box center [656, 370] width 1140 height 43
click at [175, 144] on span "Por persona" at bounding box center [179, 134] width 79 height 21
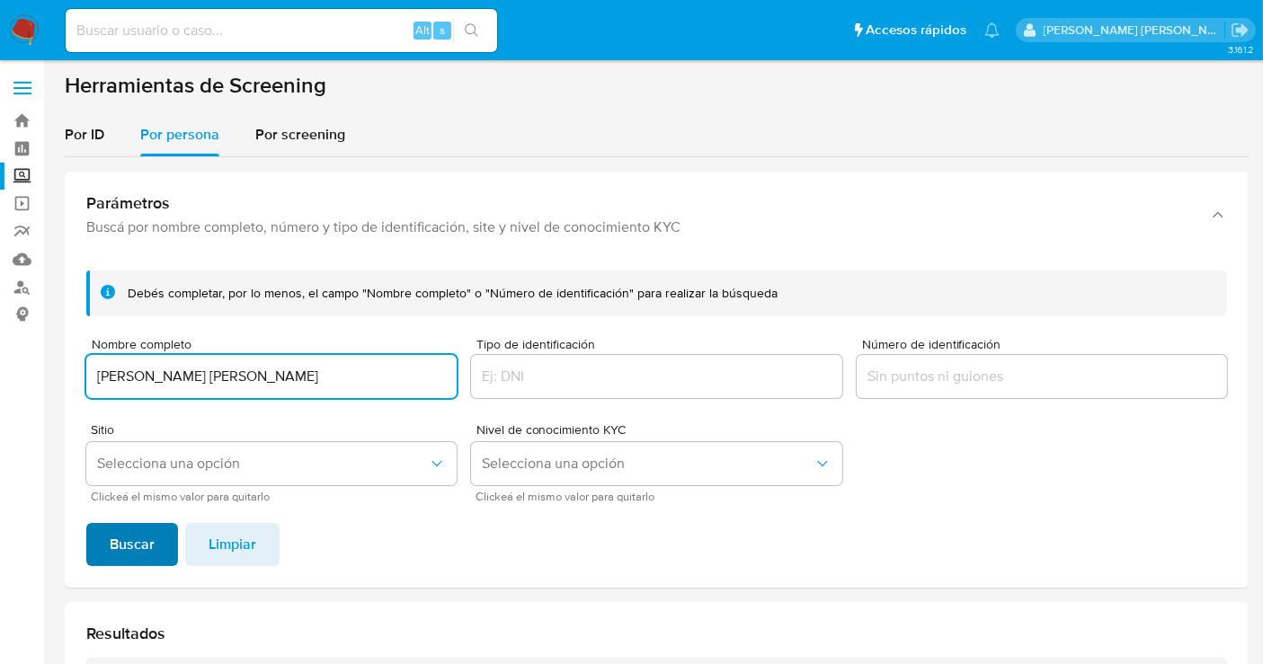
type input "[PERSON_NAME] [PERSON_NAME]"
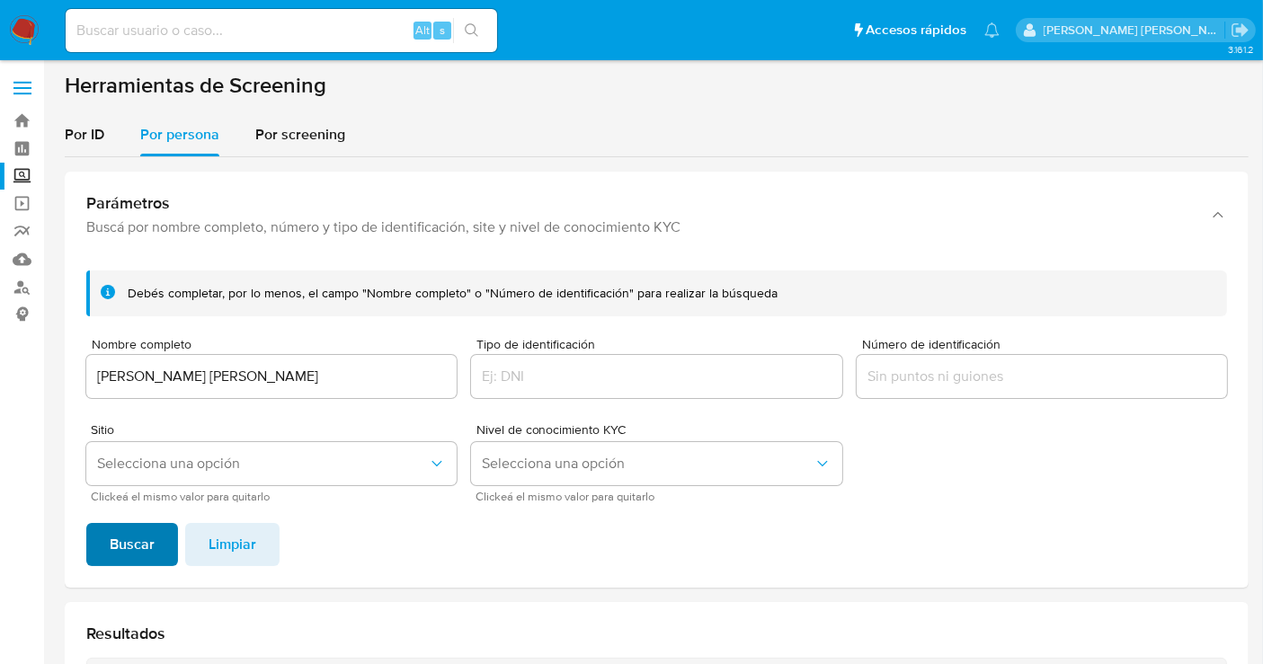
click at [151, 540] on span "Buscar" at bounding box center [132, 545] width 45 height 40
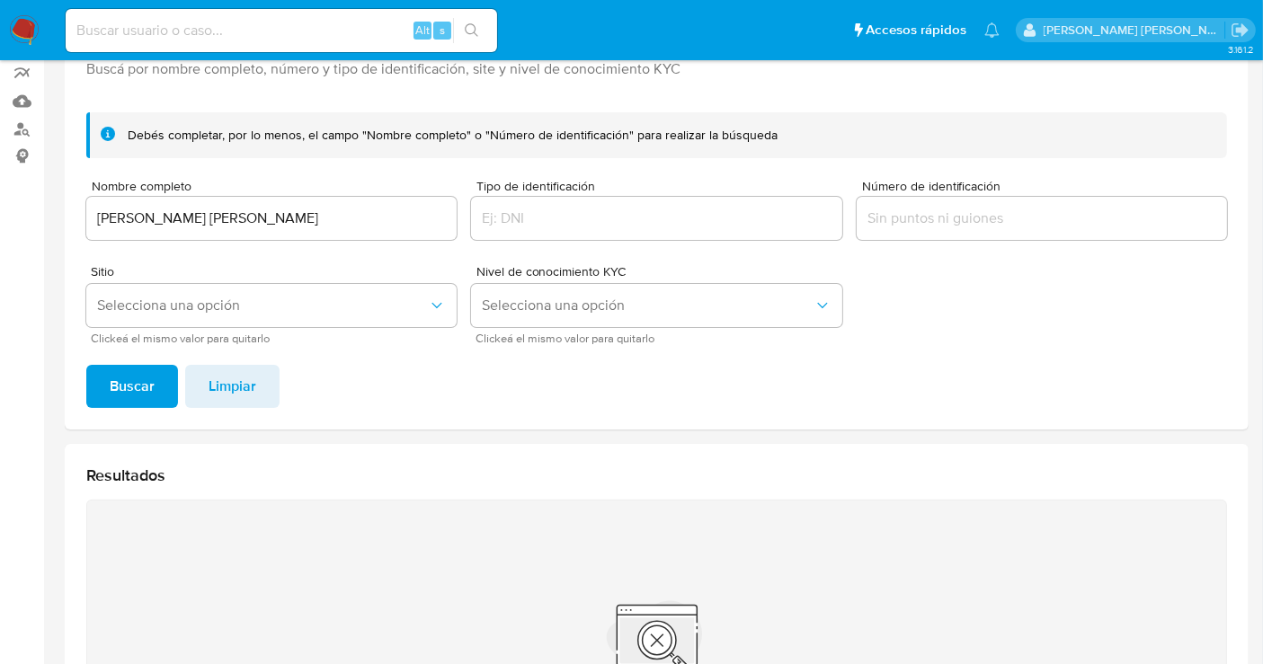
scroll to position [120, 0]
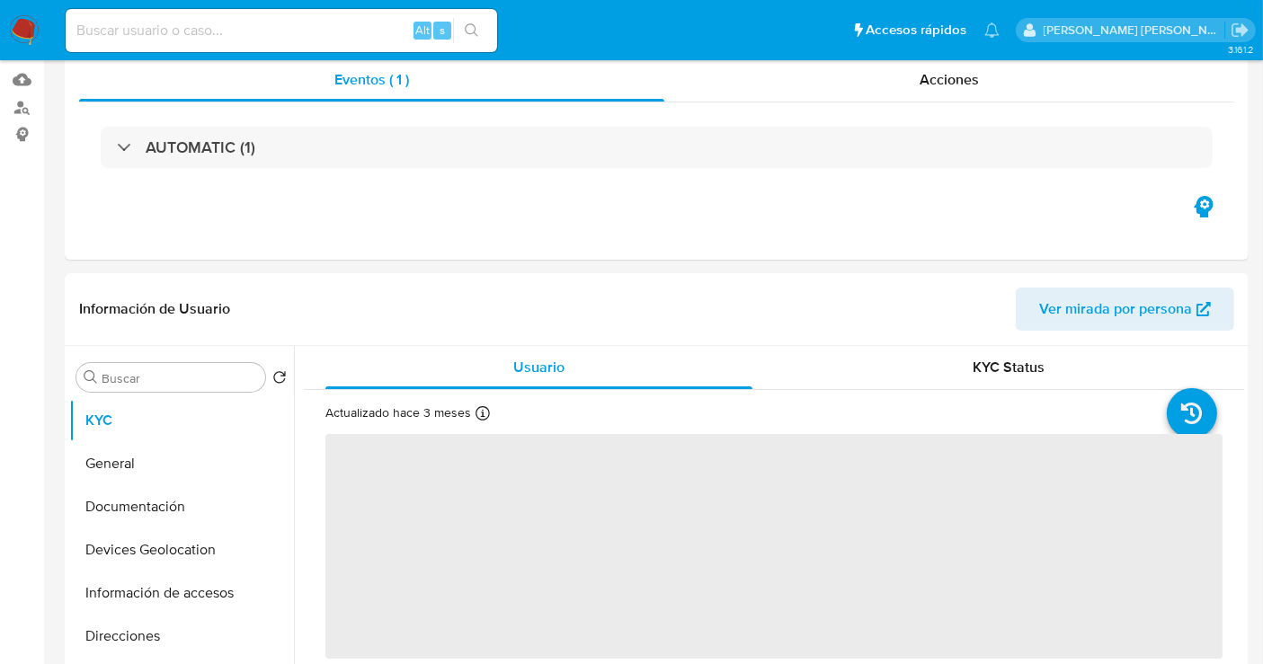
scroll to position [399, 0]
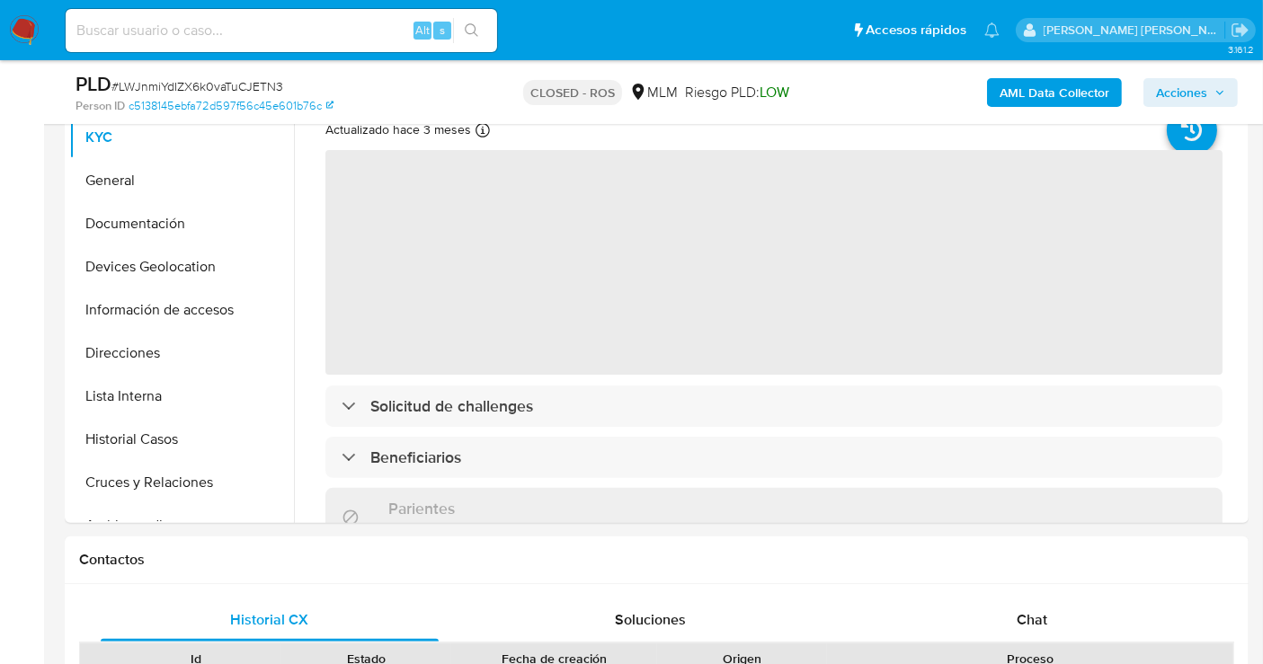
select select "10"
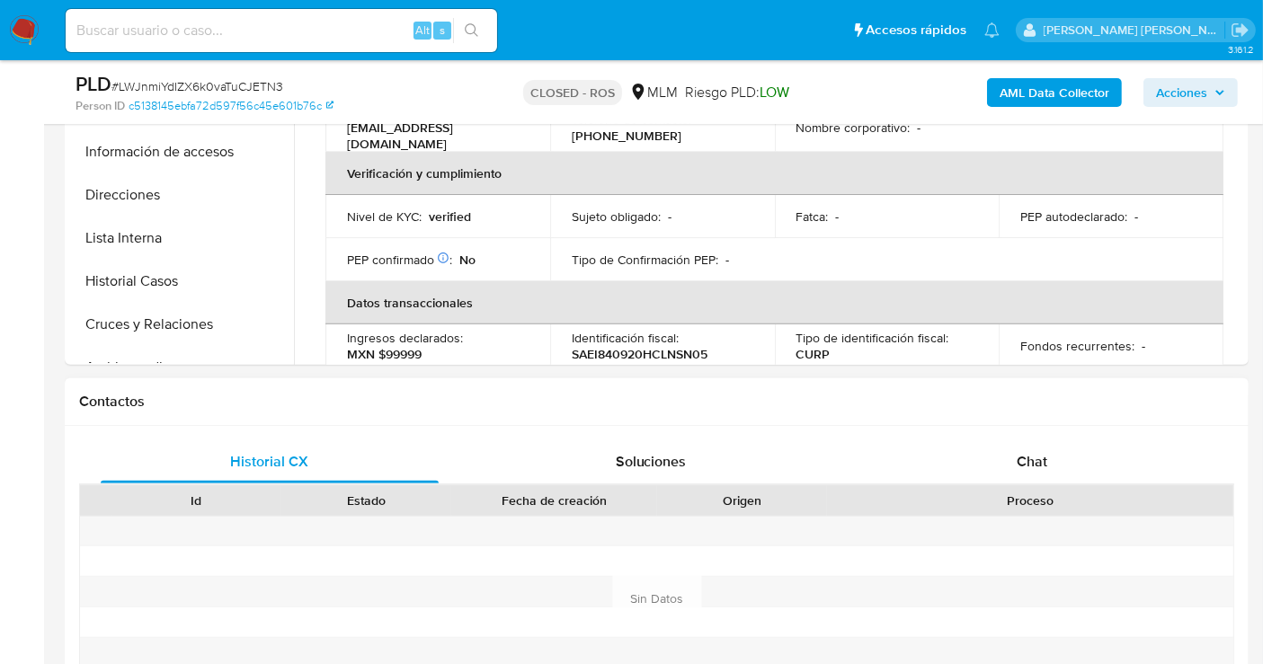
scroll to position [698, 0]
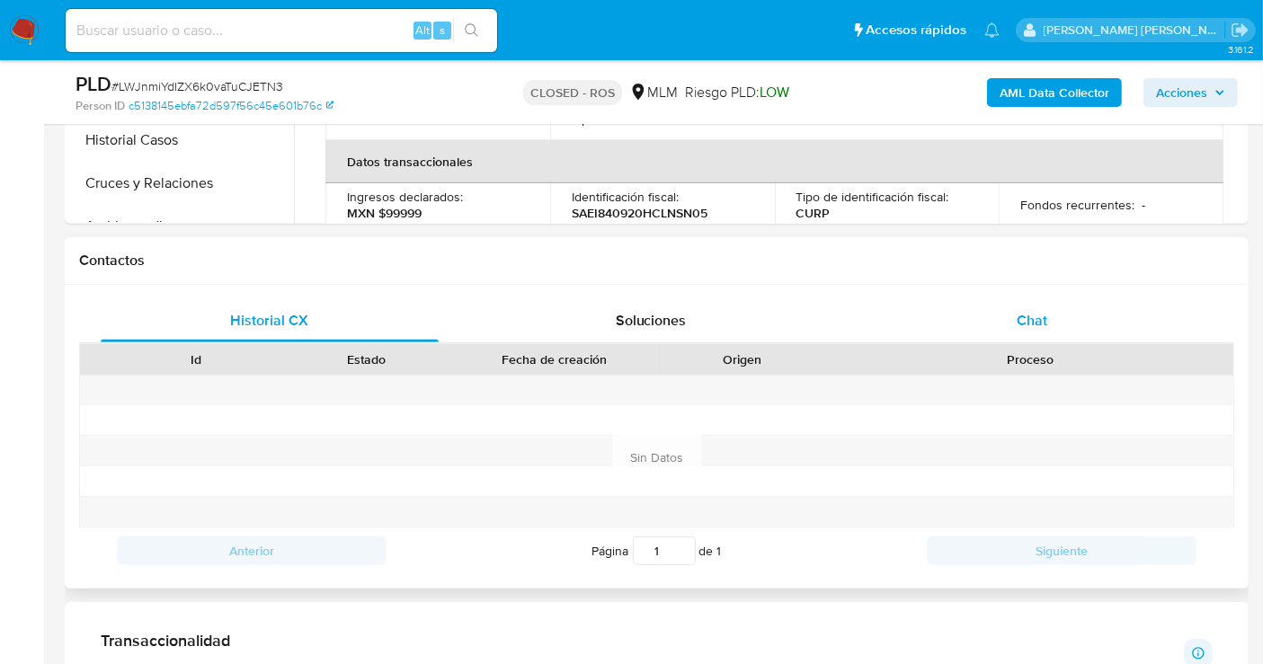
click at [1023, 322] on span "Chat" at bounding box center [1031, 320] width 31 height 21
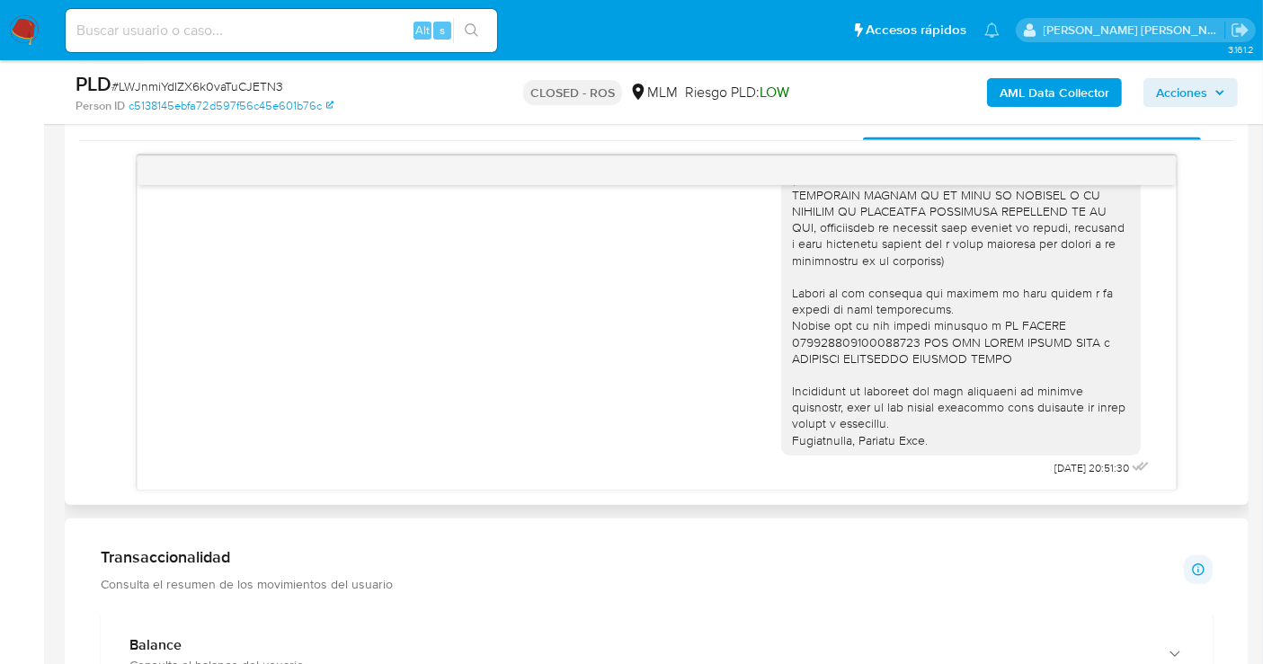
scroll to position [899, 0]
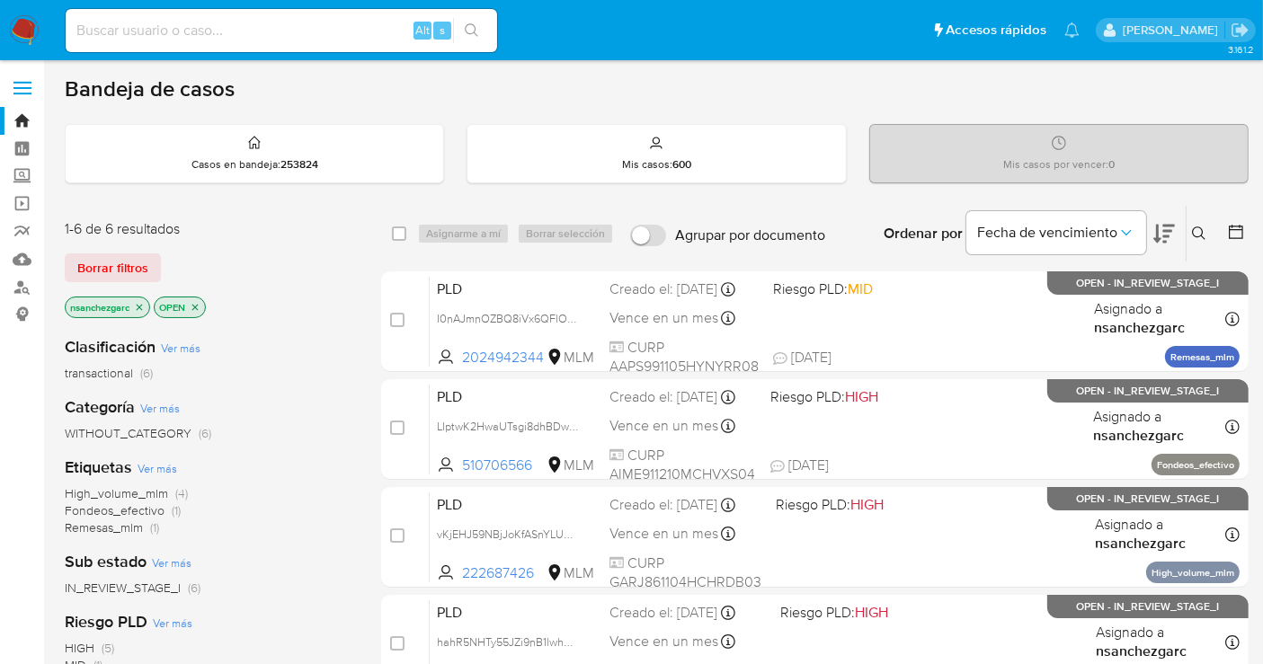
click at [1206, 231] on button at bounding box center [1201, 234] width 30 height 22
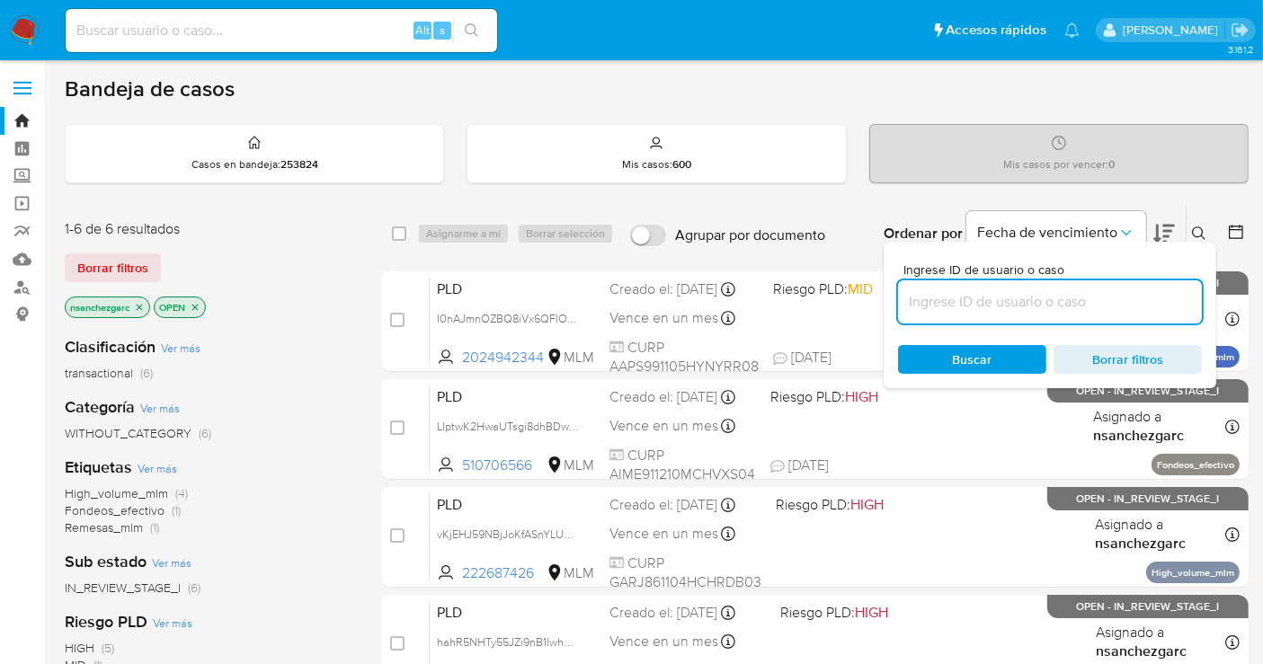
click at [956, 303] on input at bounding box center [1050, 301] width 304 height 23
type input "1335780669"
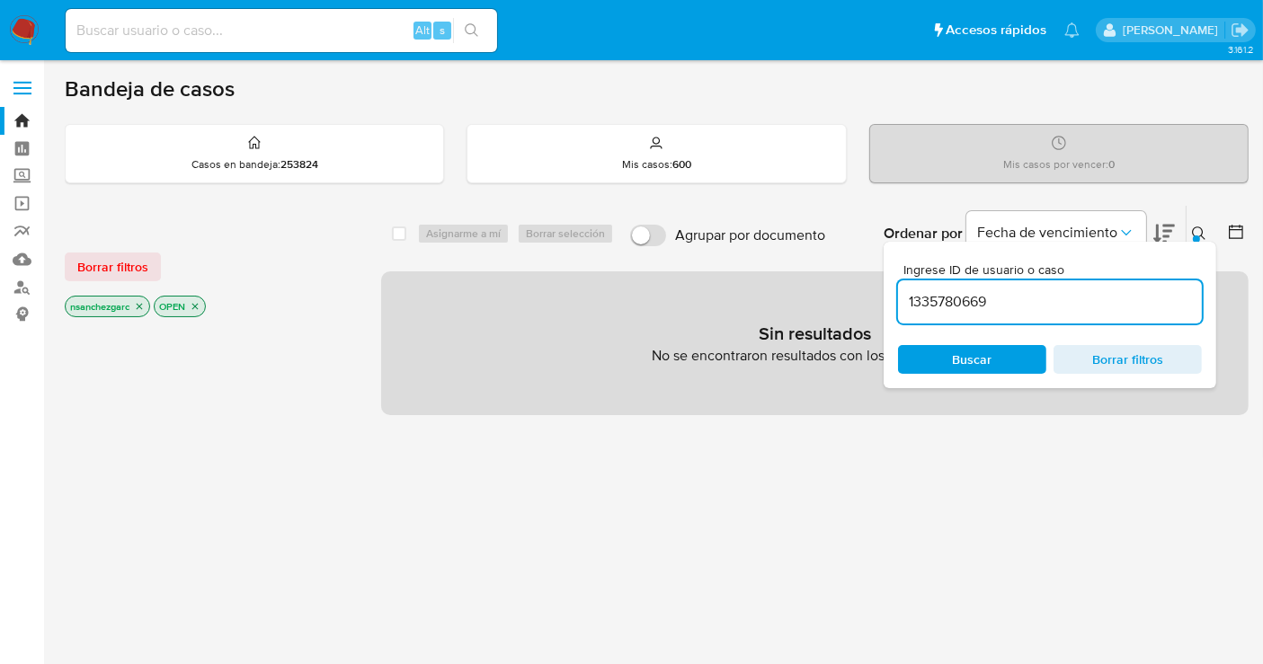
click at [144, 305] on icon "close-filter" at bounding box center [139, 306] width 11 height 11
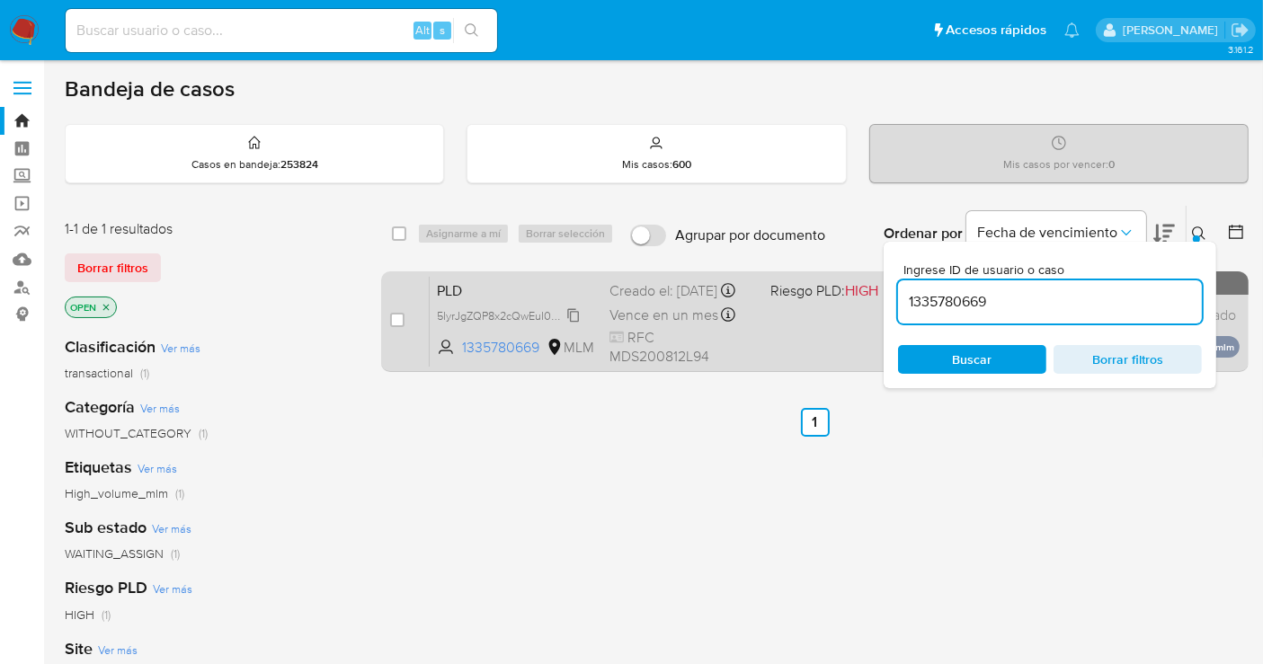
click at [572, 324] on span "5IyrJgZQP8x2cQwEuI0UqOyi" at bounding box center [510, 315] width 146 height 20
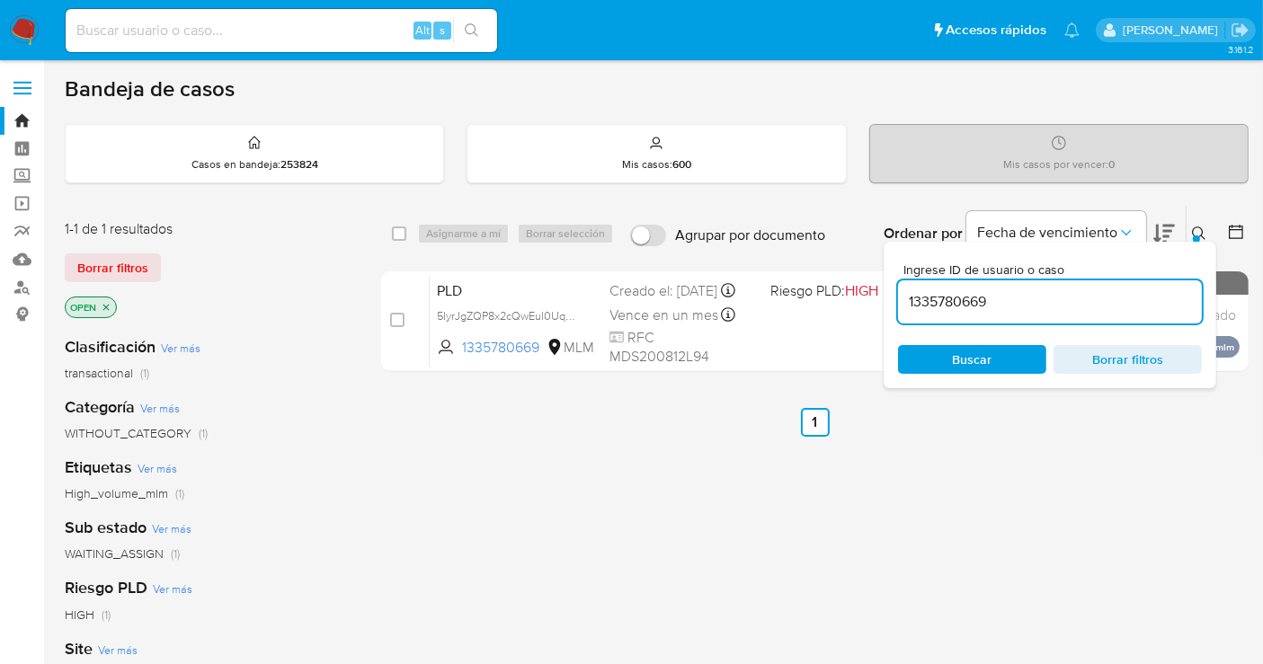
click at [971, 302] on input "1335780669" at bounding box center [1050, 301] width 304 height 23
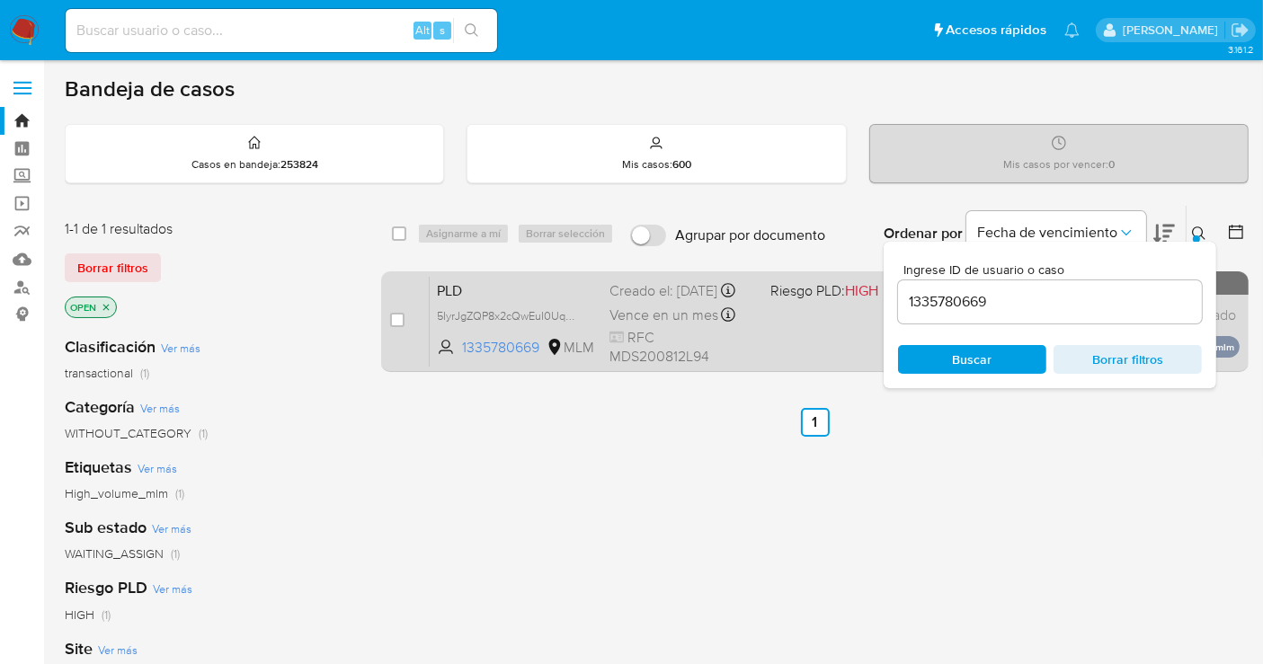
click at [391, 306] on div "case-item-checkbox No es posible asignar el caso" at bounding box center [410, 321] width 40 height 91
click at [393, 316] on input "checkbox" at bounding box center [397, 320] width 14 height 14
checkbox input "true"
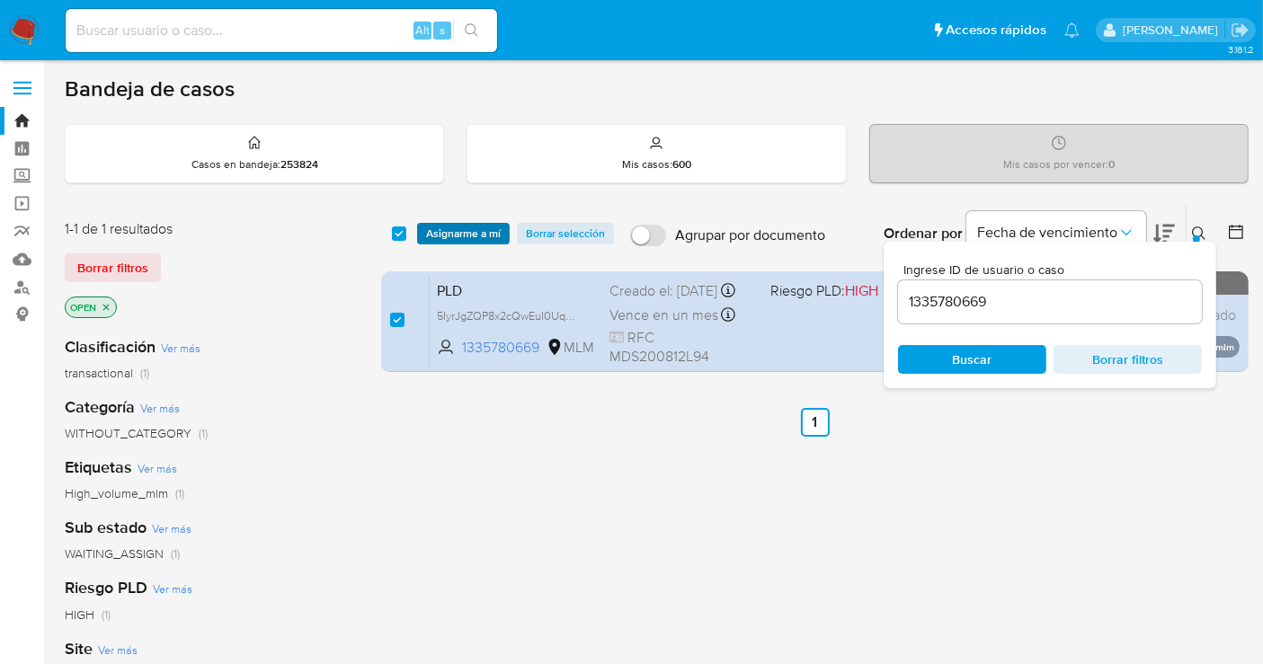
click at [462, 229] on span "Asignarme a mí" at bounding box center [463, 234] width 75 height 18
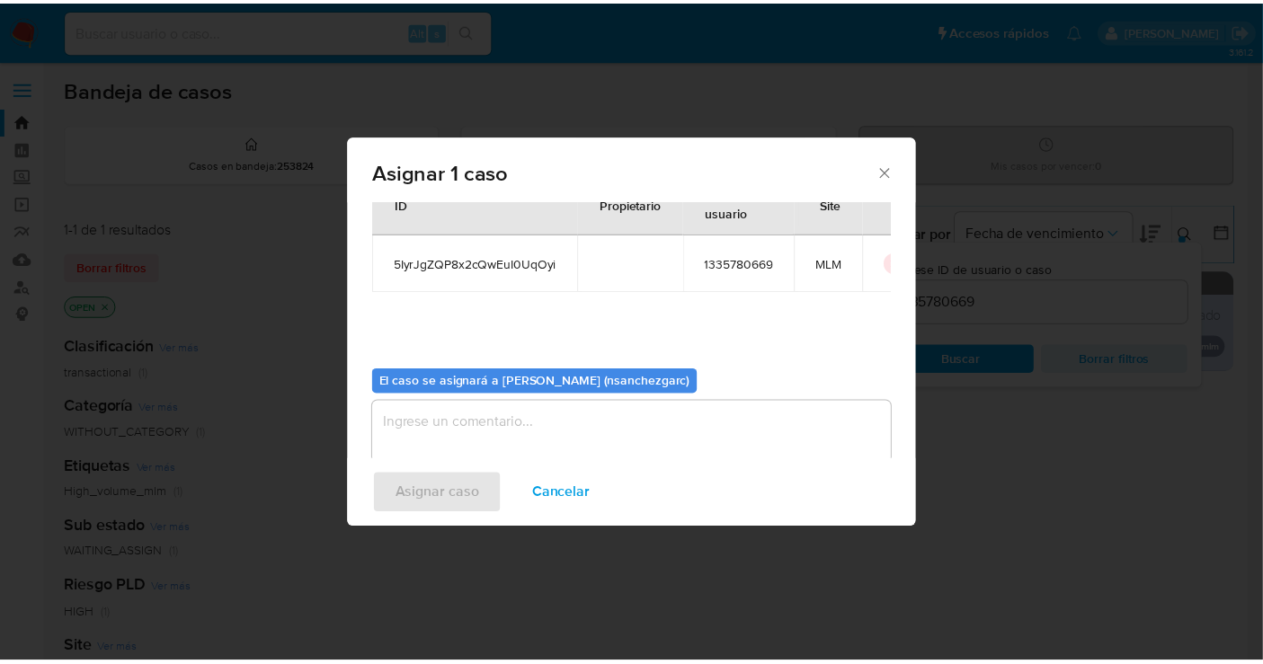
scroll to position [92, 0]
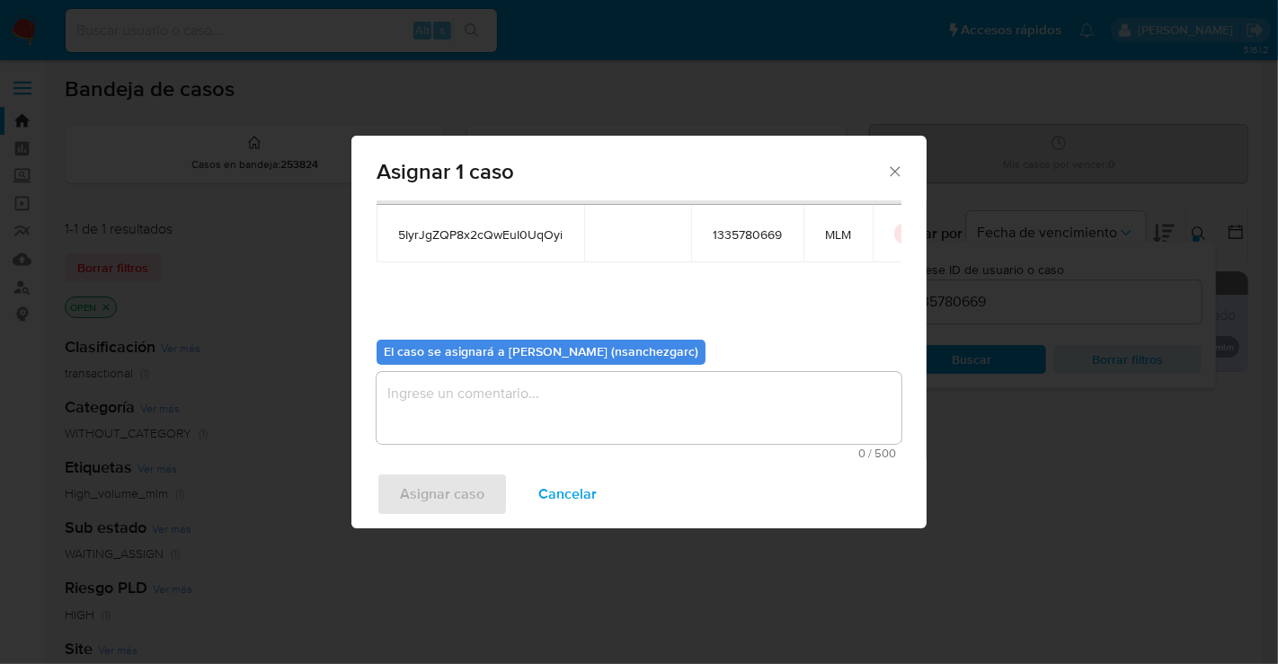
click at [441, 398] on textarea "assign-modal" at bounding box center [639, 408] width 525 height 72
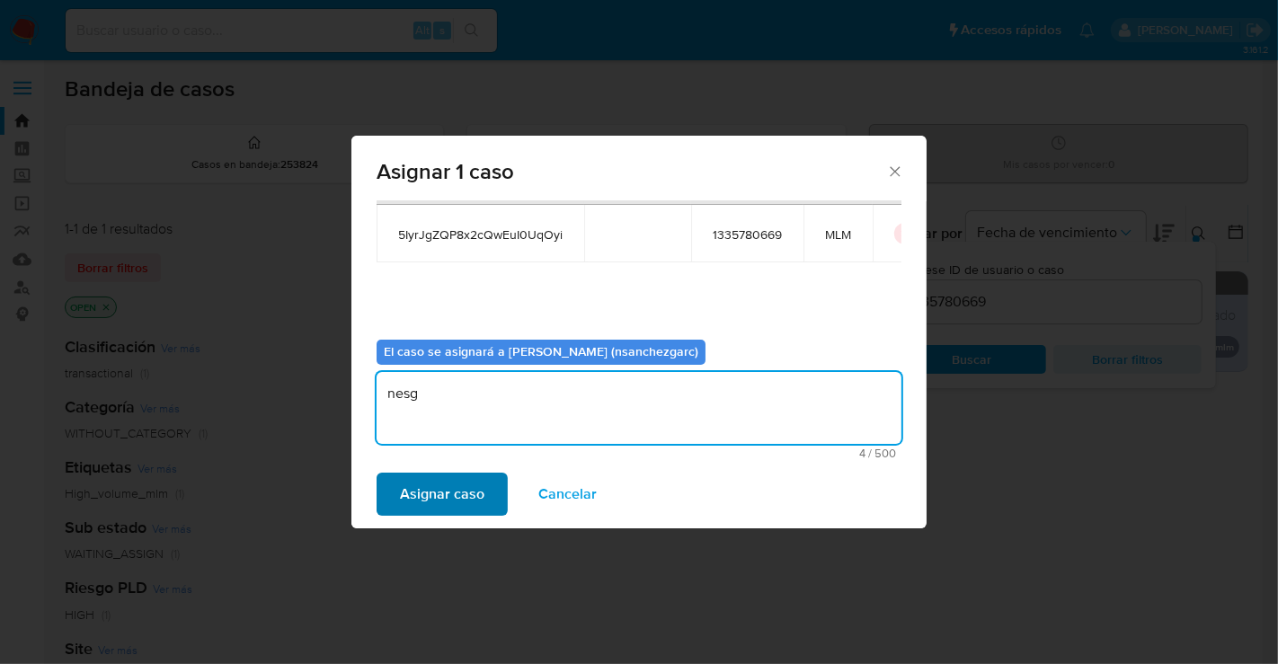
type textarea "nesg"
click at [462, 495] on span "Asignar caso" at bounding box center [442, 494] width 84 height 40
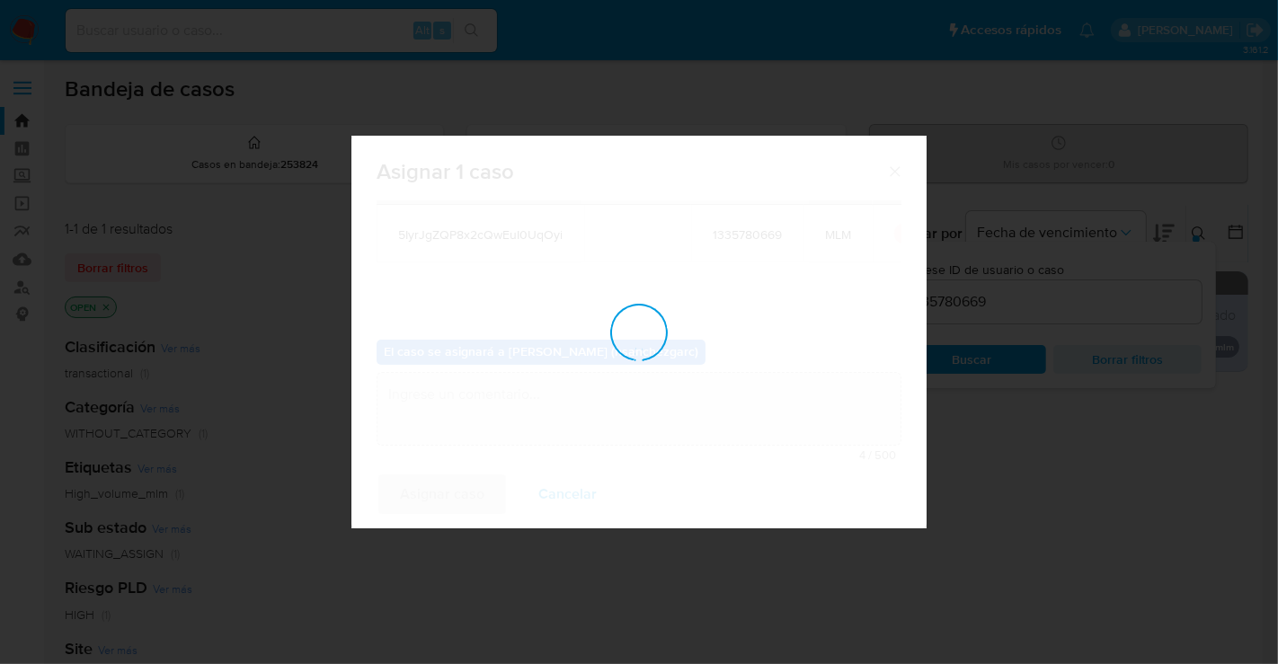
checkbox input "false"
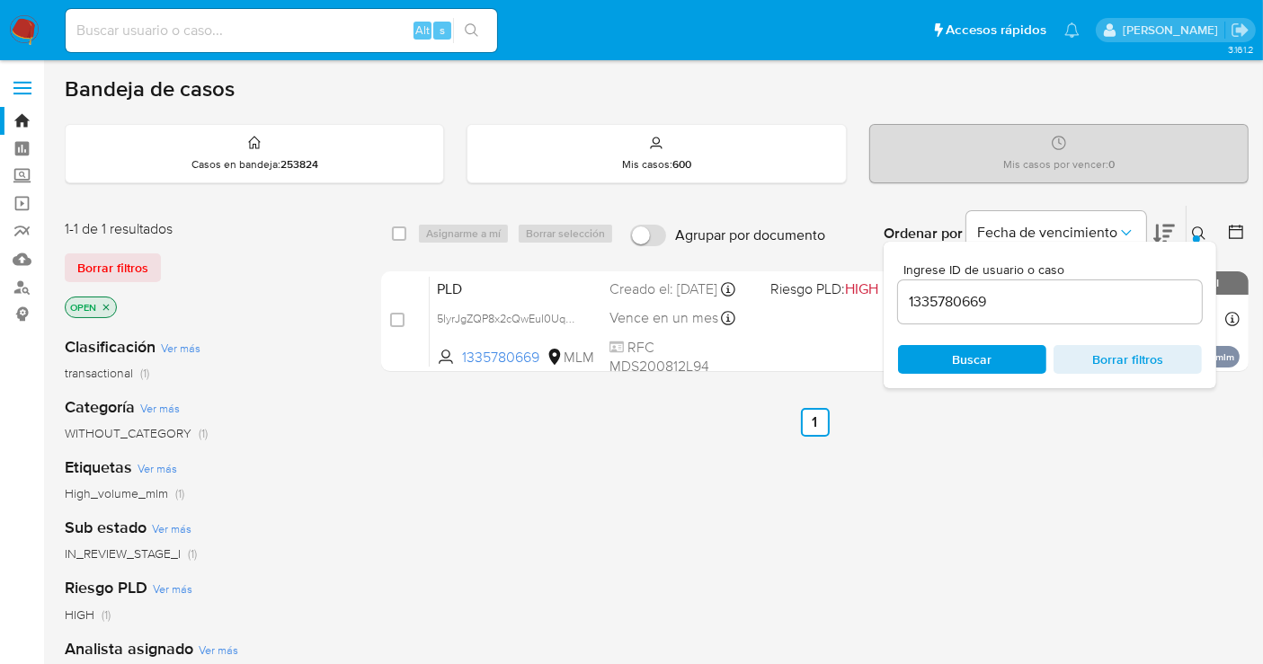
click at [1201, 226] on icon at bounding box center [1199, 233] width 14 height 14
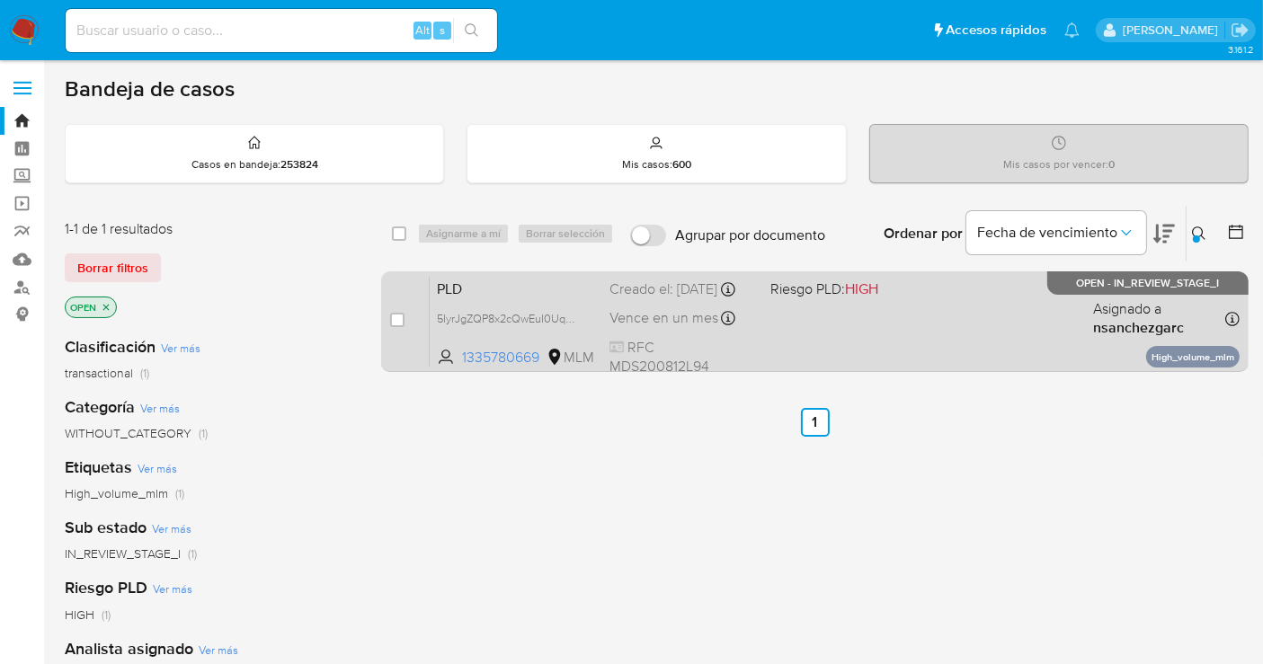
click at [657, 299] on div "Creado el: 12/09/2025 Creado el: 12/09/2025 02:15:34" at bounding box center [682, 289] width 146 height 20
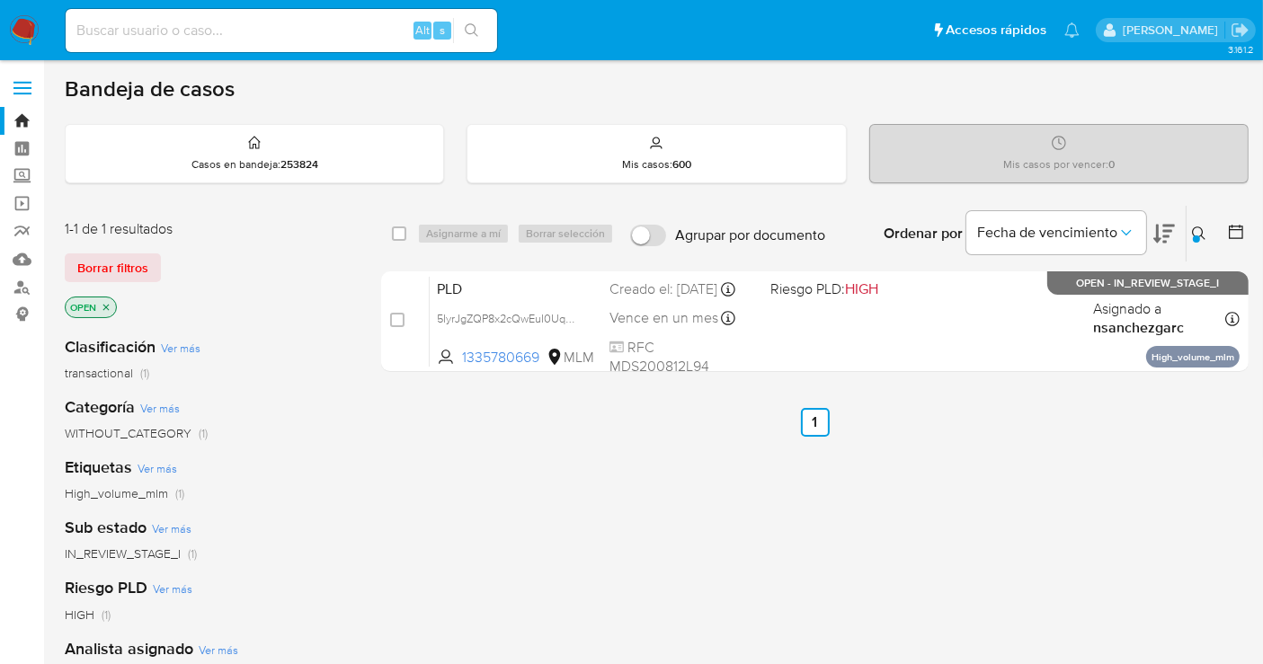
click at [22, 21] on img at bounding box center [24, 30] width 31 height 31
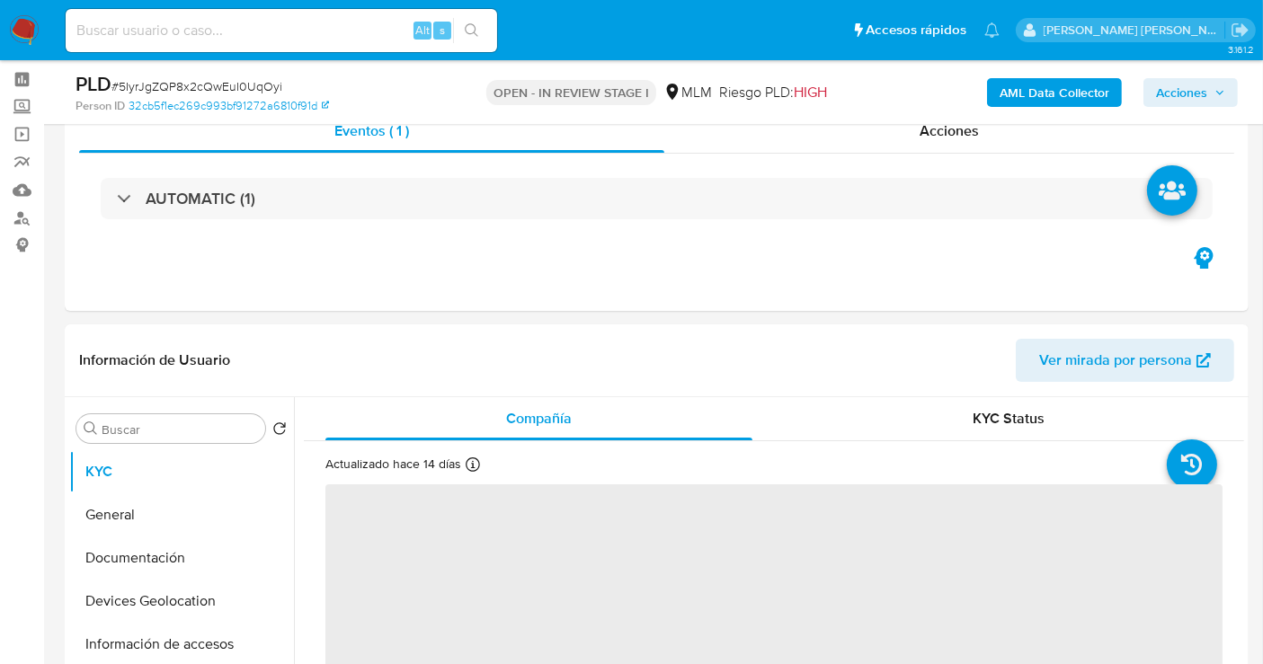
scroll to position [100, 0]
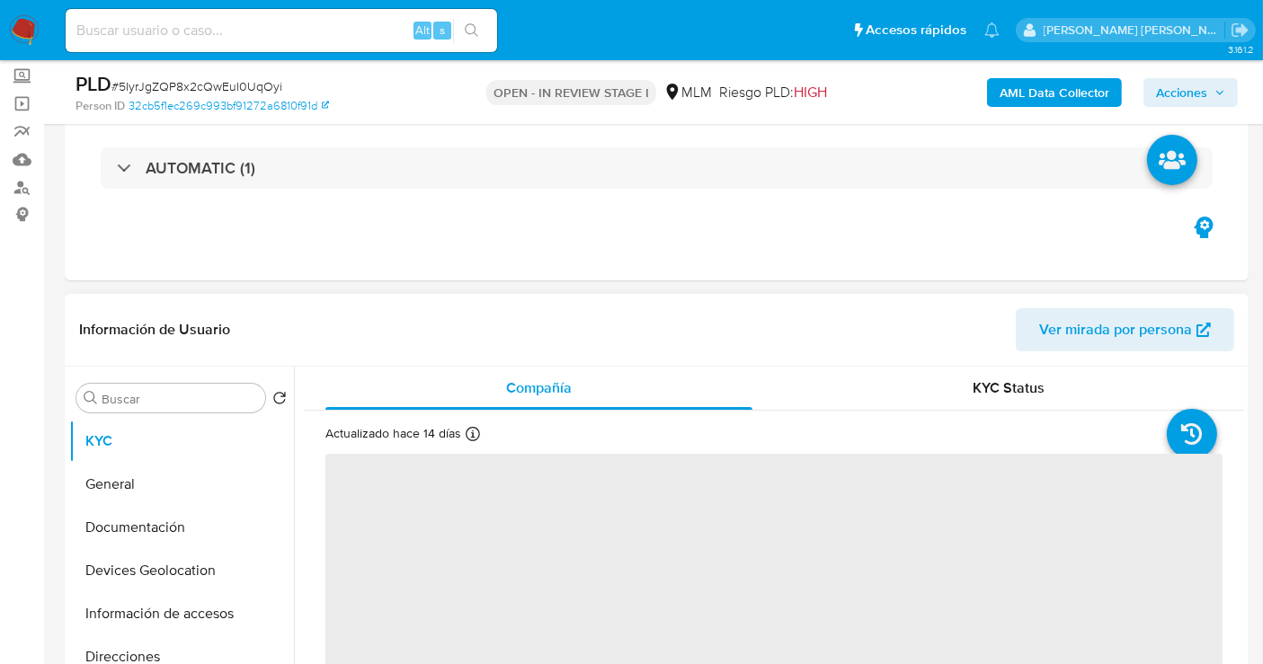
select select "10"
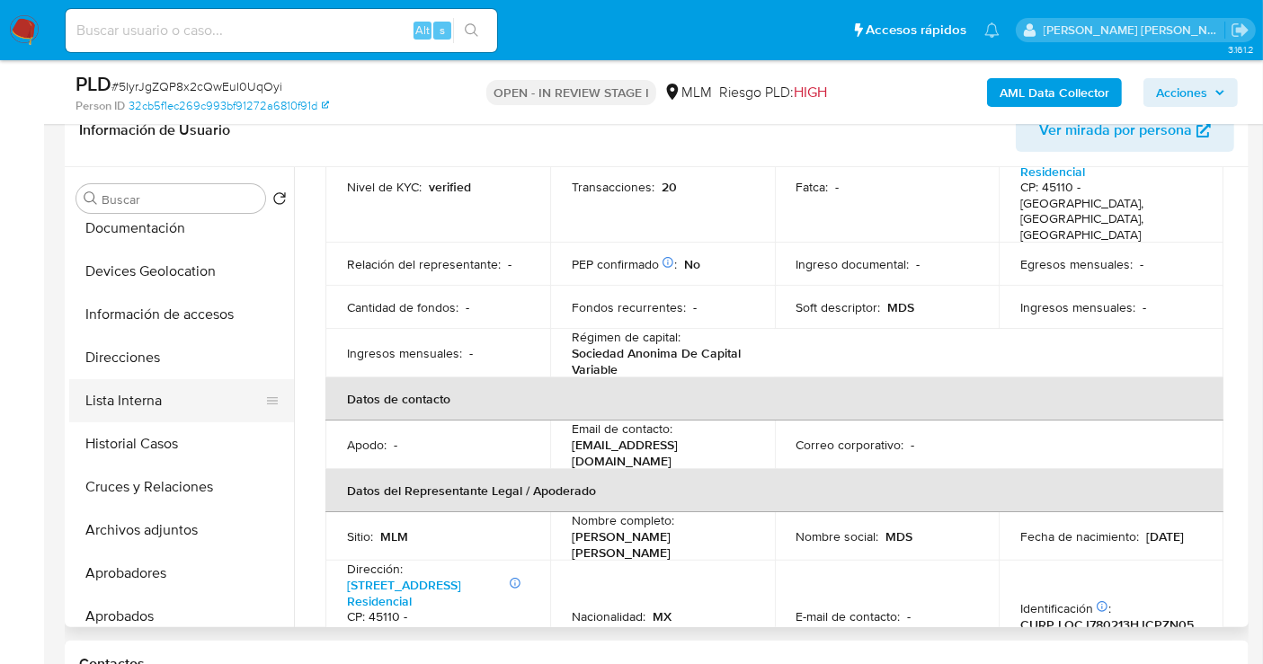
scroll to position [0, 0]
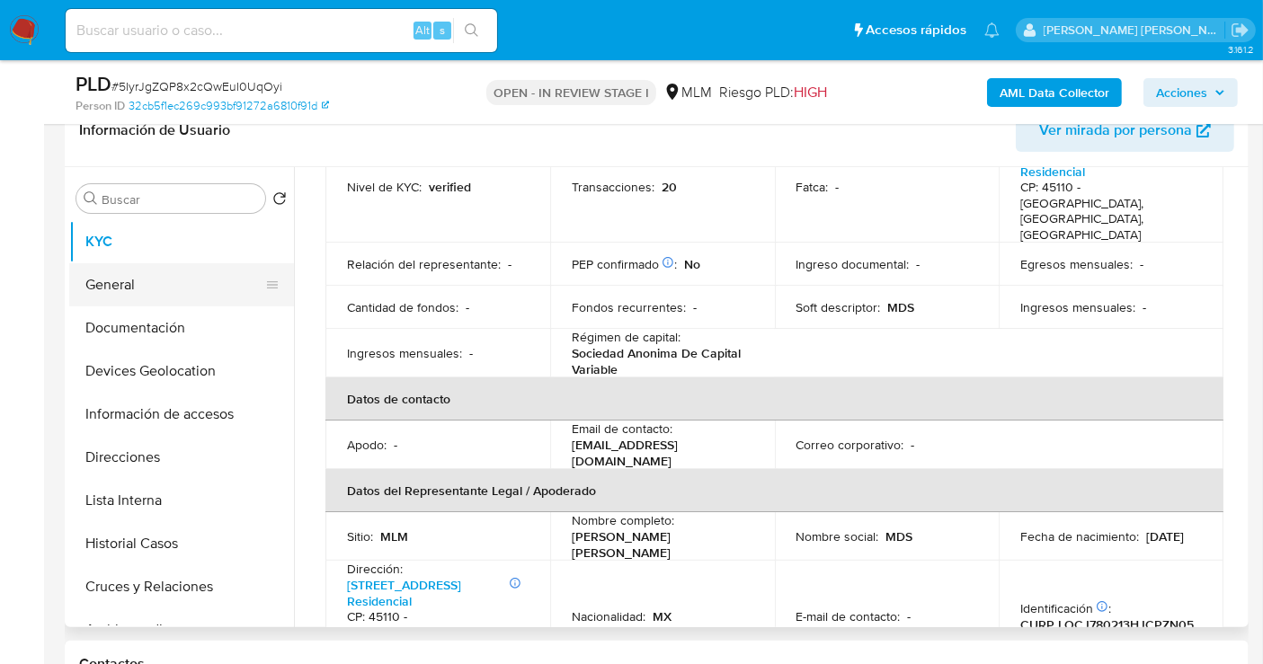
click at [161, 289] on button "General" at bounding box center [174, 284] width 210 height 43
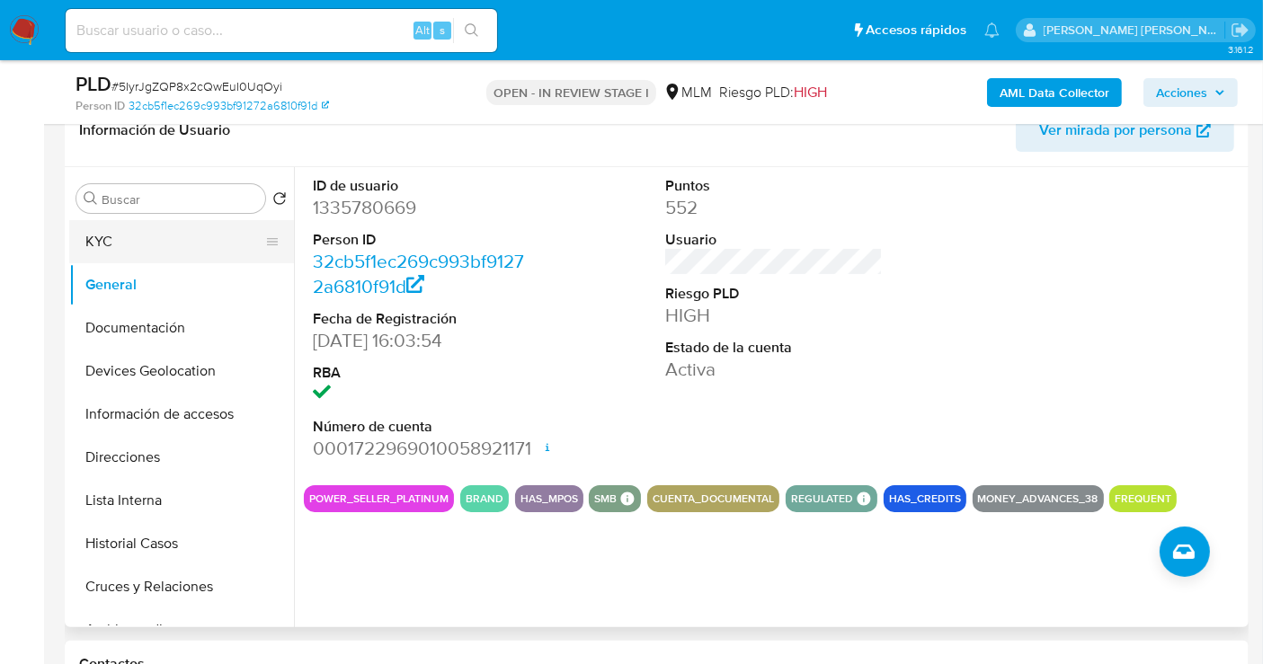
click at [121, 241] on button "KYC" at bounding box center [174, 241] width 210 height 43
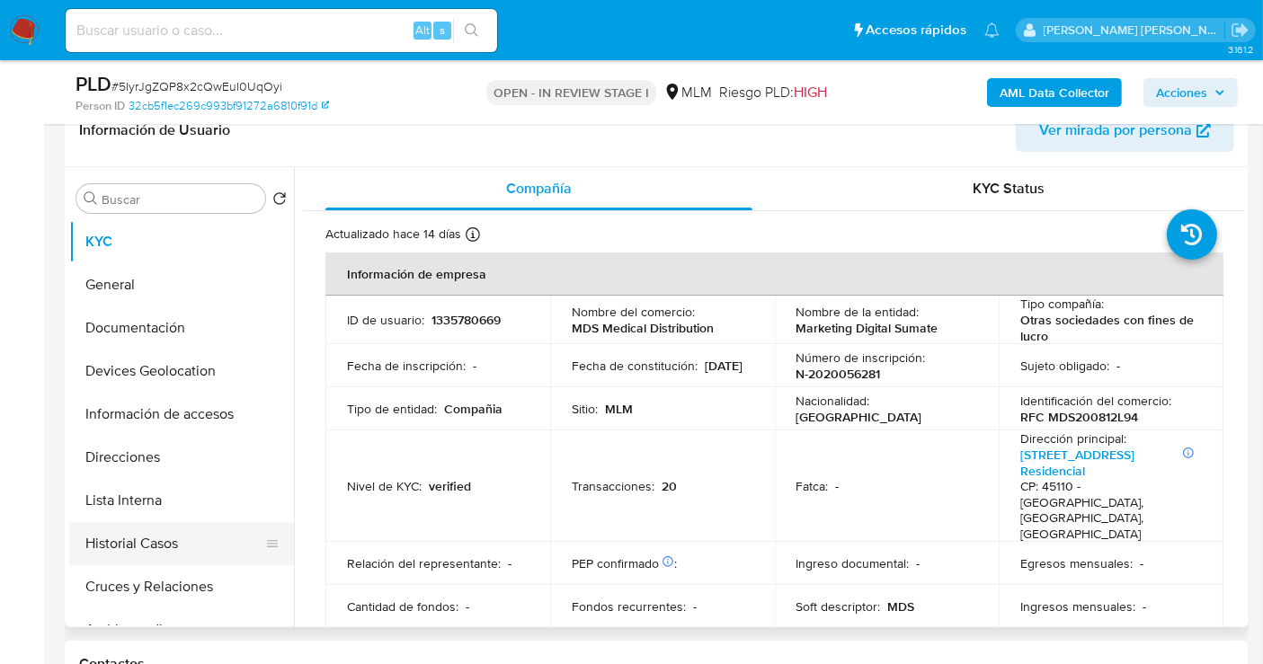
click at [149, 561] on button "Historial Casos" at bounding box center [174, 543] width 210 height 43
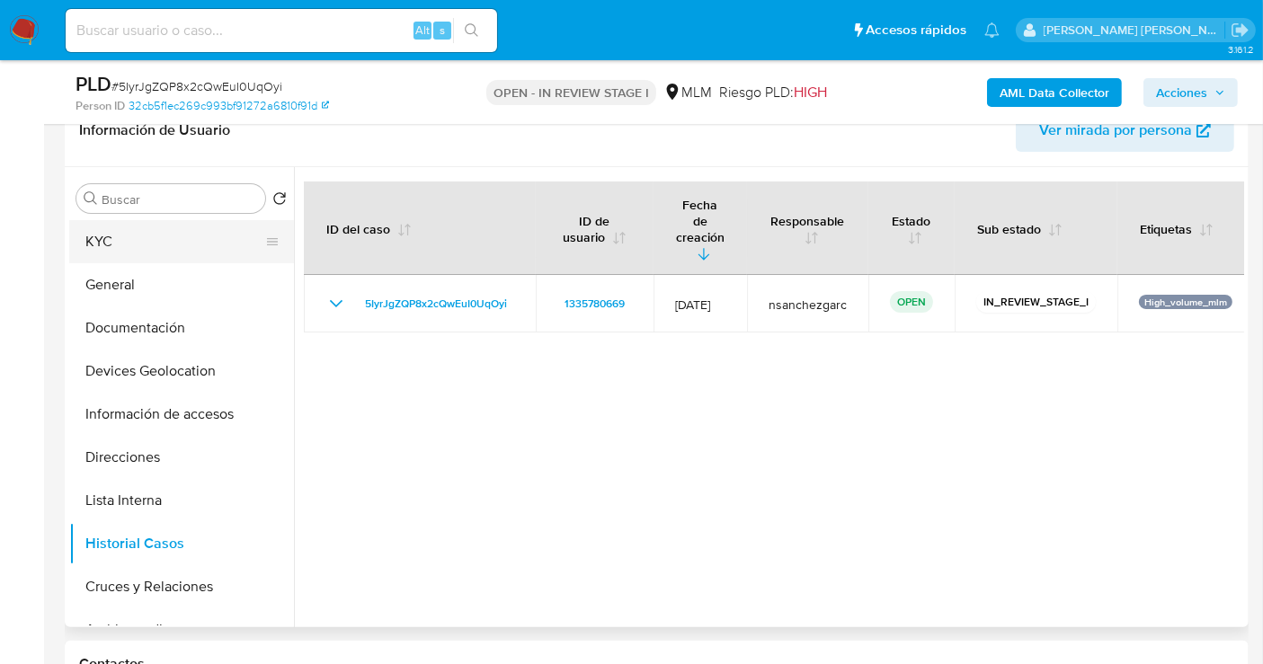
click at [137, 253] on button "KYC" at bounding box center [174, 241] width 210 height 43
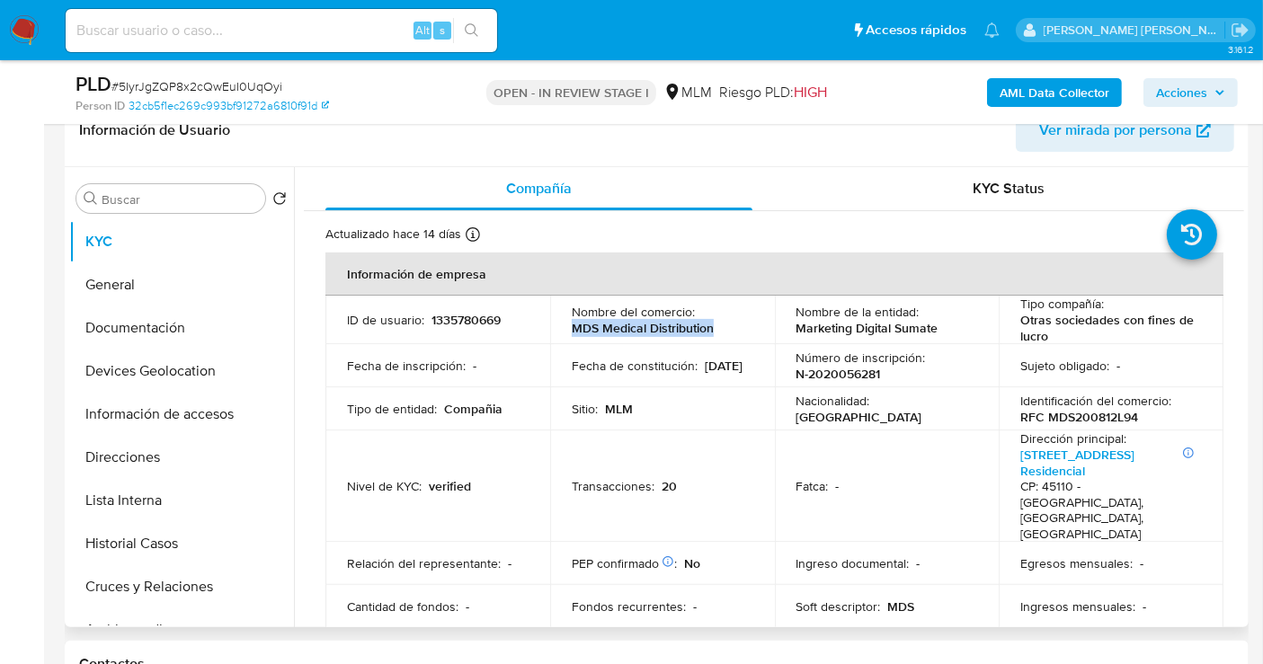
drag, startPoint x: 726, startPoint y: 335, endPoint x: 564, endPoint y: 334, distance: 161.8
click at [564, 334] on td "Nombre del comercio : MDS Medical Distribution" at bounding box center [662, 320] width 225 height 49
copy p "MDS Medical Distribution"
drag, startPoint x: 955, startPoint y: 327, endPoint x: 812, endPoint y: 345, distance: 144.9
click at [796, 334] on div "Nombre de la entidad : Marketing Digital Sumate" at bounding box center [887, 320] width 182 height 32
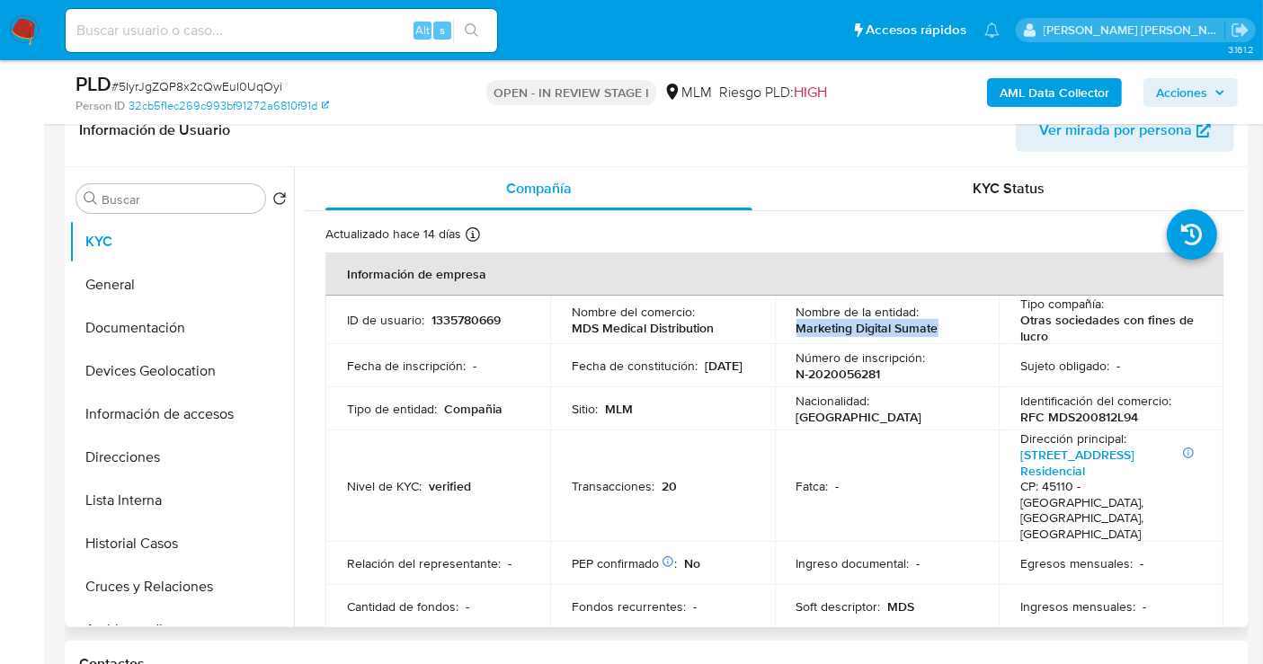
copy p "Marketing Digital Sumate"
drag, startPoint x: 729, startPoint y: 329, endPoint x: 561, endPoint y: 324, distance: 168.1
click at [561, 324] on td "Nombre del comercio : MDS Medical Distribution" at bounding box center [662, 320] width 225 height 49
copy p "MDS Medical Distribution"
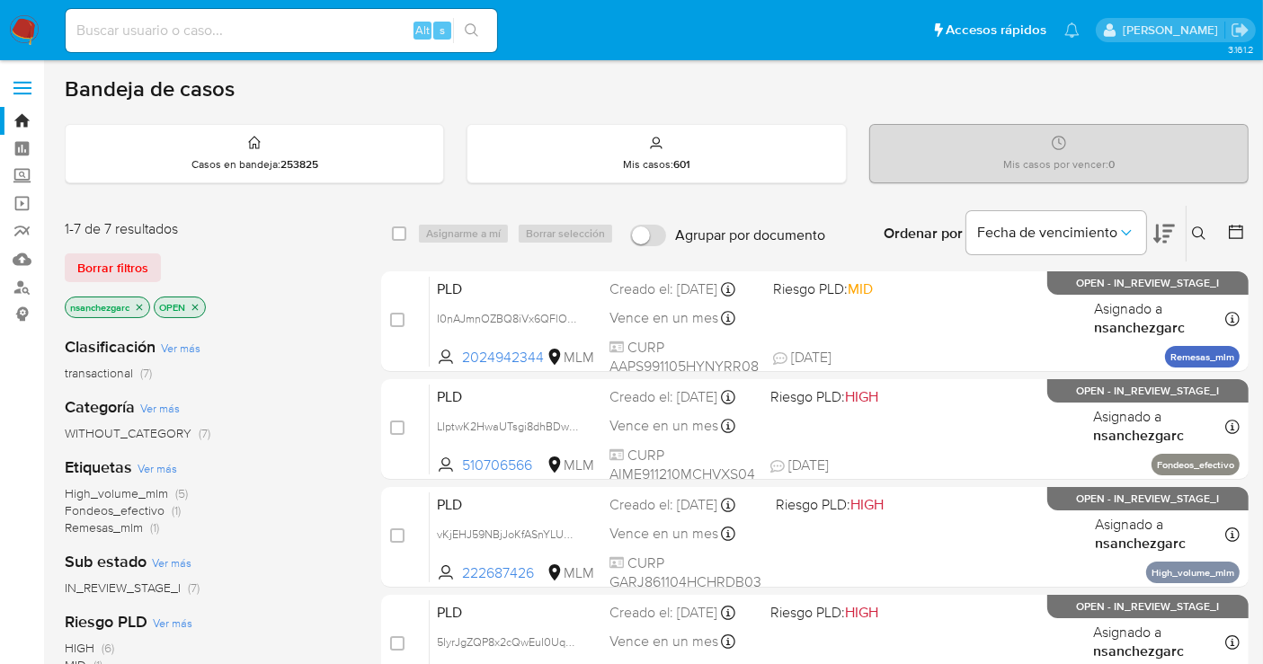
click at [143, 304] on icon "close-filter" at bounding box center [140, 307] width 6 height 6
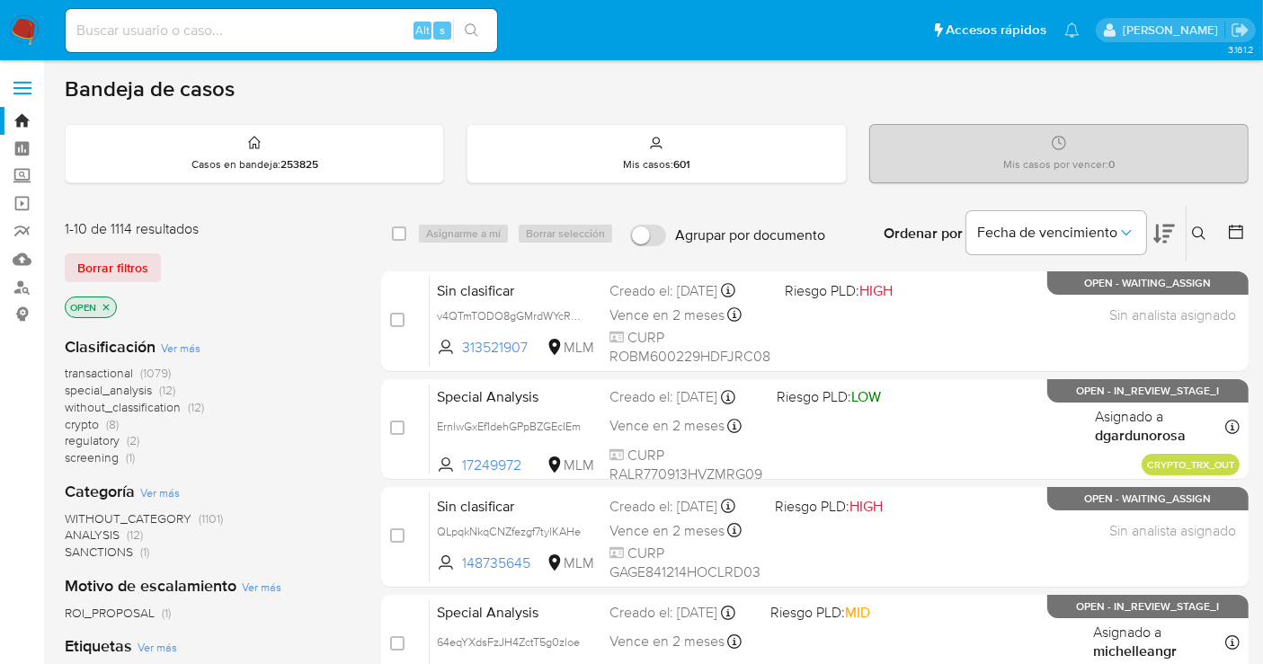
click at [152, 405] on span "without_classification" at bounding box center [123, 407] width 116 height 18
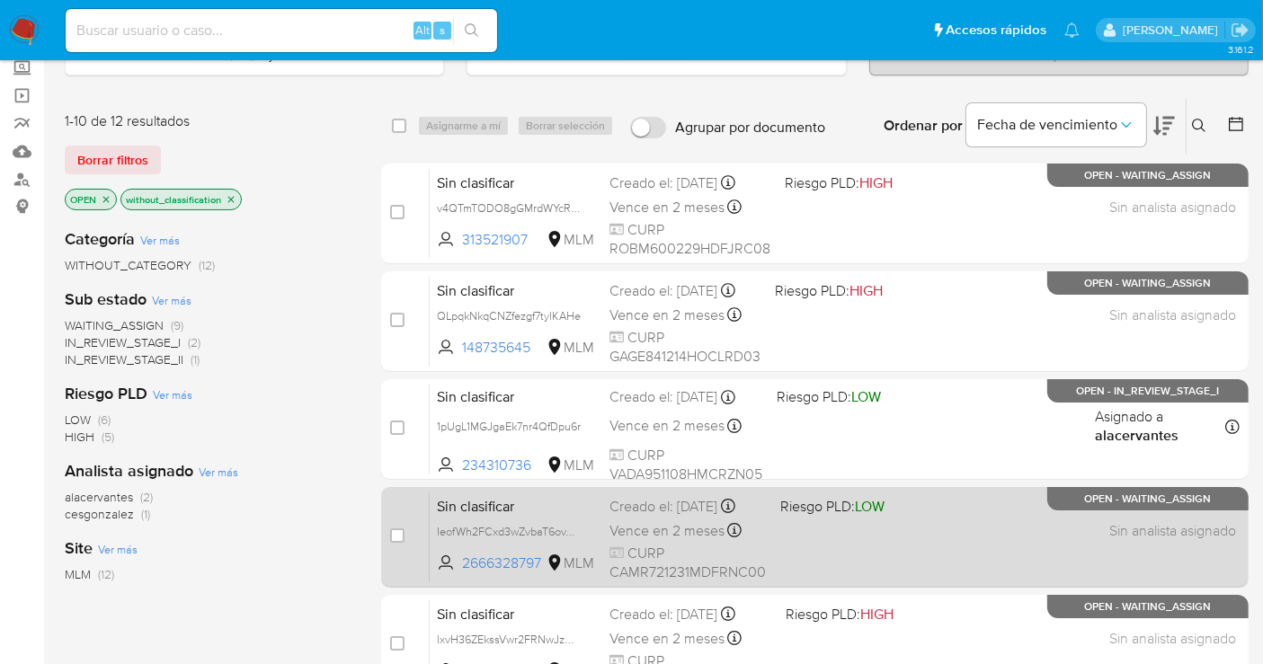
scroll to position [100, 0]
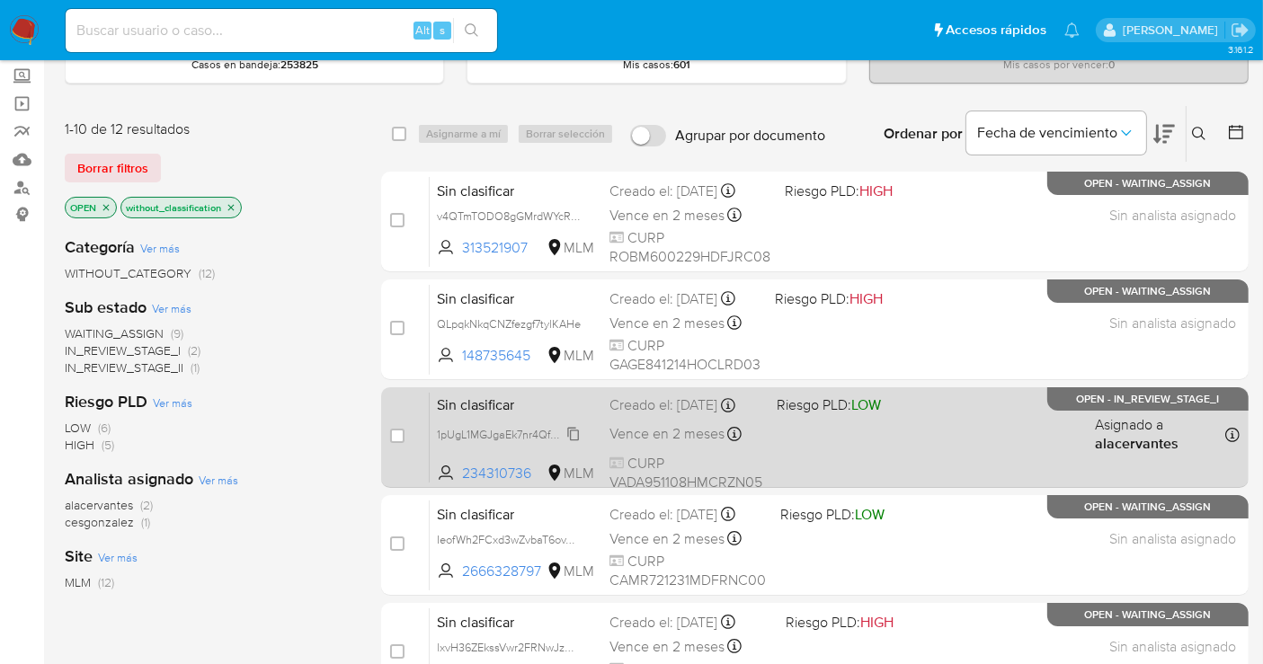
click at [578, 443] on span "1pUgL1MGJgaEk7nr4QfDpu6r" at bounding box center [509, 433] width 144 height 20
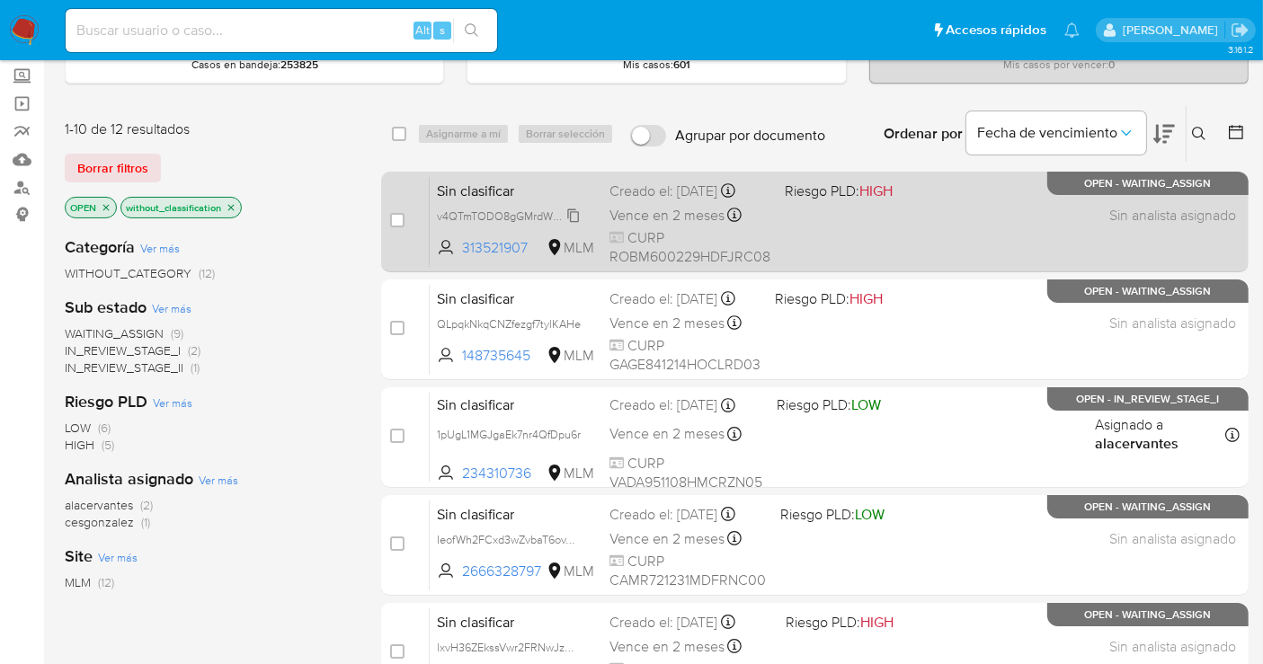
click at [580, 219] on span "v4QTmTODO8gGMrdWYcRQosGs" at bounding box center [521, 215] width 168 height 20
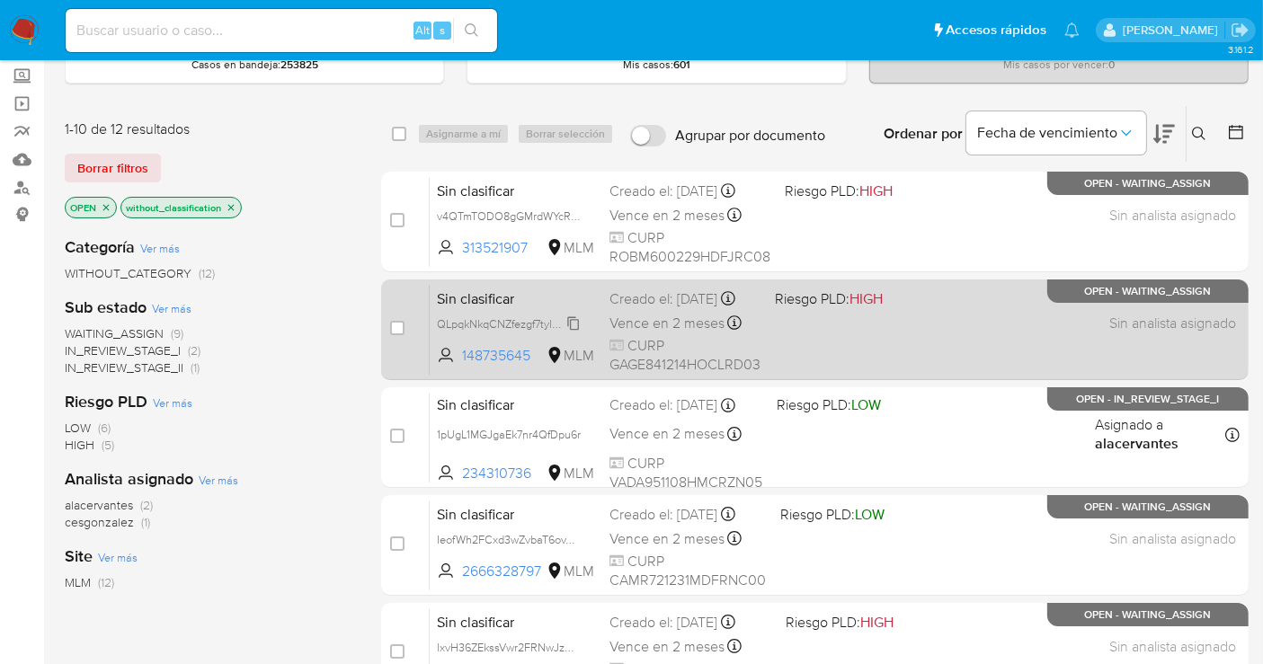
click at [570, 333] on span "QLpqkNkqCNZfezgf7tylKAHe" at bounding box center [509, 323] width 144 height 20
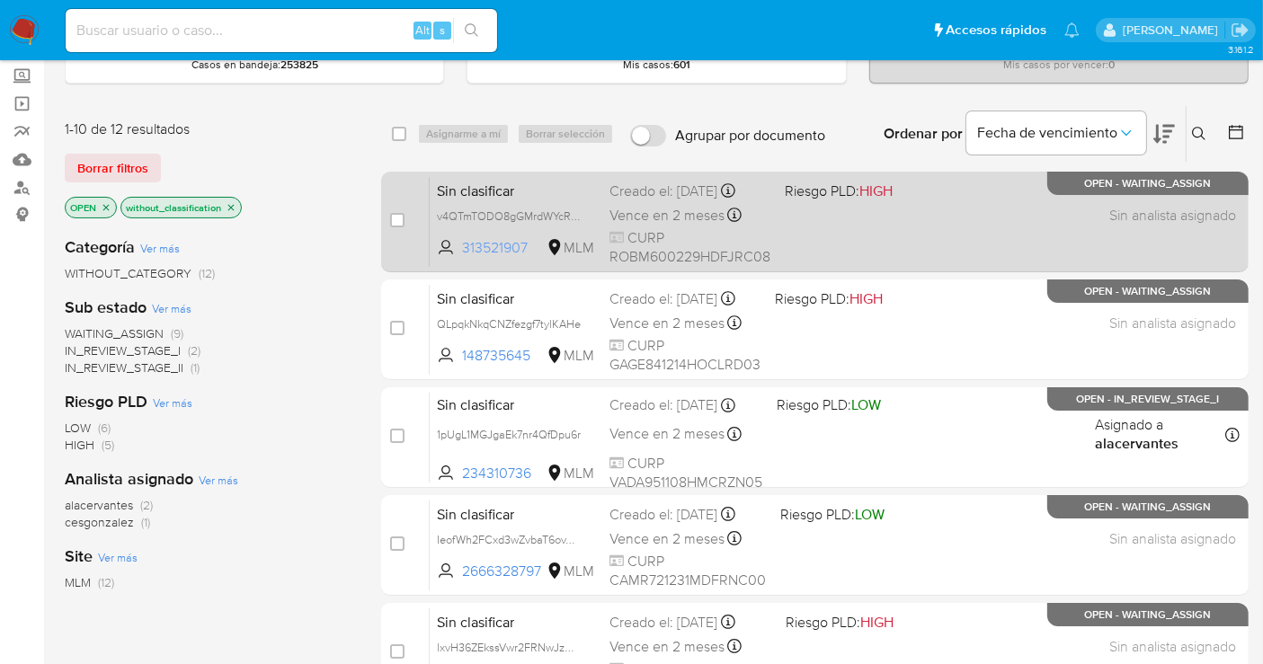
drag, startPoint x: 533, startPoint y: 249, endPoint x: 449, endPoint y: 251, distance: 83.6
click at [449, 251] on span "313521907 MLM" at bounding box center [516, 248] width 158 height 20
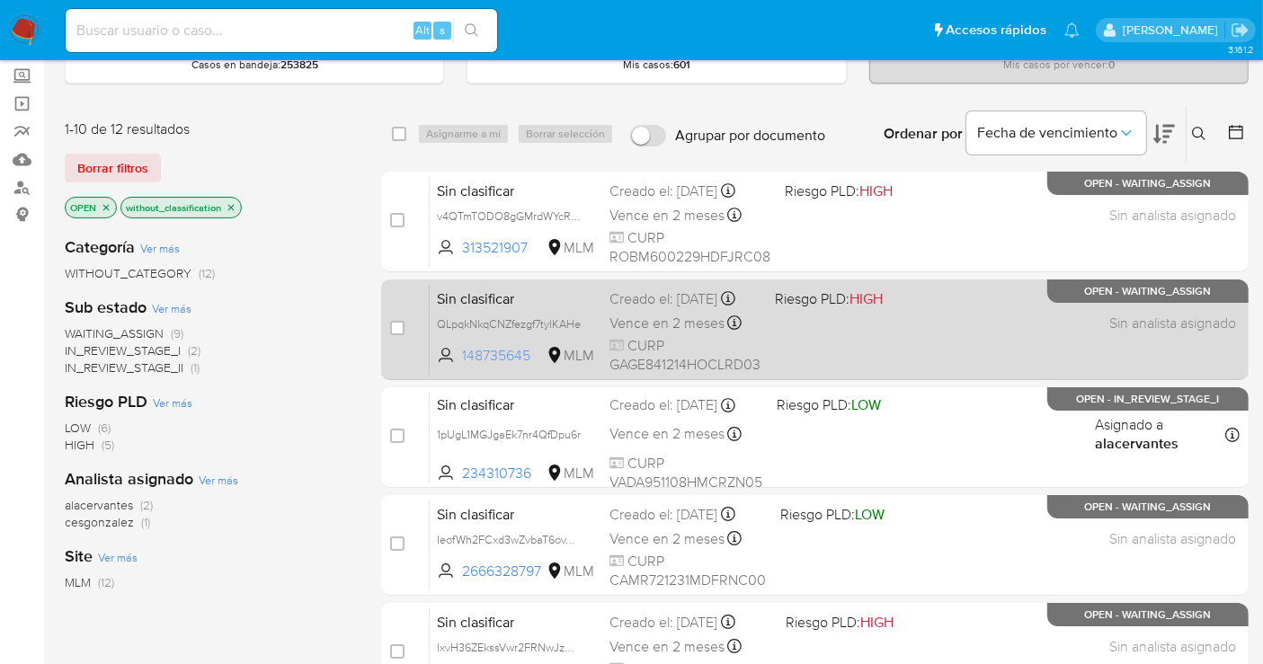
drag, startPoint x: 535, startPoint y: 368, endPoint x: 465, endPoint y: 370, distance: 70.1
click at [465, 366] on span "148735645" at bounding box center [502, 356] width 81 height 20
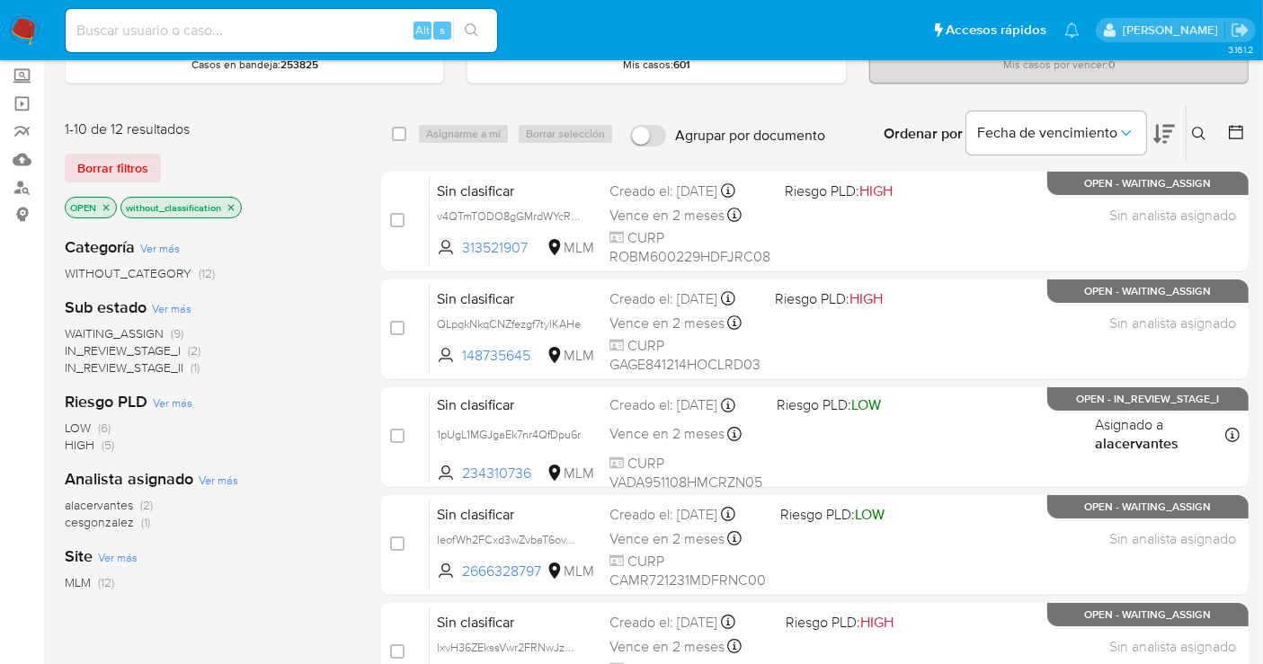
click at [285, 396] on div "Riesgo PLD Ver más LOW (6) HIGH (5)" at bounding box center [209, 422] width 288 height 63
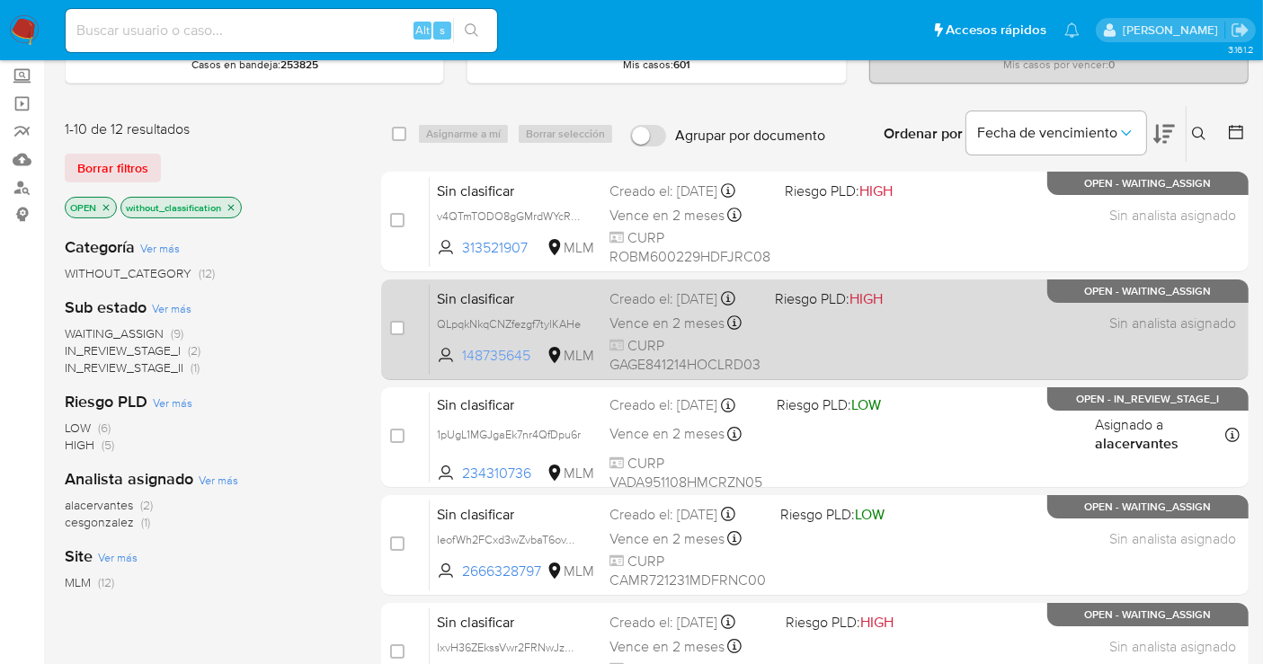
drag, startPoint x: 540, startPoint y: 366, endPoint x: 459, endPoint y: 376, distance: 81.5
click at [459, 366] on span "148735645 MLM" at bounding box center [516, 356] width 158 height 20
click at [671, 309] on div "Creado el: 02/10/2025 Creado el: 02/10/2025 12:40:52" at bounding box center [684, 299] width 151 height 20
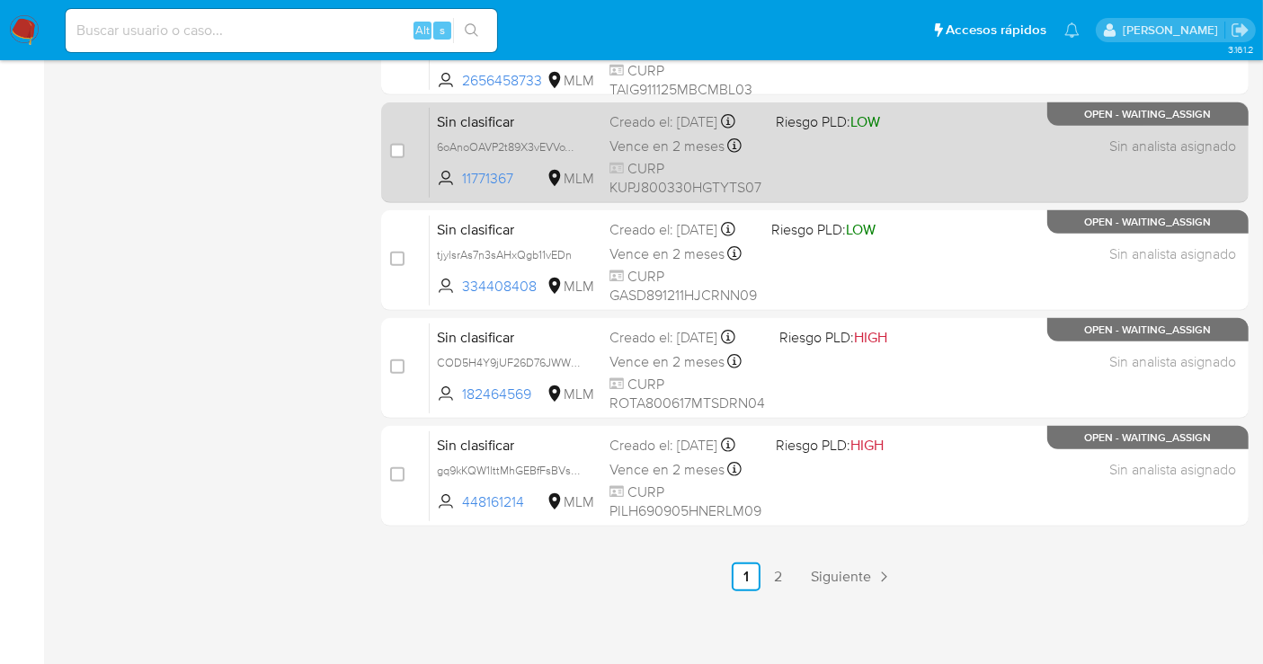
scroll to position [817, 0]
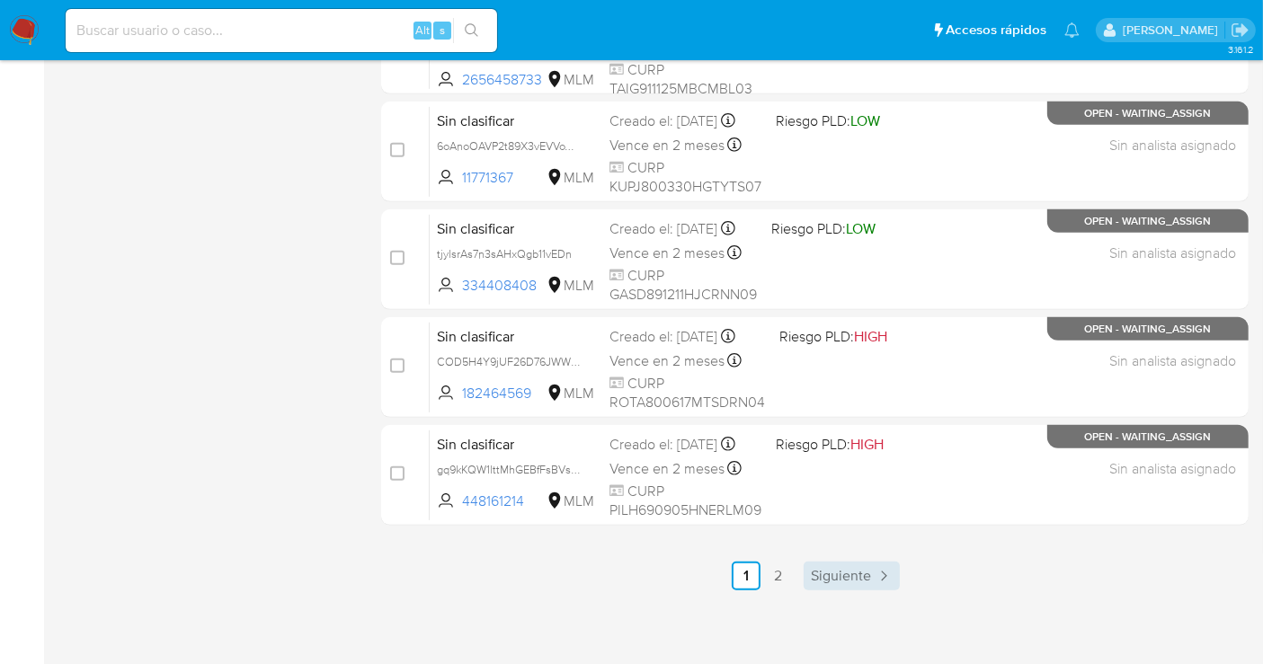
click at [849, 578] on span "Siguiente" at bounding box center [841, 576] width 60 height 14
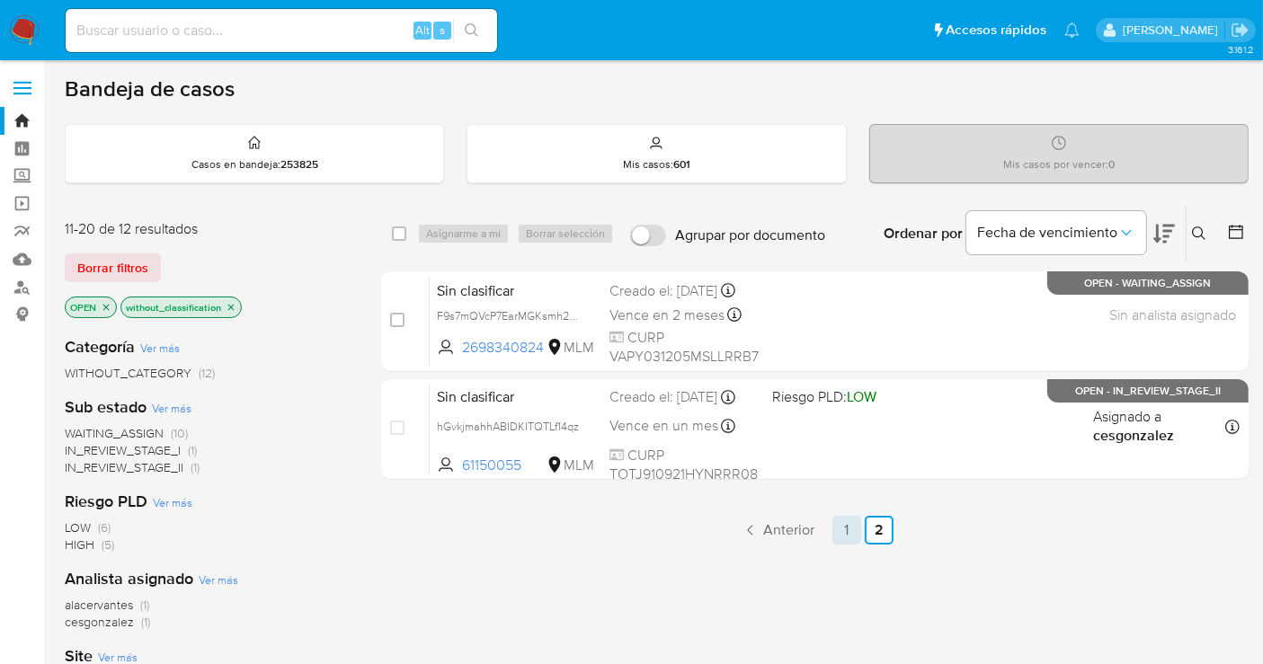
click at [838, 528] on link "1" at bounding box center [846, 530] width 29 height 29
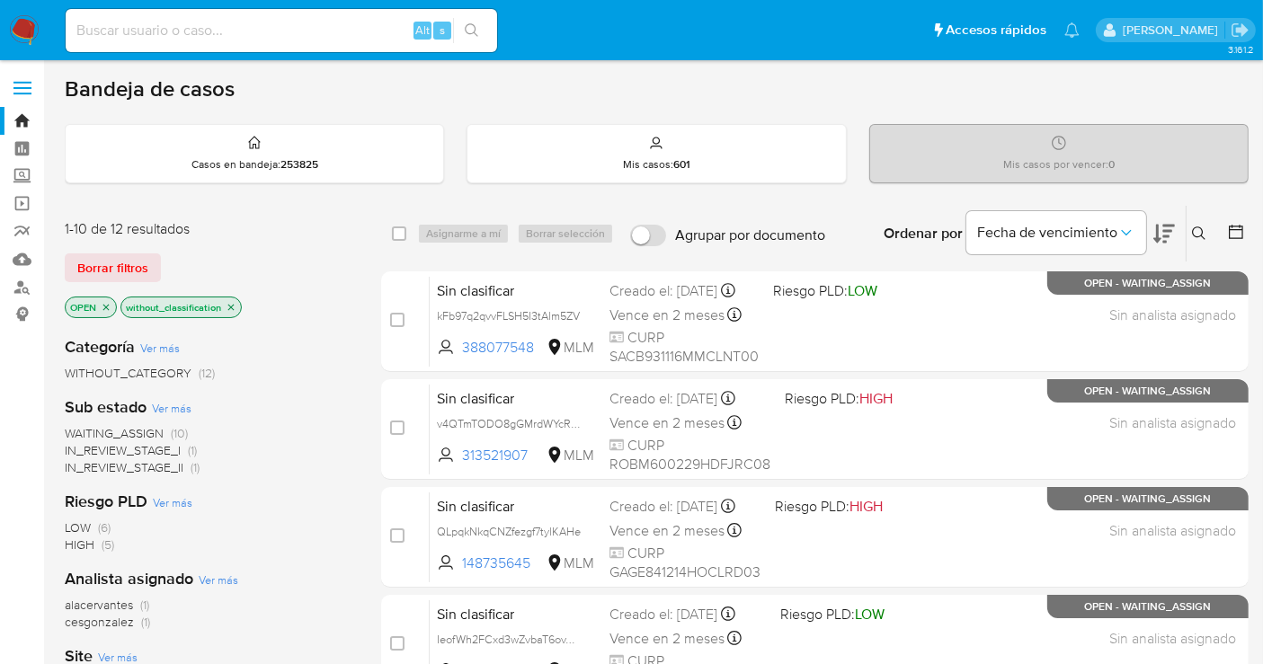
click at [19, 28] on img at bounding box center [24, 30] width 31 height 31
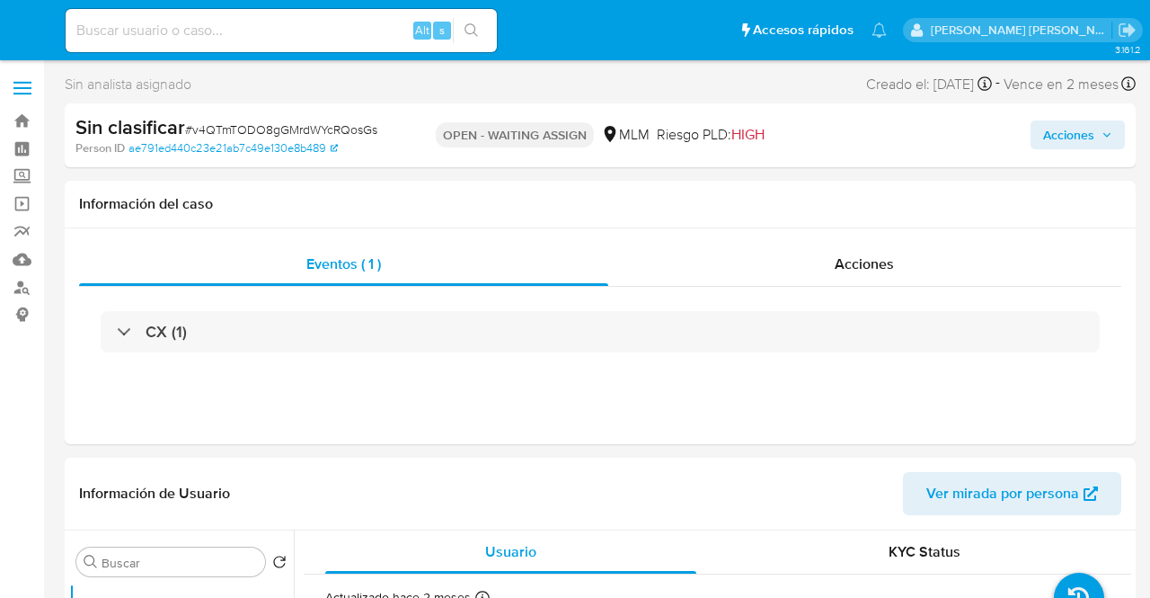
select select "10"
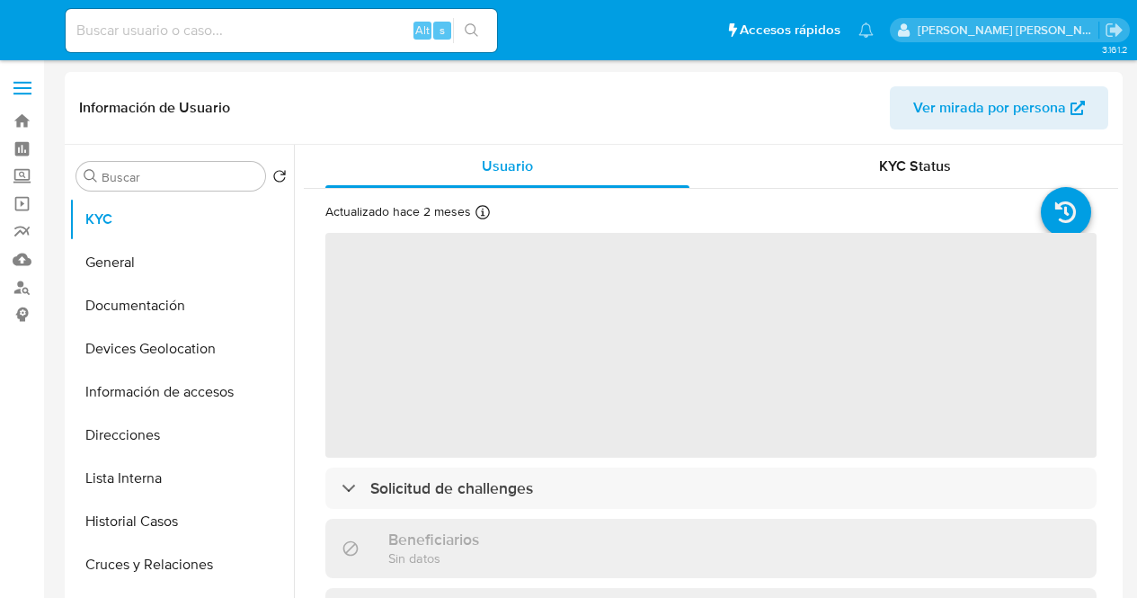
select select "10"
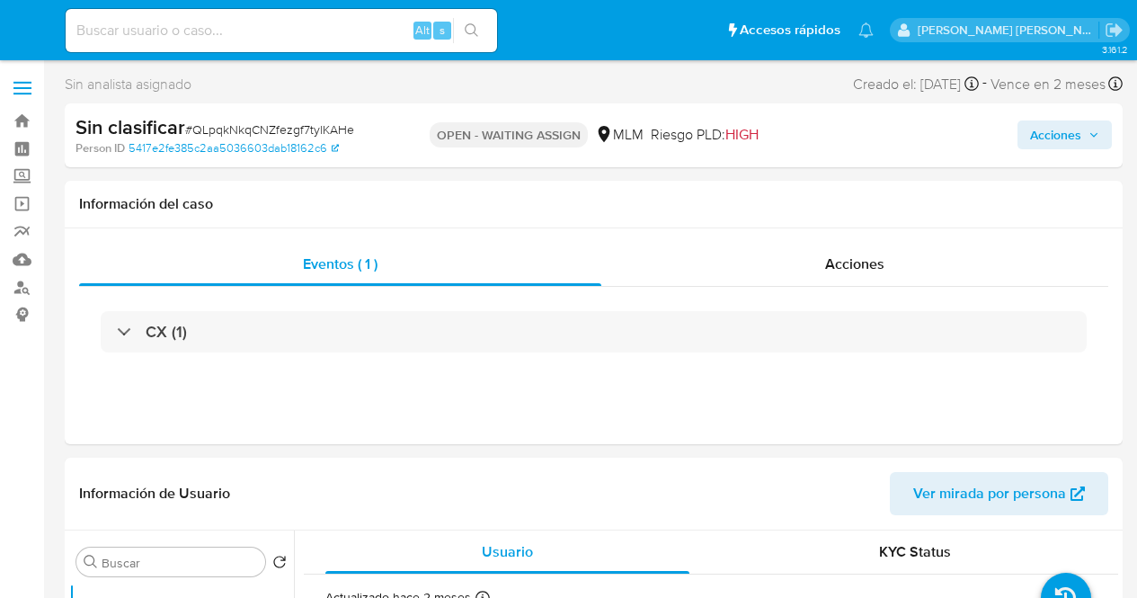
select select "10"
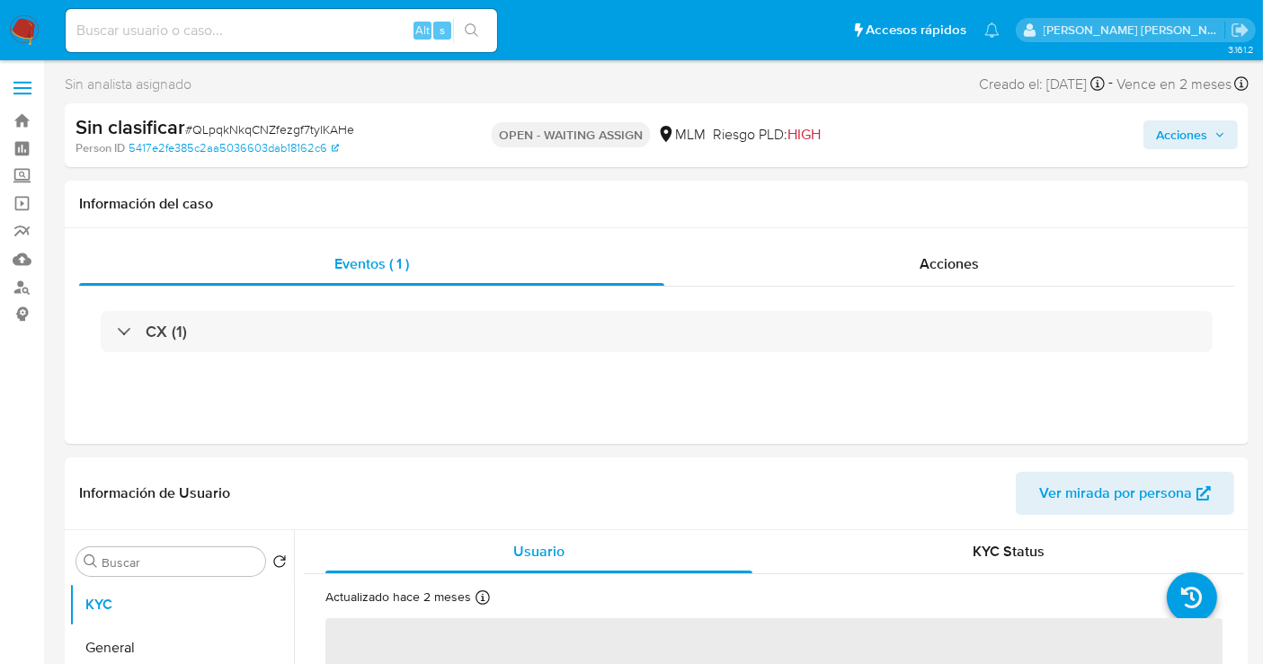
select select "10"
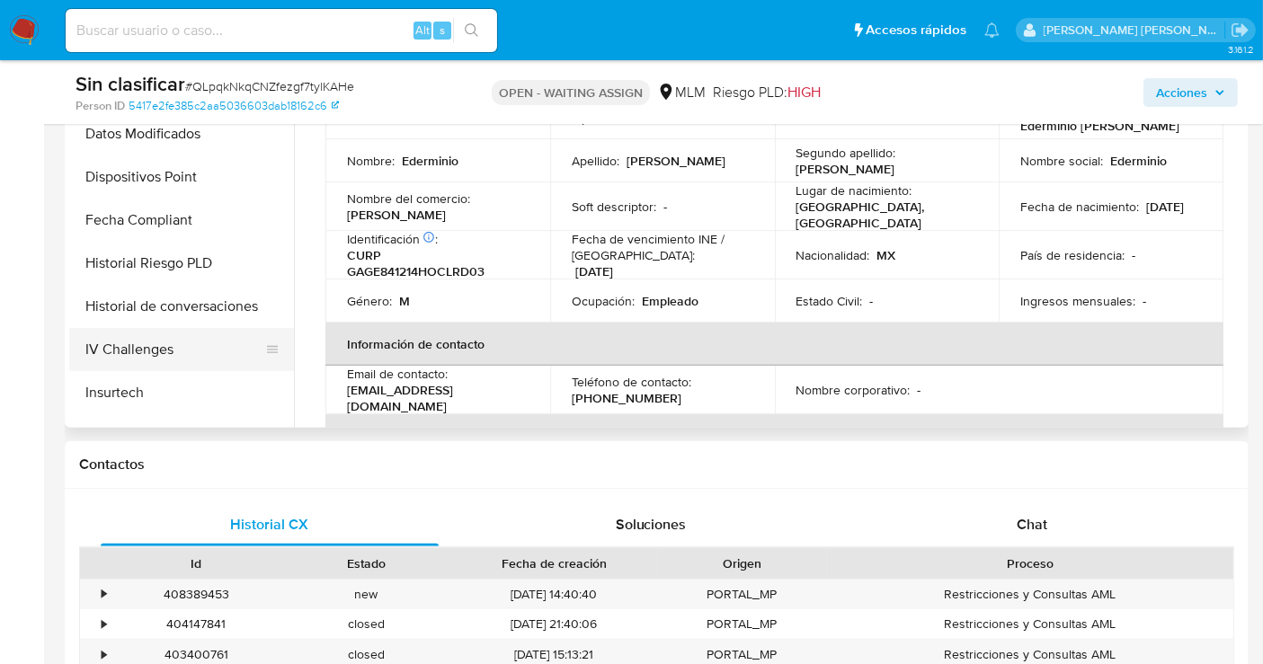
scroll to position [845, 0]
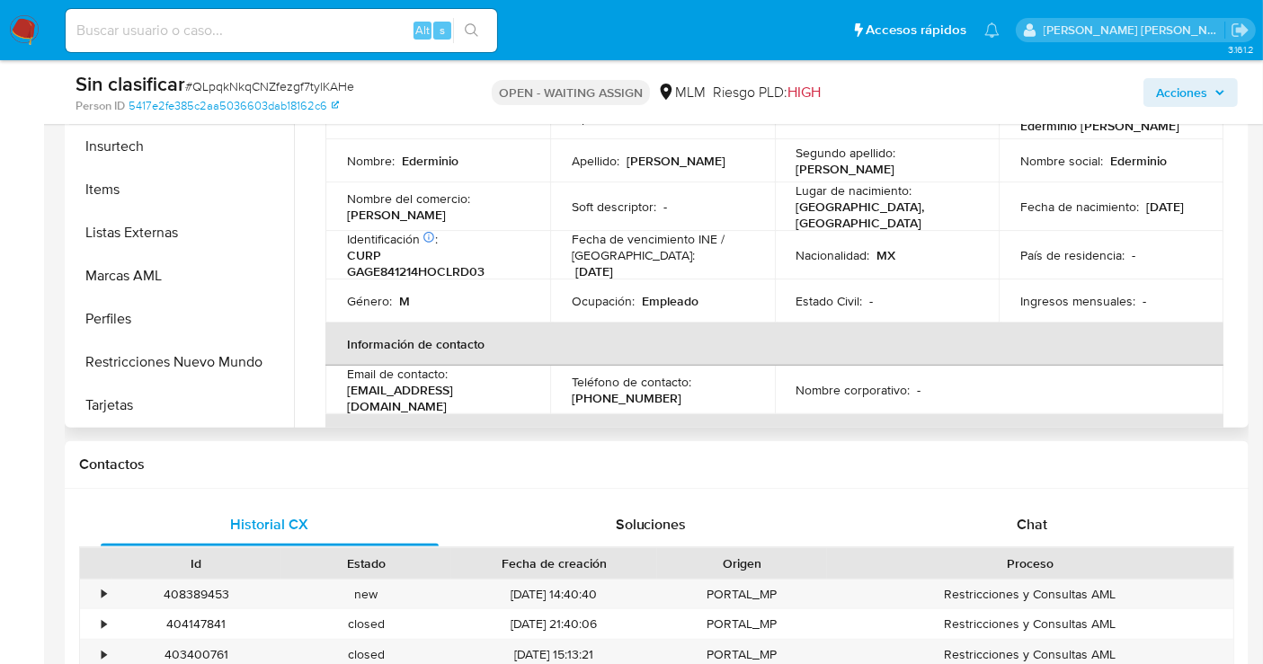
click at [131, 355] on button "Restricciones Nuevo Mundo" at bounding box center [181, 362] width 225 height 43
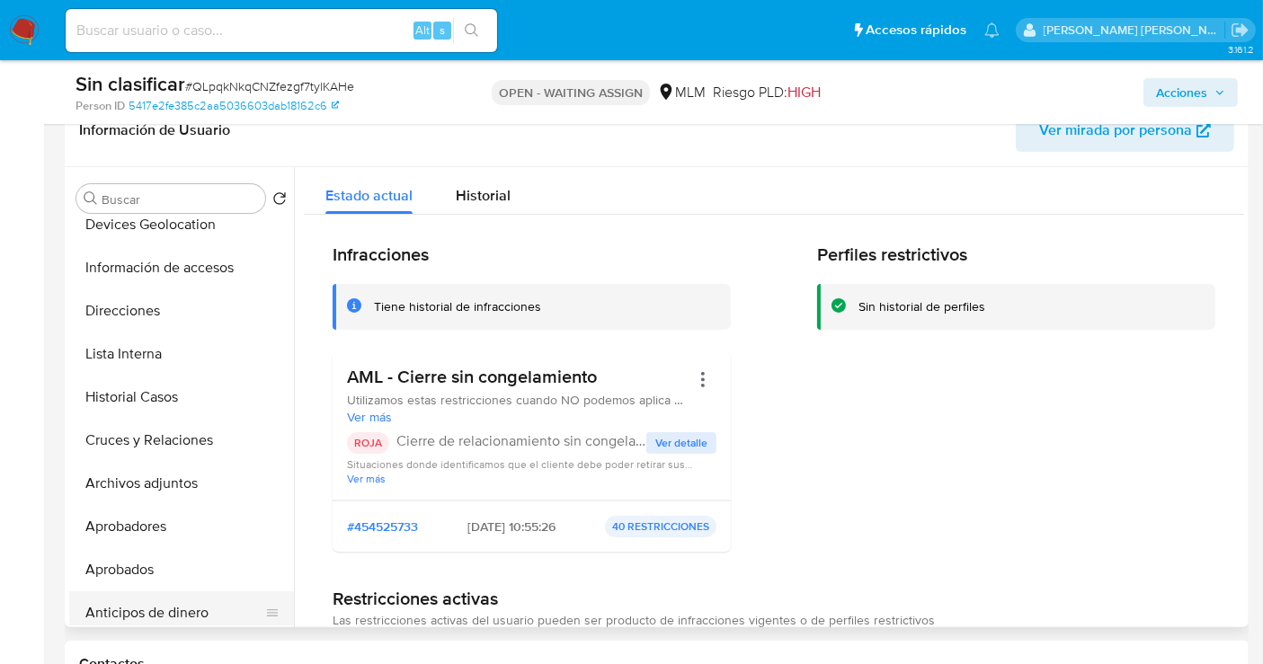
scroll to position [146, 0]
click at [144, 400] on button "Historial Casos" at bounding box center [174, 398] width 210 height 43
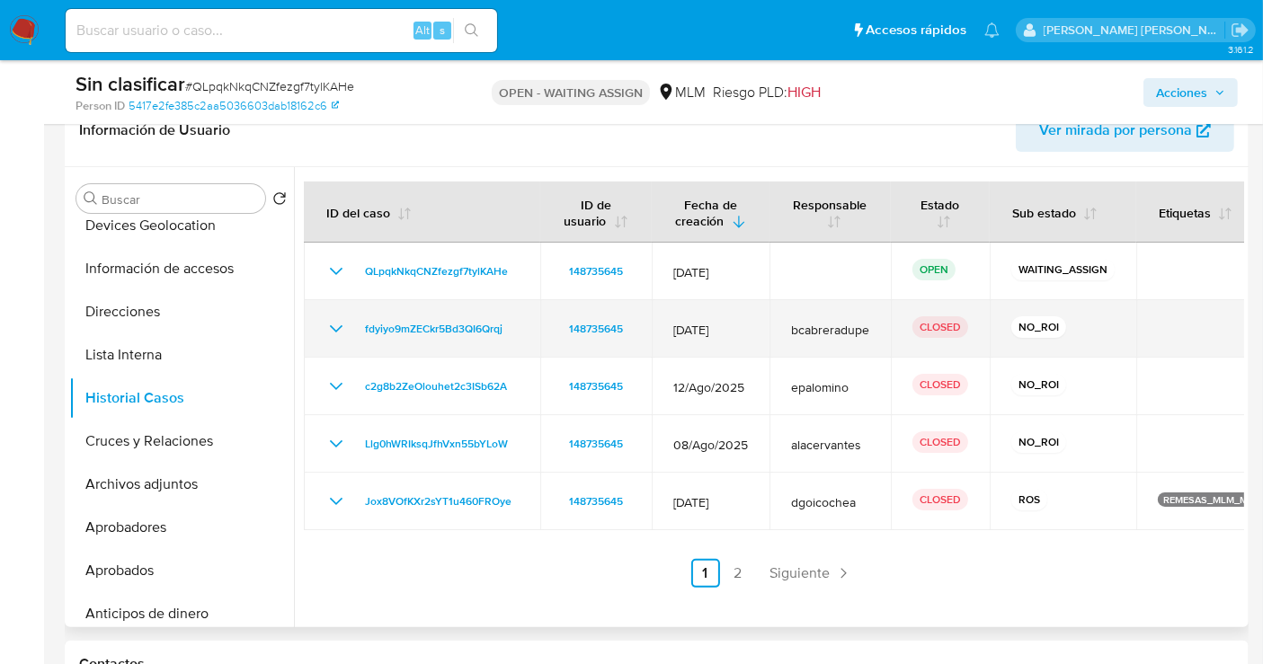
click at [333, 333] on icon "Mostrar/Ocultar" at bounding box center [336, 329] width 22 height 22
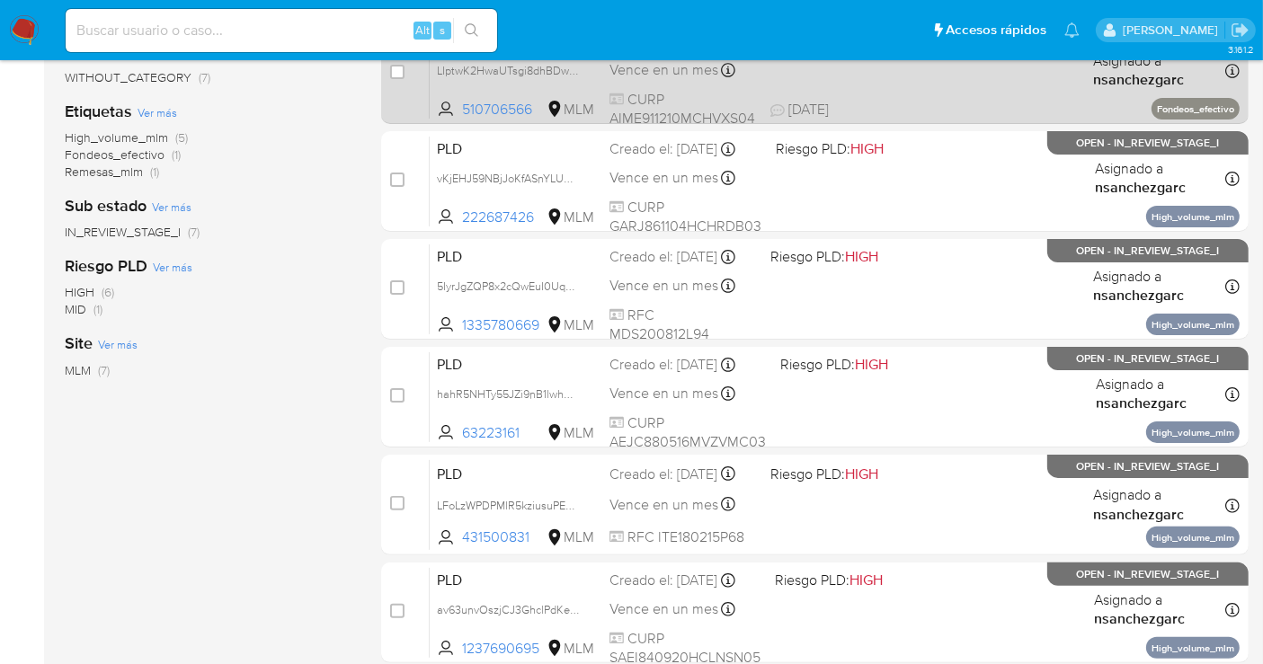
scroll to position [399, 0]
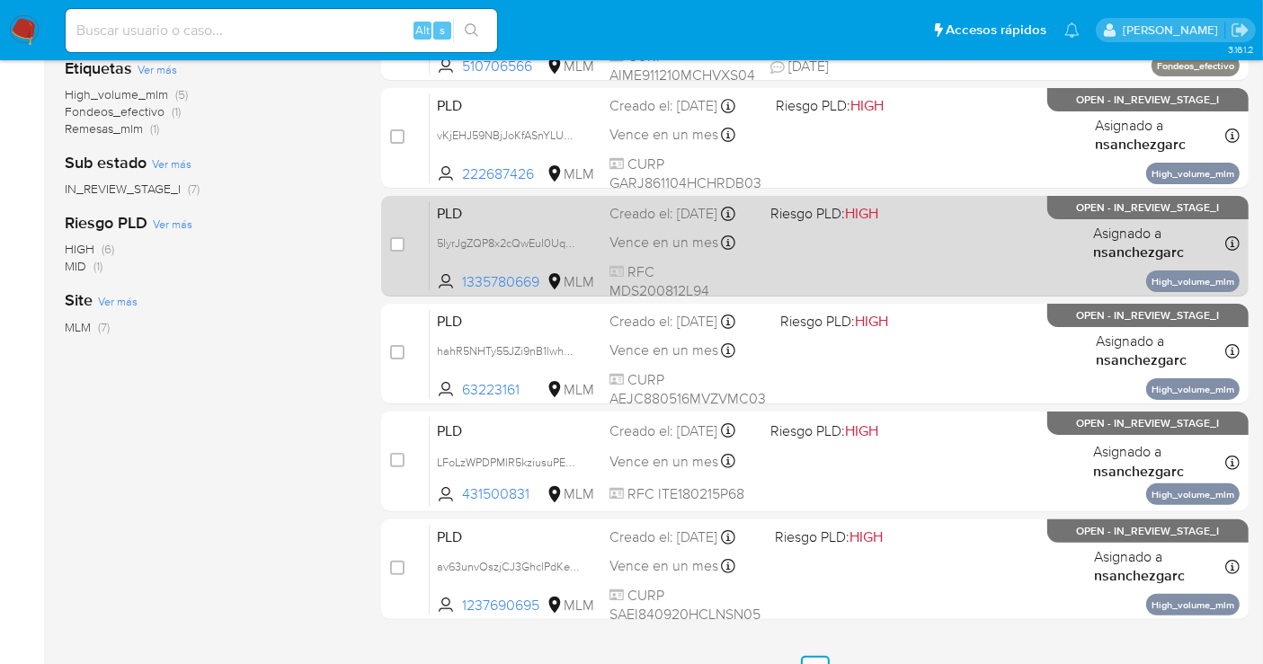
click at [626, 224] on div "Creado el: [DATE] Creado el: [DATE] 02:15:34" at bounding box center [682, 214] width 146 height 20
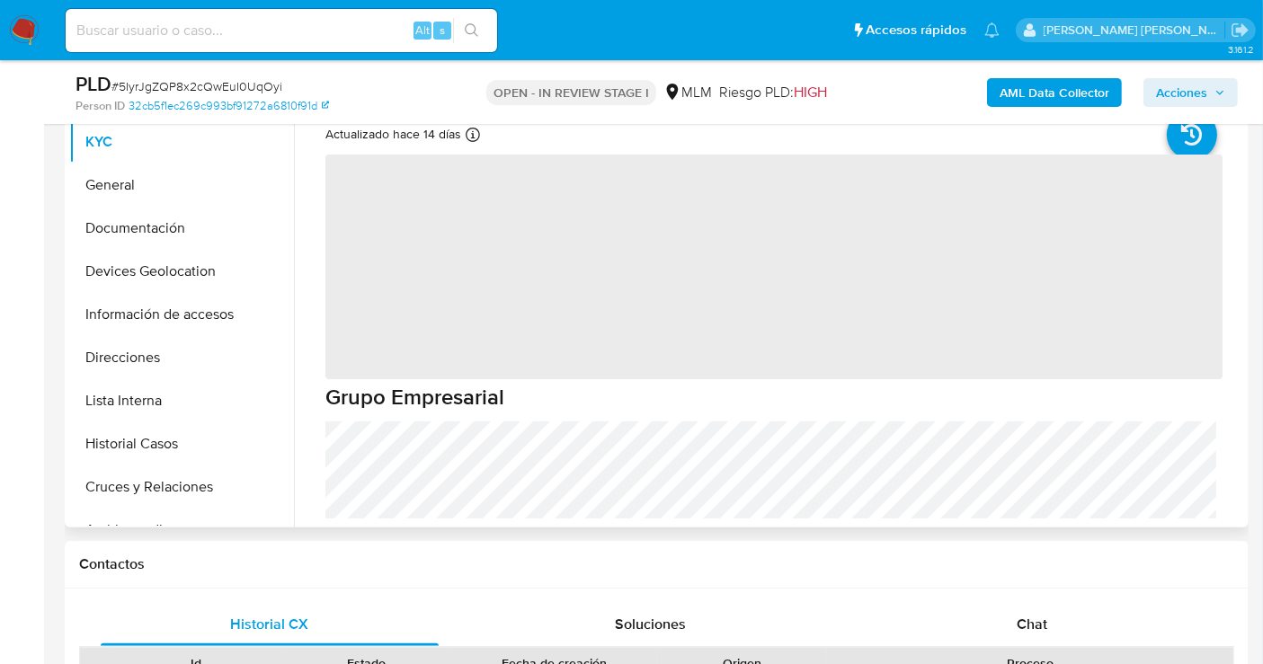
select select "10"
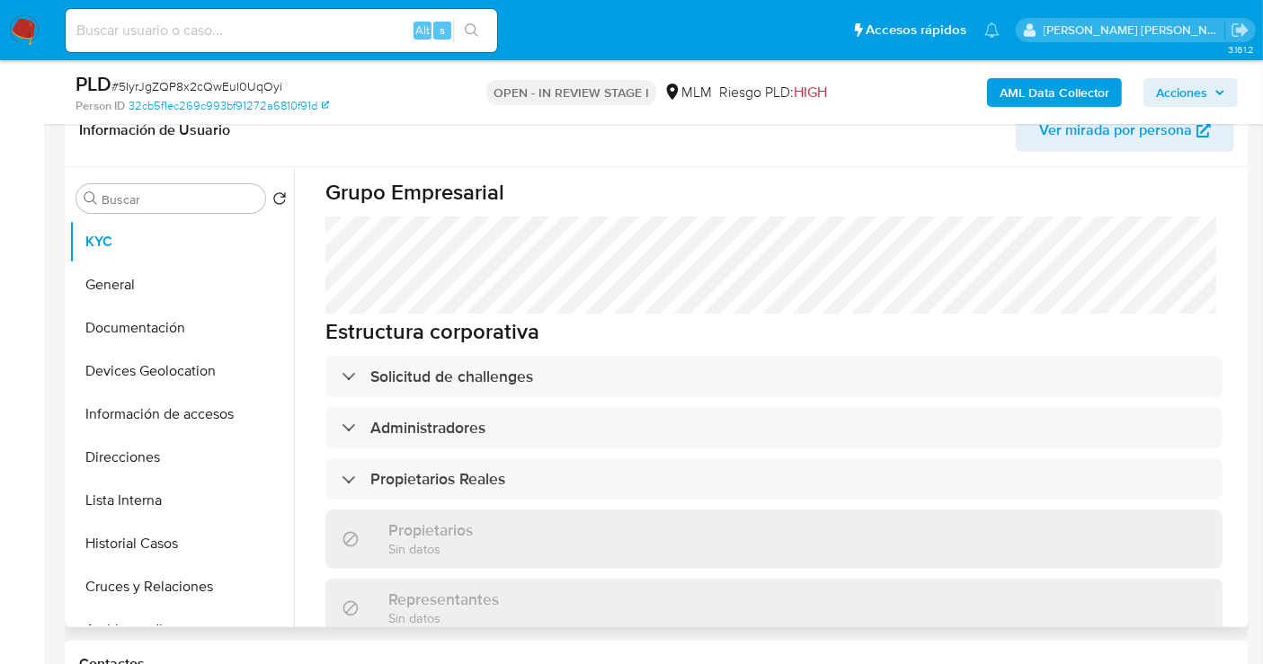
scroll to position [998, 0]
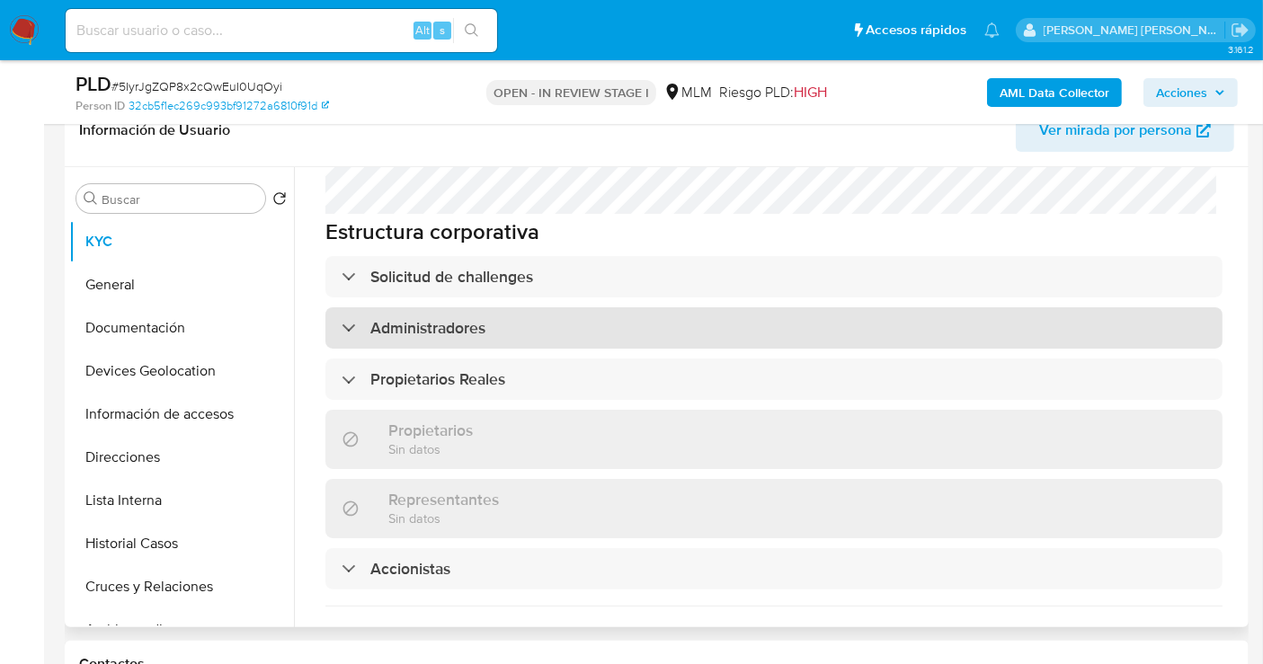
click at [409, 318] on h3 "Administradores" at bounding box center [427, 328] width 115 height 20
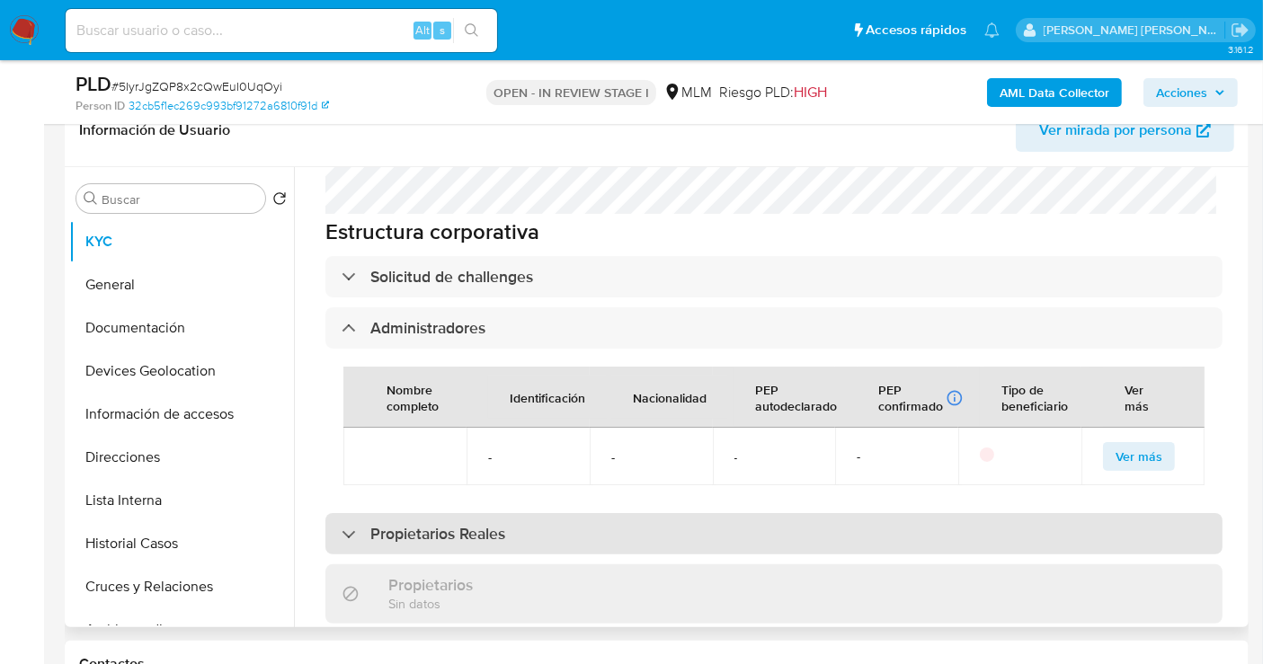
click at [447, 524] on h3 "Propietarios Reales" at bounding box center [437, 534] width 135 height 20
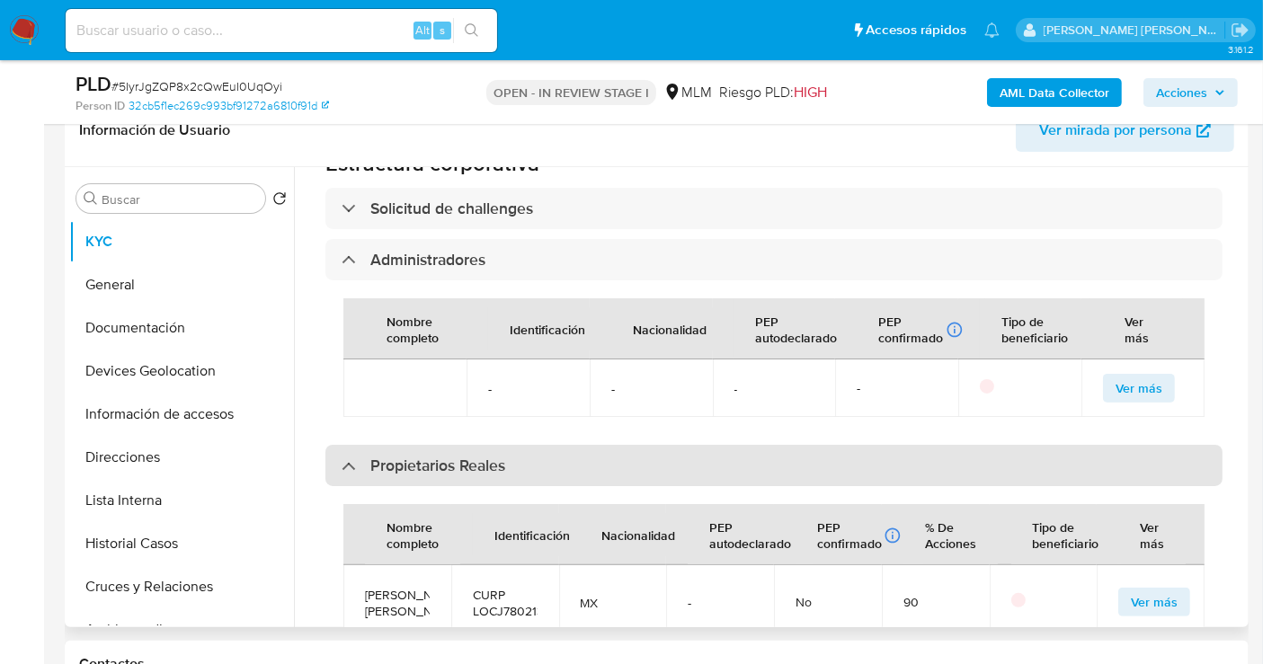
scroll to position [1098, 0]
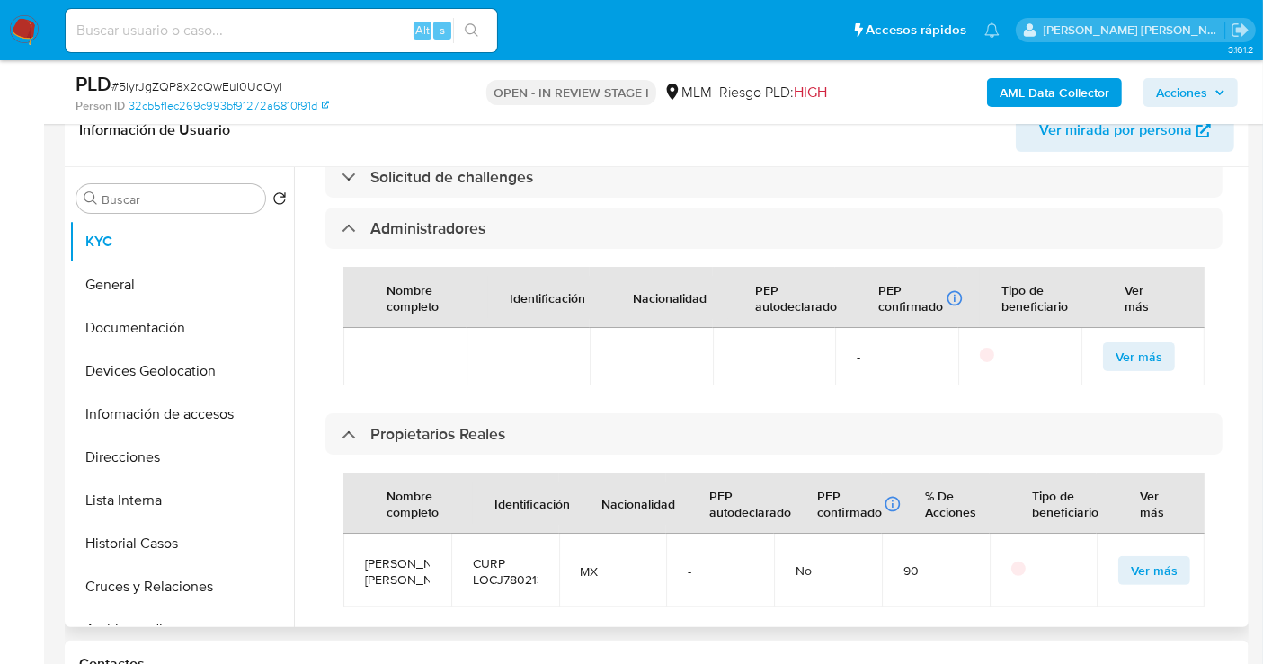
drag, startPoint x: 1246, startPoint y: 427, endPoint x: 1246, endPoint y: 413, distance: 13.5
click at [1246, 413] on div "Buscar Volver al orden por defecto KYC General Documentación Devices Geolocatio…" at bounding box center [657, 397] width 1184 height 460
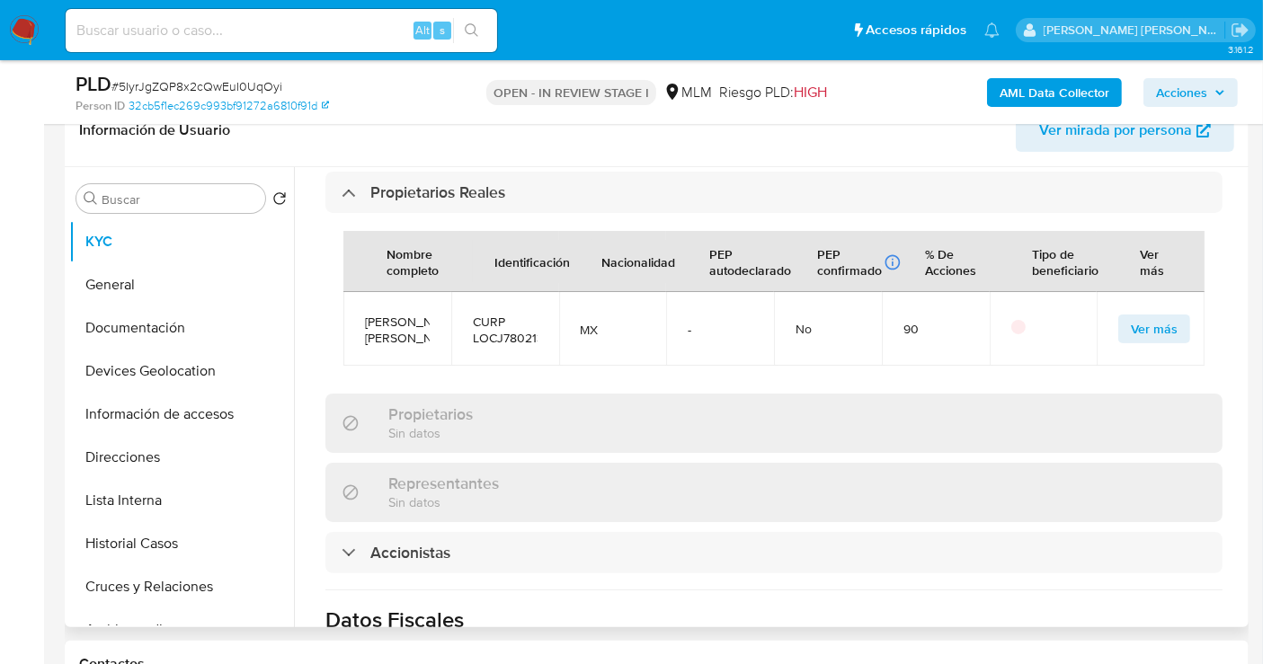
scroll to position [1458, 0]
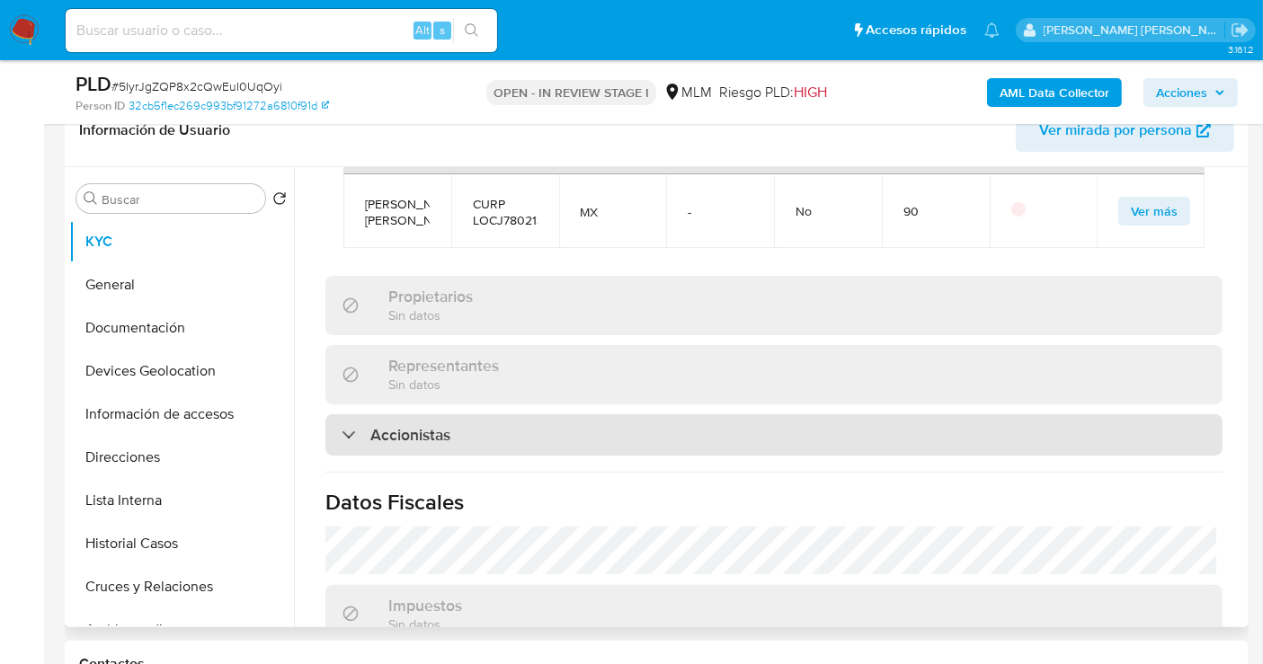
click at [450, 414] on div "Accionistas" at bounding box center [773, 434] width 897 height 41
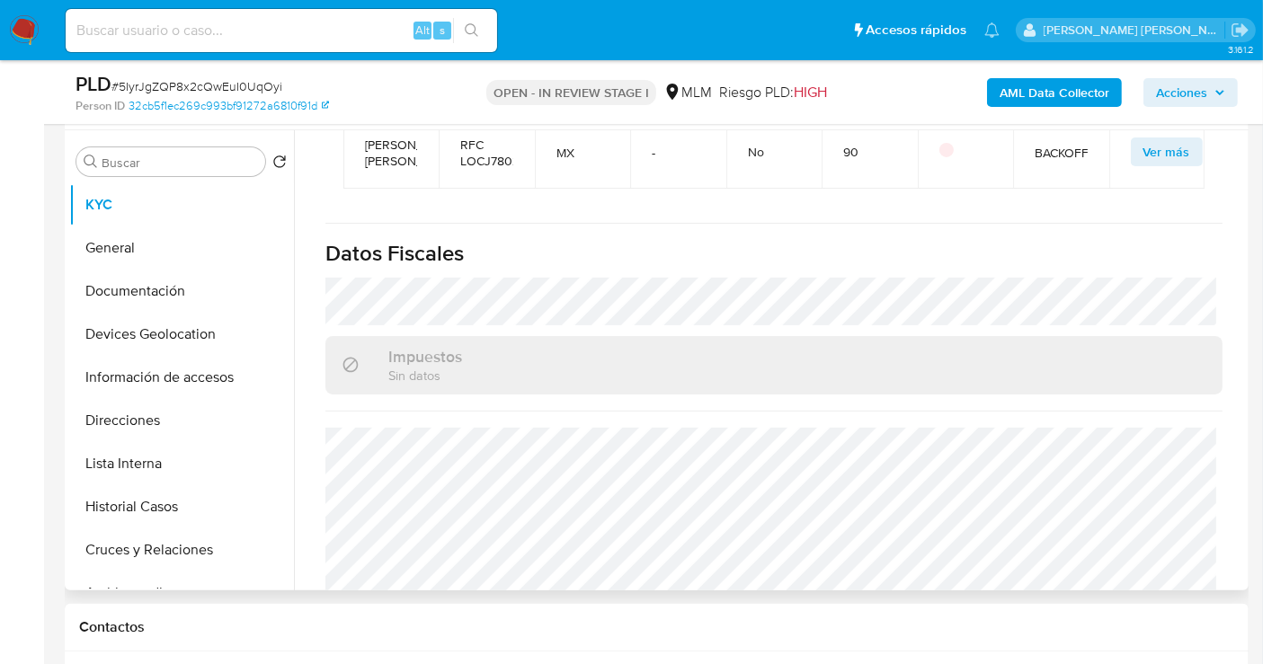
scroll to position [1946, 0]
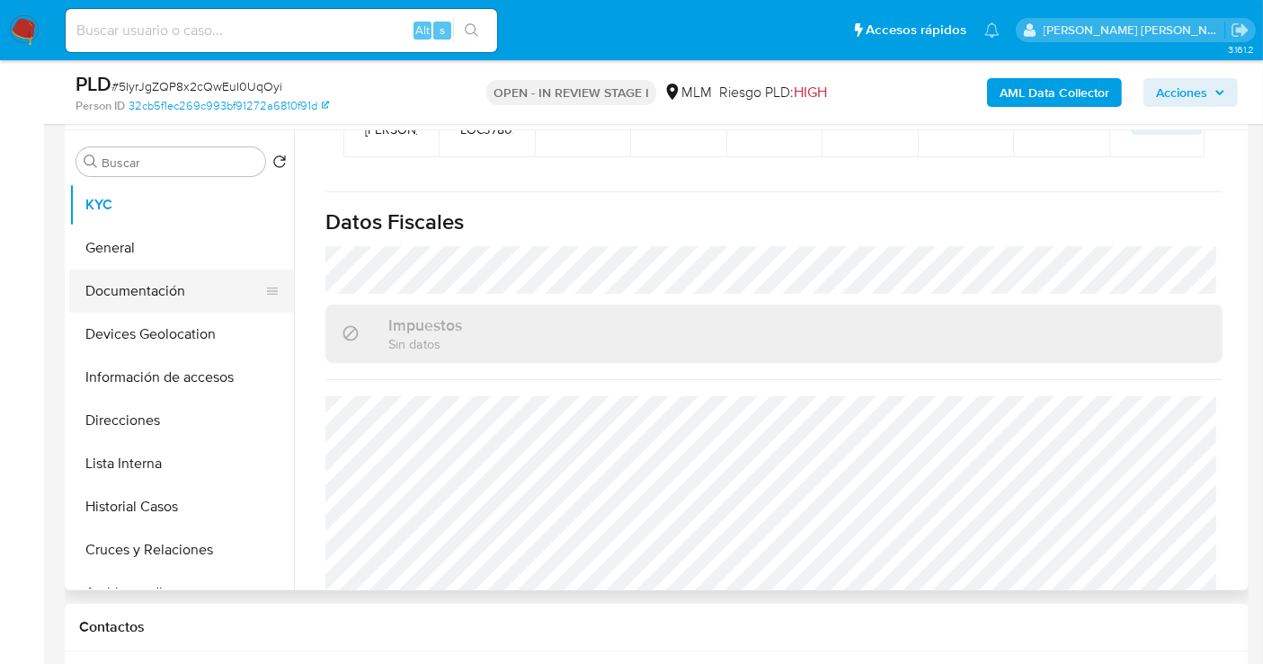
click at [151, 297] on button "Documentación" at bounding box center [174, 291] width 210 height 43
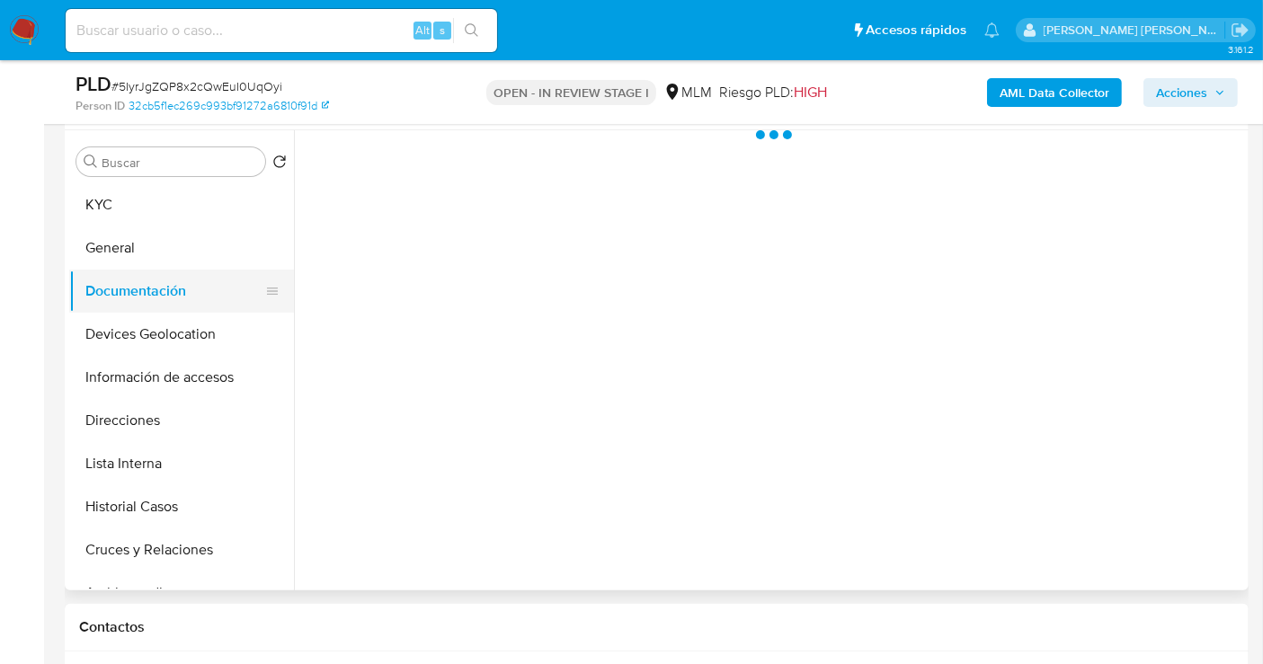
scroll to position [0, 0]
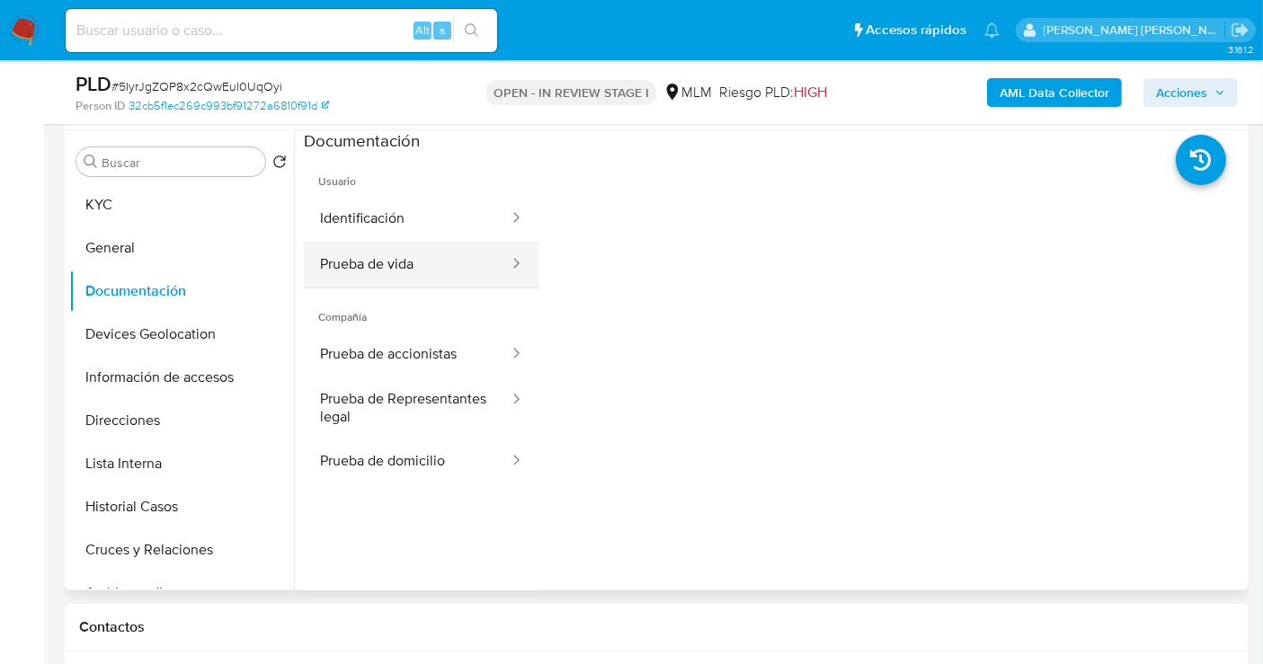
click at [427, 255] on button "Prueba de vida" at bounding box center [407, 265] width 207 height 46
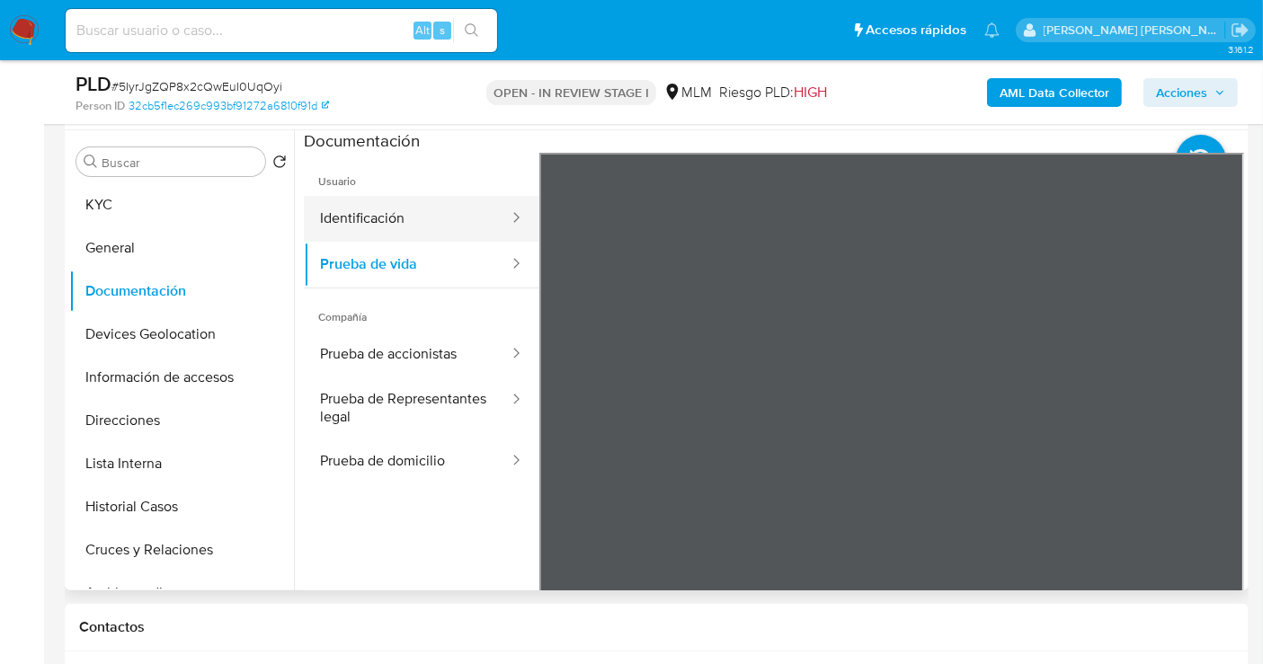
click at [355, 223] on button "Identificación" at bounding box center [407, 219] width 207 height 46
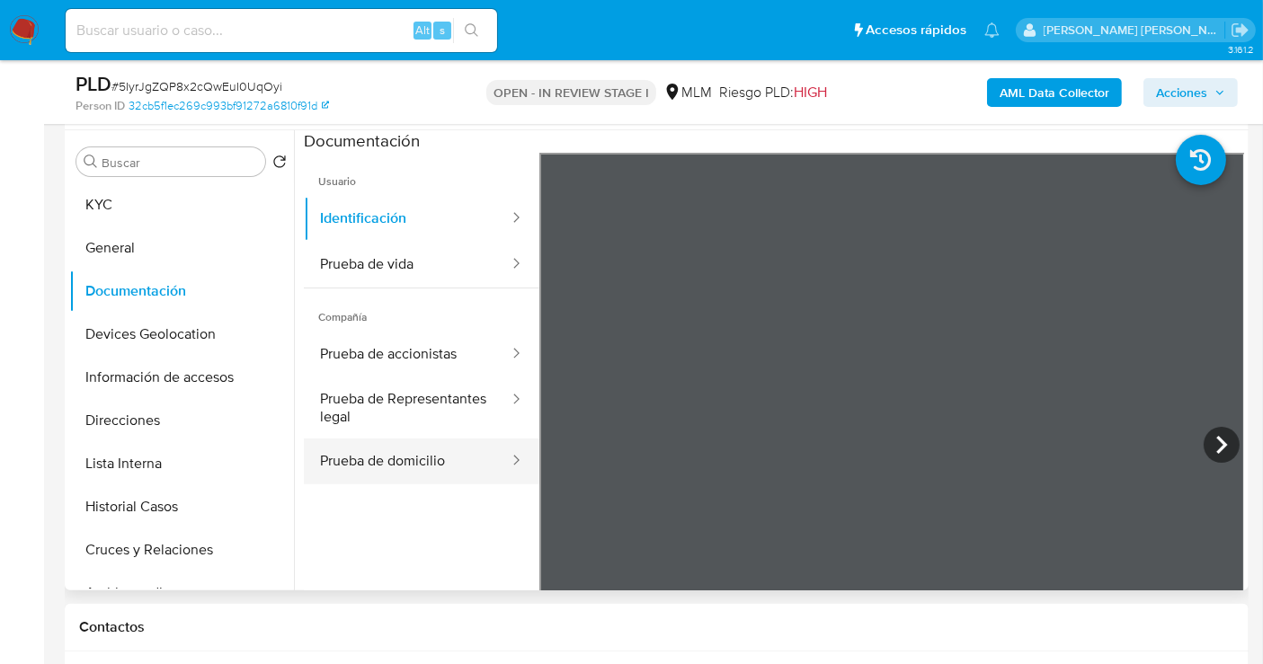
click at [424, 460] on button "Prueba de domicilio" at bounding box center [407, 462] width 207 height 46
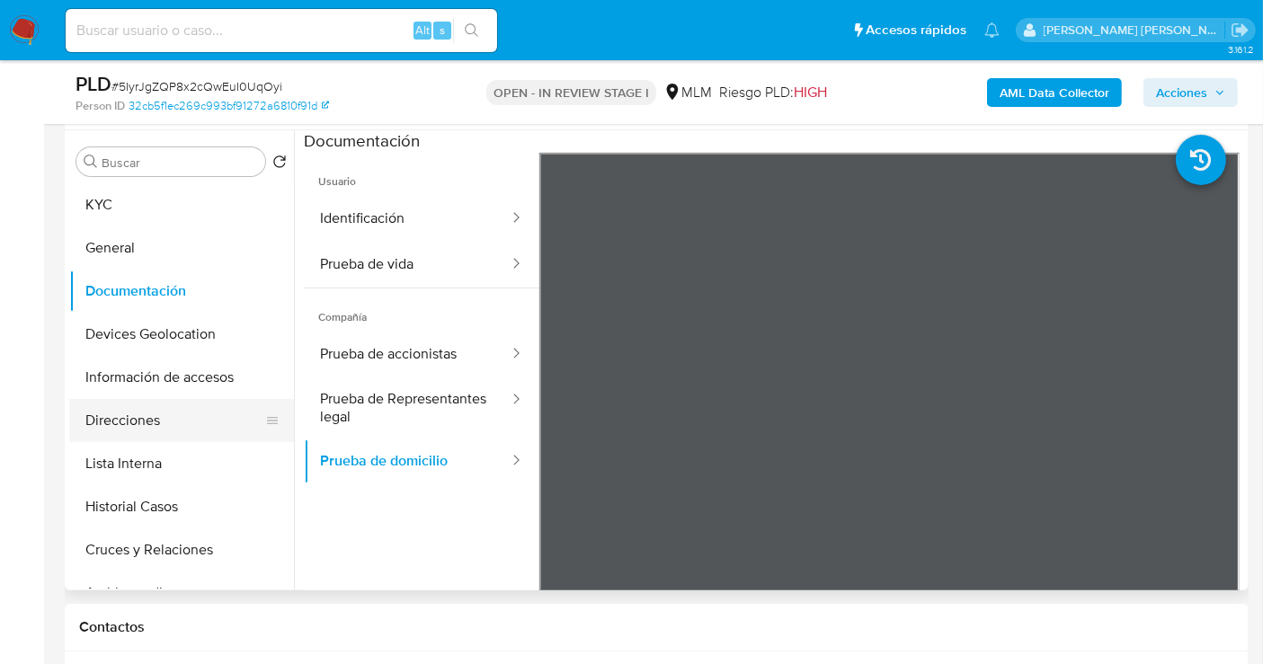
click at [123, 418] on button "Direcciones" at bounding box center [174, 420] width 210 height 43
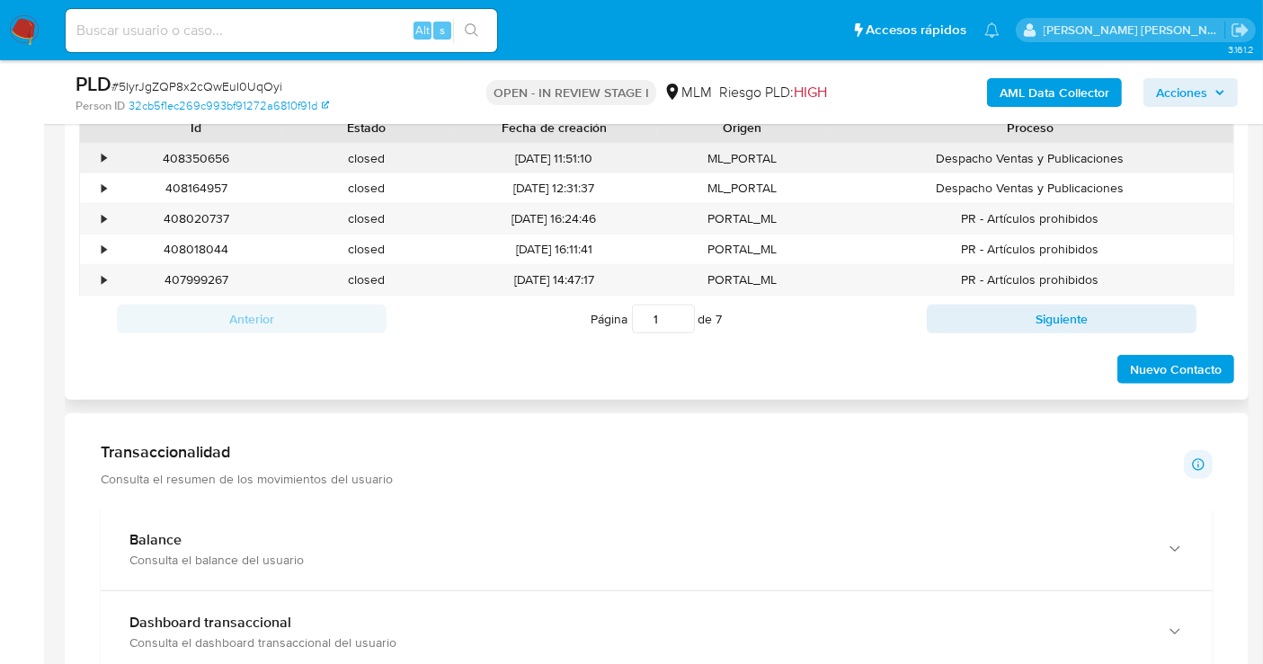
scroll to position [1335, 0]
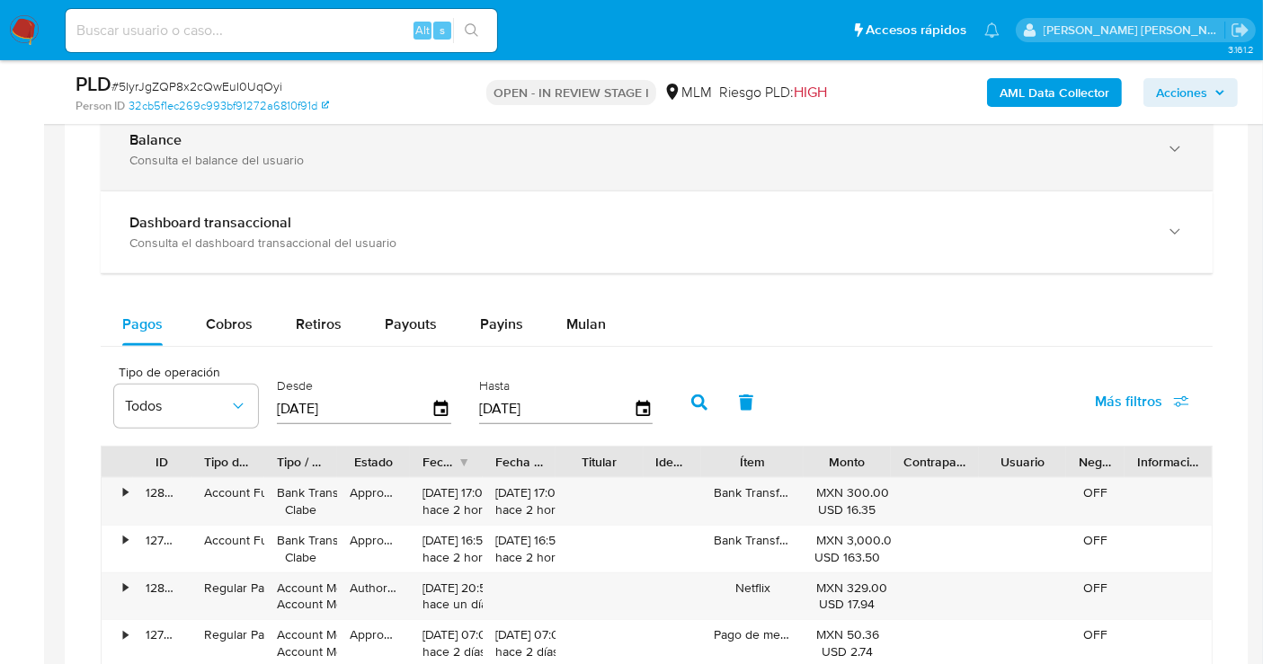
click at [225, 152] on div "Consulta el balance del usuario" at bounding box center [638, 160] width 1018 height 16
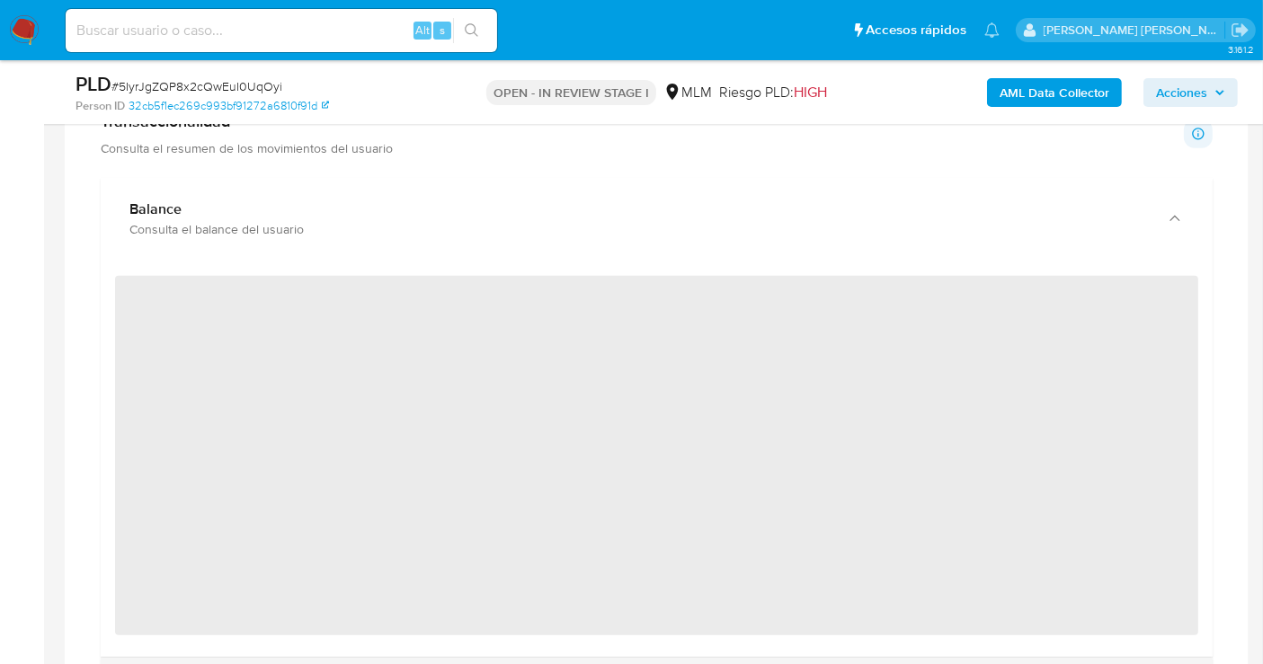
scroll to position [1235, 0]
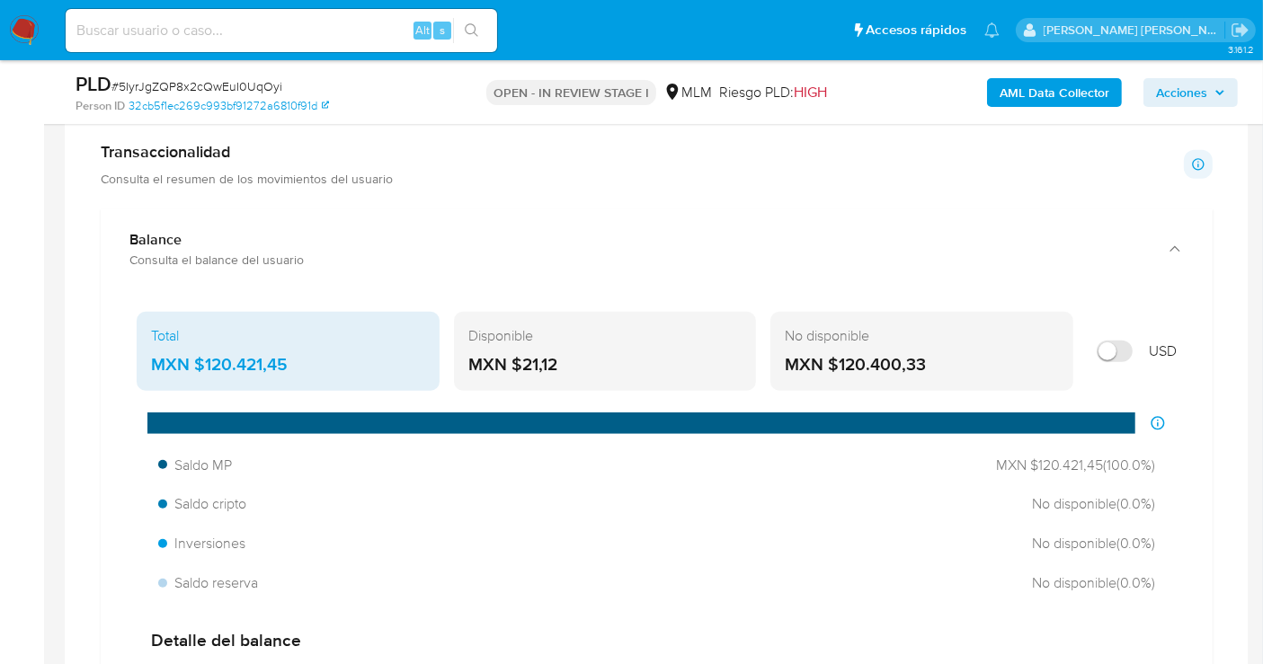
click at [220, 359] on div "MXN $120.421,45" at bounding box center [288, 364] width 274 height 23
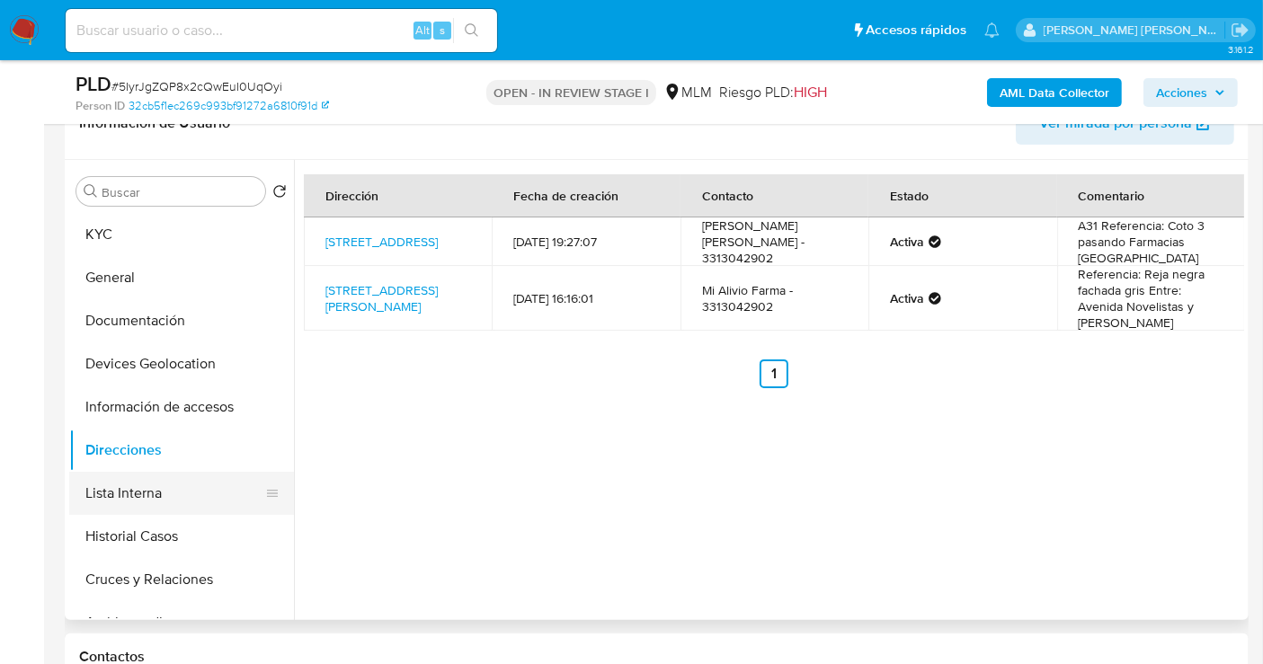
scroll to position [235, 0]
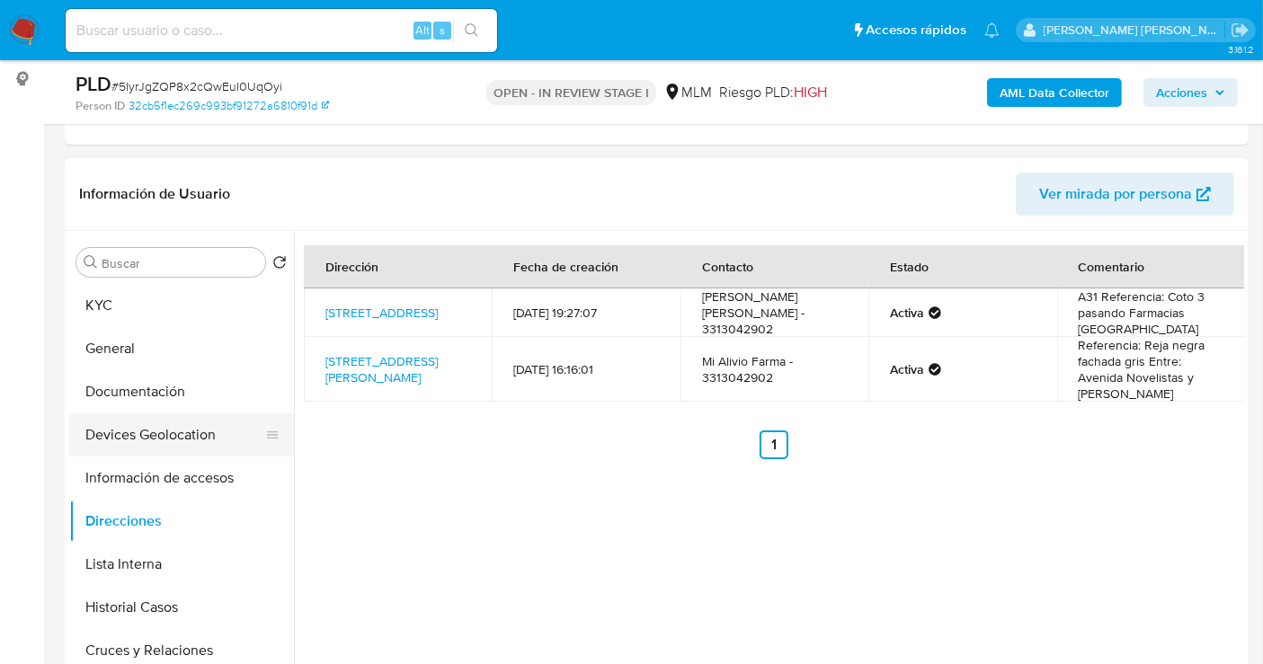
click at [132, 439] on button "Devices Geolocation" at bounding box center [174, 434] width 210 height 43
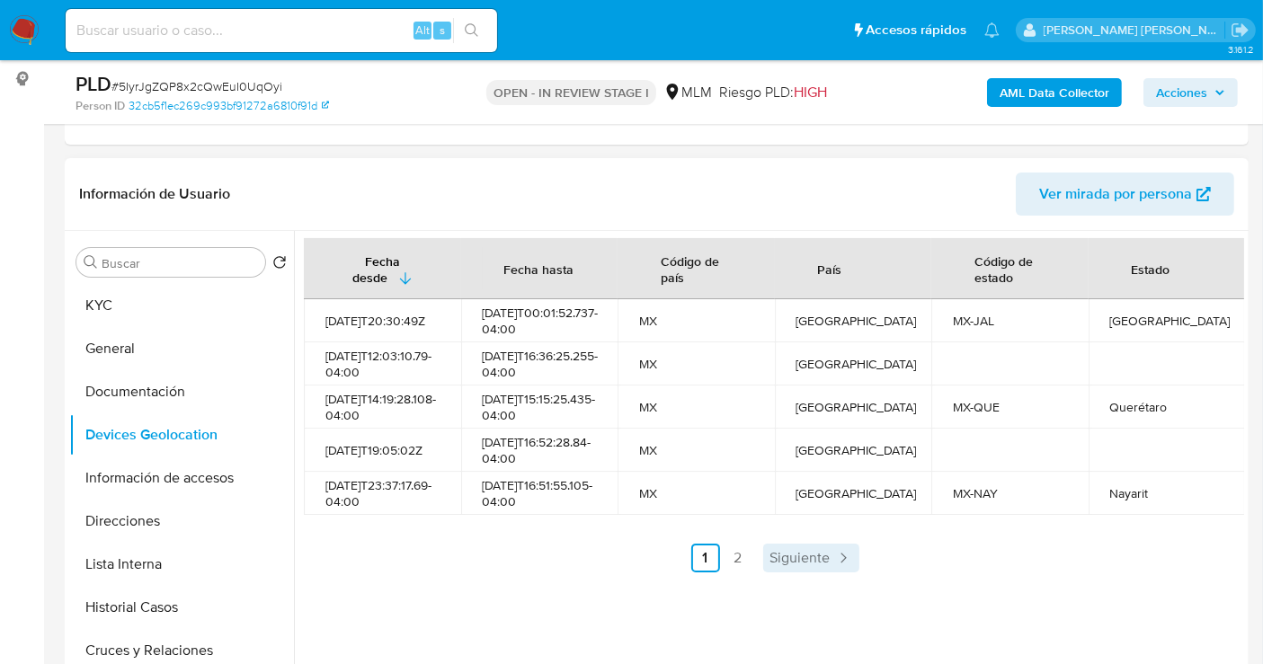
click at [812, 565] on span "Siguiente" at bounding box center [800, 558] width 60 height 14
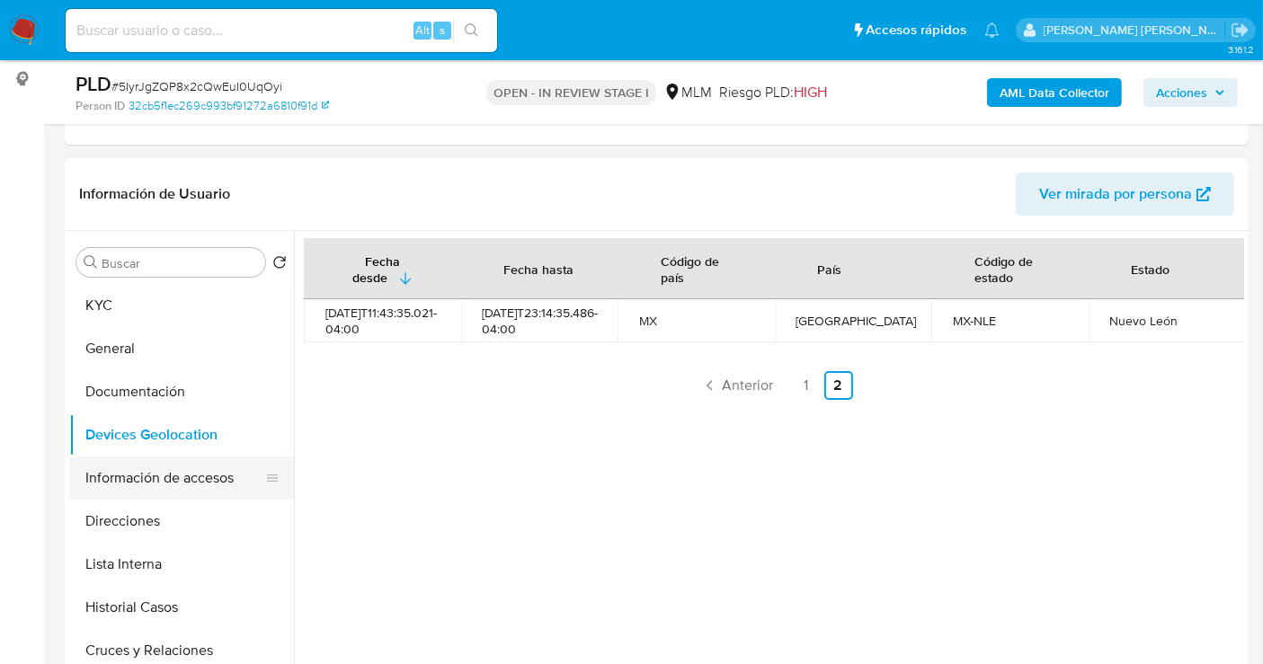
click at [148, 473] on button "Información de accesos" at bounding box center [174, 478] width 210 height 43
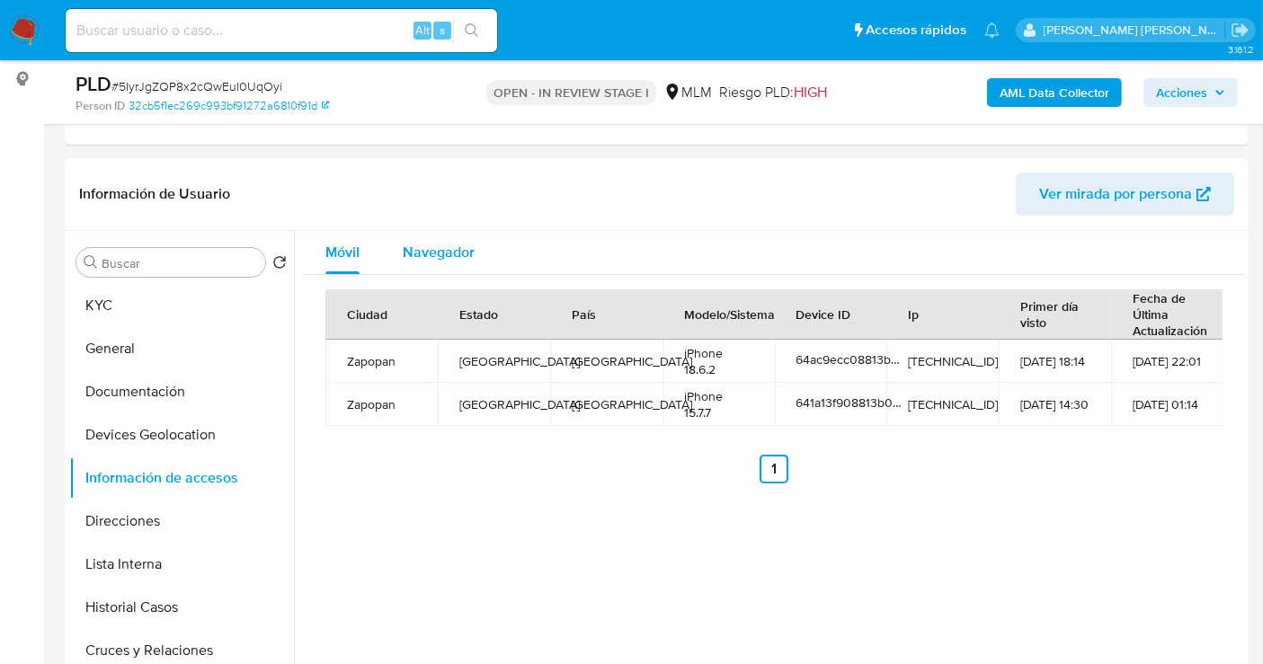
click at [414, 244] on span "Navegador" at bounding box center [439, 252] width 72 height 21
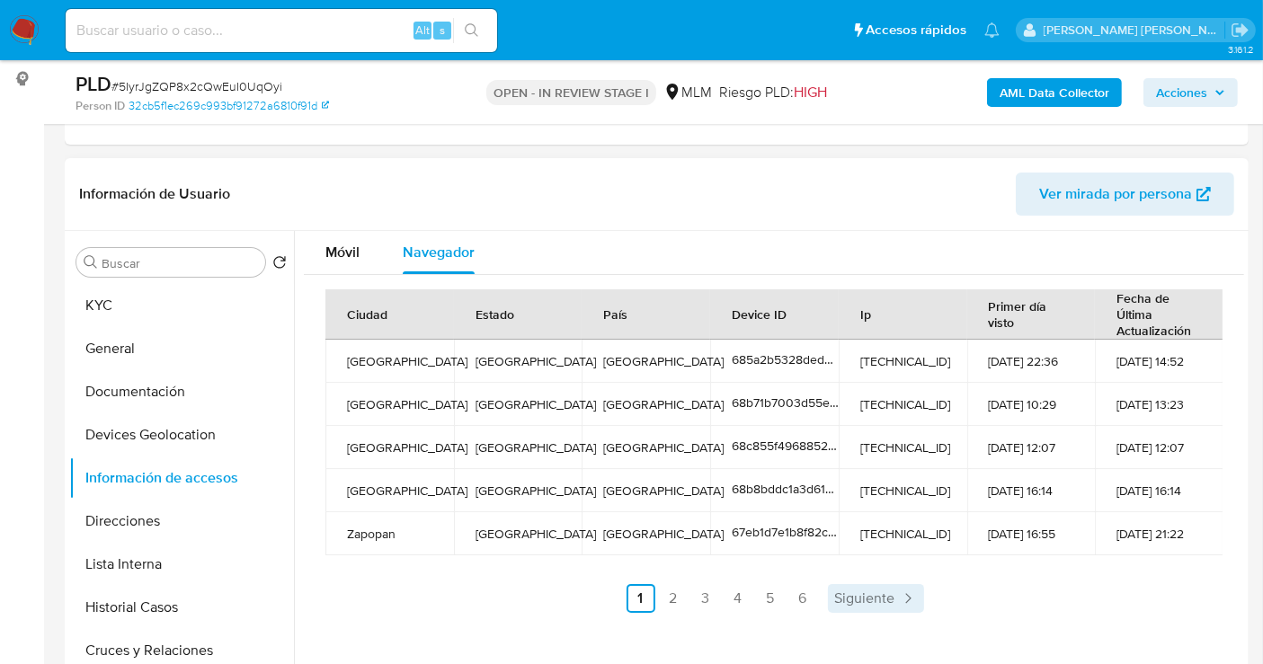
click at [909, 585] on link "Siguiente" at bounding box center [876, 598] width 96 height 29
click at [909, 585] on link "Siguiente" at bounding box center [923, 598] width 96 height 29
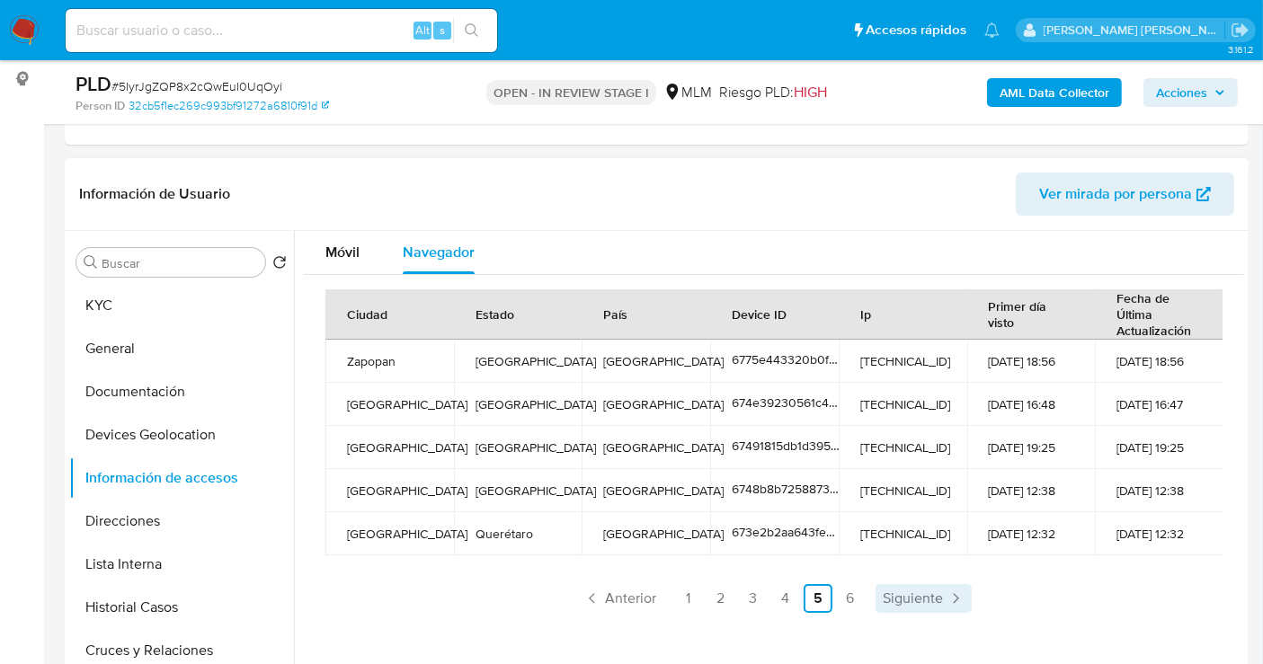
click at [909, 585] on link "Siguiente" at bounding box center [923, 598] width 96 height 29
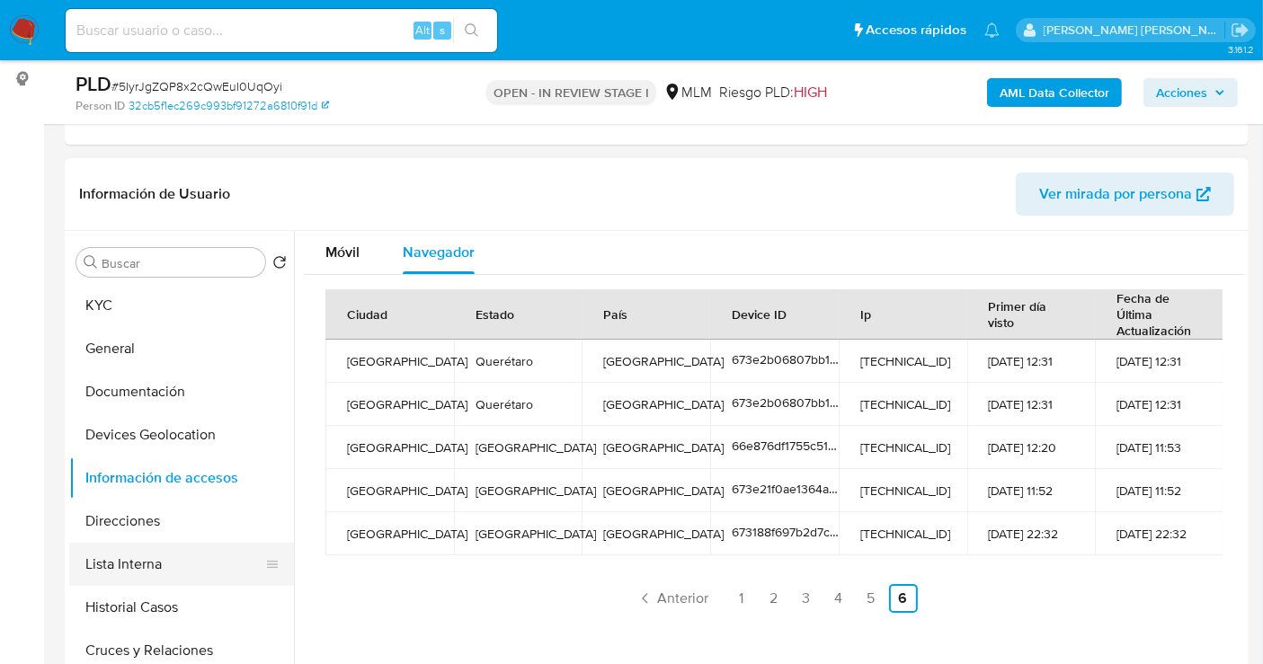
click at [118, 564] on button "Lista Interna" at bounding box center [174, 564] width 210 height 43
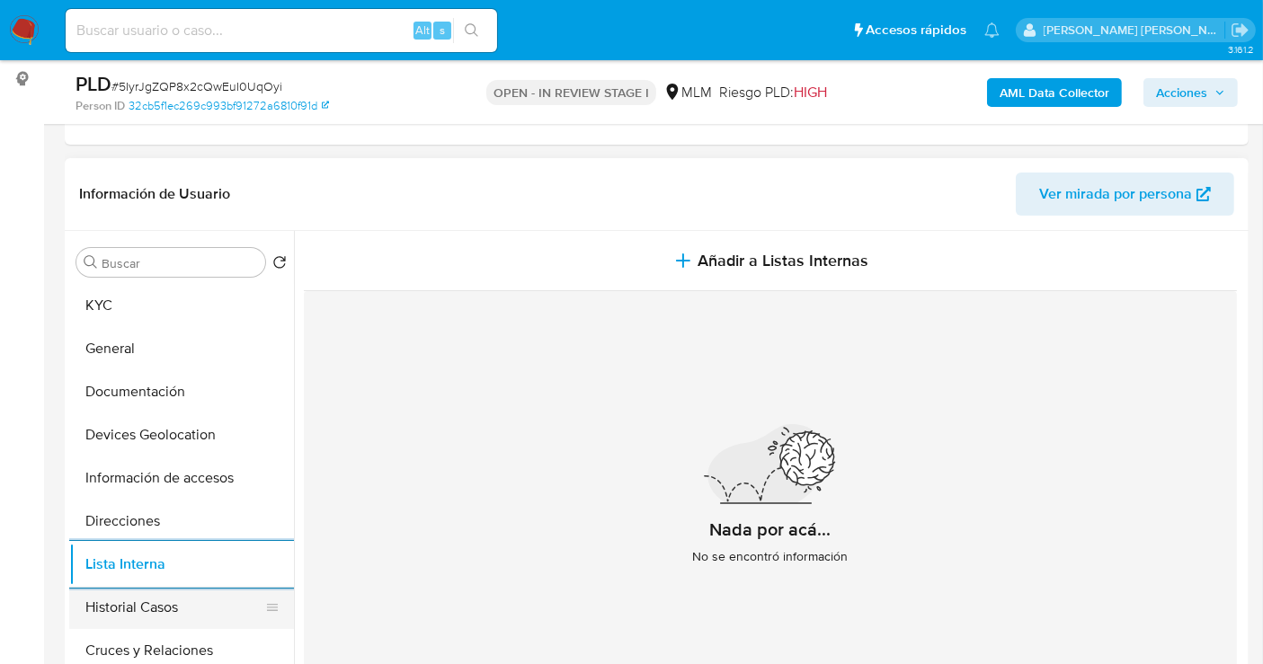
click at [119, 599] on button "Historial Casos" at bounding box center [174, 607] width 210 height 43
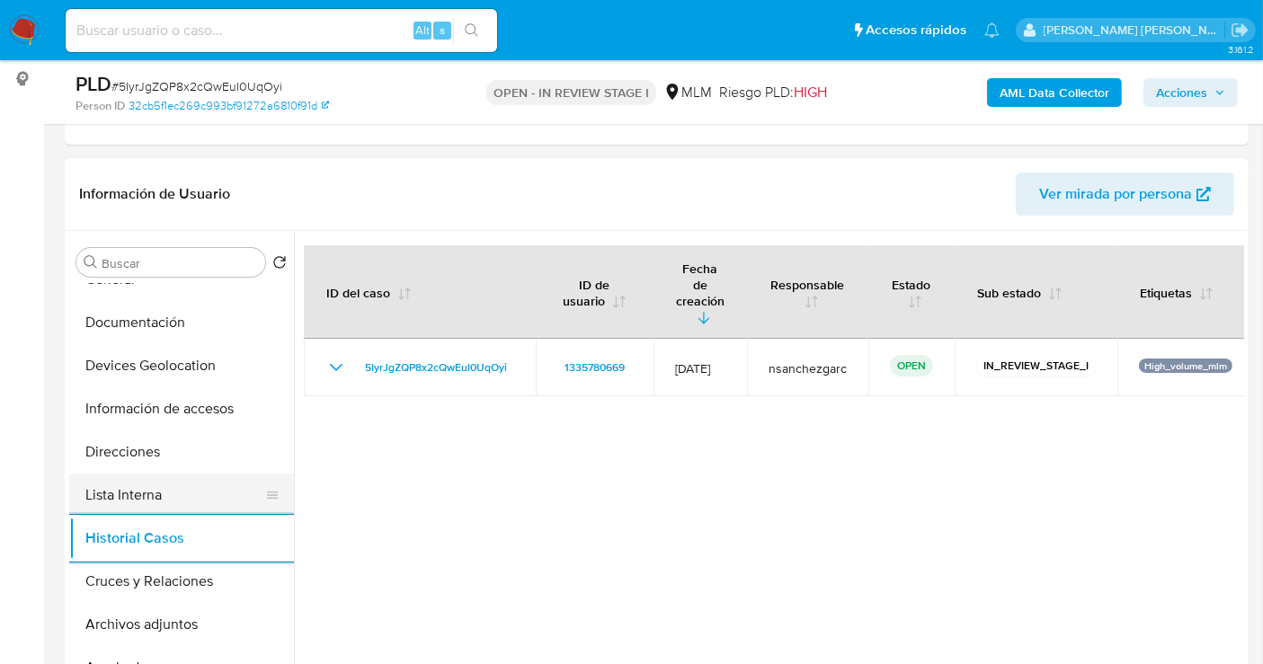
scroll to position [100, 0]
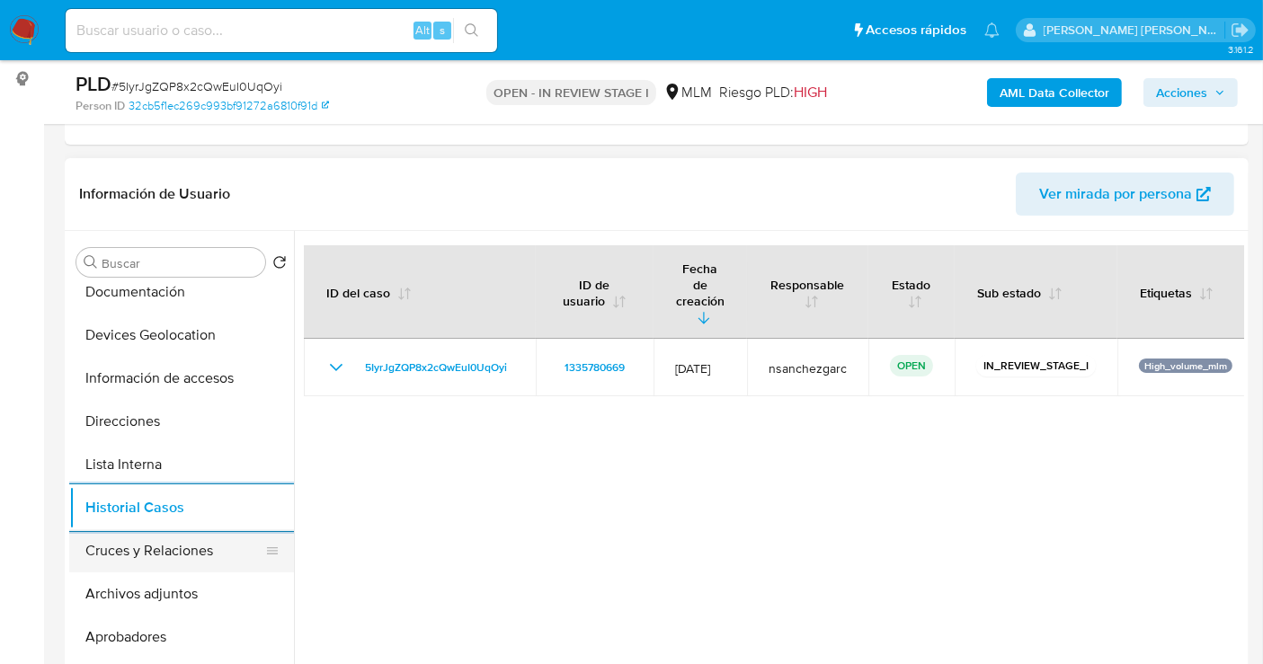
click at [136, 553] on button "Cruces y Relaciones" at bounding box center [174, 550] width 210 height 43
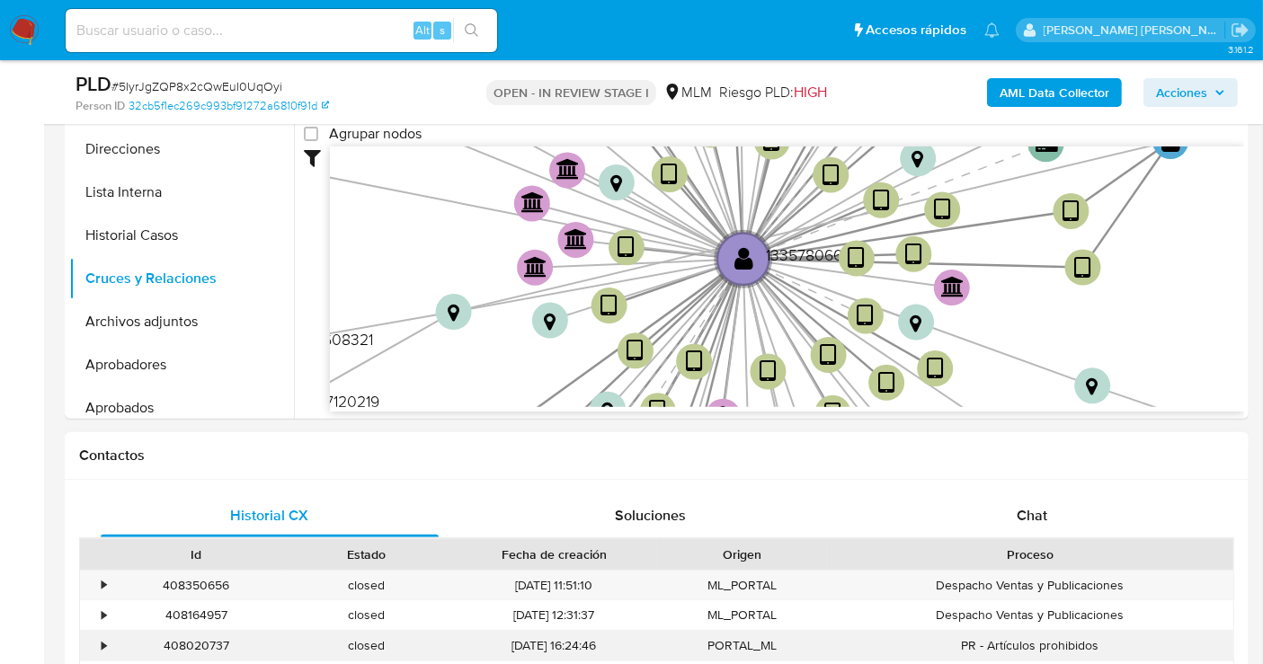
scroll to position [436, 0]
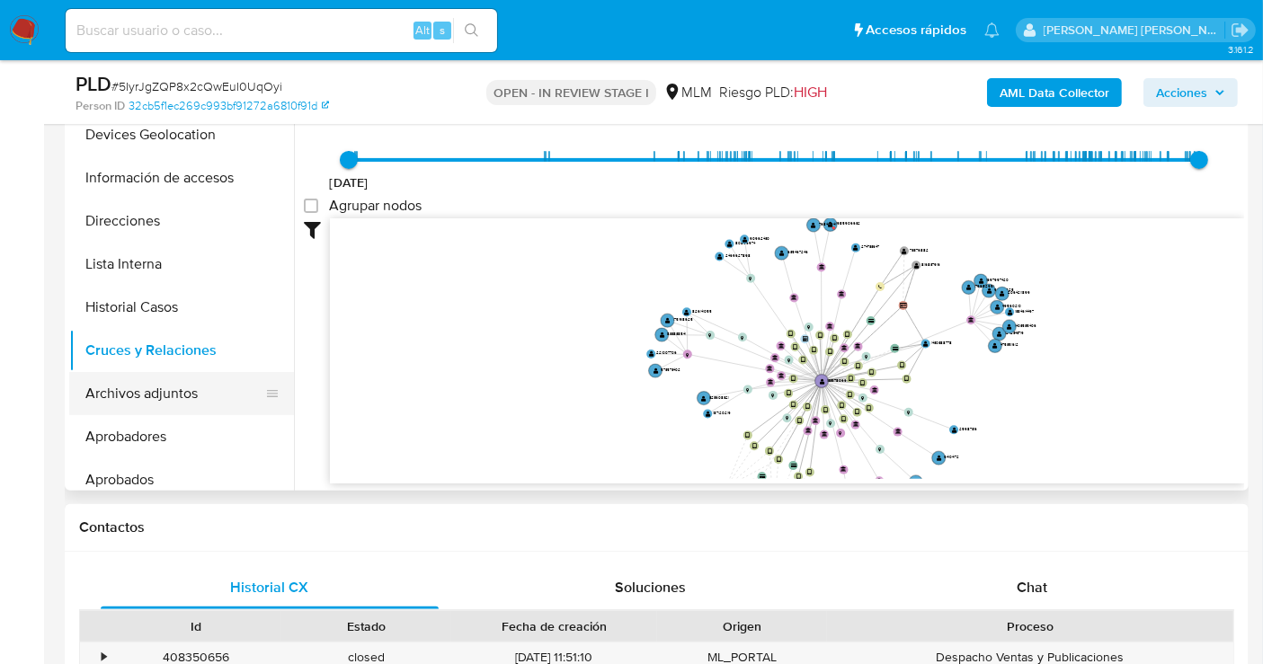
click at [135, 396] on button "Archivos adjuntos" at bounding box center [174, 393] width 210 height 43
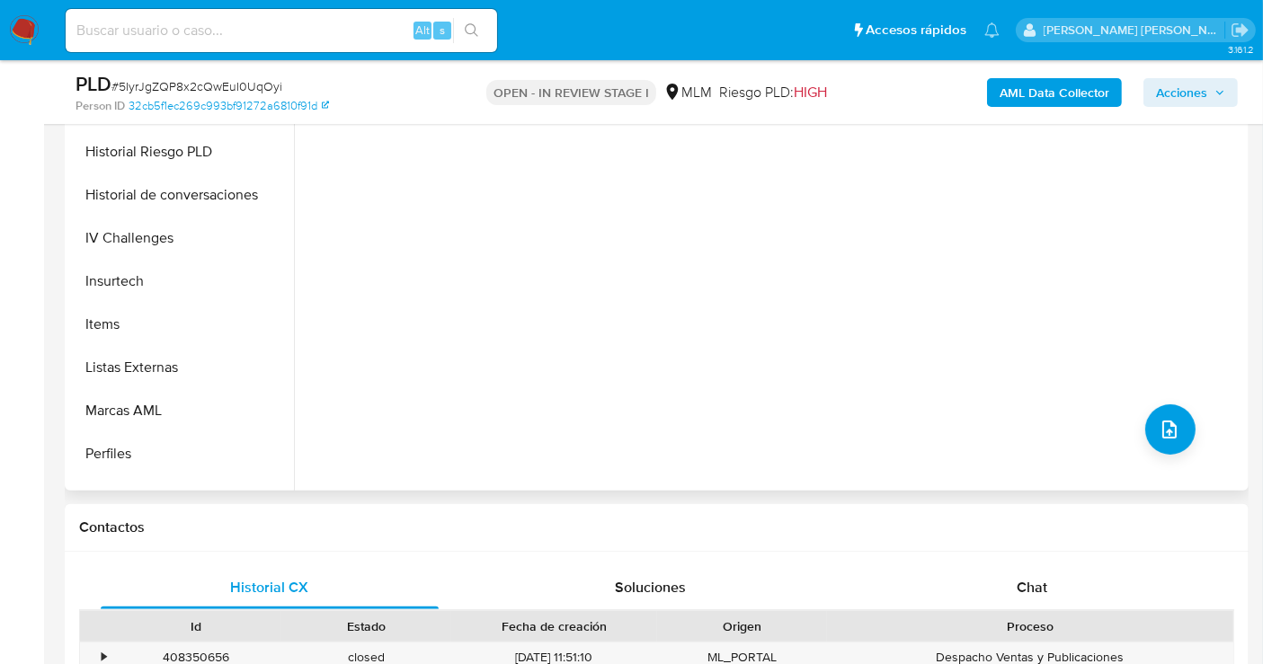
scroll to position [845, 0]
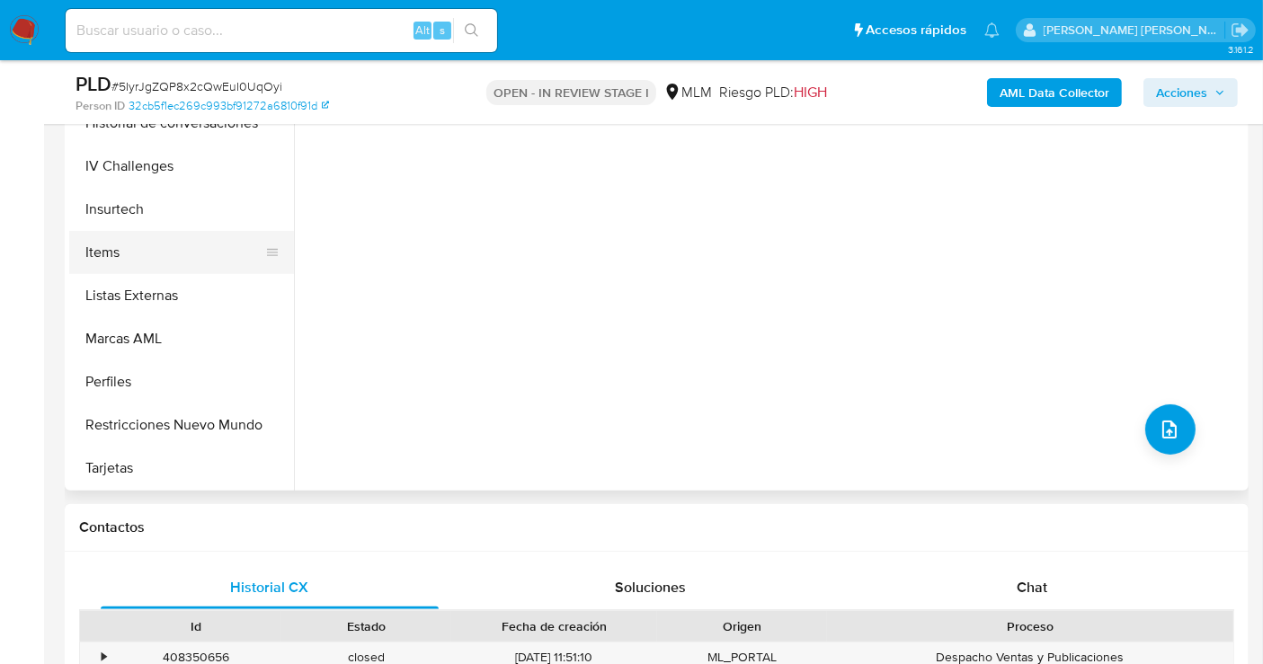
click at [111, 248] on button "Items" at bounding box center [174, 252] width 210 height 43
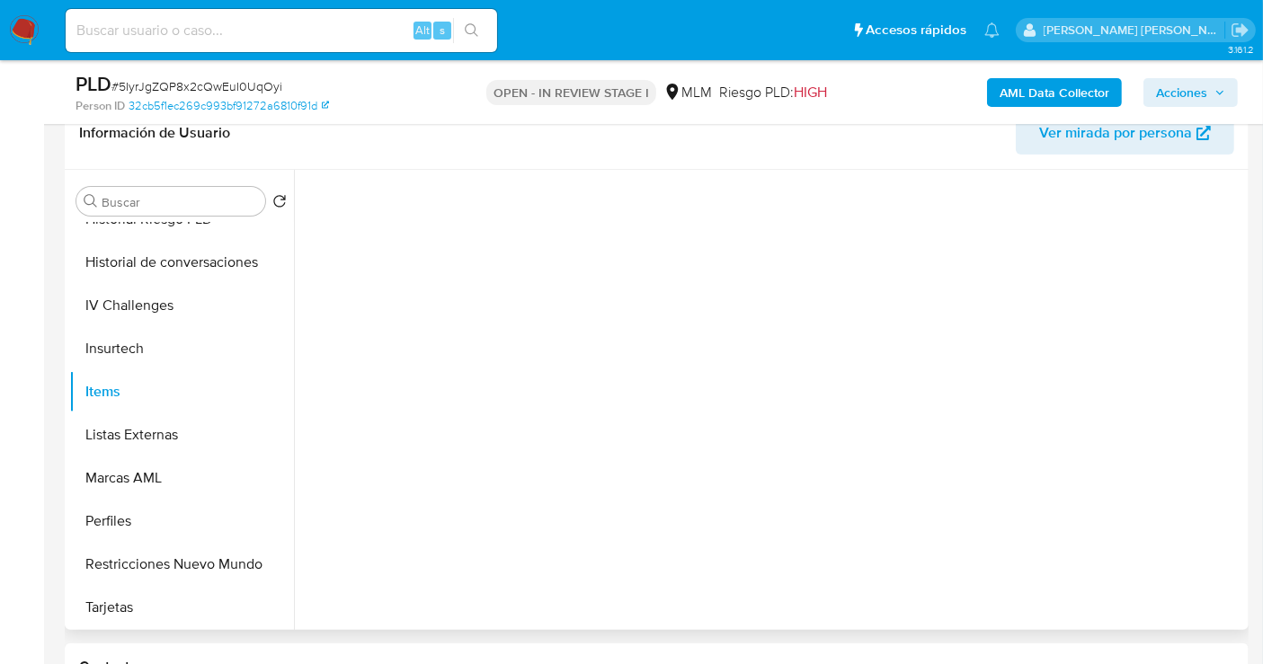
scroll to position [235, 0]
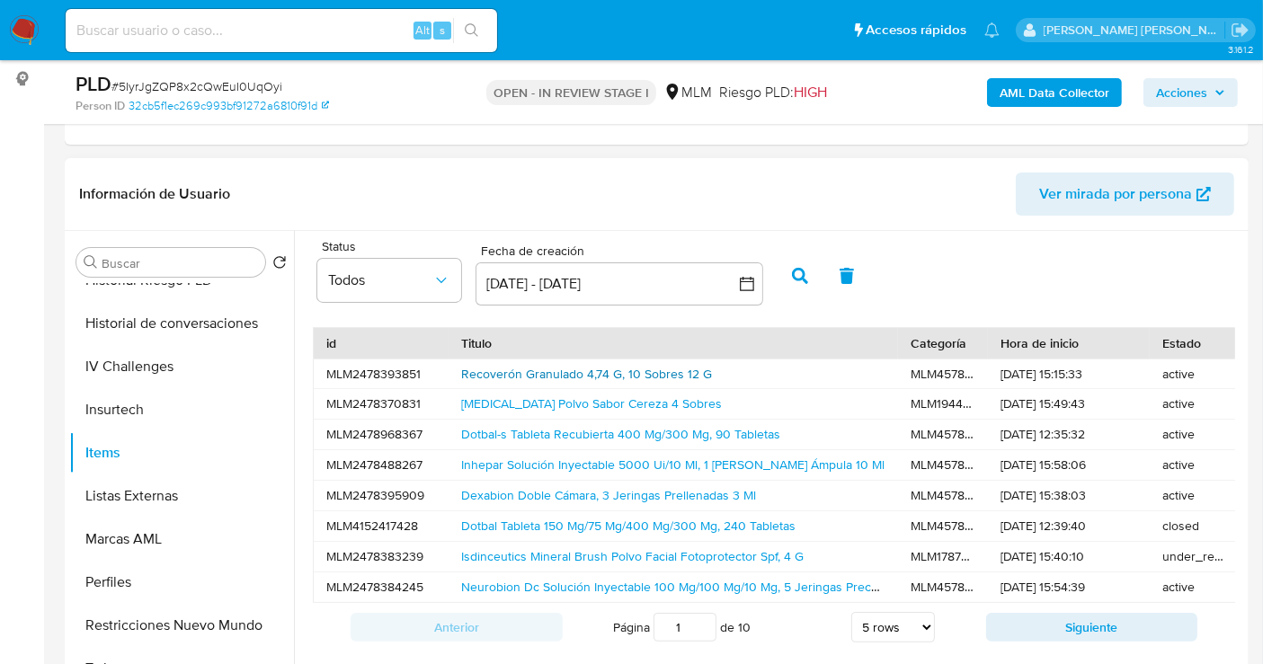
click at [563, 376] on link "Recoverón Granulado 4,74 G, 10 Sobres 12 G" at bounding box center [586, 374] width 251 height 18
click at [523, 461] on link "Inhepar Solución Inyectable 5000 Ui/10 Ml, 1 Frasco Ámpula 10 Ml" at bounding box center [672, 465] width 423 height 18
click at [1114, 197] on span "Ver mirada por persona" at bounding box center [1115, 194] width 153 height 43
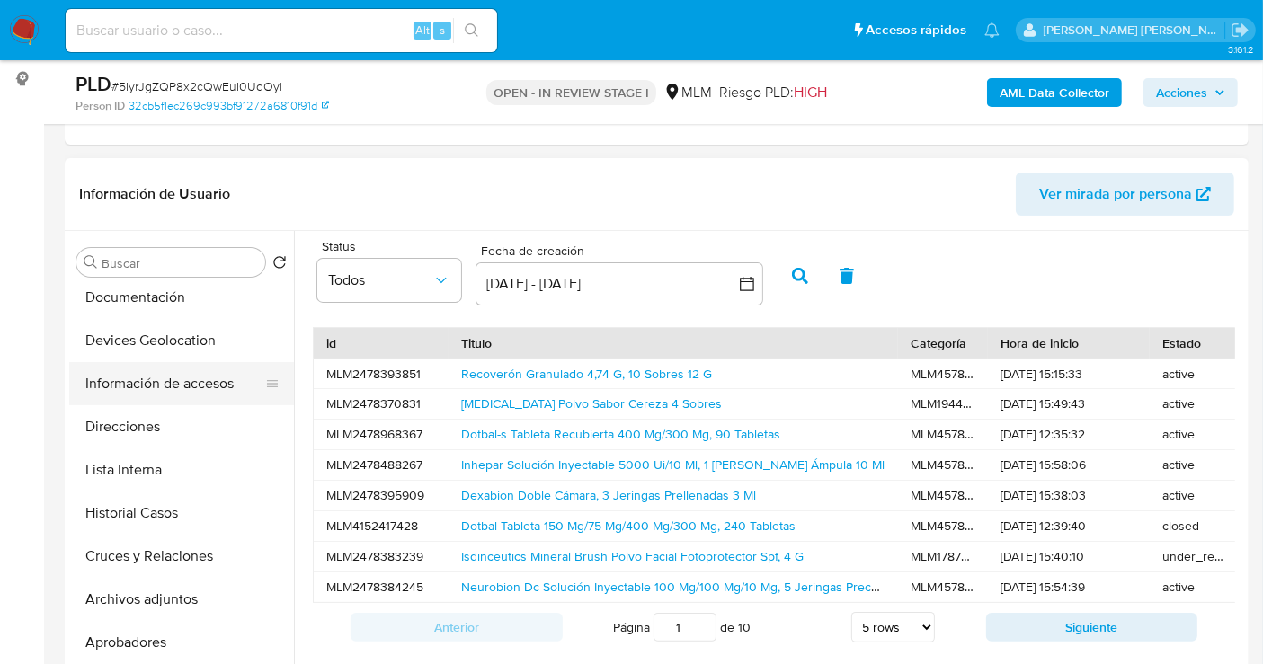
scroll to position [0, 0]
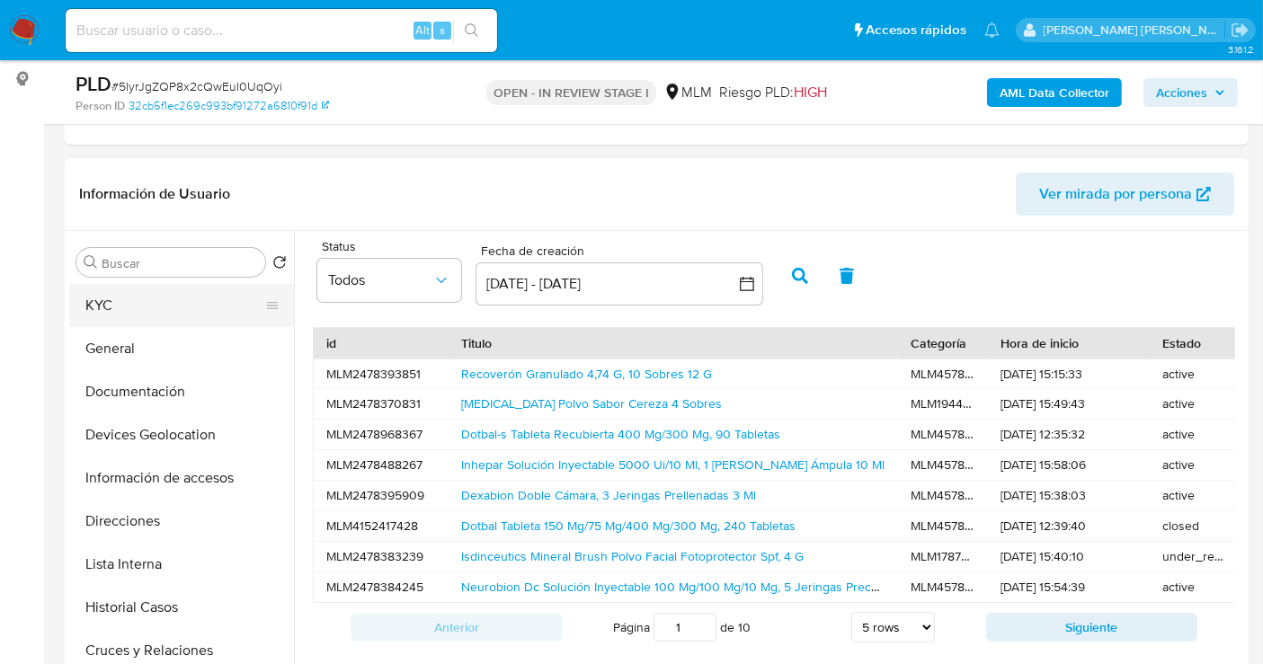
click at [105, 306] on button "KYC" at bounding box center [174, 305] width 210 height 43
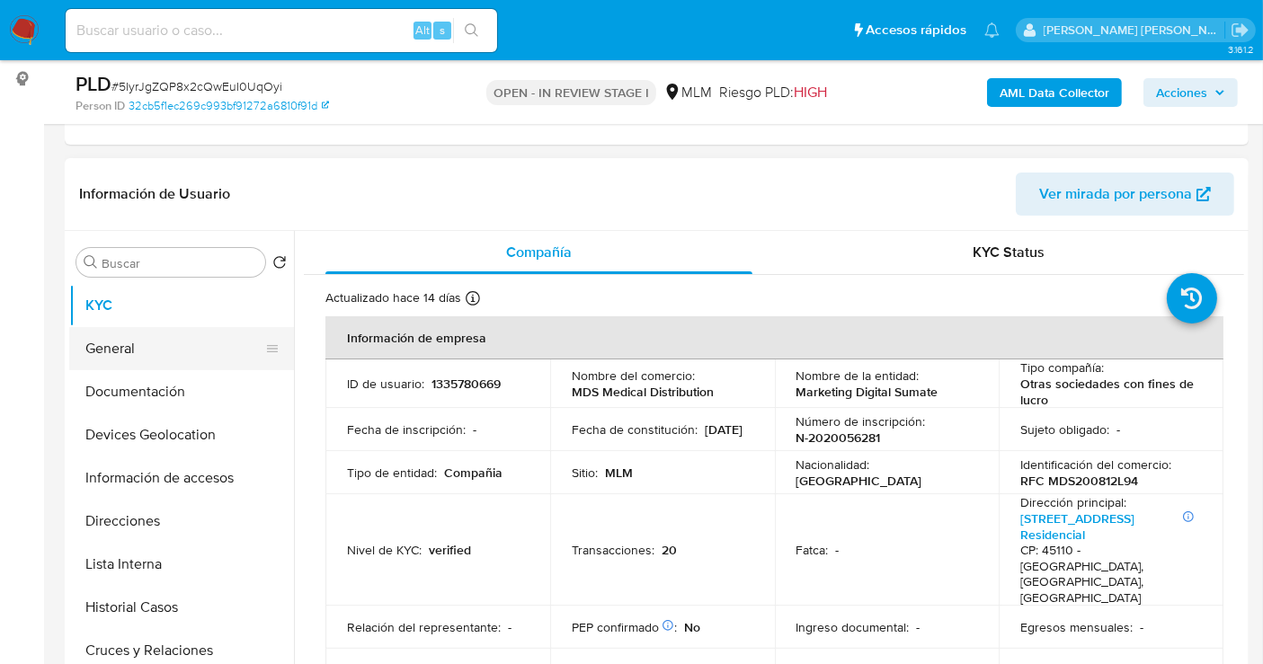
click at [129, 358] on button "General" at bounding box center [174, 348] width 210 height 43
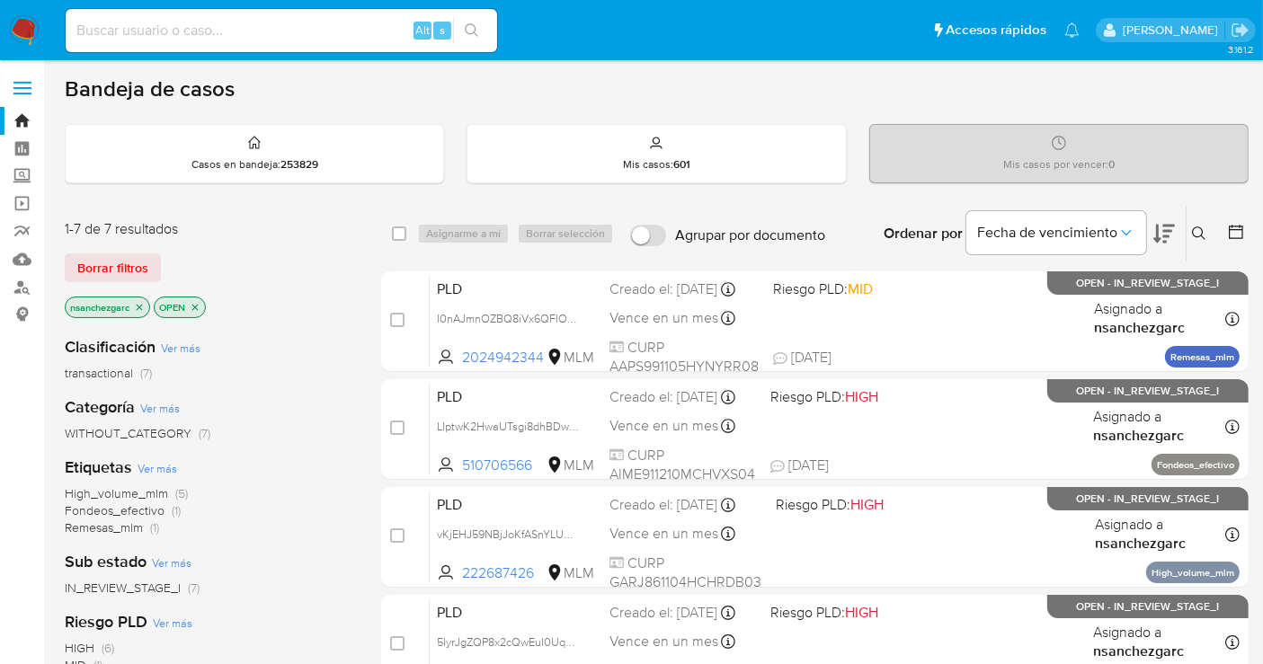
click at [137, 303] on icon "close-filter" at bounding box center [139, 307] width 11 height 11
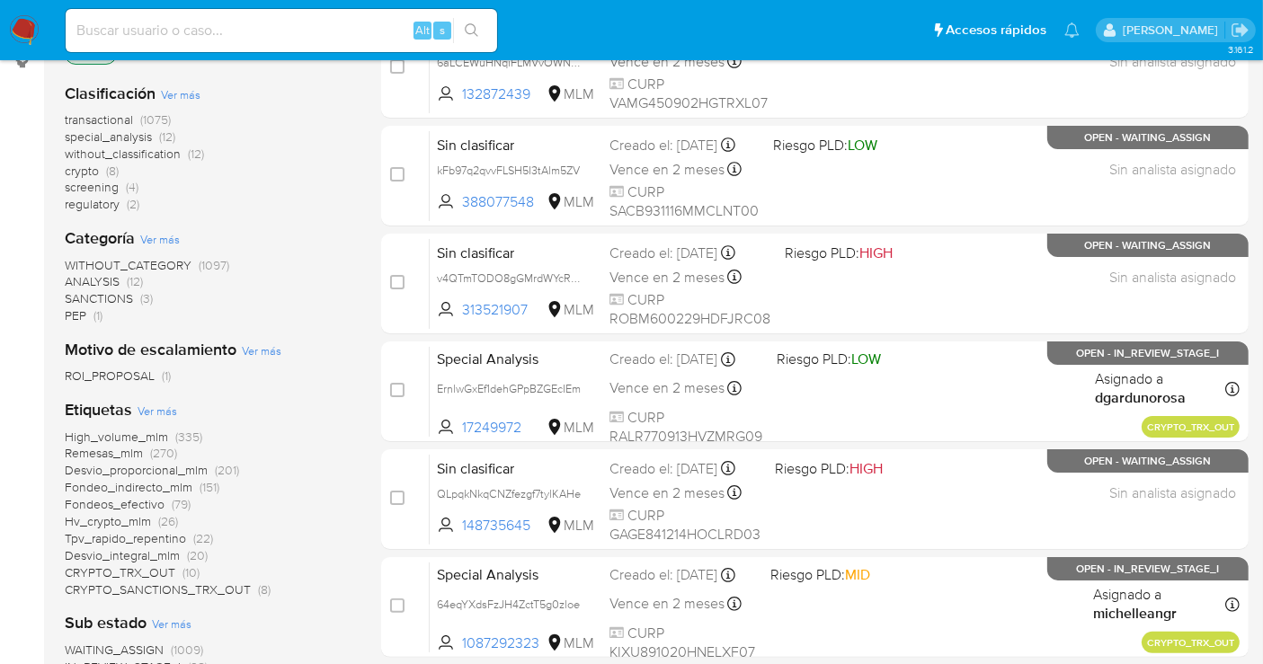
scroll to position [100, 0]
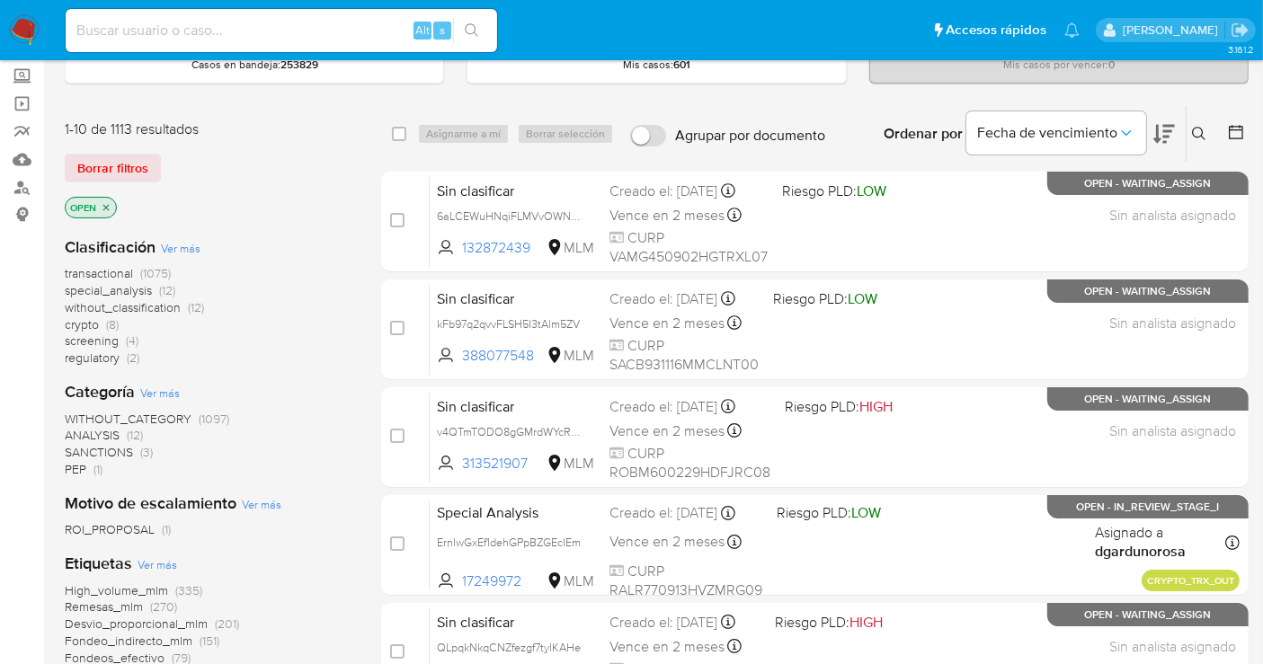
click at [167, 304] on span "without_classification" at bounding box center [123, 307] width 116 height 18
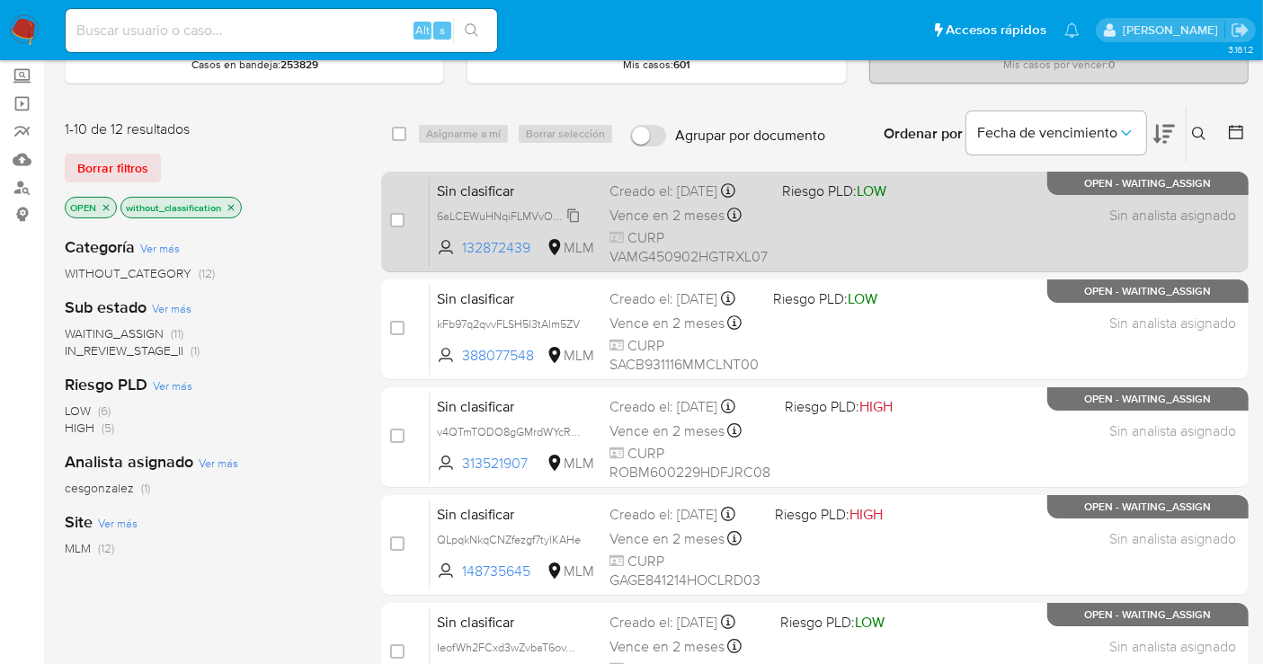
click at [573, 214] on span "6aLCEWuHNqiFLMVvOWNlpWvd" at bounding box center [519, 215] width 164 height 20
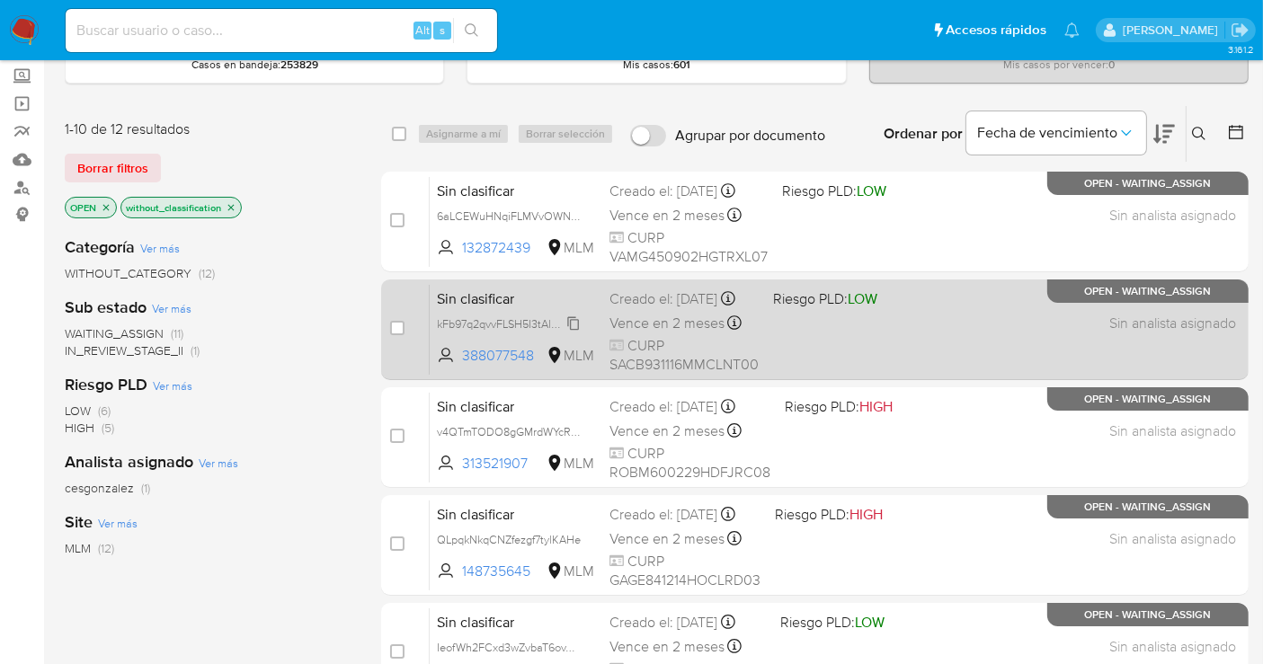
click at [571, 333] on span "kFb97q2qvvFLSH5I3tAlm5ZV" at bounding box center [508, 323] width 143 height 20
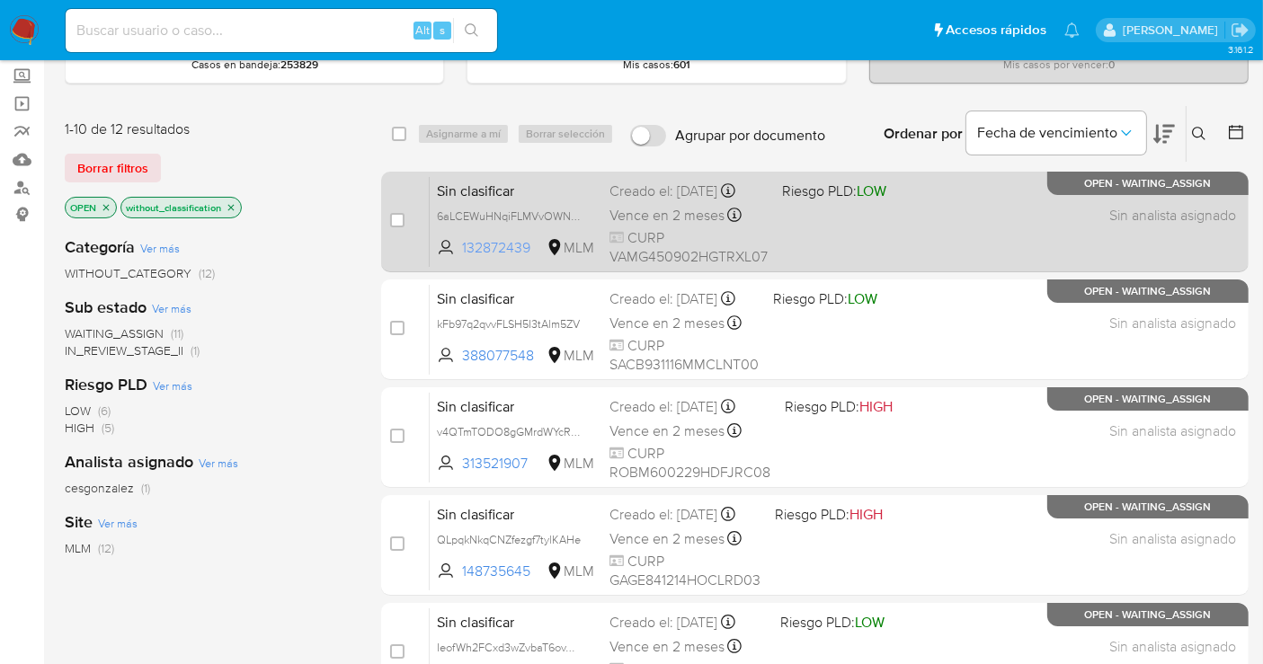
drag, startPoint x: 534, startPoint y: 241, endPoint x: 459, endPoint y: 246, distance: 74.8
click at [459, 246] on span "132872439 MLM" at bounding box center [516, 248] width 158 height 20
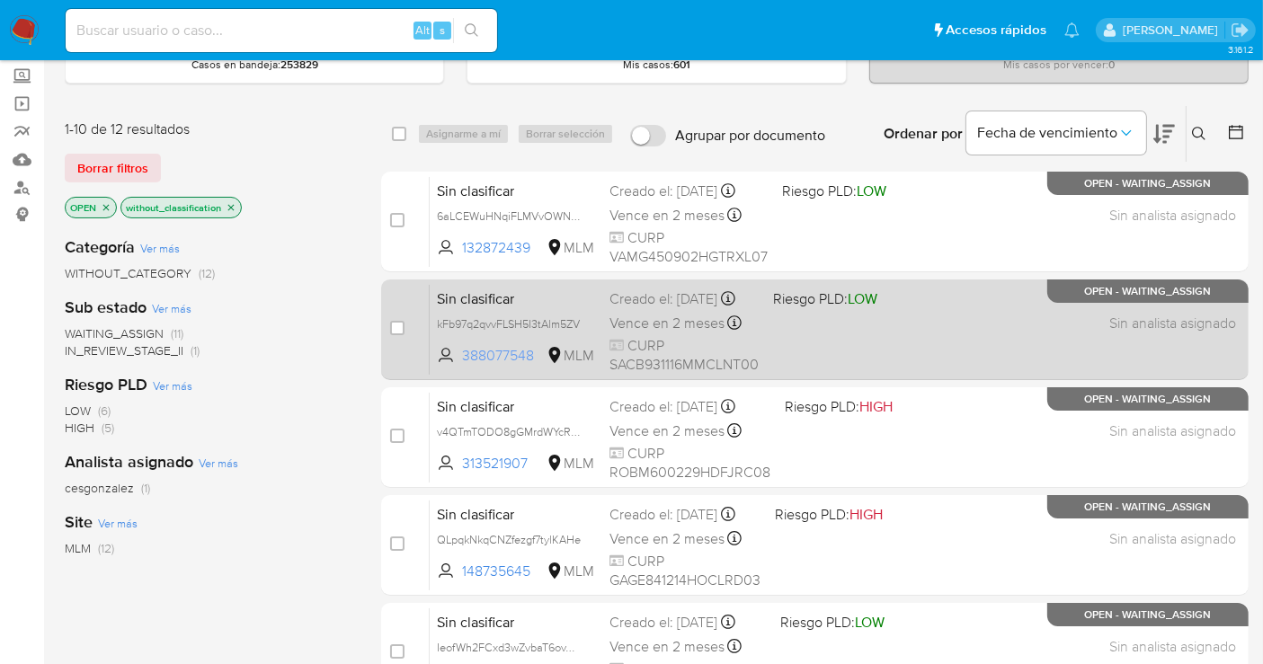
drag, startPoint x: 539, startPoint y: 362, endPoint x: 460, endPoint y: 367, distance: 79.2
click at [460, 366] on span "388077548 MLM" at bounding box center [516, 356] width 158 height 20
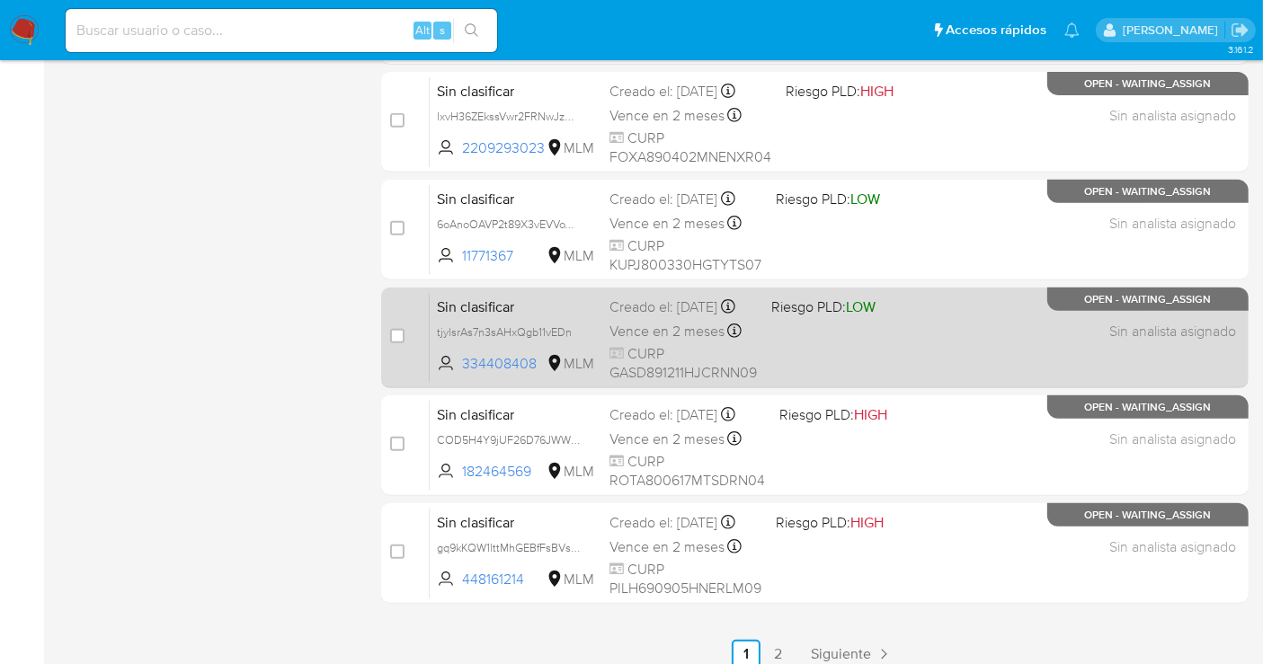
scroll to position [817, 0]
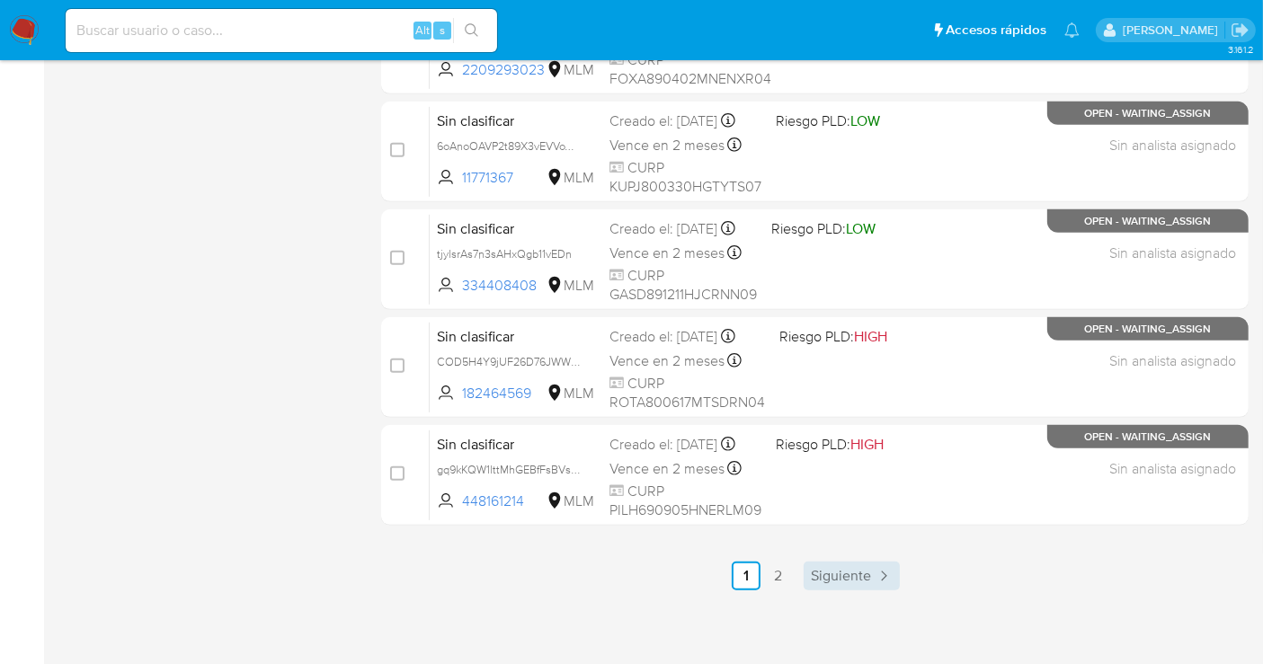
click at [842, 572] on span "Siguiente" at bounding box center [841, 576] width 60 height 14
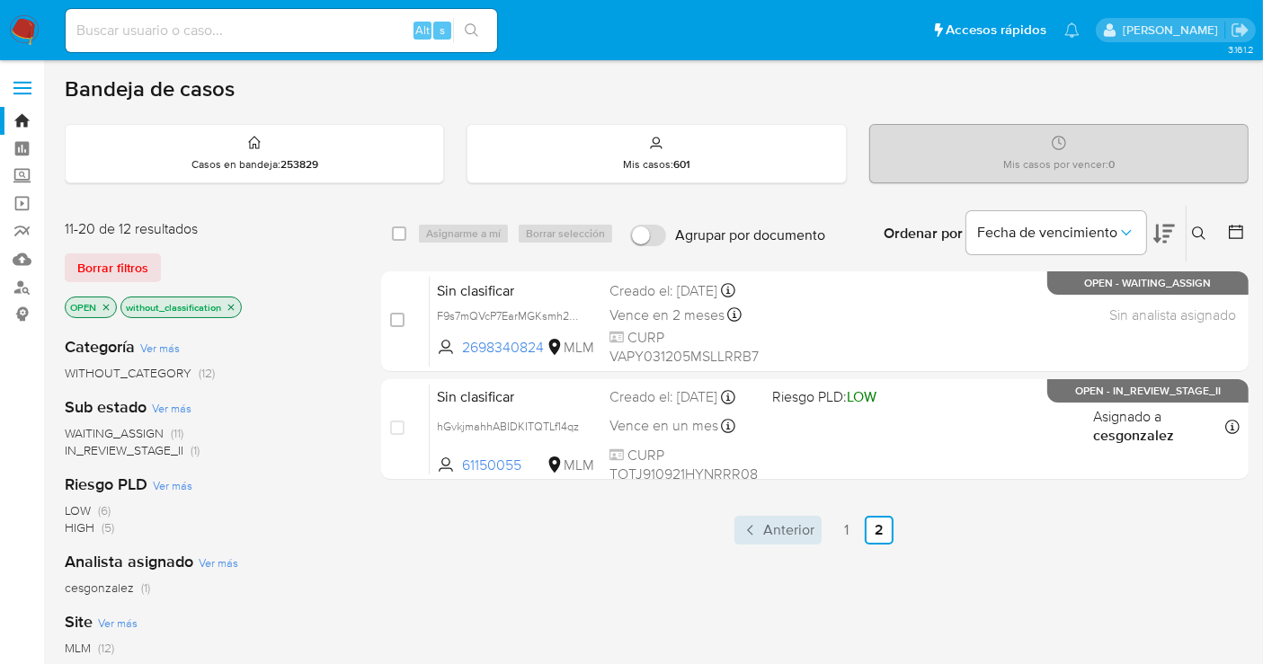
click at [789, 526] on span "Anterior" at bounding box center [788, 530] width 51 height 14
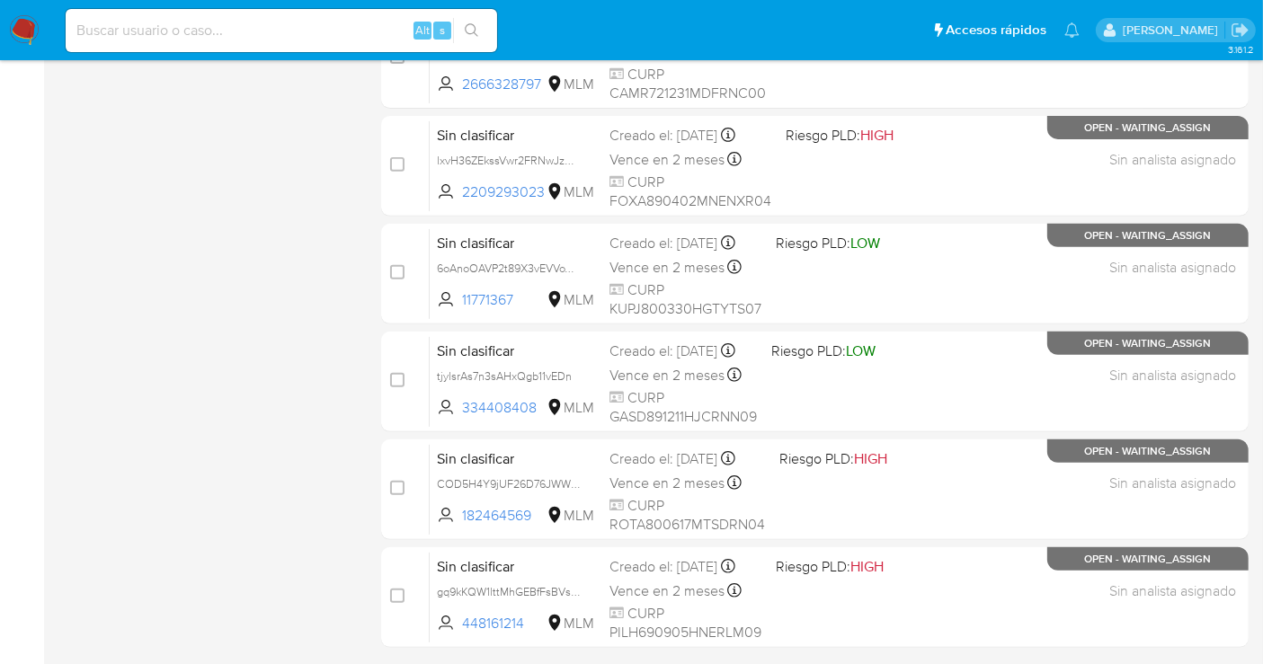
scroll to position [817, 0]
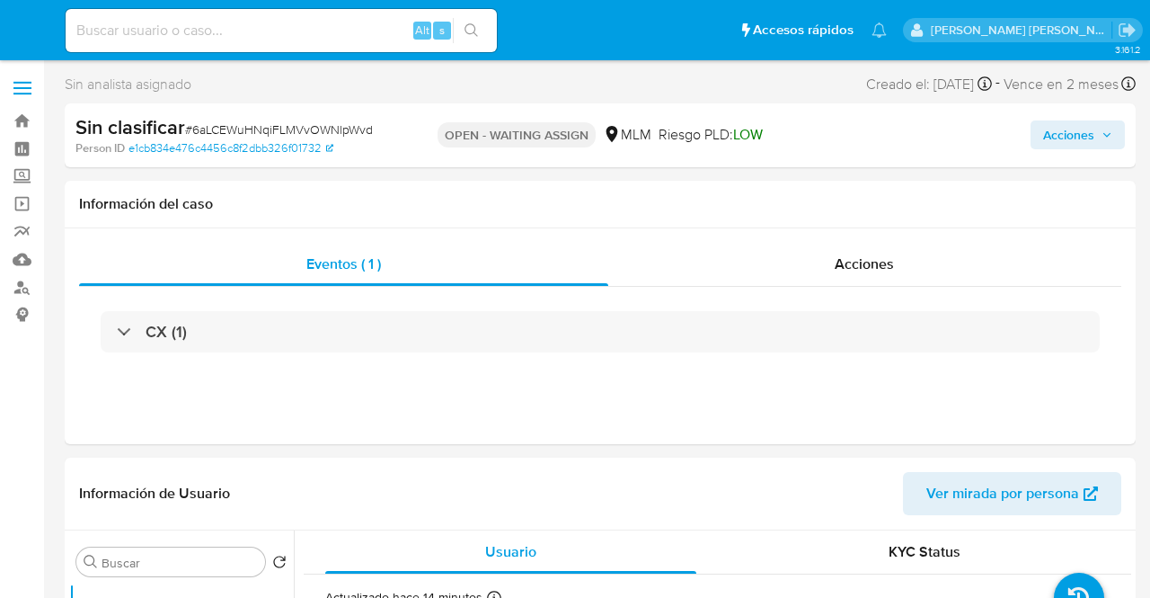
select select "10"
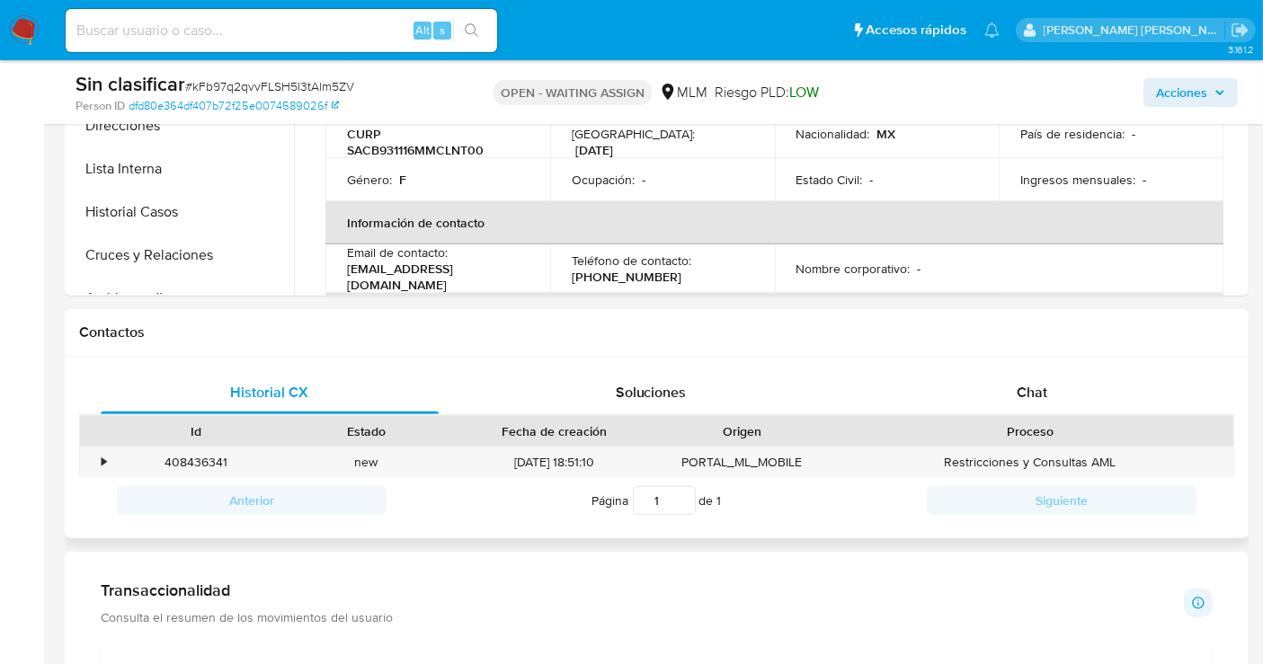
scroll to position [798, 0]
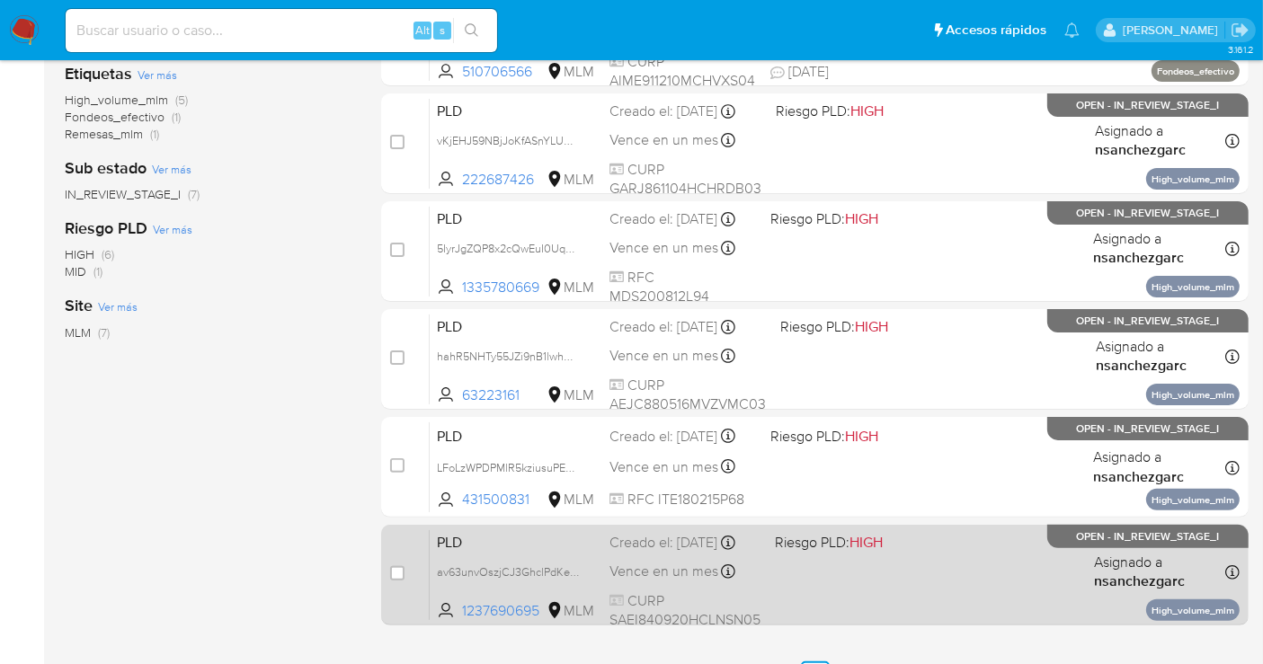
scroll to position [194, 0]
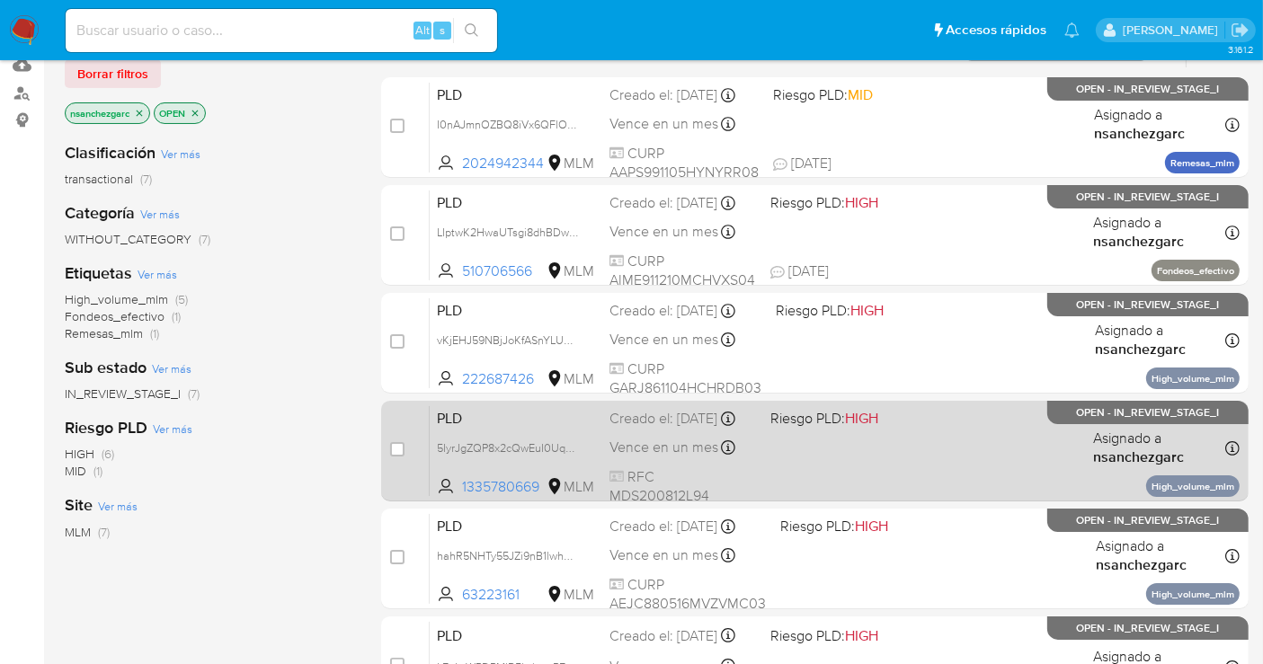
click at [659, 429] on div "Creado el: 12/09/2025 Creado el: 12/09/2025 02:15:34" at bounding box center [682, 419] width 146 height 20
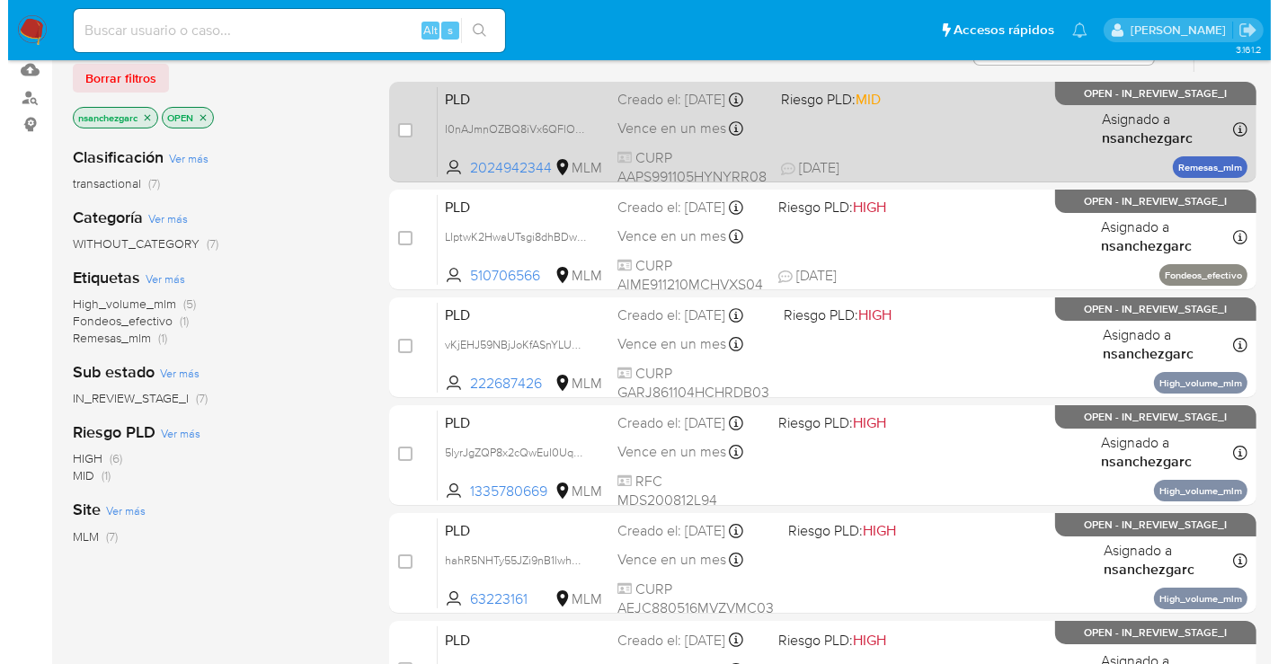
scroll to position [0, 0]
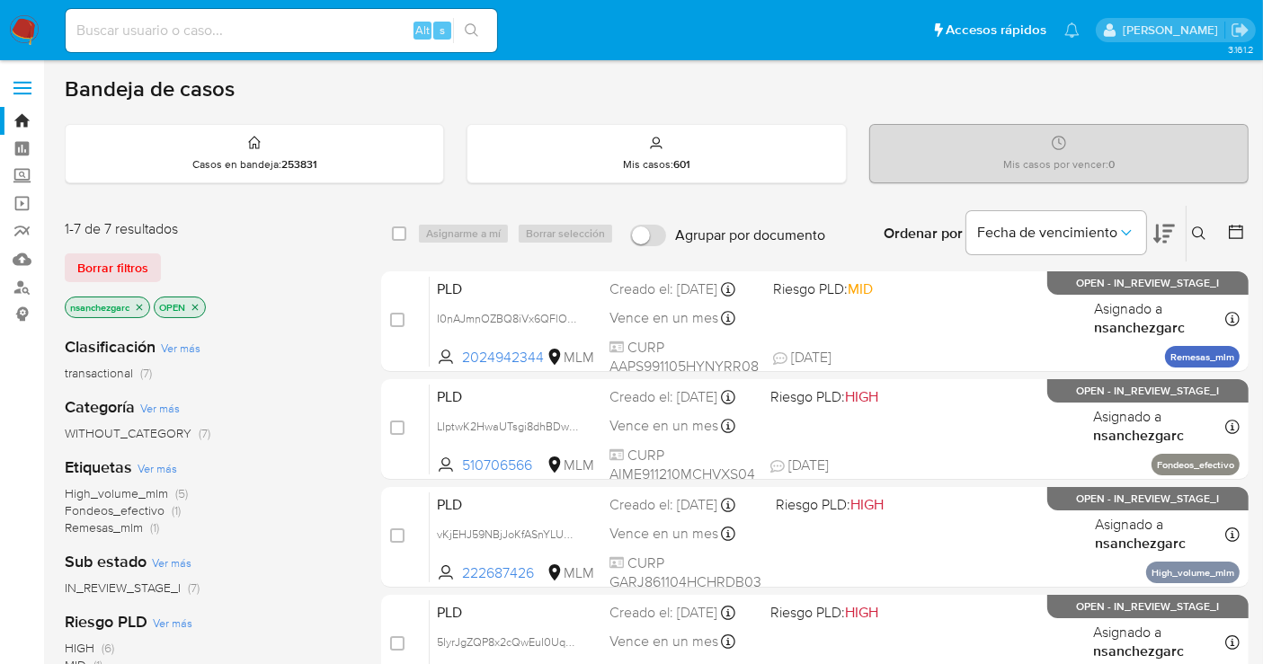
click at [1204, 227] on icon at bounding box center [1199, 233] width 14 height 14
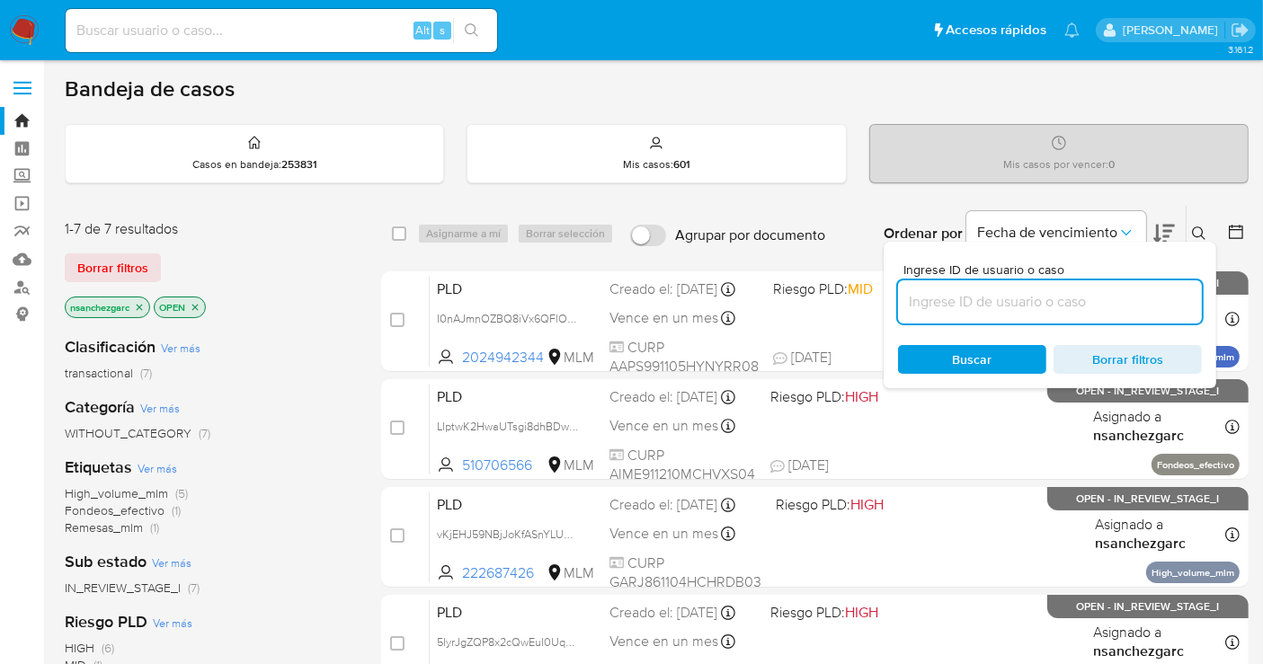
click at [936, 308] on input at bounding box center [1050, 301] width 304 height 23
type input "278583028"
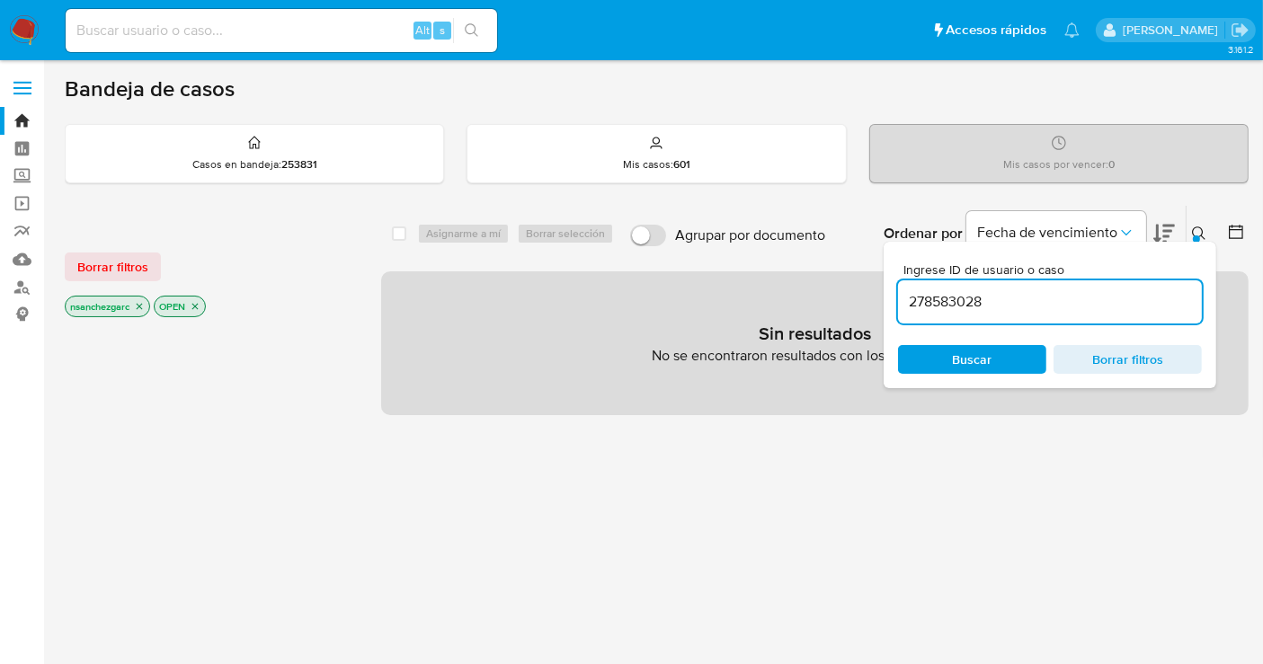
click at [136, 306] on icon "close-filter" at bounding box center [139, 306] width 11 height 11
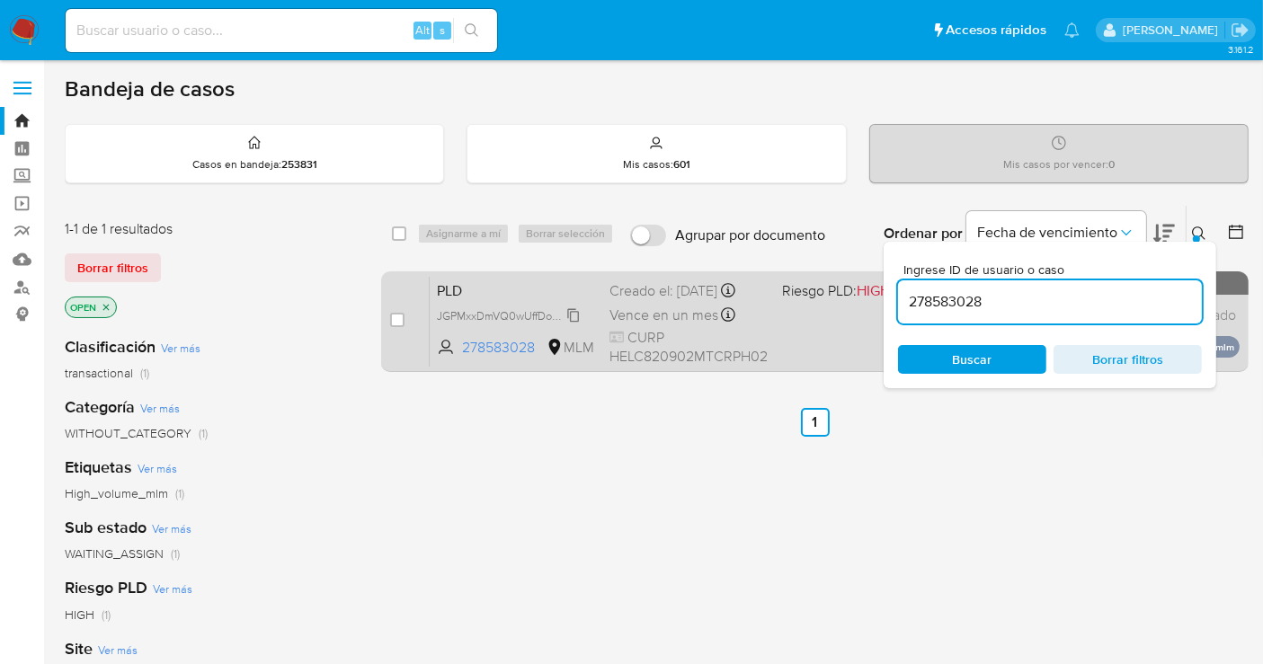
click at [569, 308] on span "JGPMxxDmVQ0wUffDoM3TKoS3" at bounding box center [518, 315] width 163 height 20
click at [401, 316] on input "checkbox" at bounding box center [397, 320] width 14 height 14
checkbox input "true"
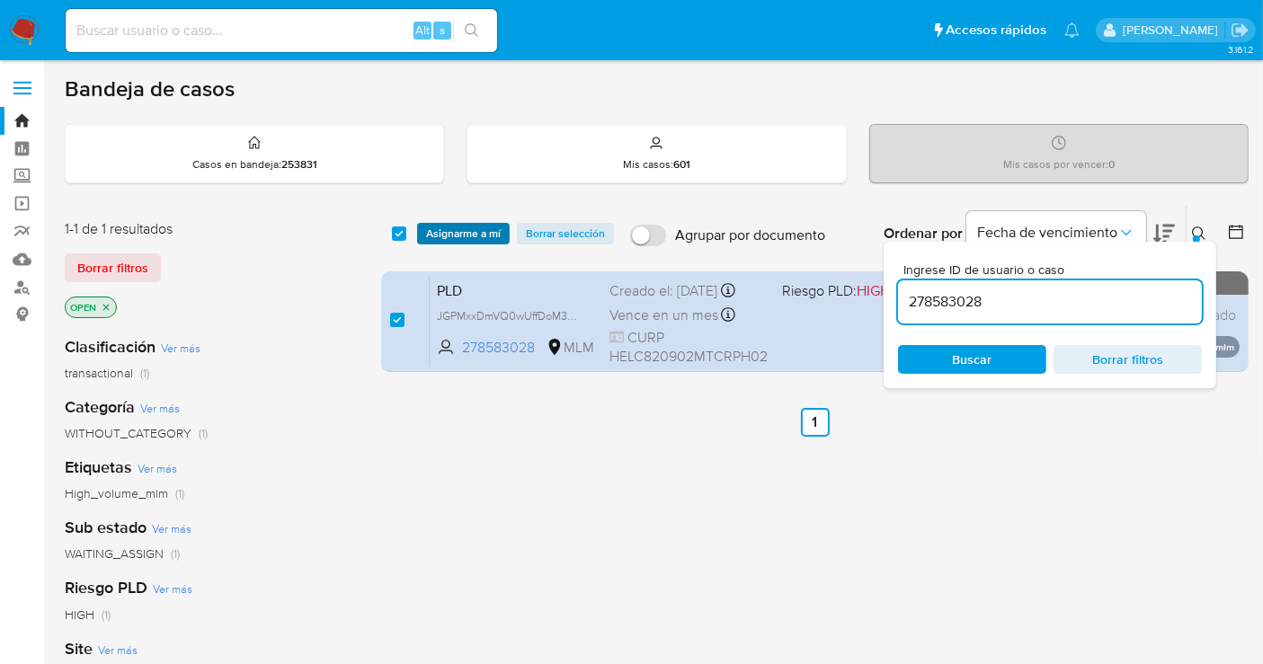
click at [448, 238] on span "Asignarme a mí" at bounding box center [463, 234] width 75 height 18
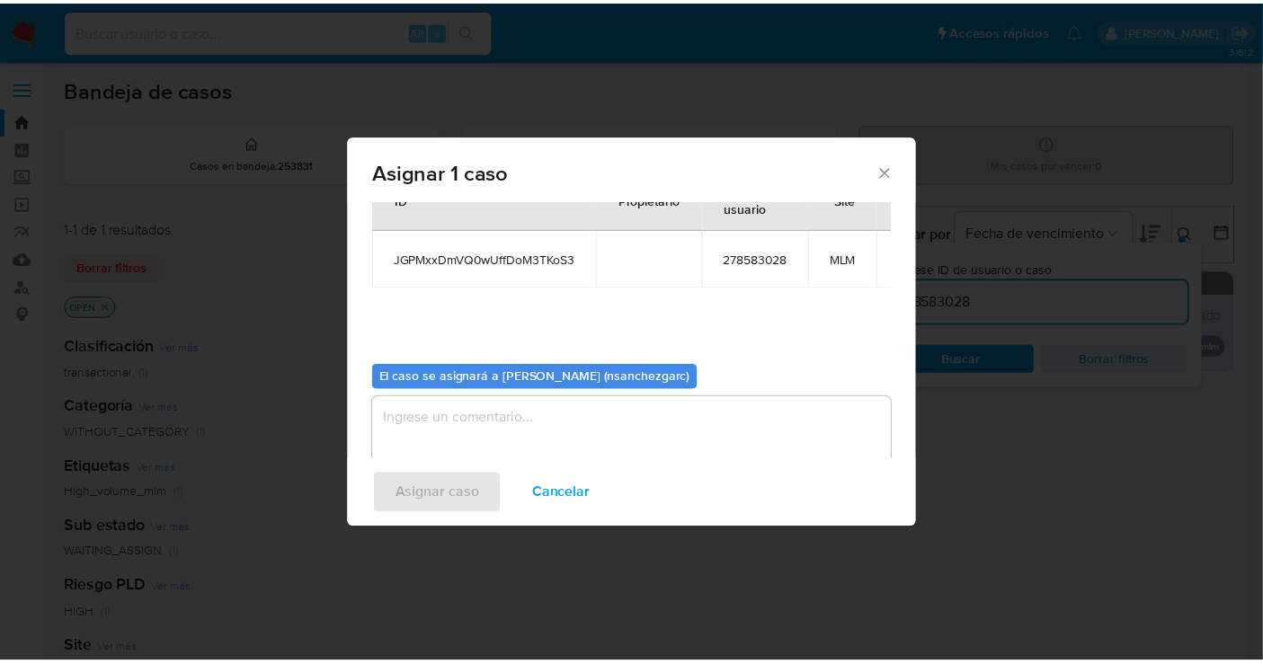
scroll to position [92, 0]
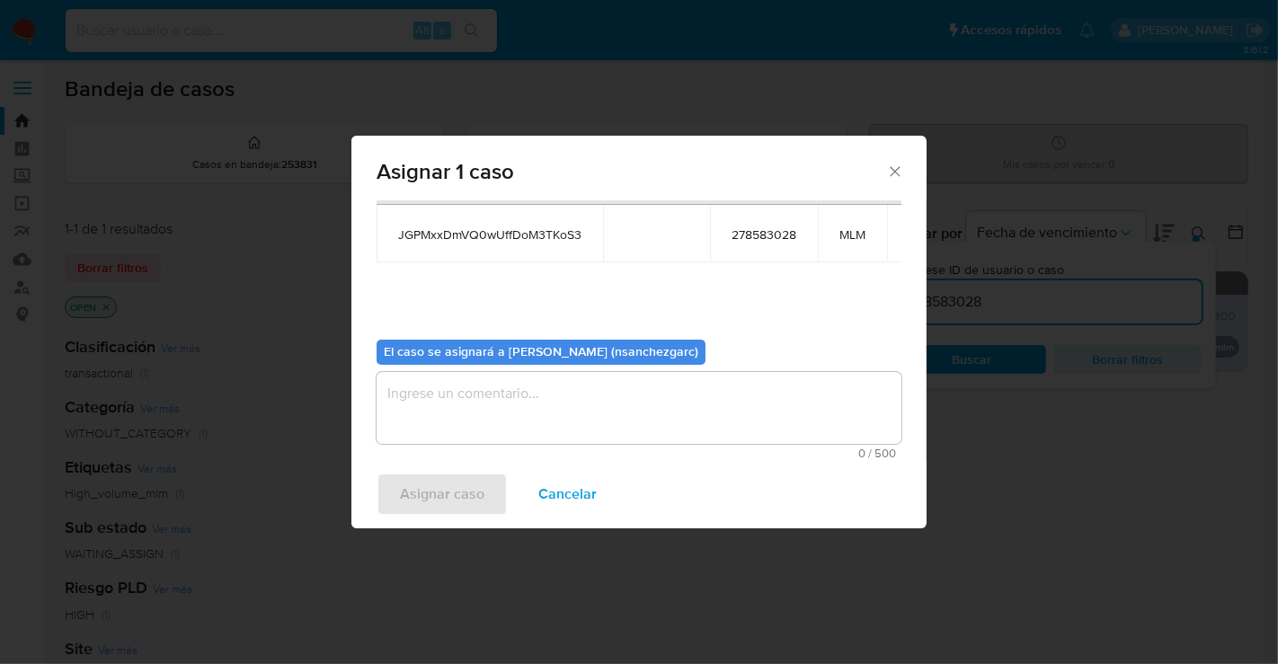
click at [459, 394] on textarea "assign-modal" at bounding box center [639, 408] width 525 height 72
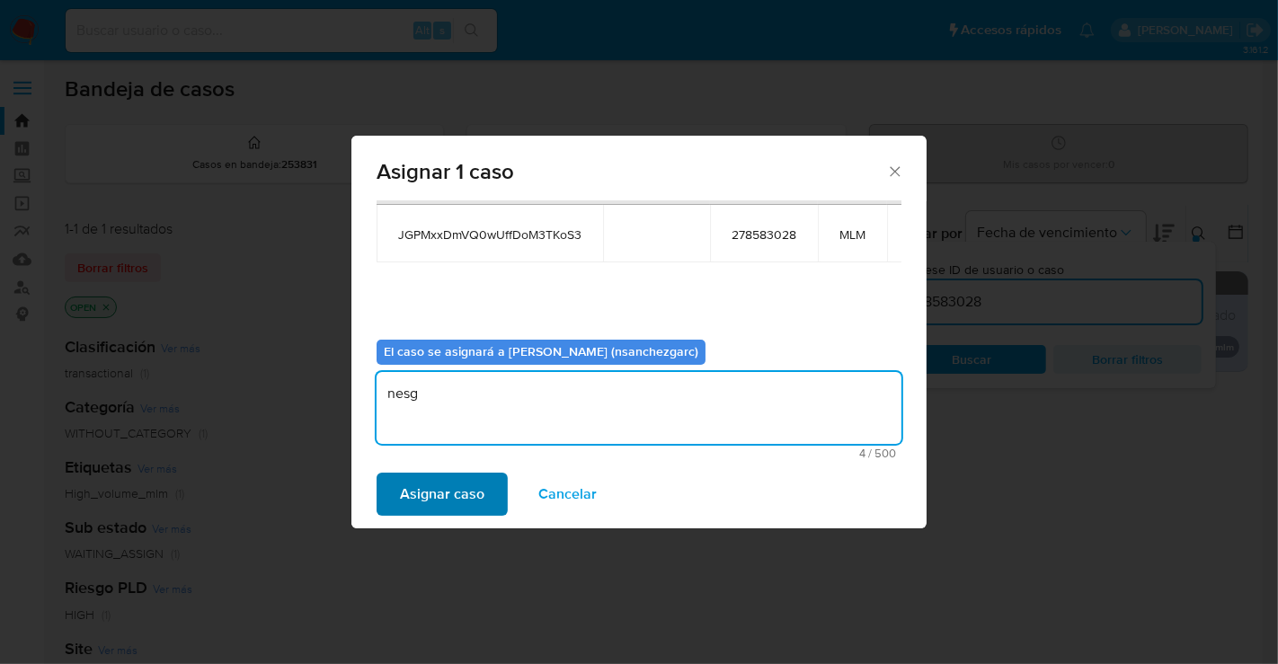
type textarea "nesg"
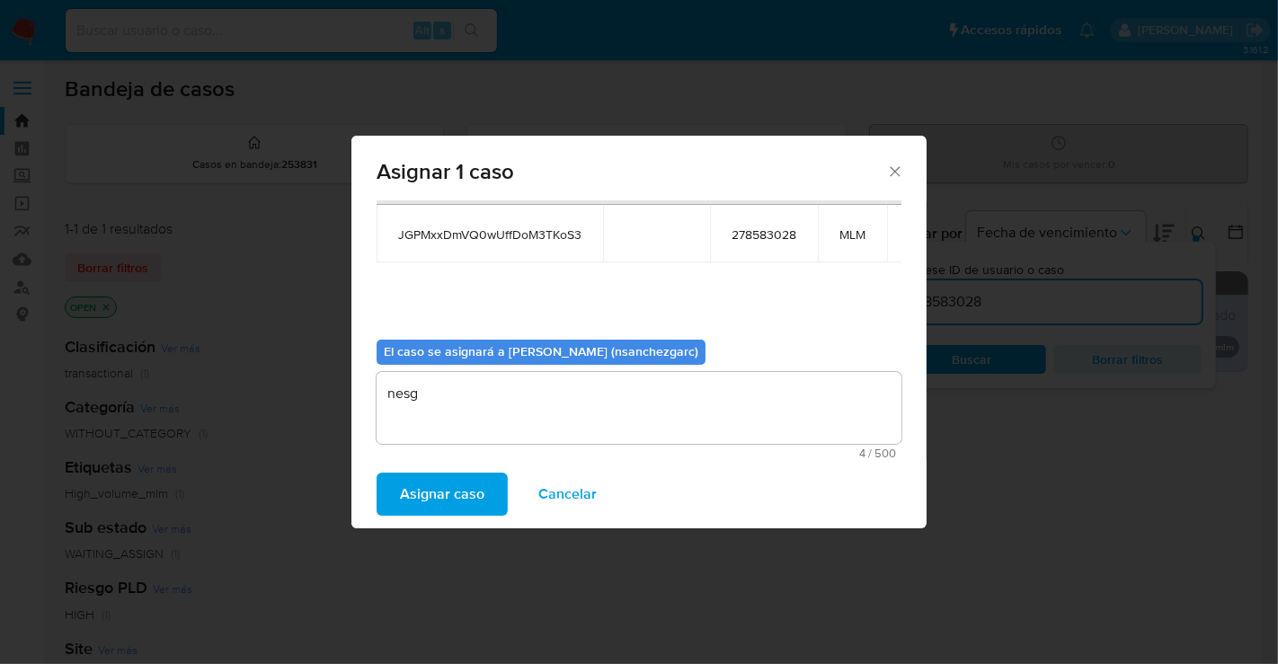
click at [448, 498] on span "Asignar caso" at bounding box center [442, 494] width 84 height 40
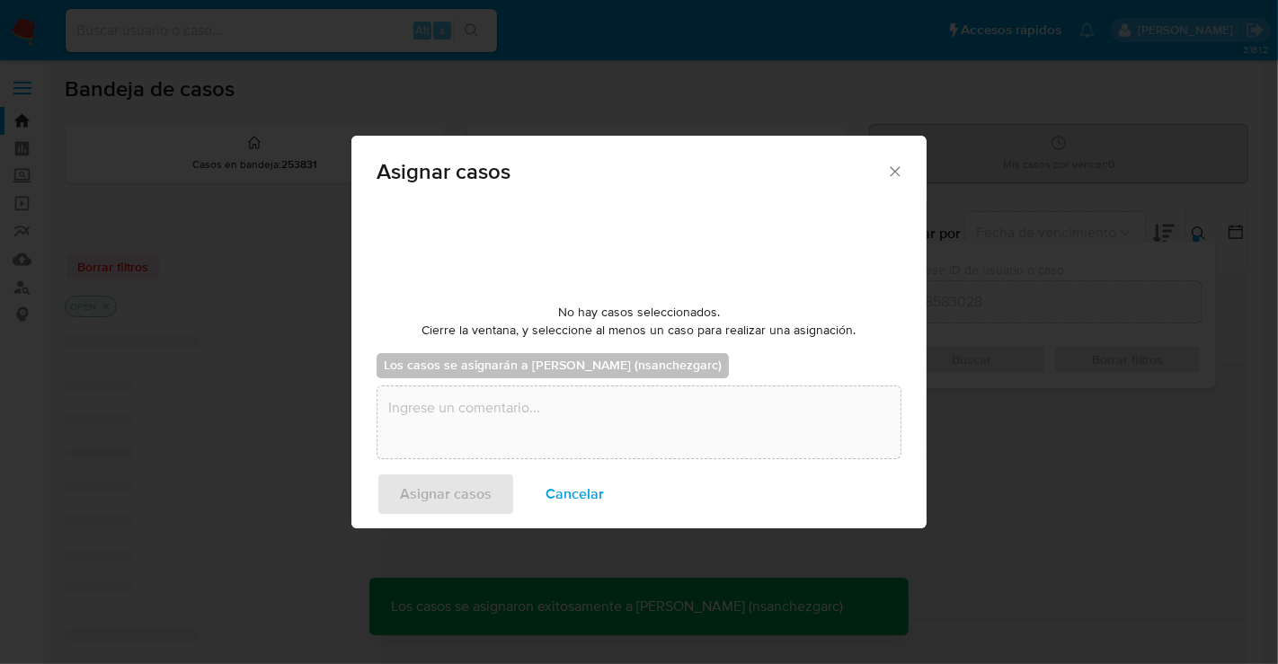
checkbox input "false"
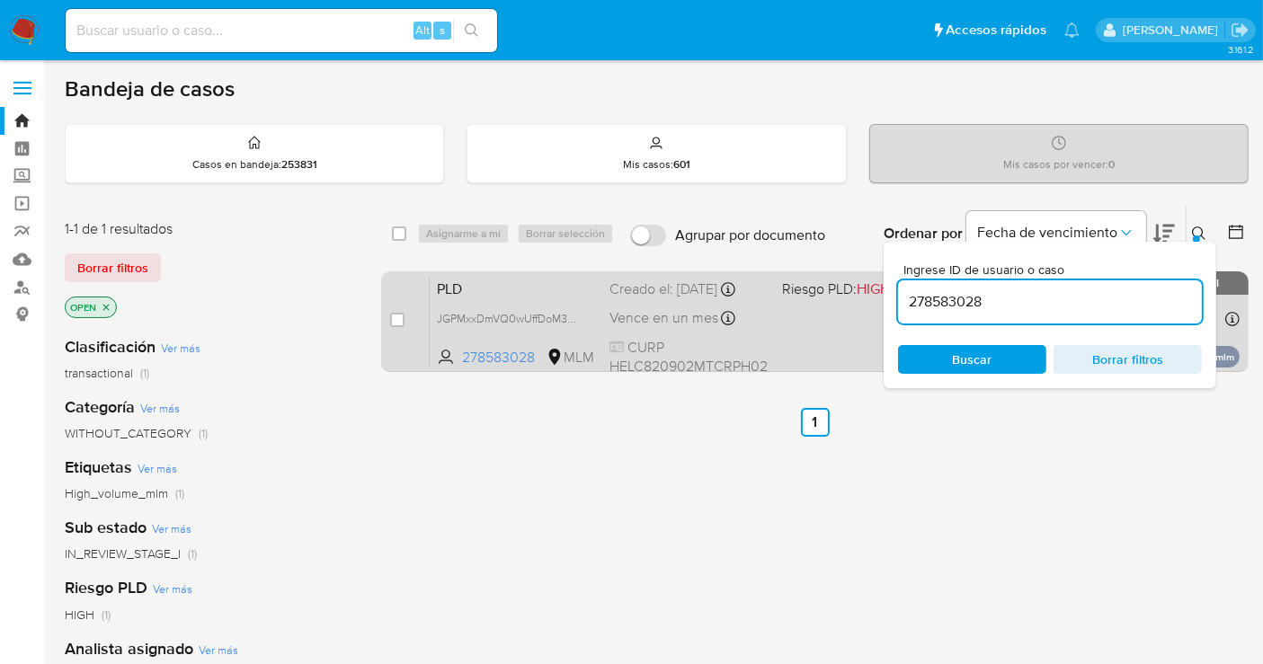
click at [665, 294] on div "Creado el: 12/09/2025 Creado el: 12/09/2025 02:15:27" at bounding box center [688, 289] width 158 height 20
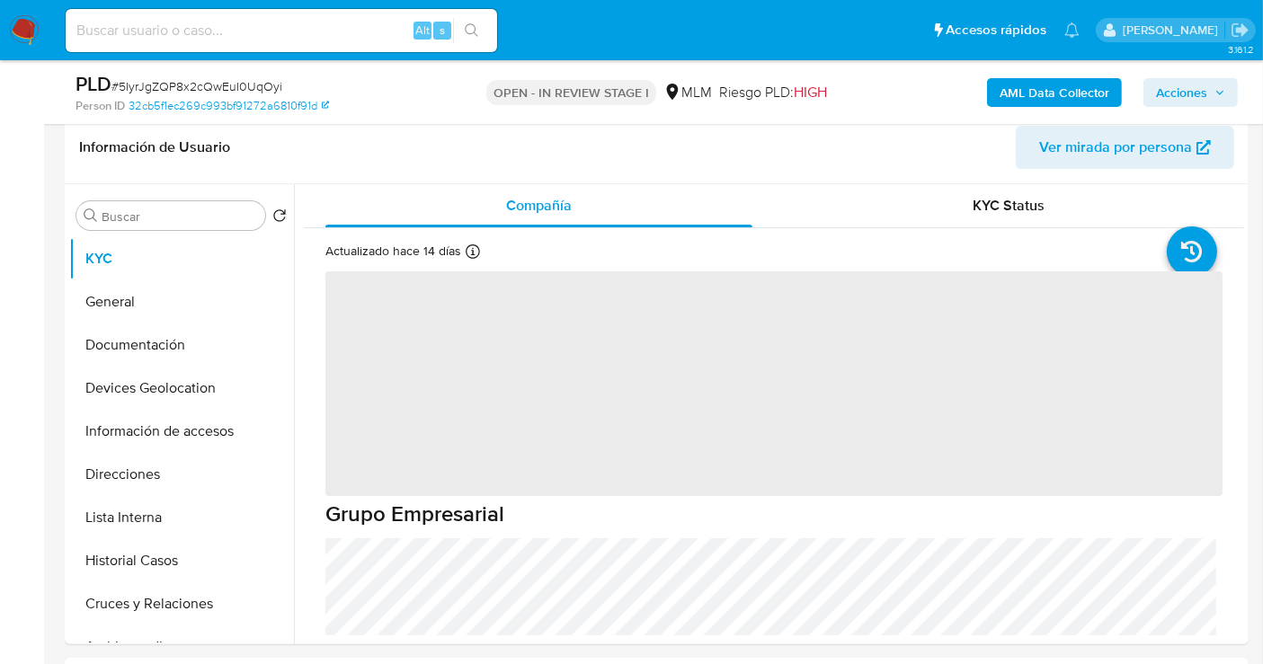
scroll to position [299, 0]
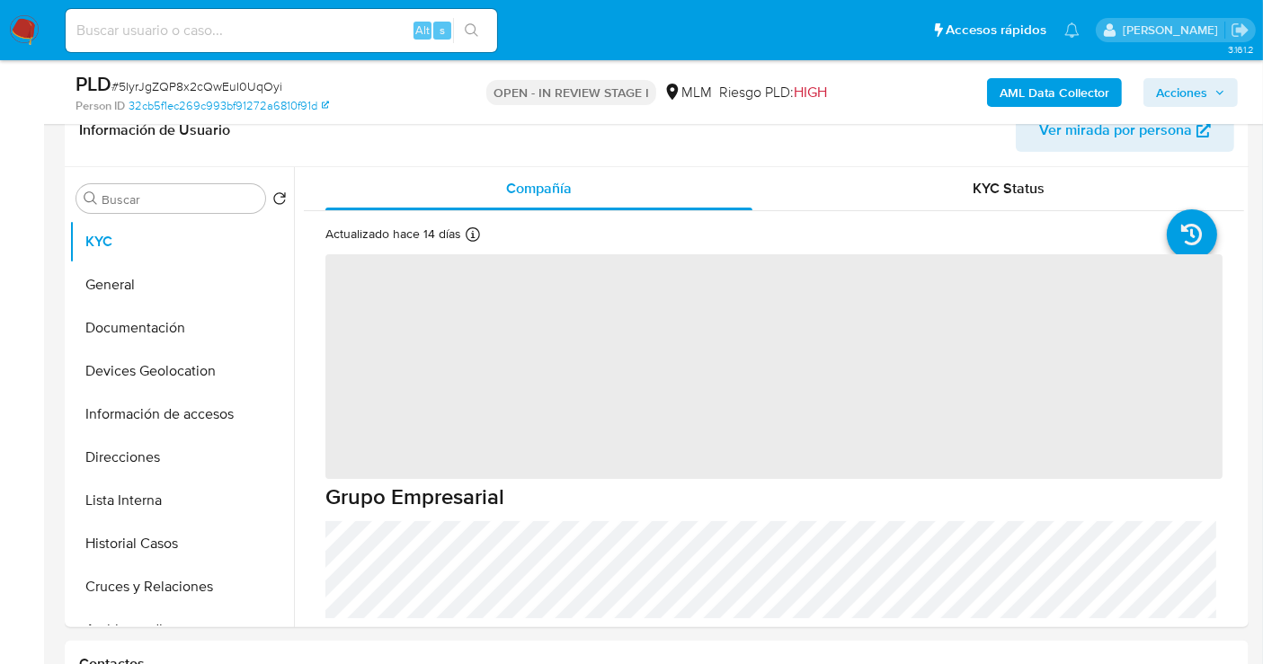
select select "10"
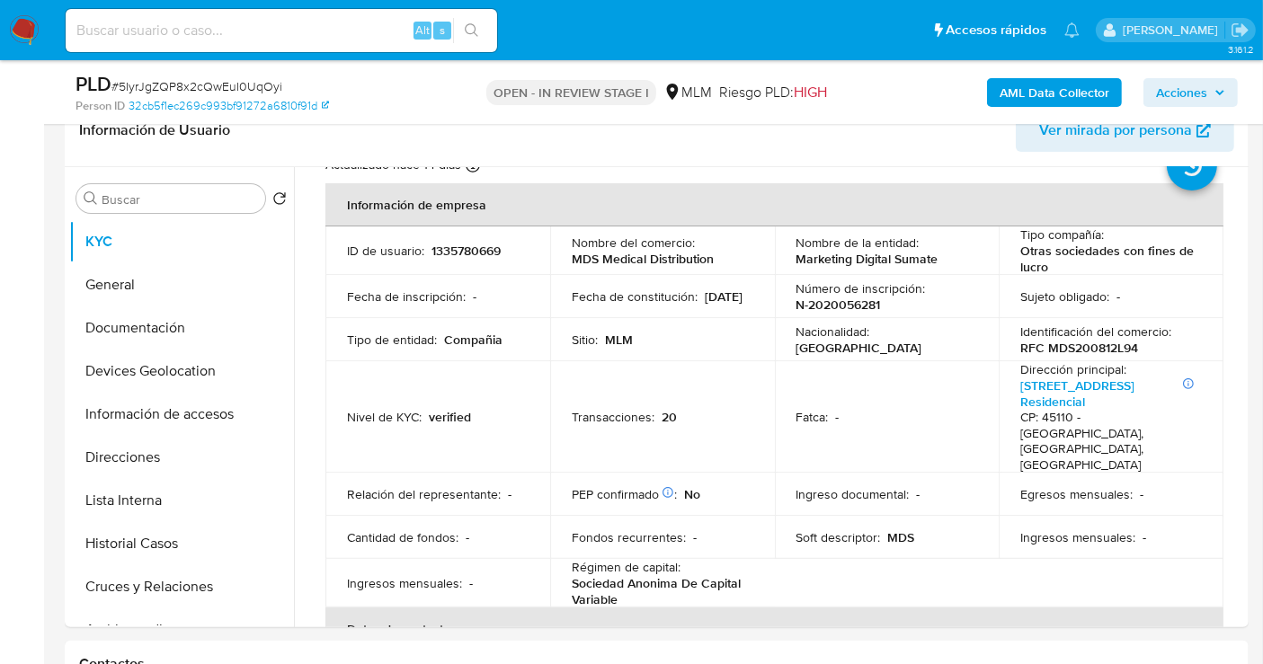
scroll to position [100, 0]
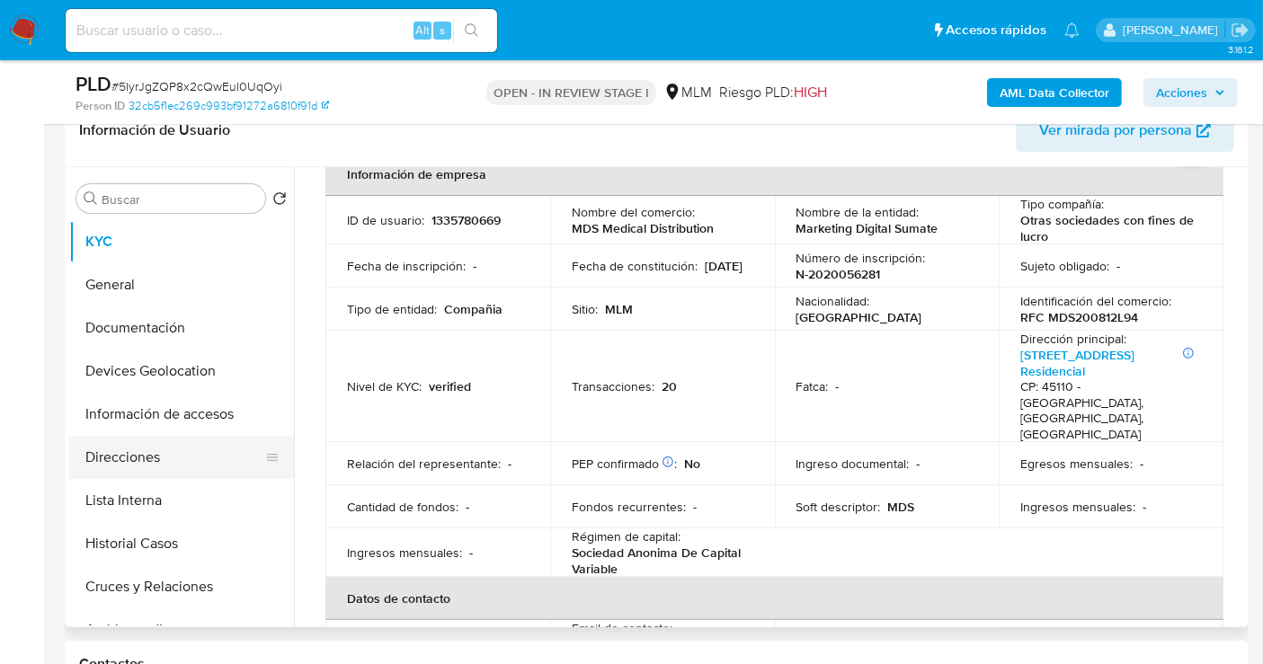
click at [184, 457] on button "Direcciones" at bounding box center [174, 457] width 210 height 43
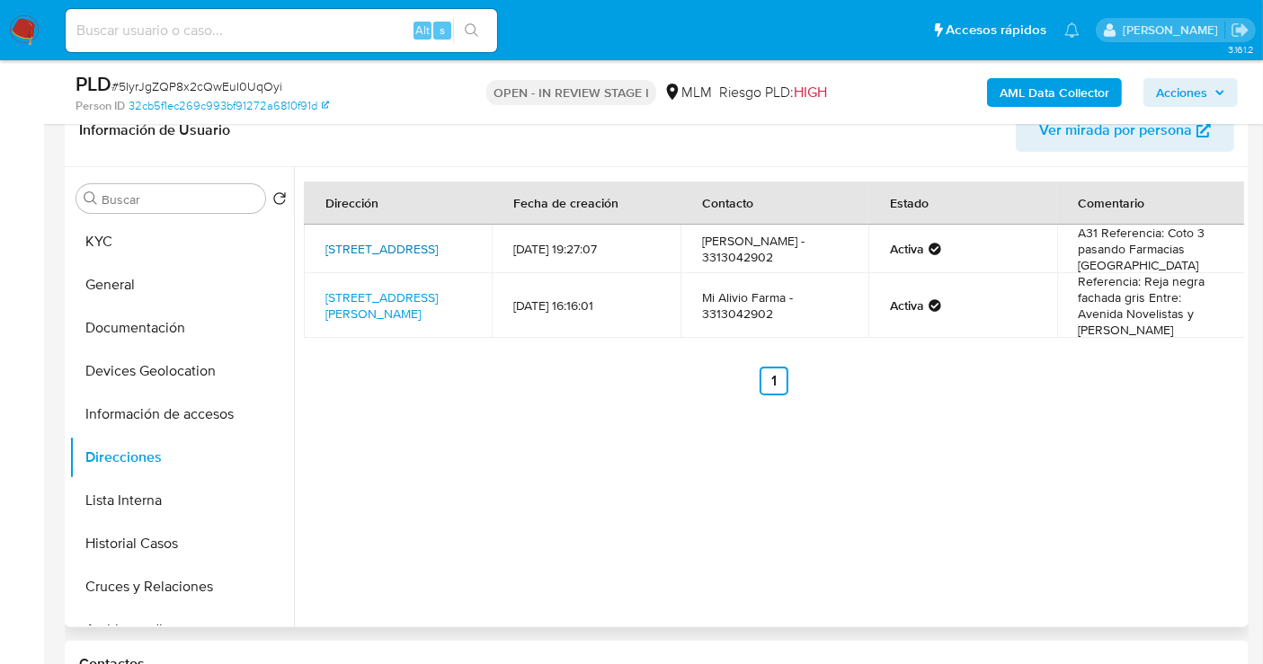
click at [415, 240] on link "Avenida Naciones Unidas 6754, Zapopan, Jalisco, 45110, Mexico 6754" at bounding box center [381, 249] width 112 height 18
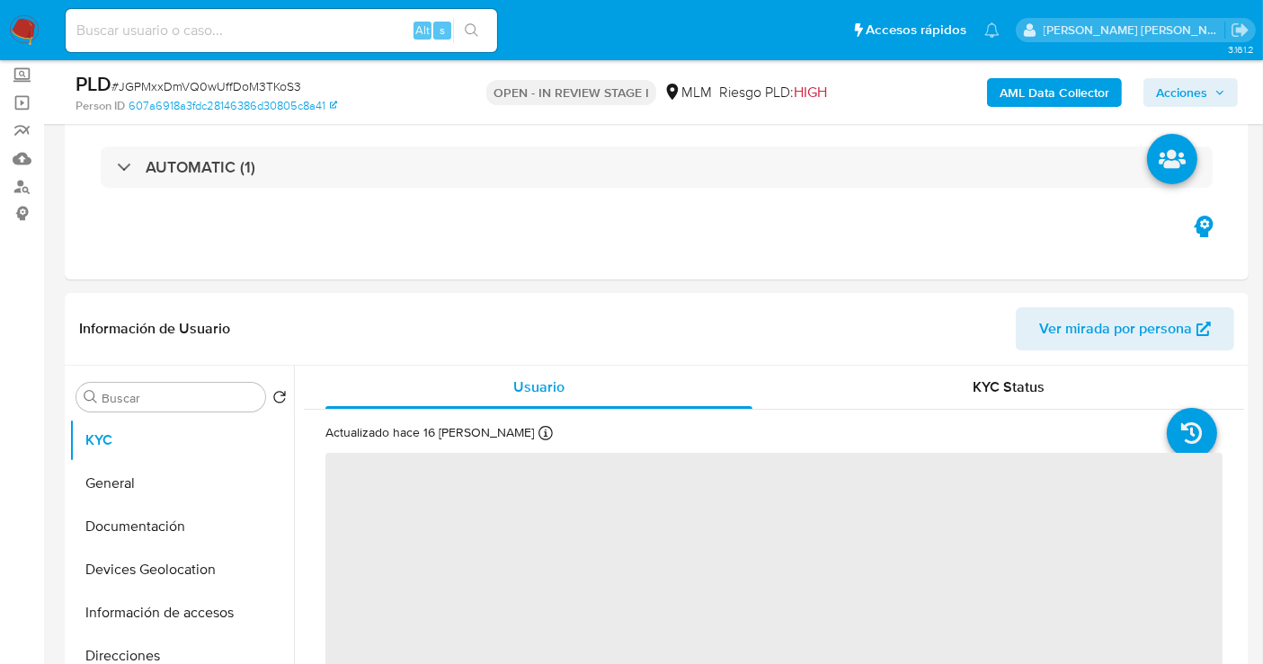
scroll to position [200, 0]
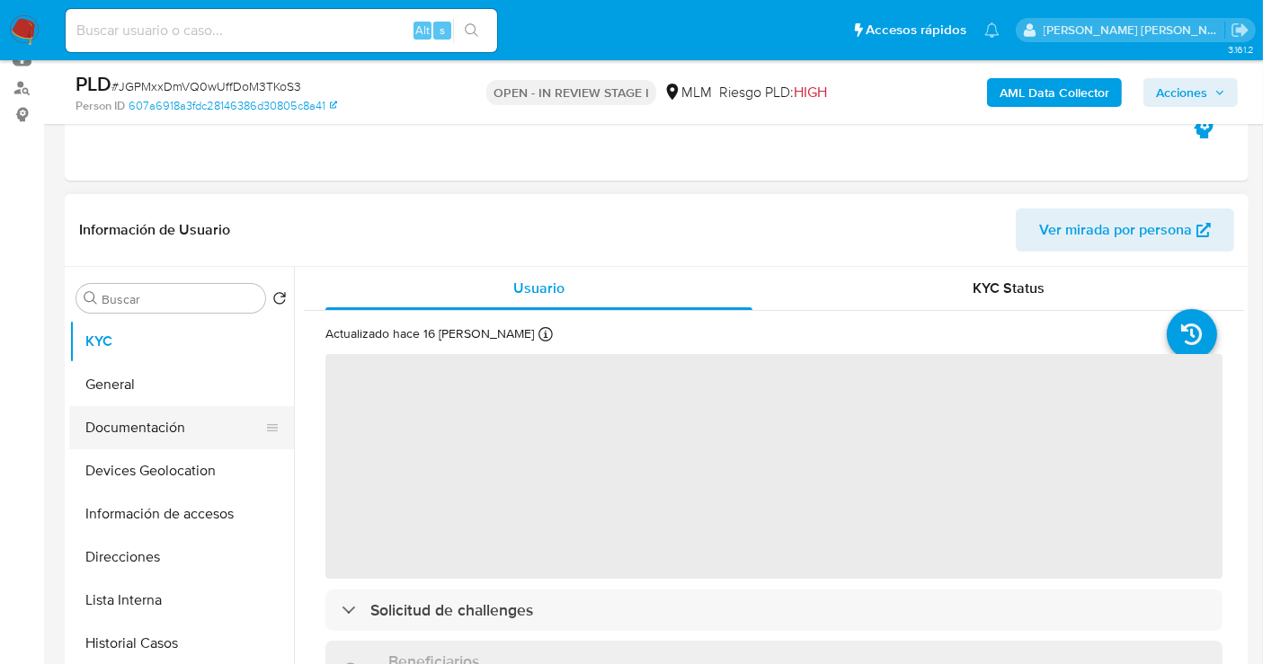
select select "10"
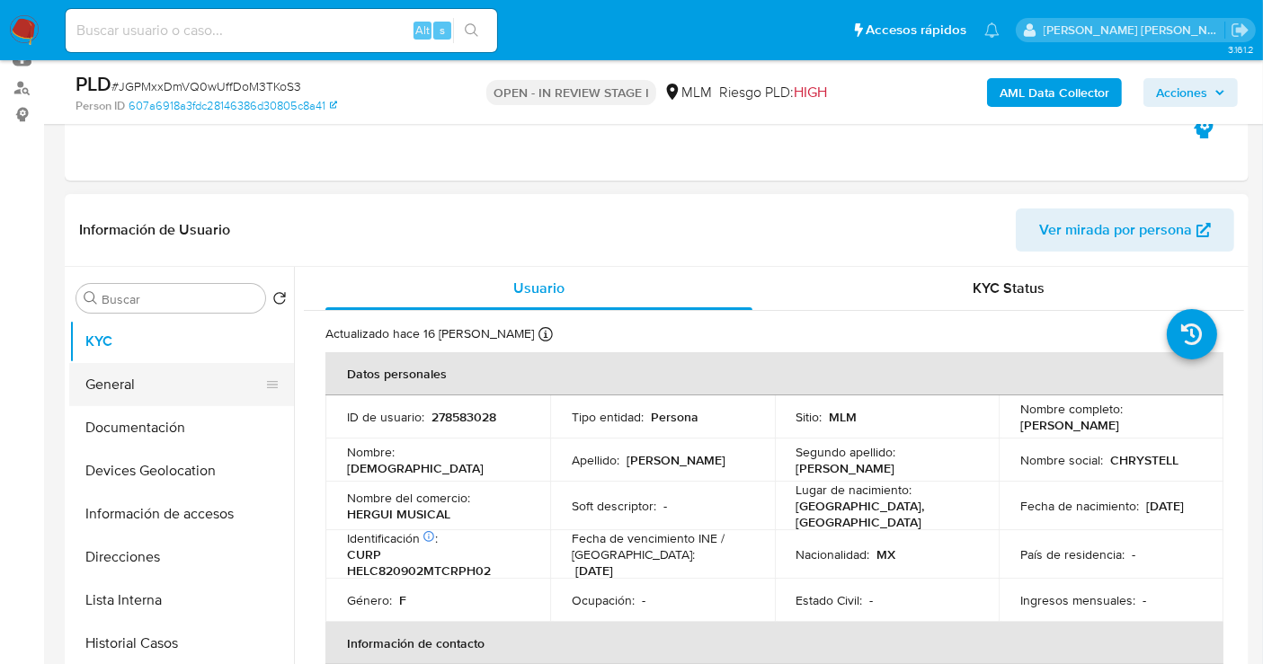
click at [123, 388] on button "General" at bounding box center [174, 384] width 210 height 43
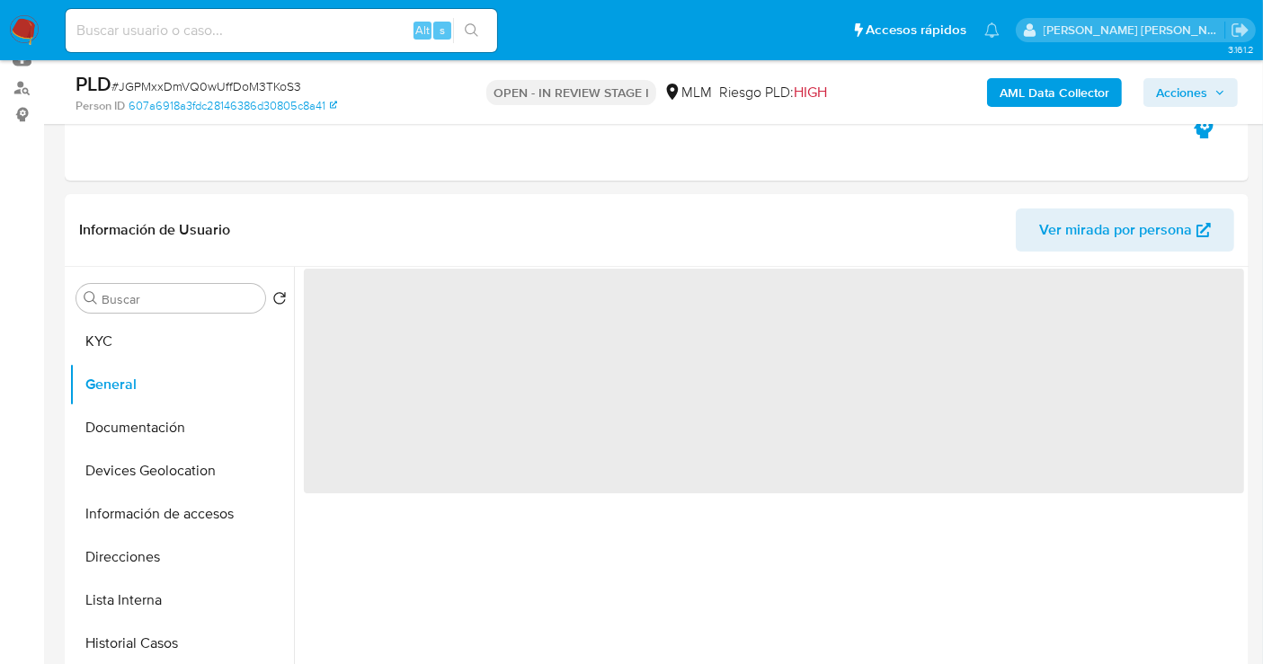
scroll to position [299, 0]
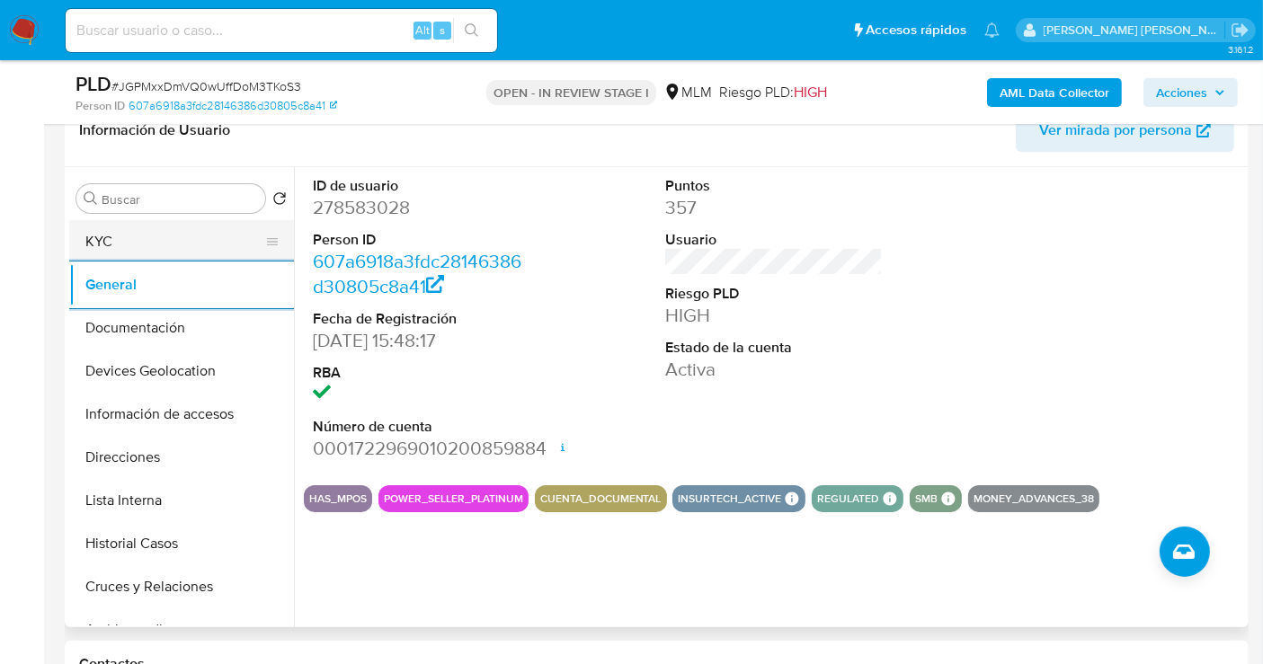
click at [127, 246] on button "KYC" at bounding box center [174, 241] width 210 height 43
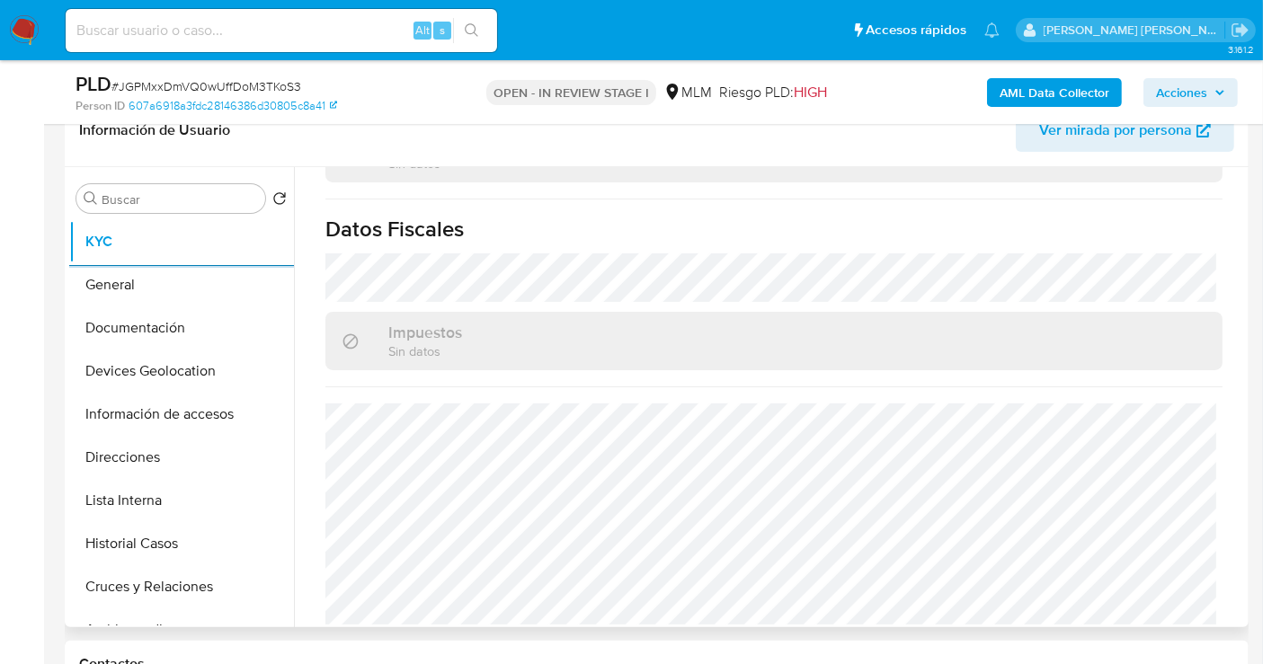
scroll to position [1116, 0]
click at [138, 327] on button "Documentación" at bounding box center [174, 327] width 210 height 43
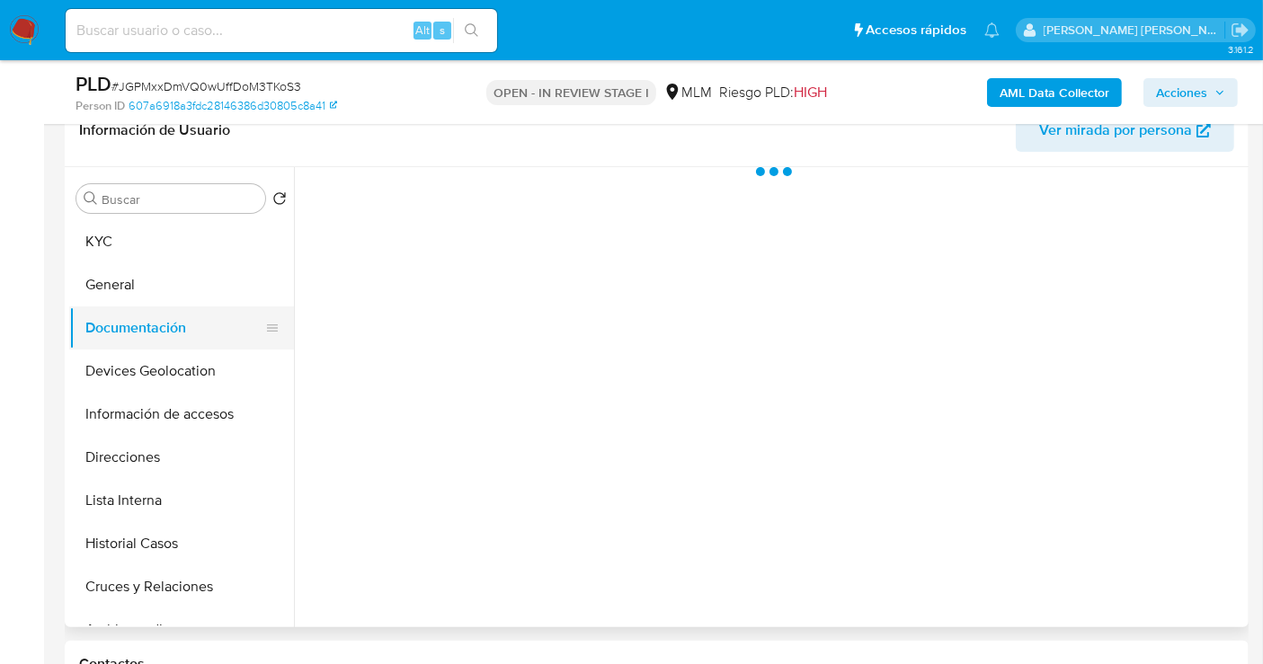
scroll to position [0, 0]
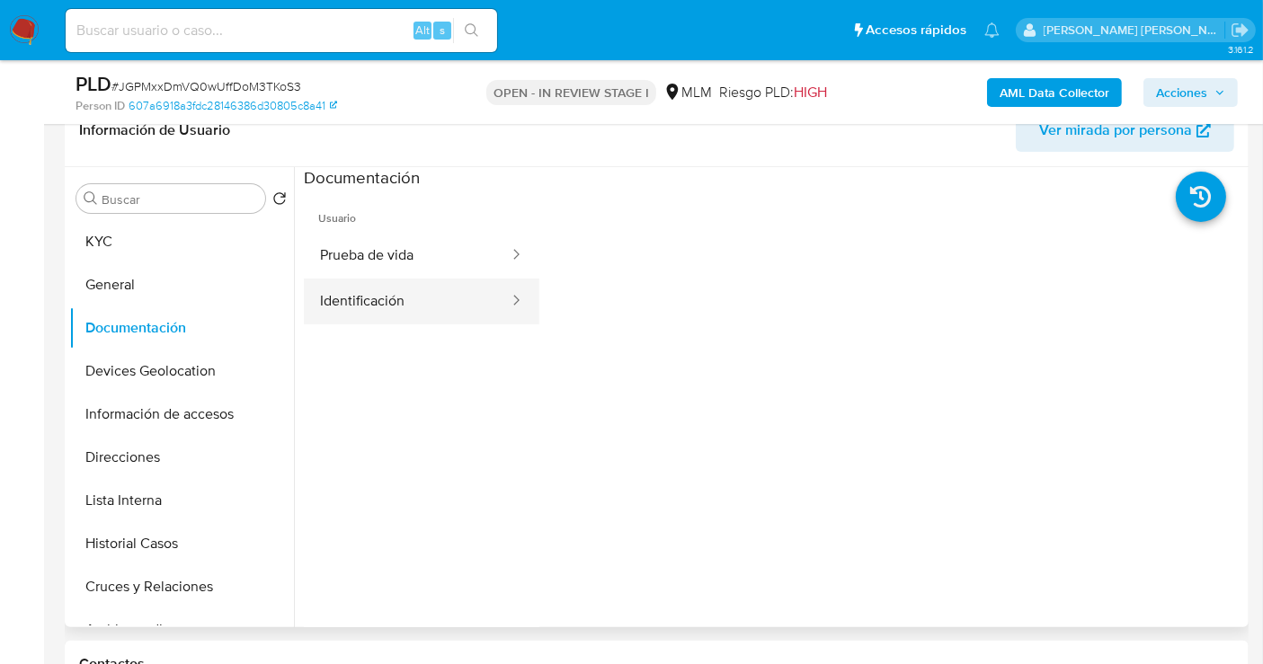
click at [386, 311] on button "Identificación" at bounding box center [407, 302] width 207 height 46
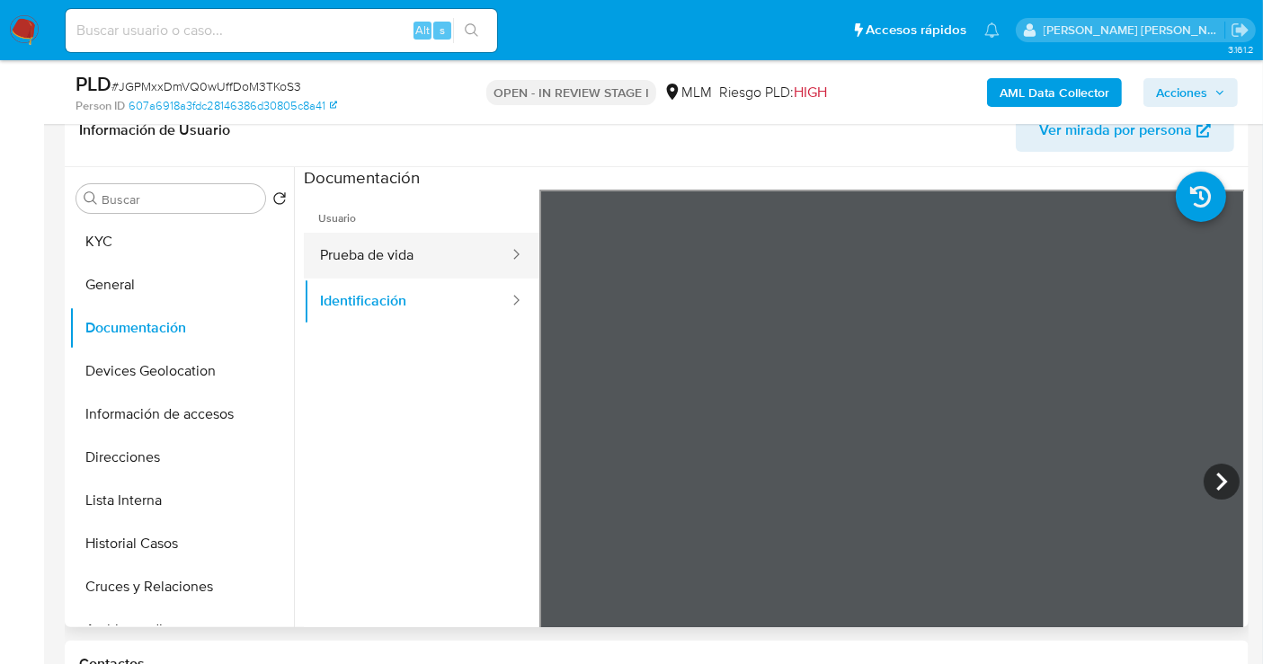
click at [377, 256] on button "Prueba de vida" at bounding box center [407, 256] width 207 height 46
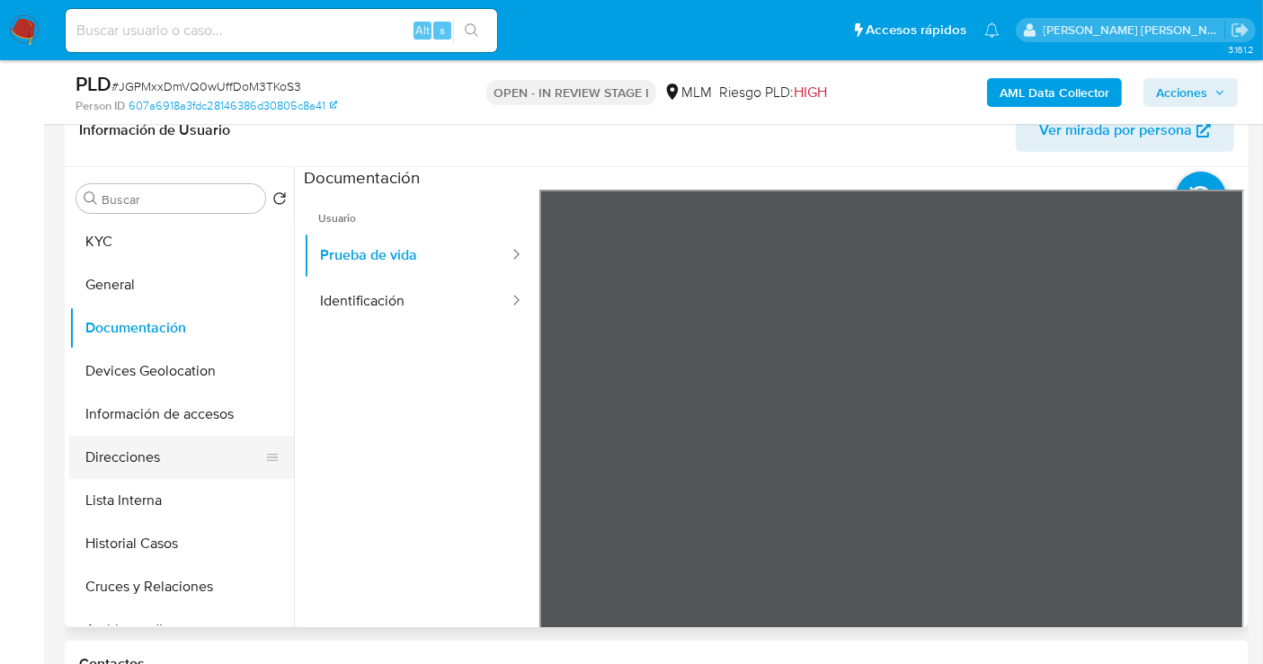
click at [130, 463] on button "Direcciones" at bounding box center [174, 457] width 210 height 43
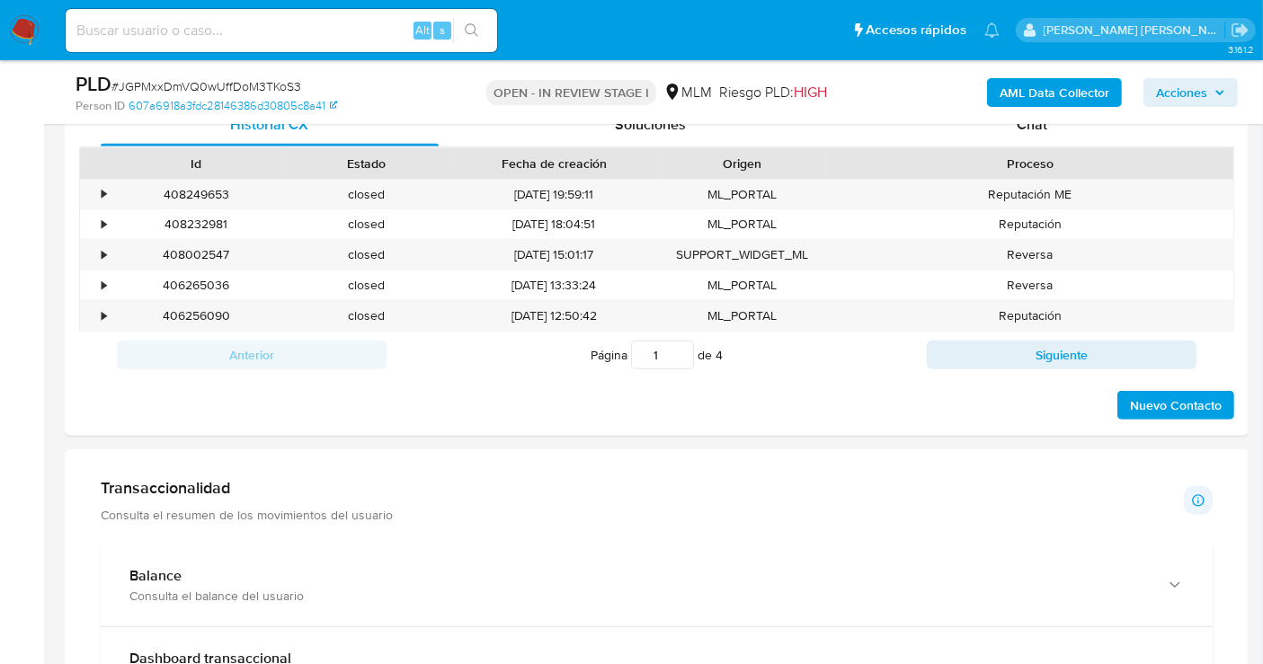
scroll to position [1098, 0]
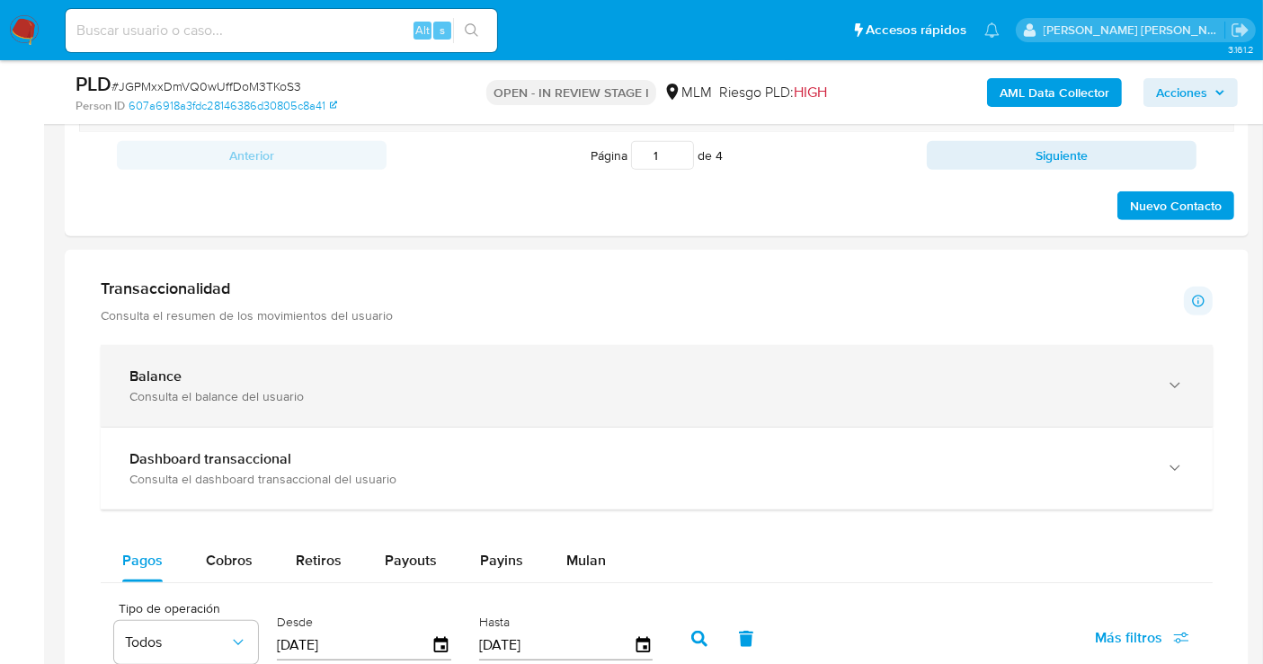
drag, startPoint x: 503, startPoint y: 404, endPoint x: 520, endPoint y: 417, distance: 21.2
click at [503, 404] on div "Balance Consulta el balance del usuario" at bounding box center [657, 386] width 1112 height 82
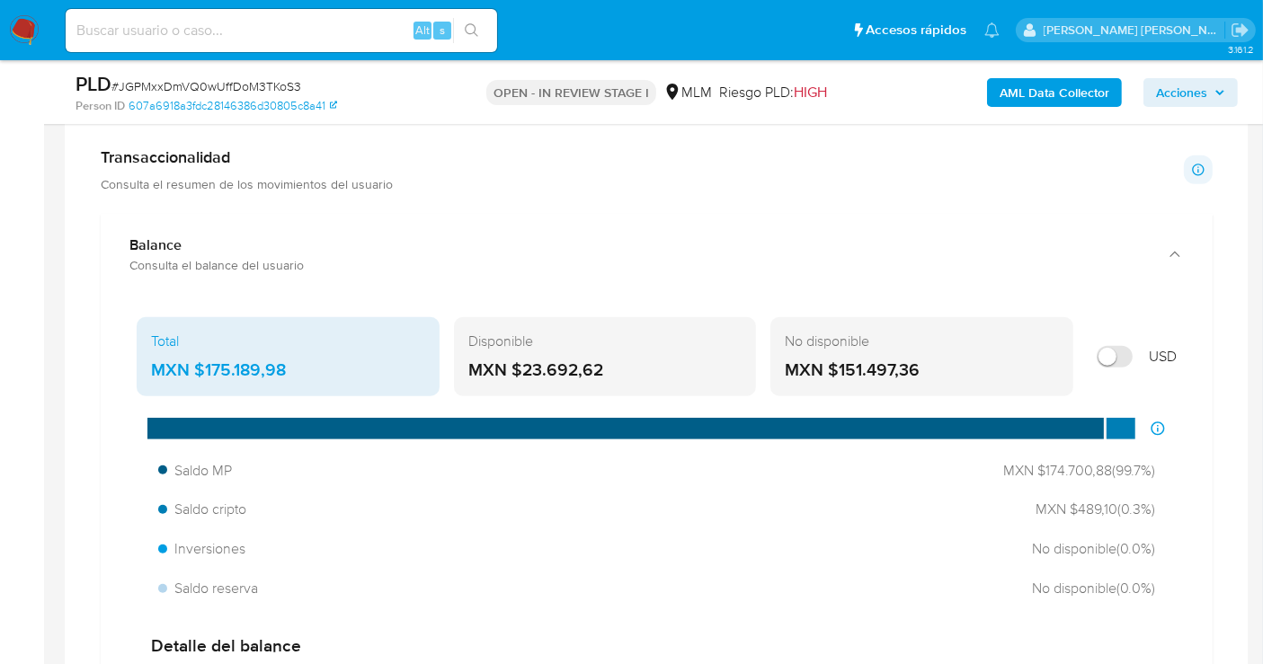
scroll to position [1198, 0]
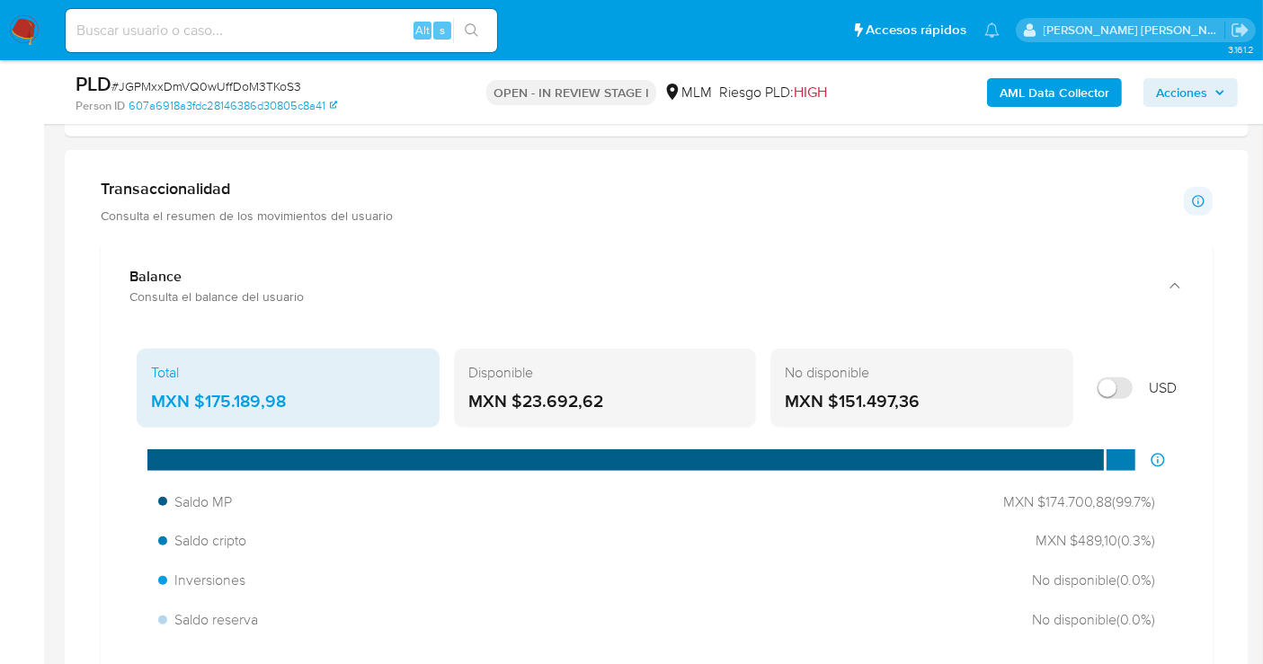
click at [241, 398] on div "MXN $175.189,98" at bounding box center [288, 401] width 274 height 23
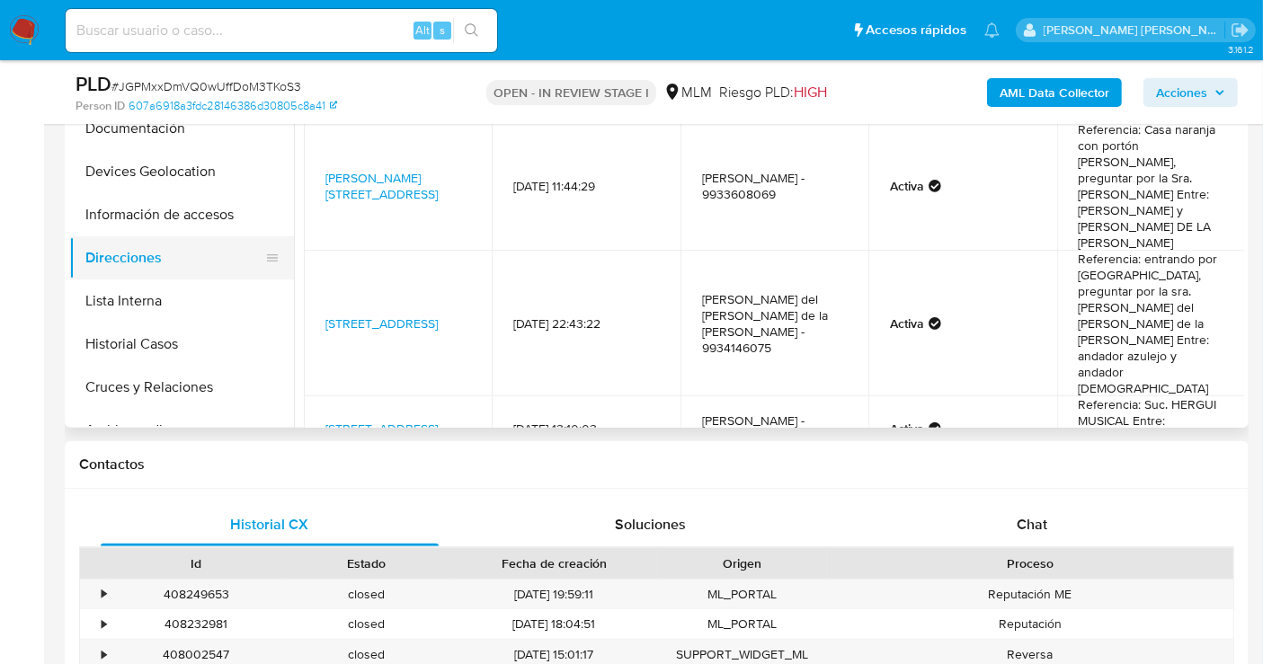
scroll to position [399, 0]
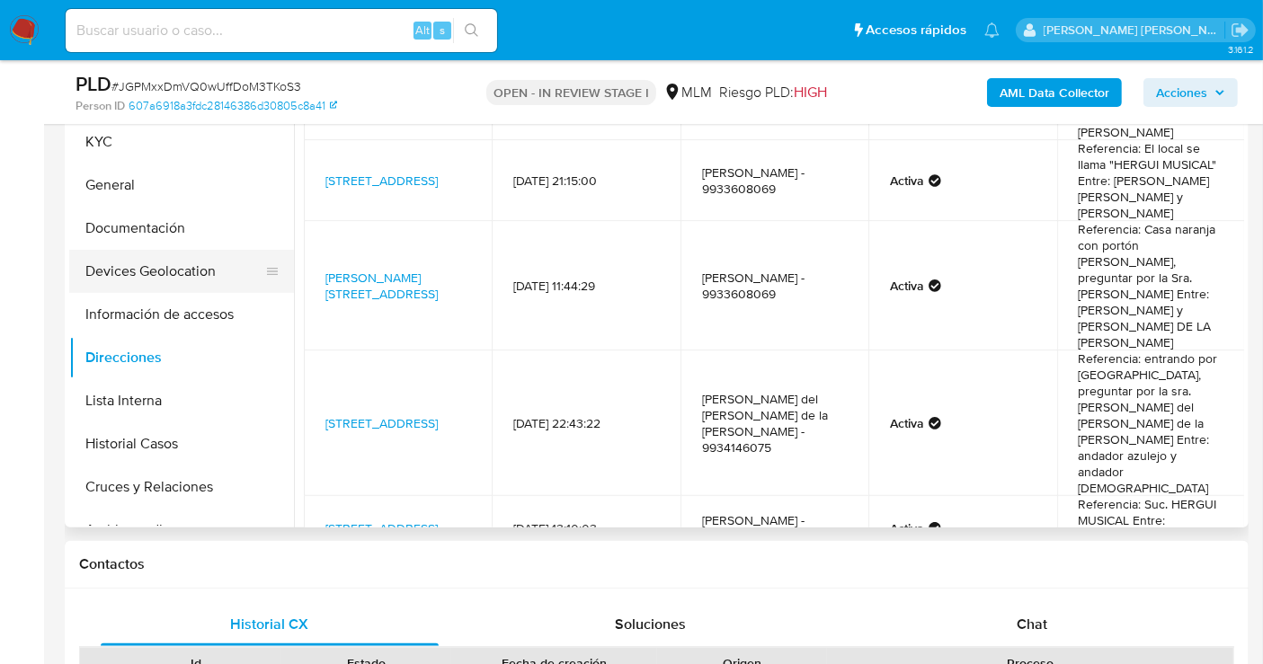
click at [137, 262] on button "Devices Geolocation" at bounding box center [174, 271] width 210 height 43
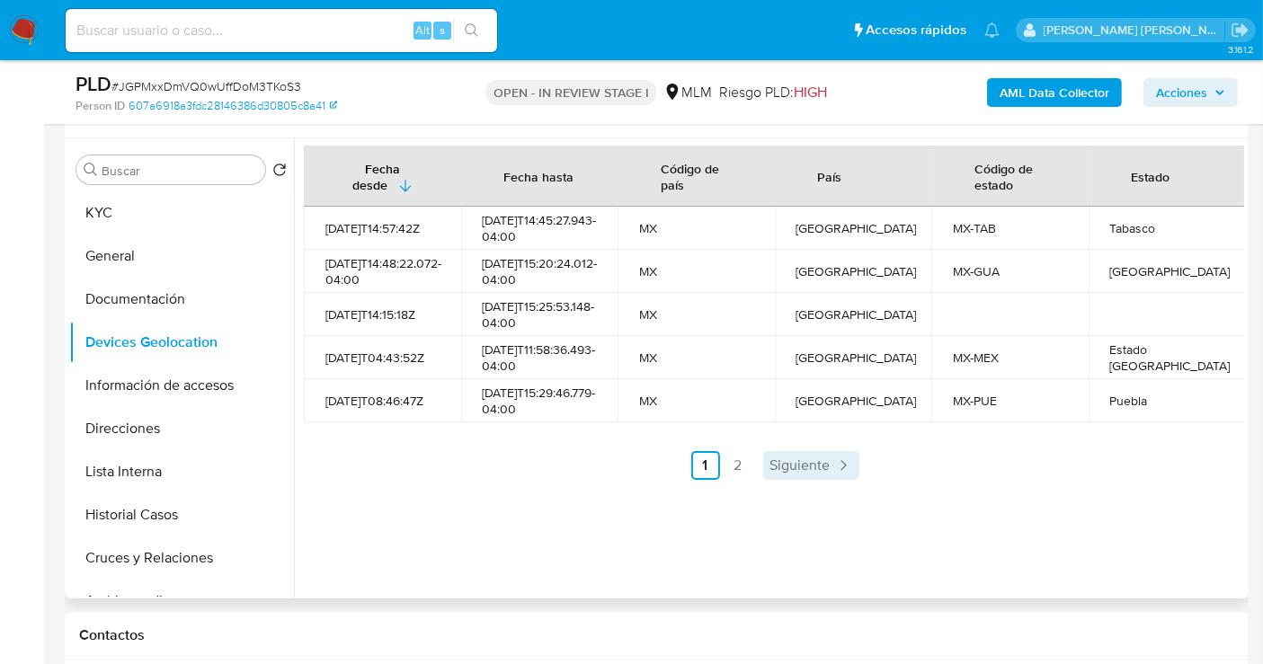
scroll to position [299, 0]
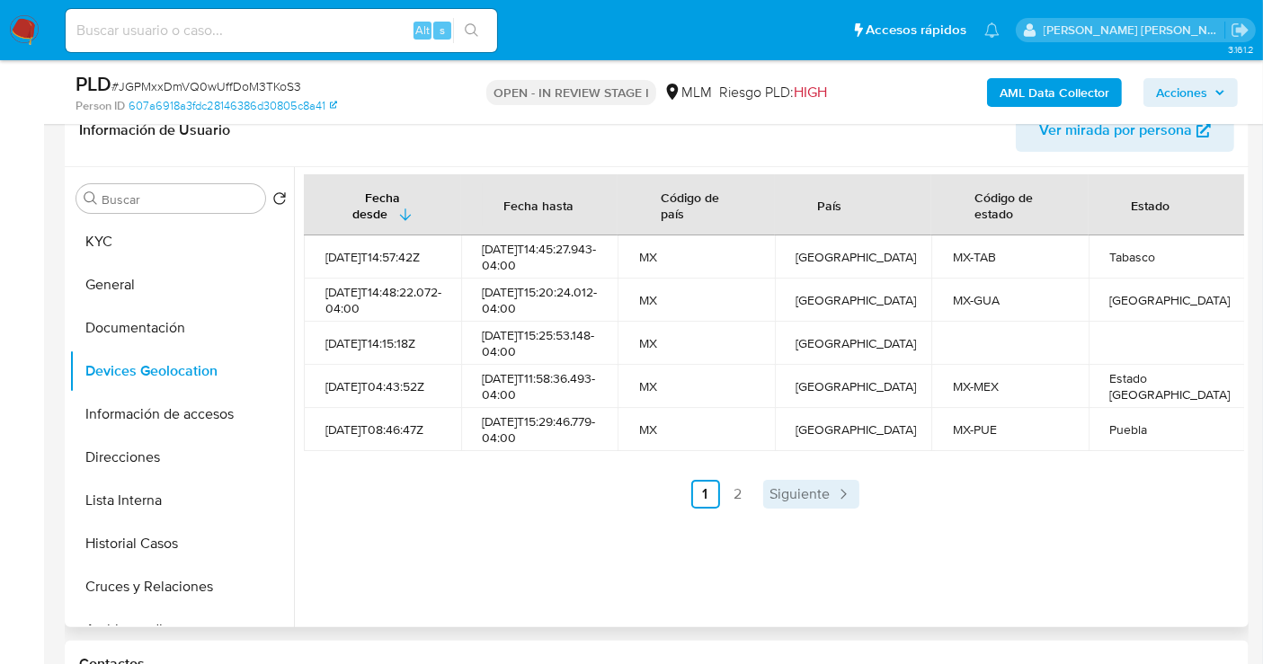
click at [834, 503] on icon "Paginación" at bounding box center [843, 494] width 18 height 18
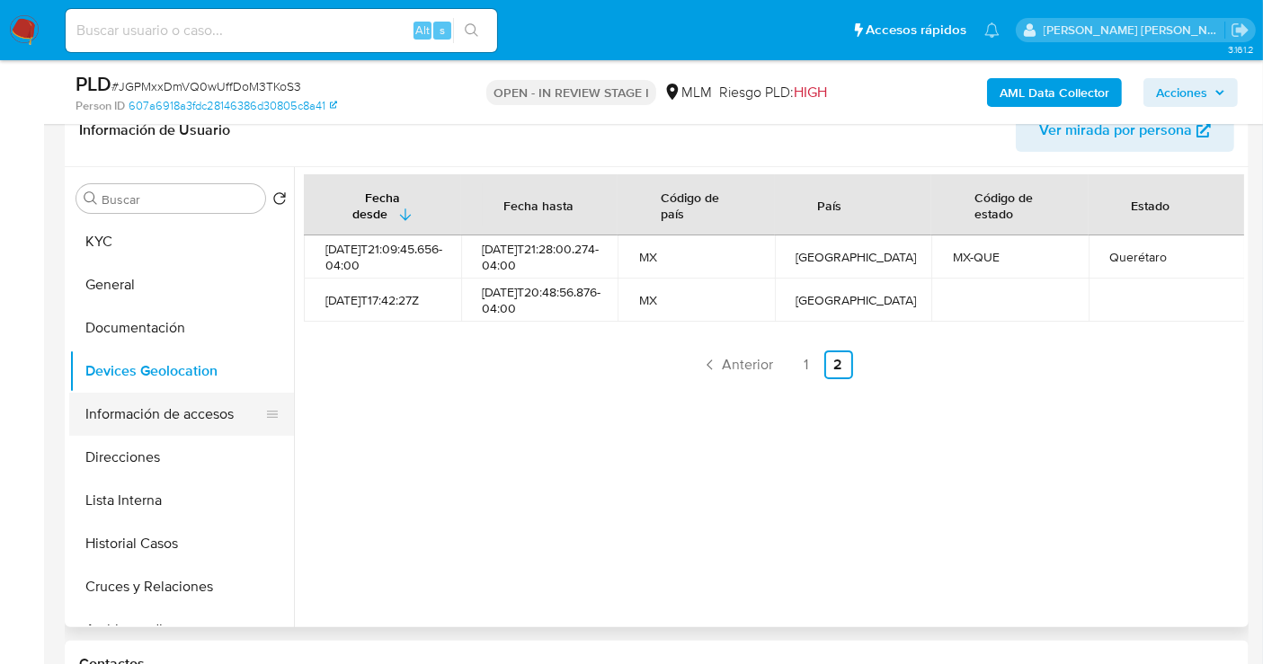
click at [153, 403] on button "Información de accesos" at bounding box center [174, 414] width 210 height 43
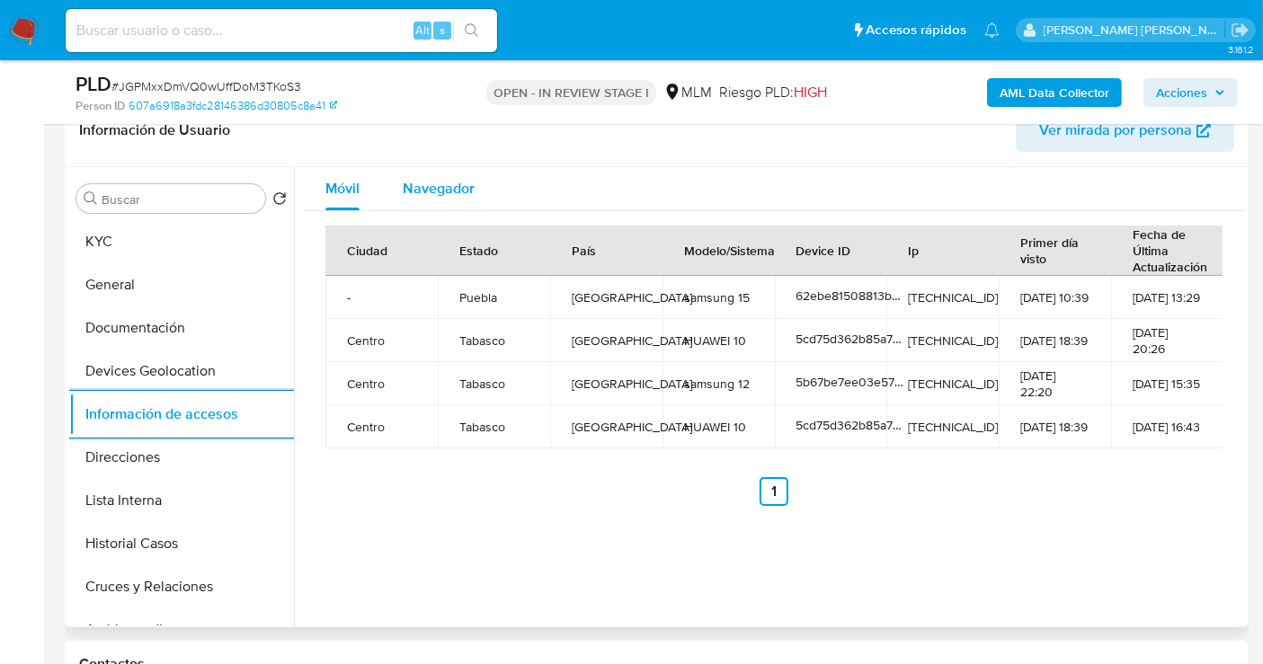
click at [440, 187] on span "Navegador" at bounding box center [439, 188] width 72 height 21
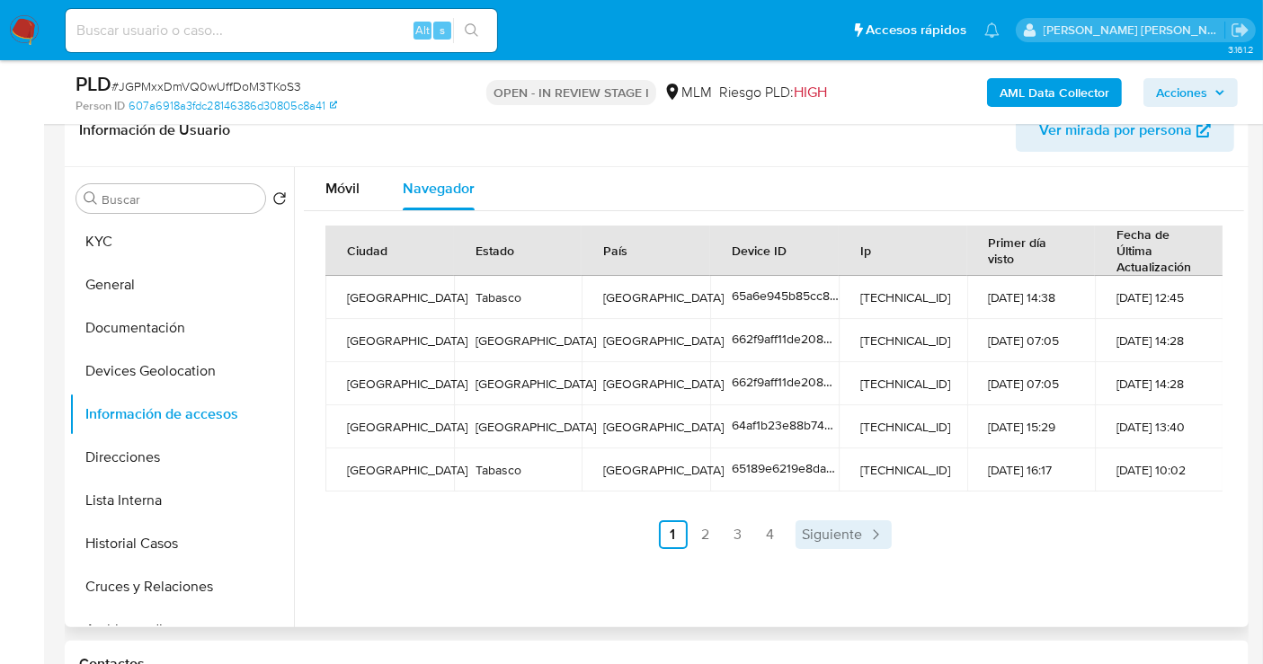
click at [823, 540] on span "Siguiente" at bounding box center [833, 535] width 60 height 14
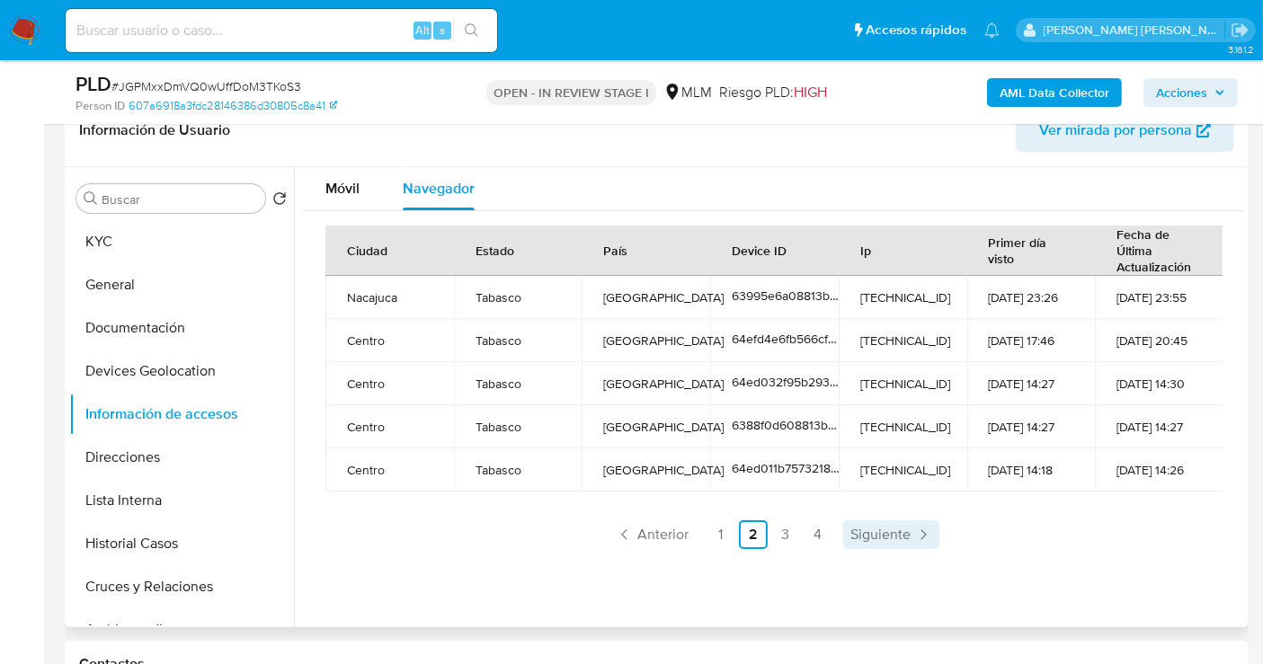
click at [878, 546] on link "Siguiente" at bounding box center [891, 534] width 96 height 29
click at [875, 532] on span "Siguiente" at bounding box center [880, 535] width 60 height 14
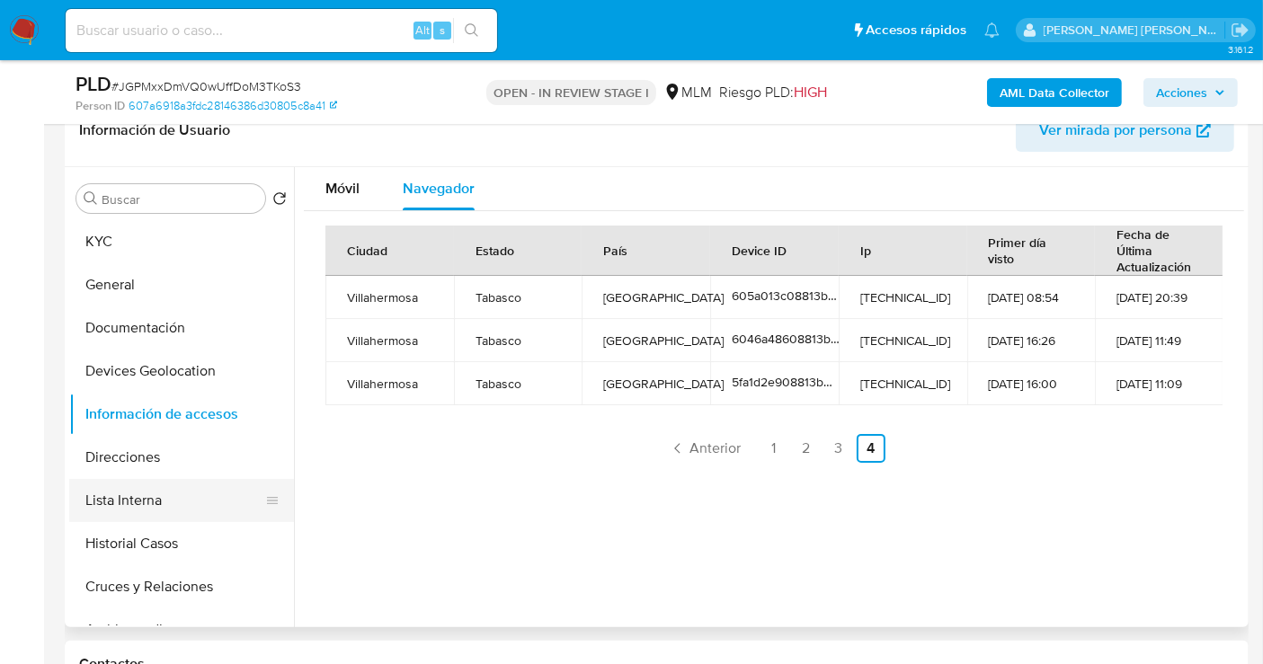
click at [141, 495] on button "Lista Interna" at bounding box center [174, 500] width 210 height 43
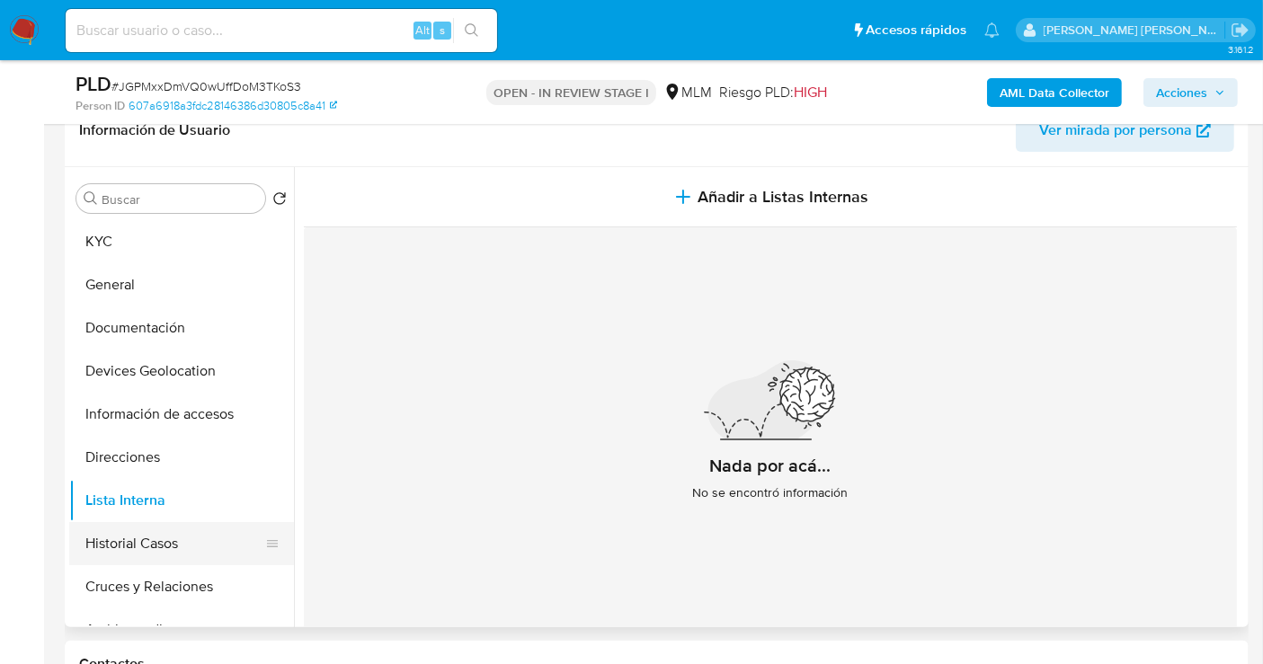
click at [144, 532] on button "Historial Casos" at bounding box center [174, 543] width 210 height 43
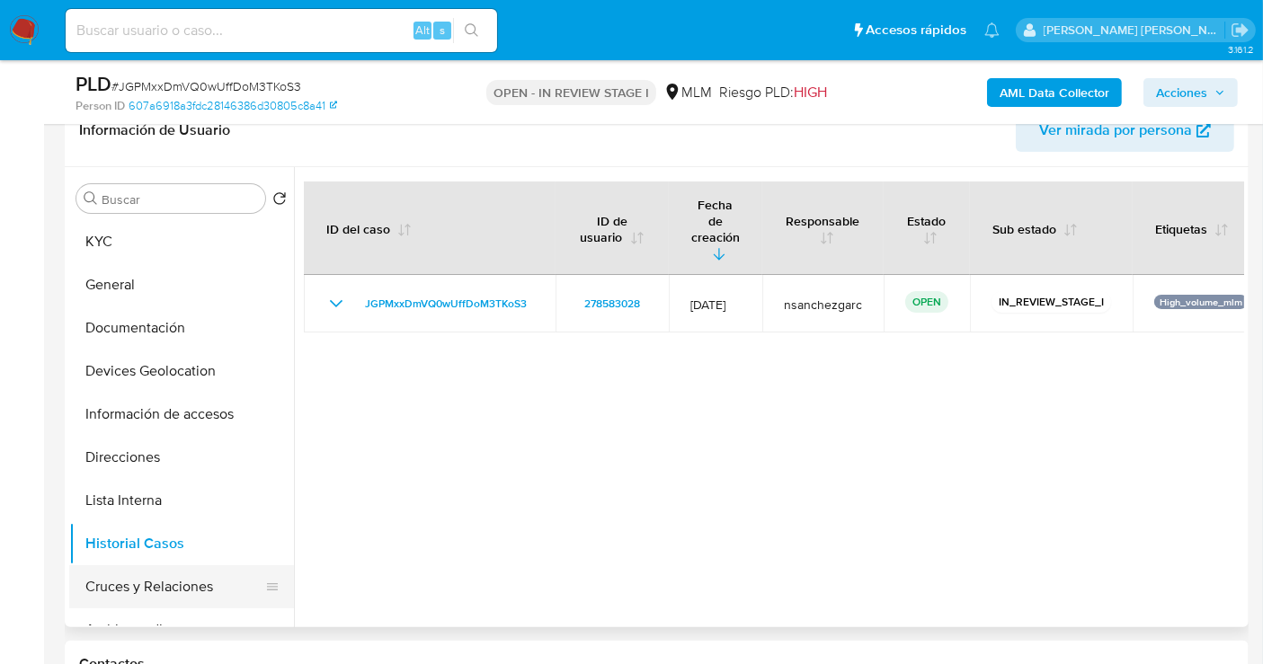
click at [132, 588] on button "Cruces y Relaciones" at bounding box center [174, 586] width 210 height 43
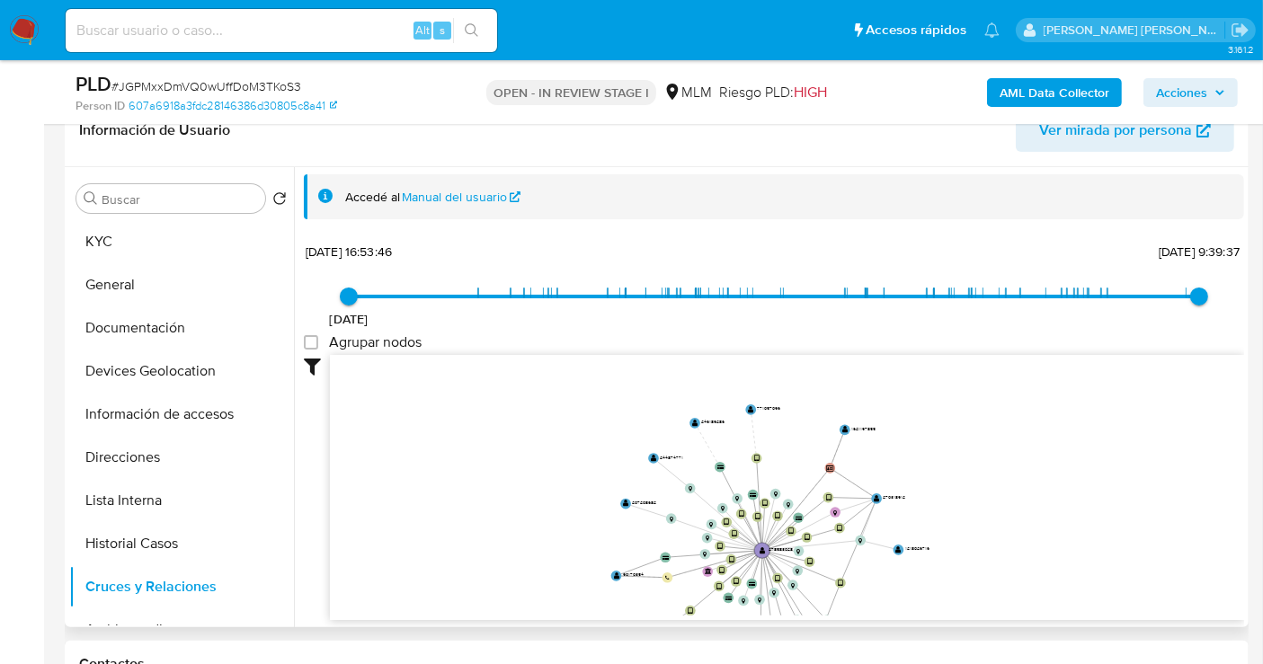
drag, startPoint x: 992, startPoint y: 438, endPoint x: 1018, endPoint y: 558, distance: 123.2
click at [1018, 558] on icon "device-62f3e0bd08813b001827d991  user-278583028  278583028 device-60b4f74f088…" at bounding box center [787, 485] width 914 height 261
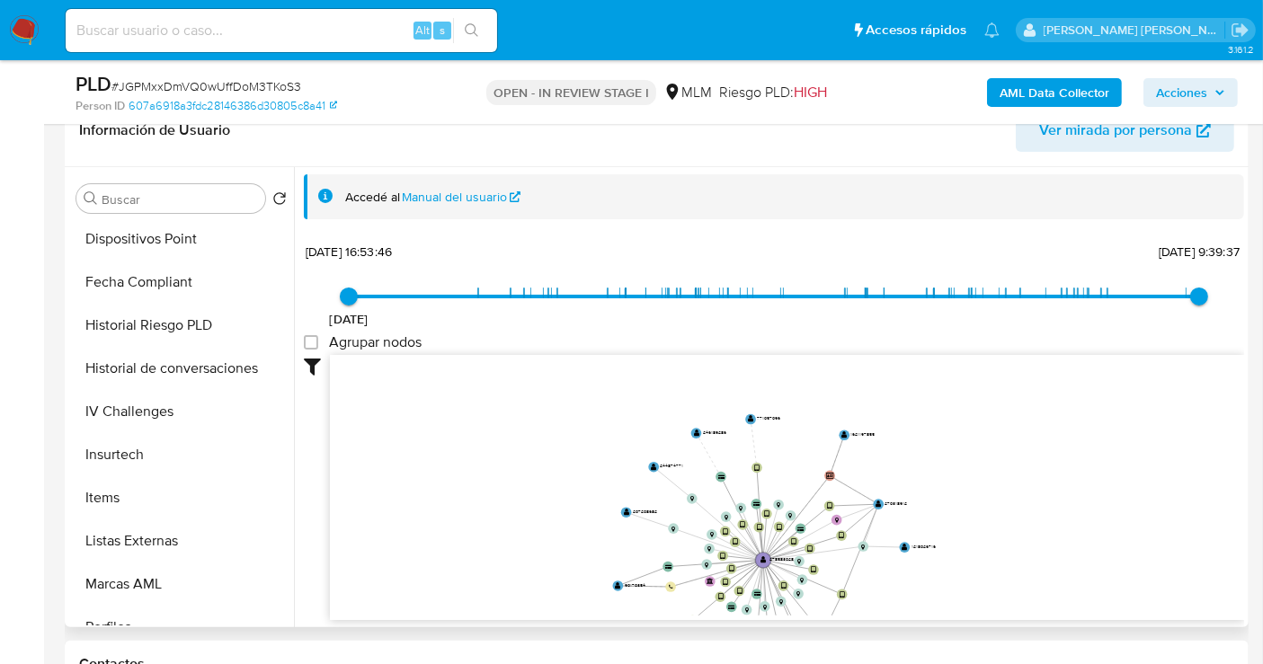
scroll to position [798, 0]
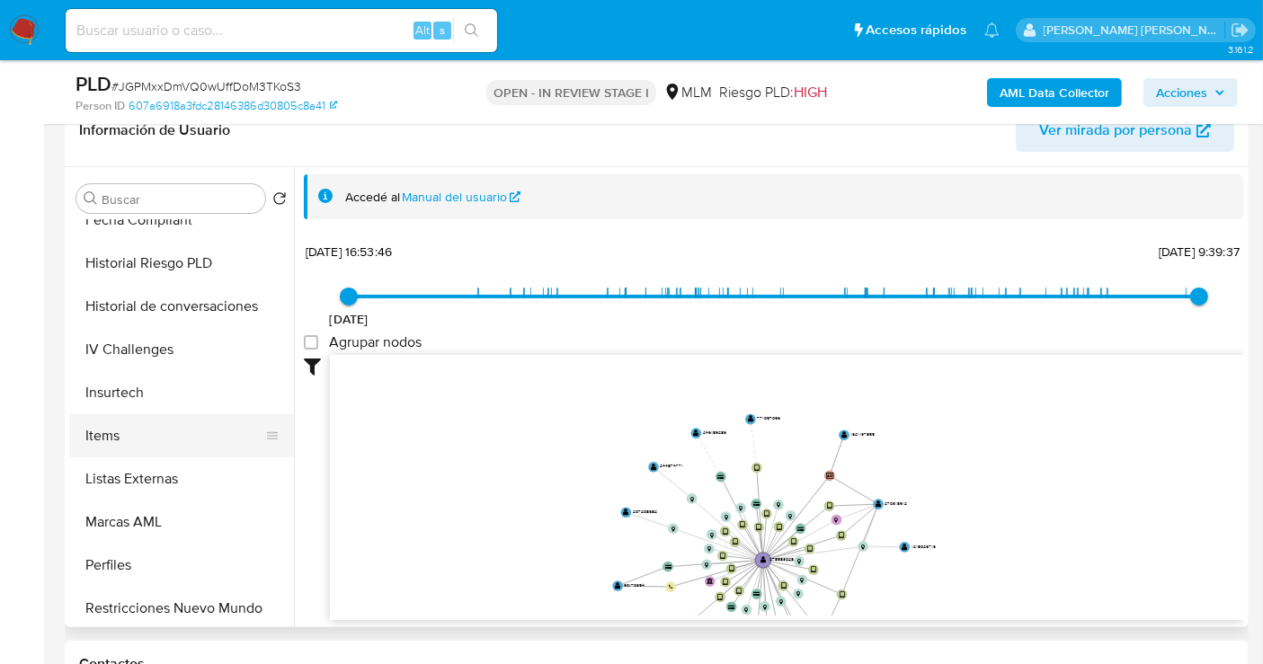
click at [147, 442] on button "Items" at bounding box center [174, 435] width 210 height 43
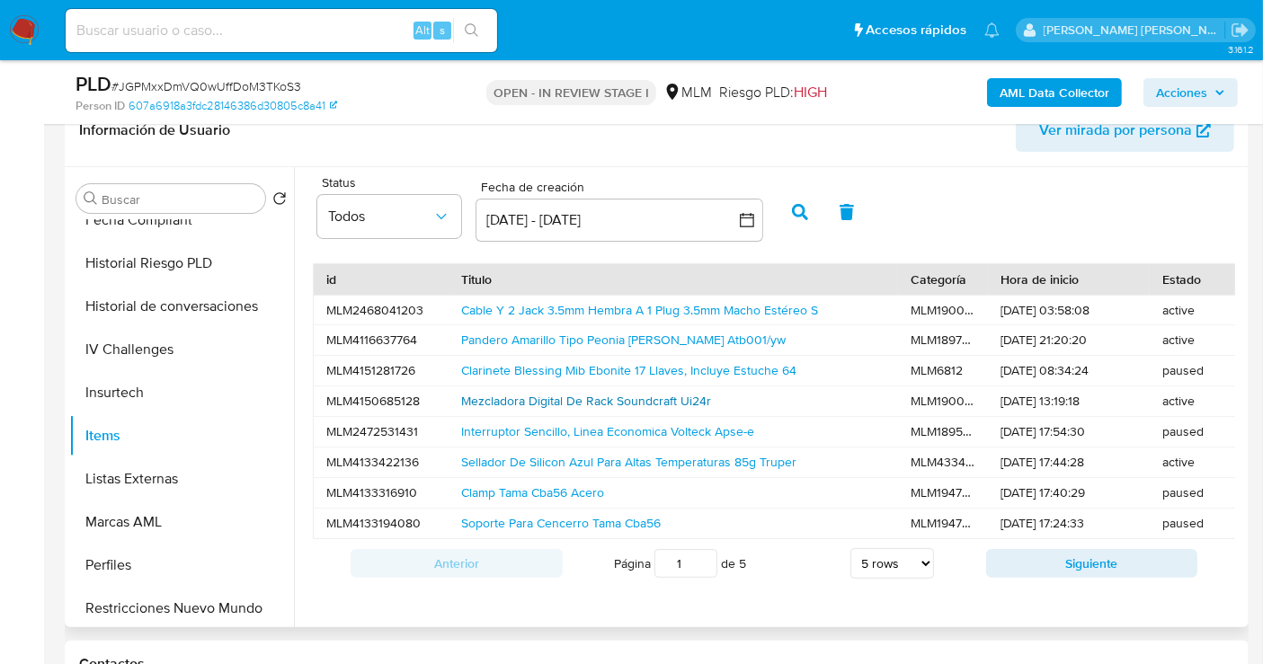
click at [541, 404] on link "Mezcladora Digital De Rack Soundcraft Ui24r" at bounding box center [586, 401] width 250 height 18
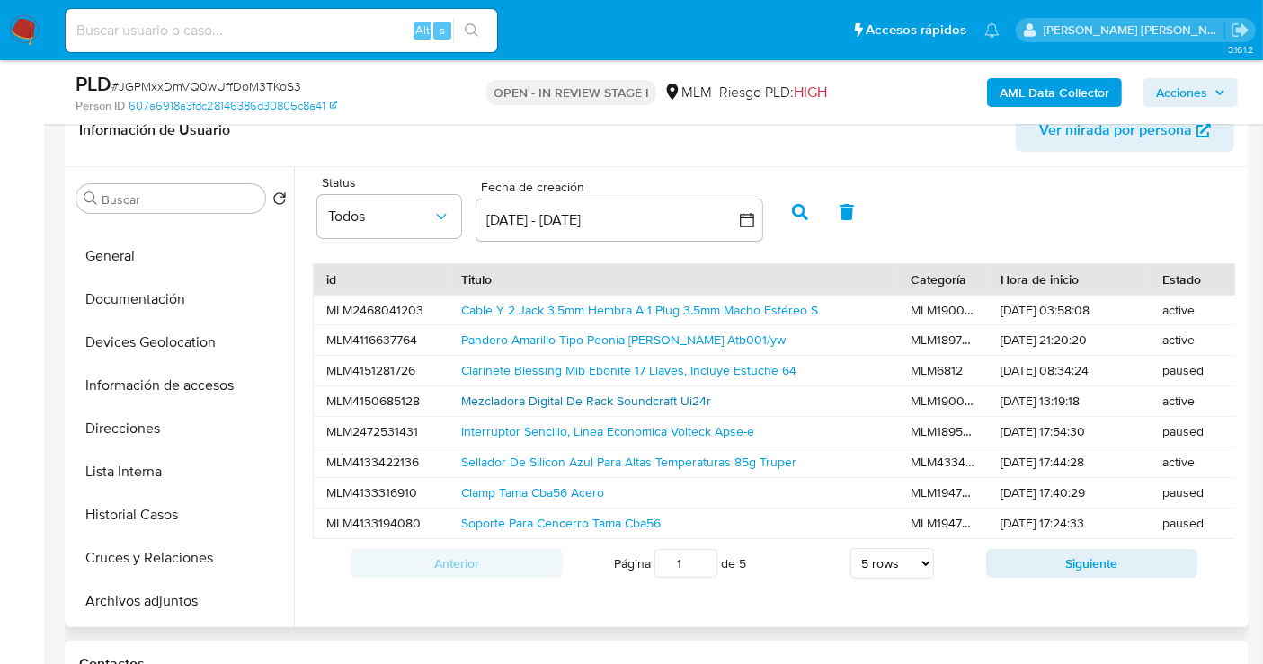
scroll to position [0, 0]
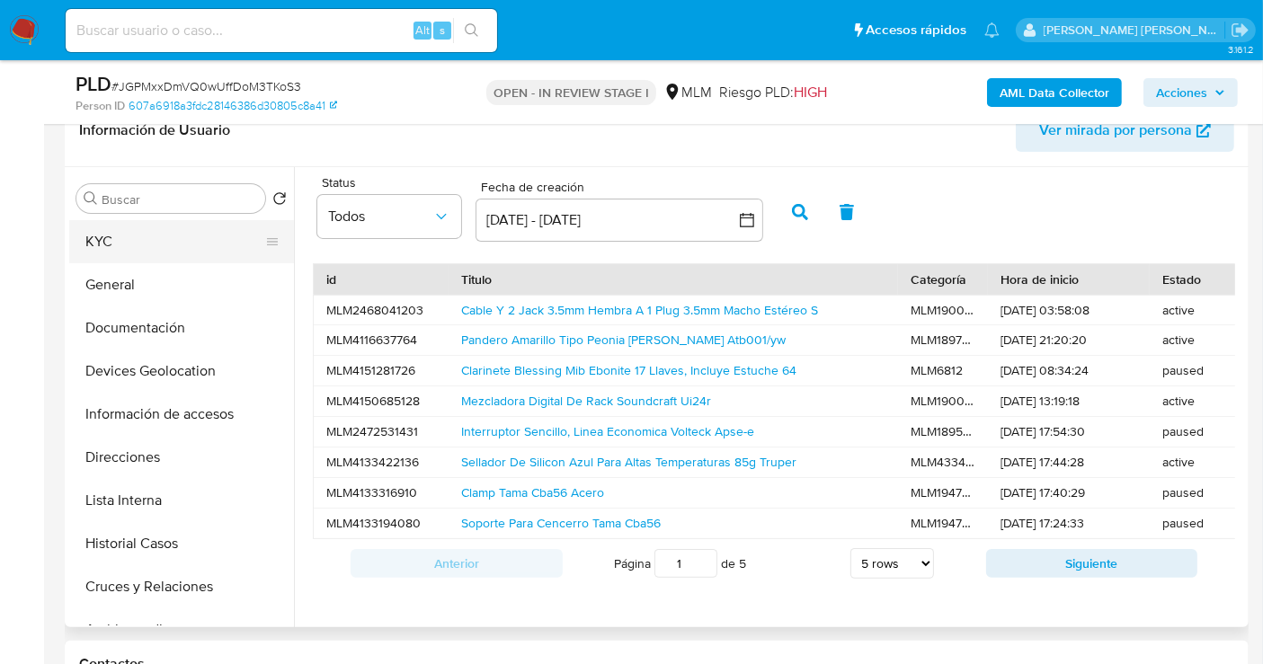
click at [111, 237] on button "KYC" at bounding box center [174, 241] width 210 height 43
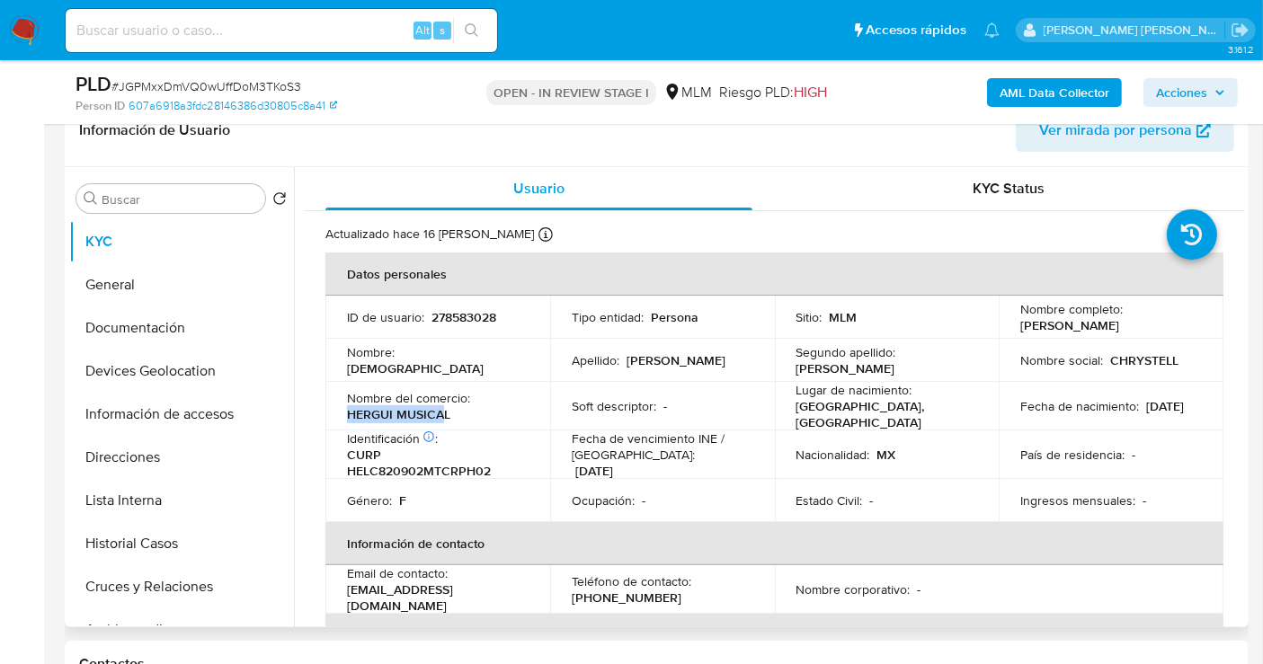
drag, startPoint x: 445, startPoint y: 410, endPoint x: 332, endPoint y: 407, distance: 113.3
click at [332, 407] on td "Nombre del comercio : HERGUI MUSICAL" at bounding box center [437, 406] width 225 height 49
drag, startPoint x: 451, startPoint y: 412, endPoint x: 336, endPoint y: 410, distance: 115.0
click at [336, 410] on td "Nombre del comercio : HERGUI MUSICAL" at bounding box center [437, 406] width 225 height 49
copy p "HERGUI MUSICAL"
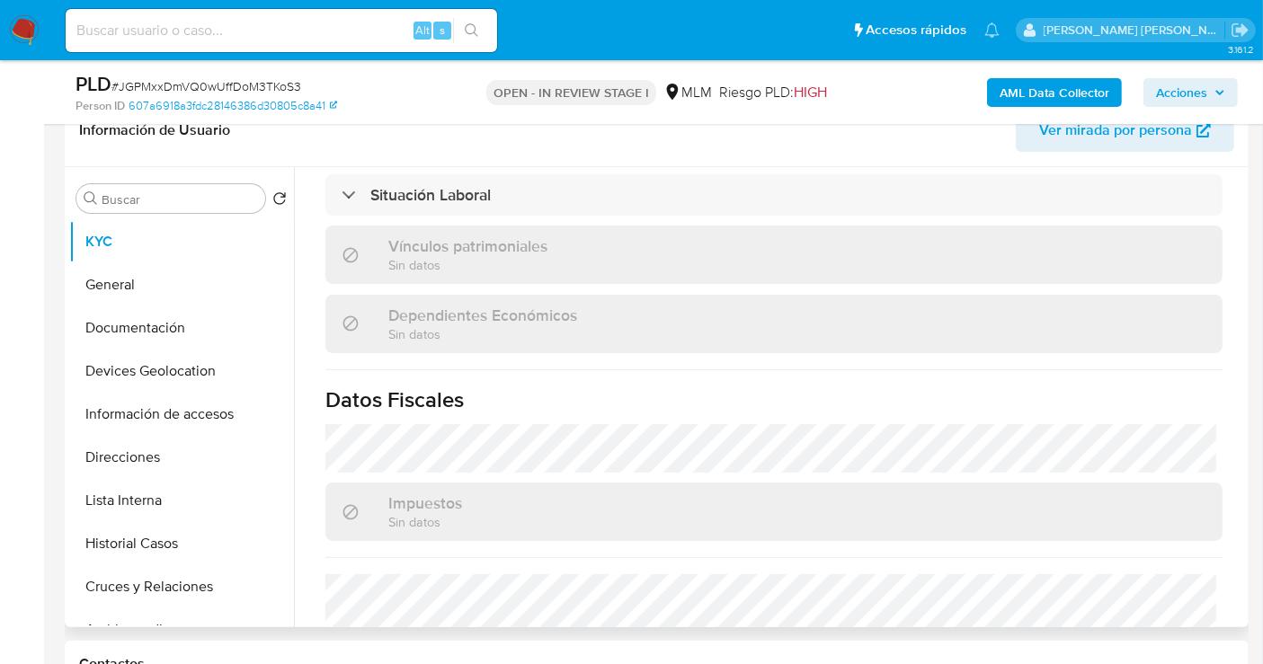
scroll to position [1098, 0]
